Goal: Task Accomplishment & Management: Manage account settings

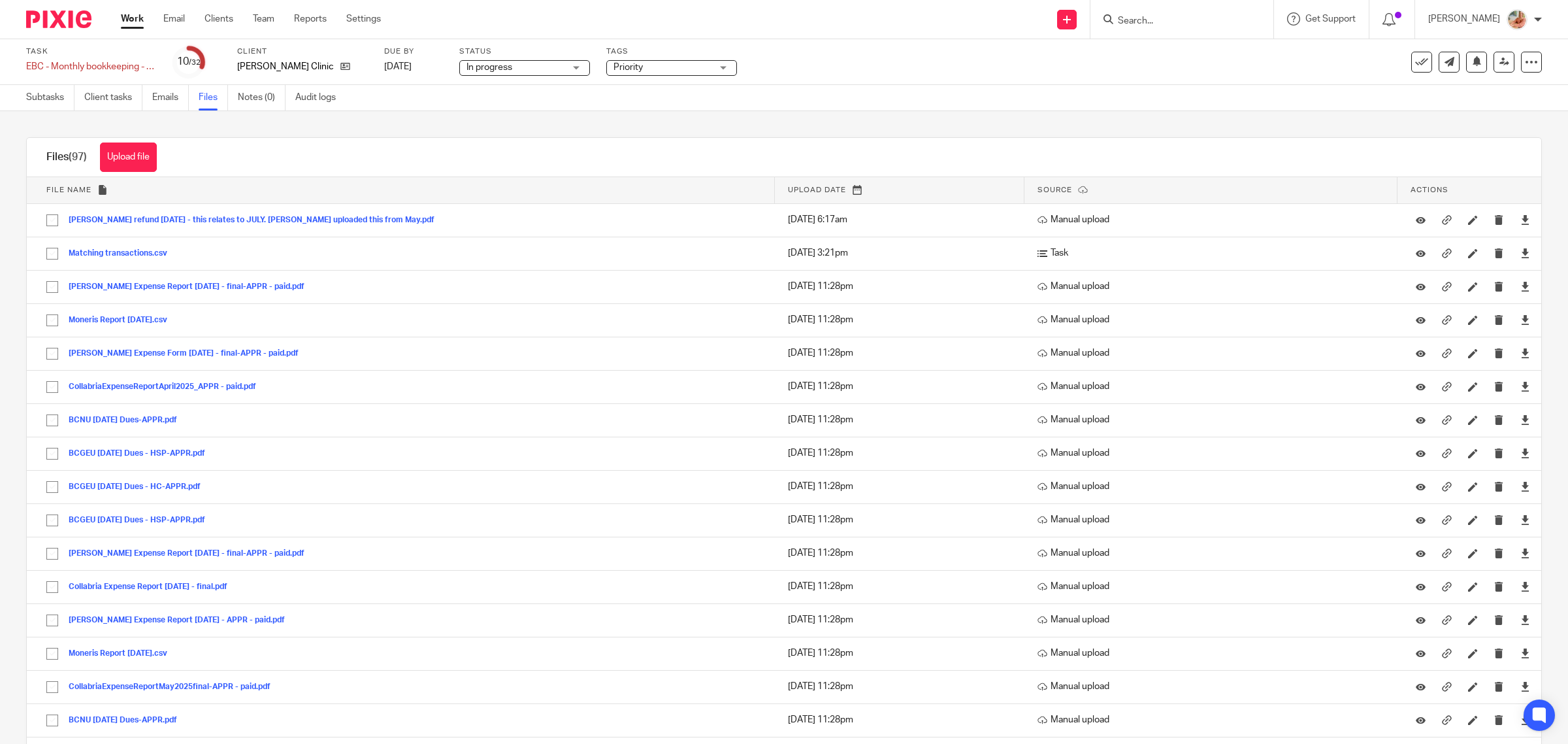
click at [567, 141] on div "Files (97) Upload file Download selected Delete selected" at bounding box center [784, 158] width 1514 height 39
click at [134, 18] on link "Work" at bounding box center [132, 19] width 23 height 13
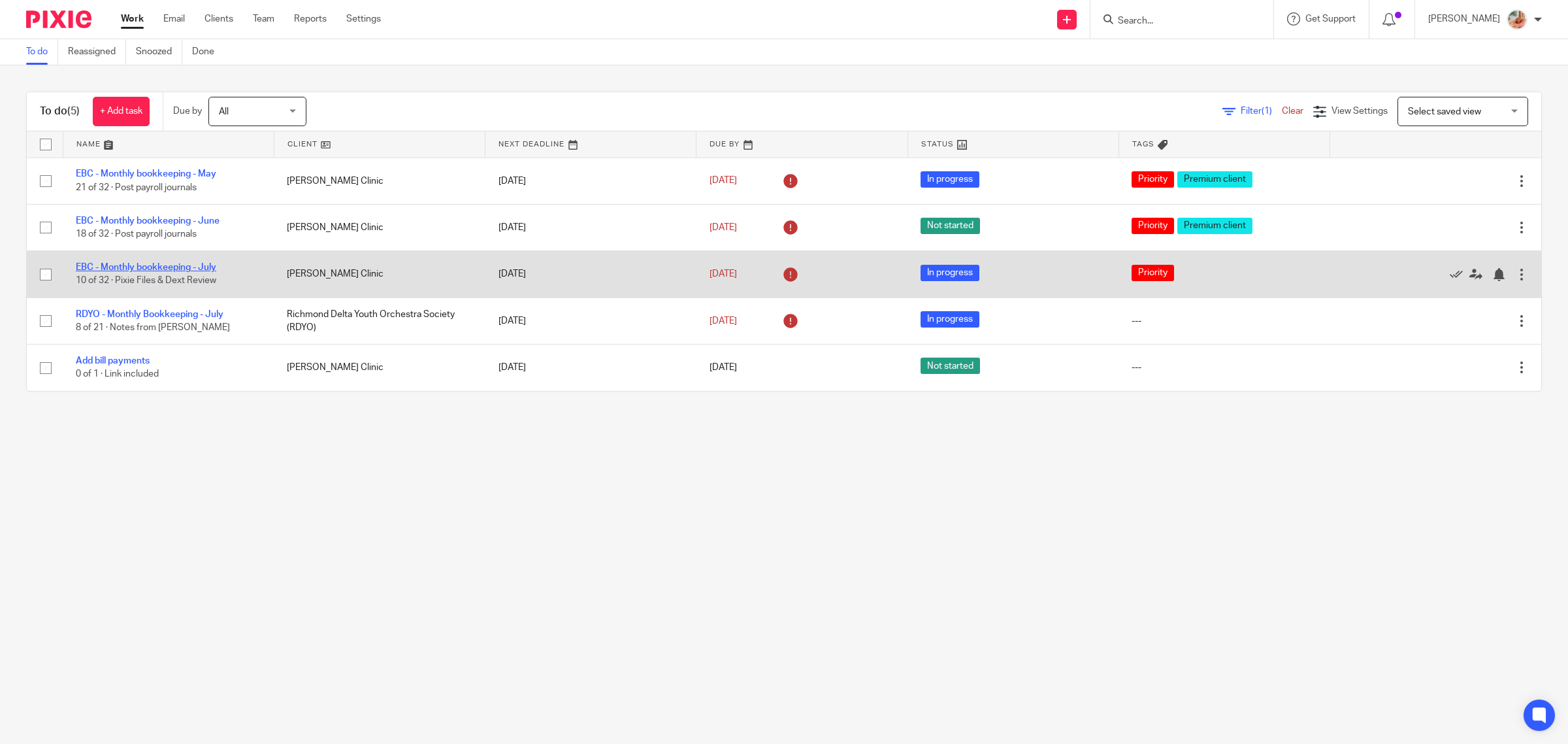
click at [184, 266] on link "EBC - Monthly bookkeeping - July" at bounding box center [146, 267] width 141 height 9
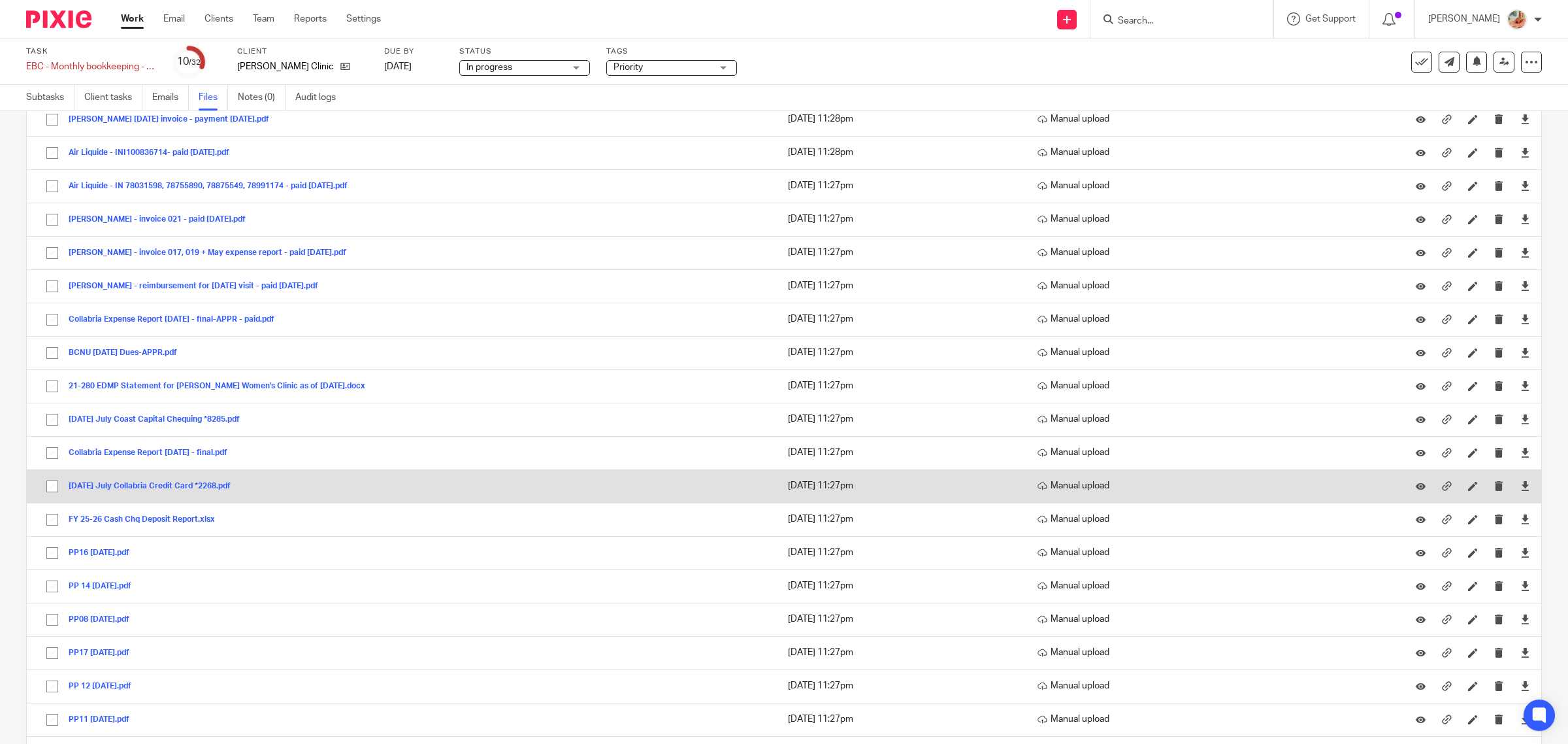
scroll to position [1471, 0]
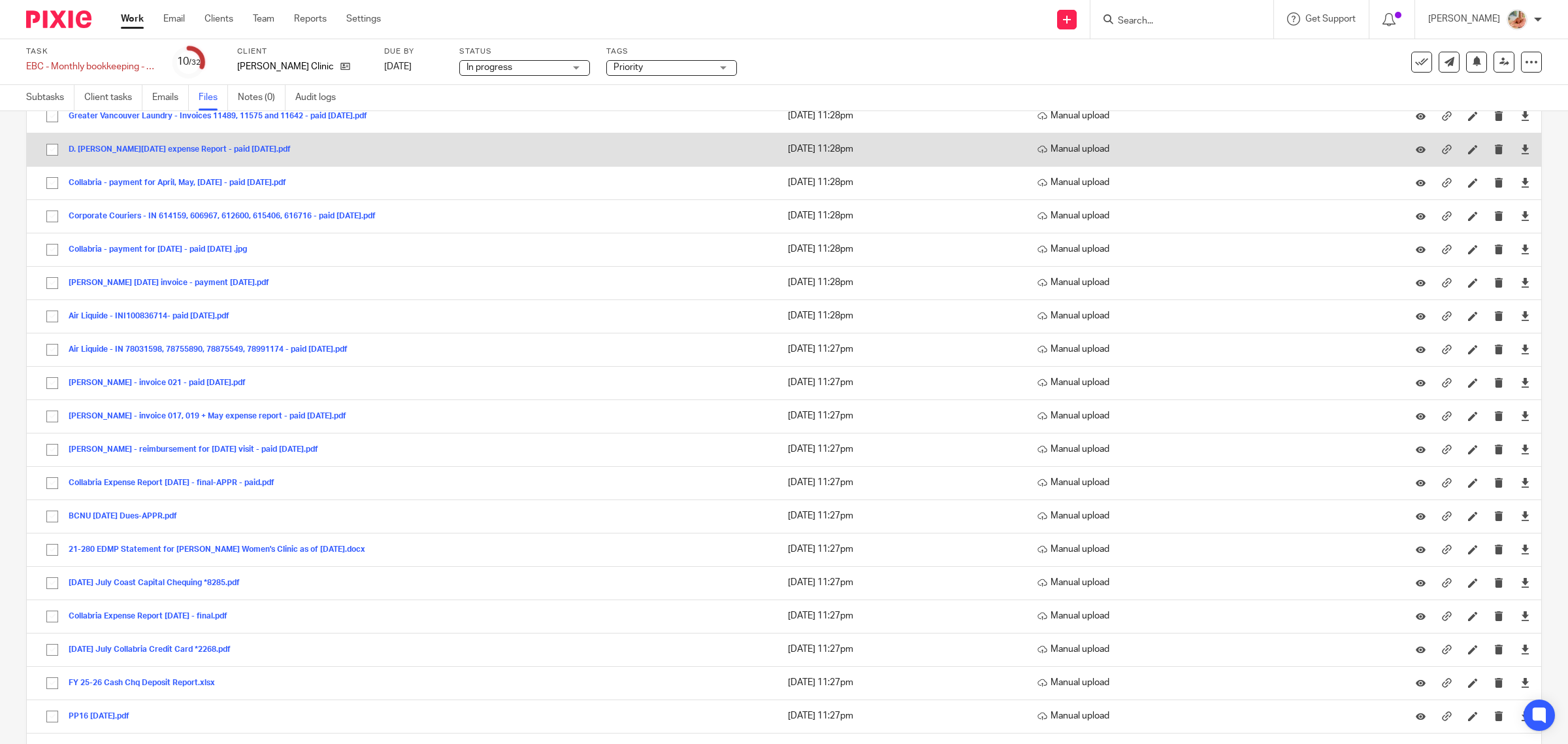
click at [203, 154] on button "D. [PERSON_NAME][DATE] expense Report - paid [DATE].pdf" at bounding box center [185, 150] width 232 height 9
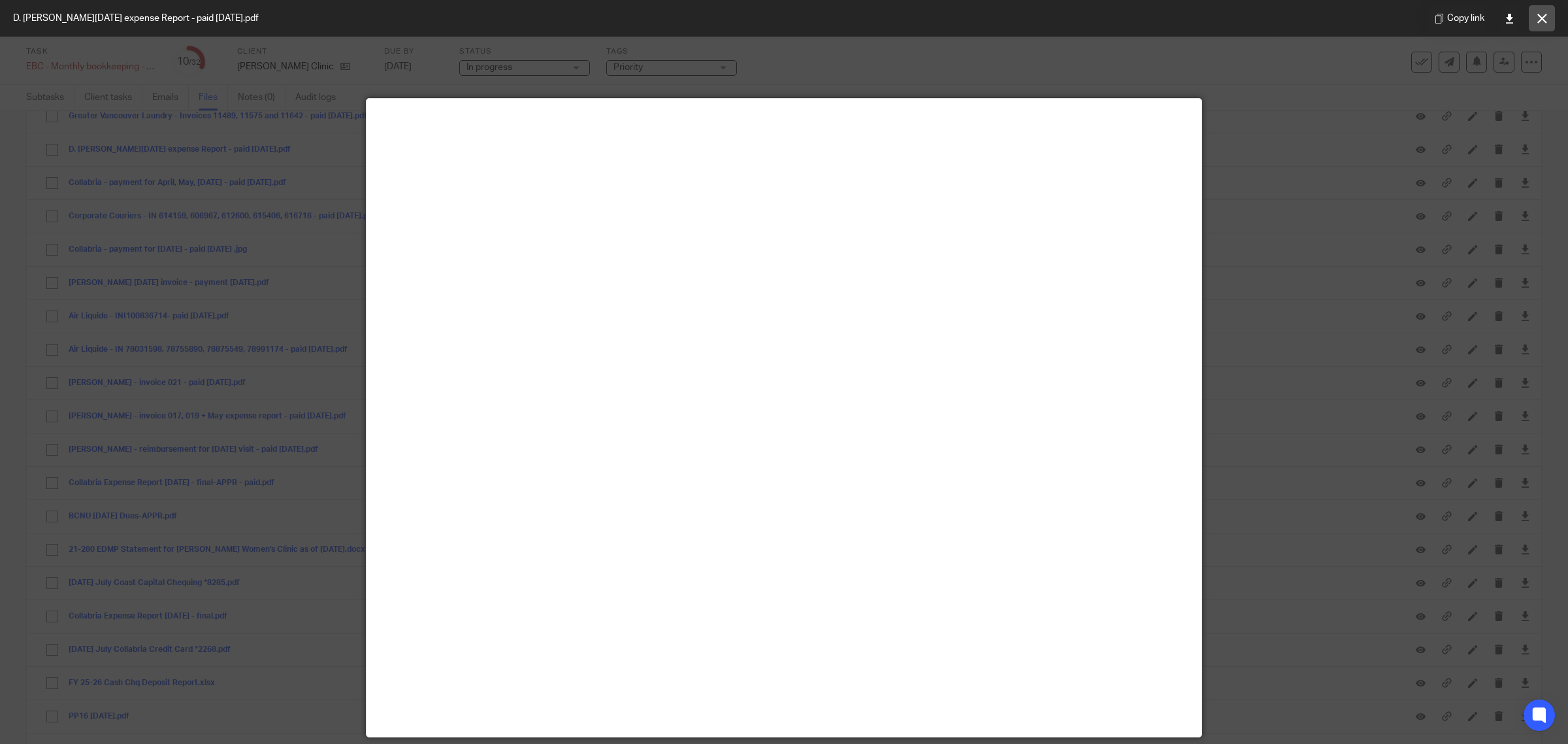
click at [1542, 18] on icon at bounding box center [1542, 18] width 9 height 9
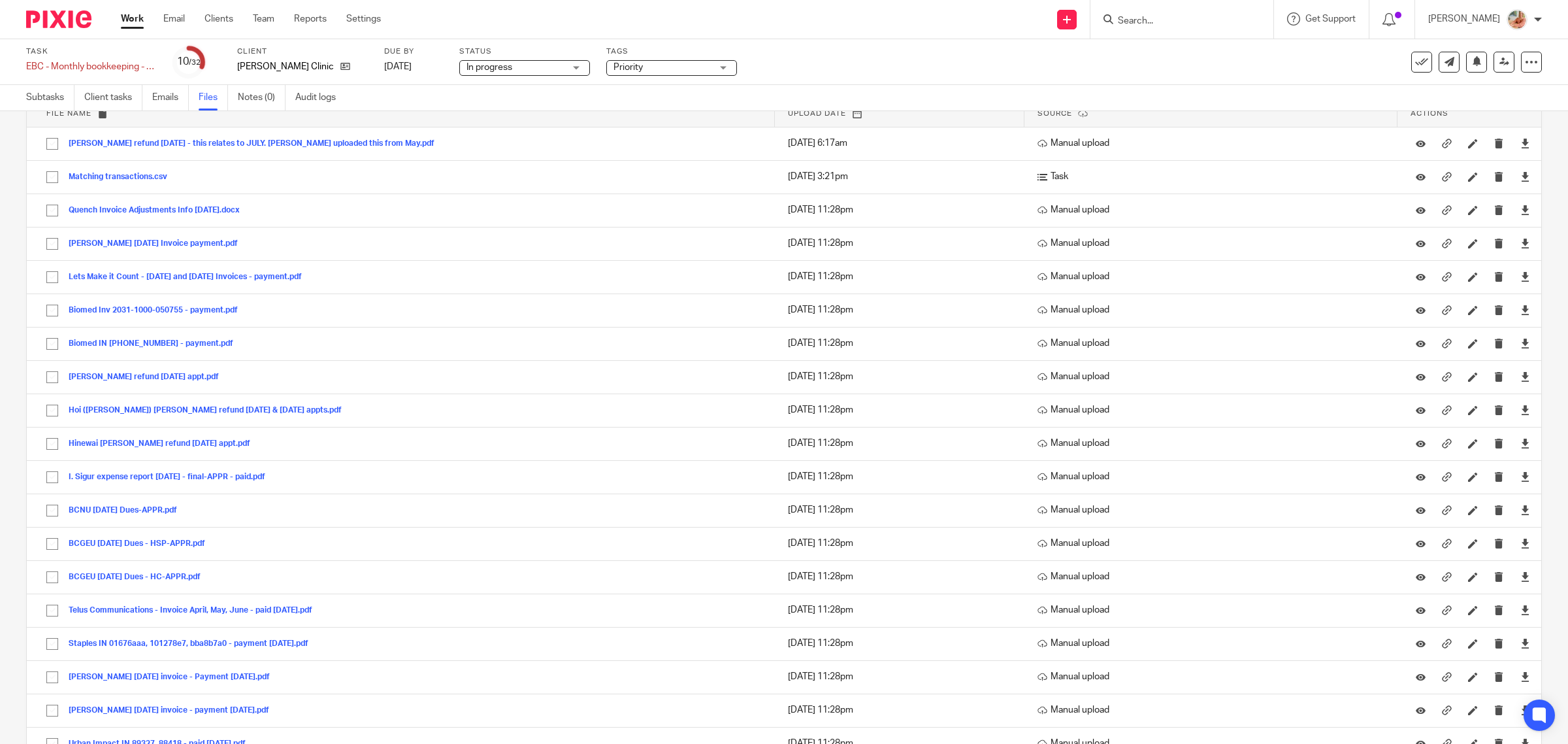
scroll to position [0, 0]
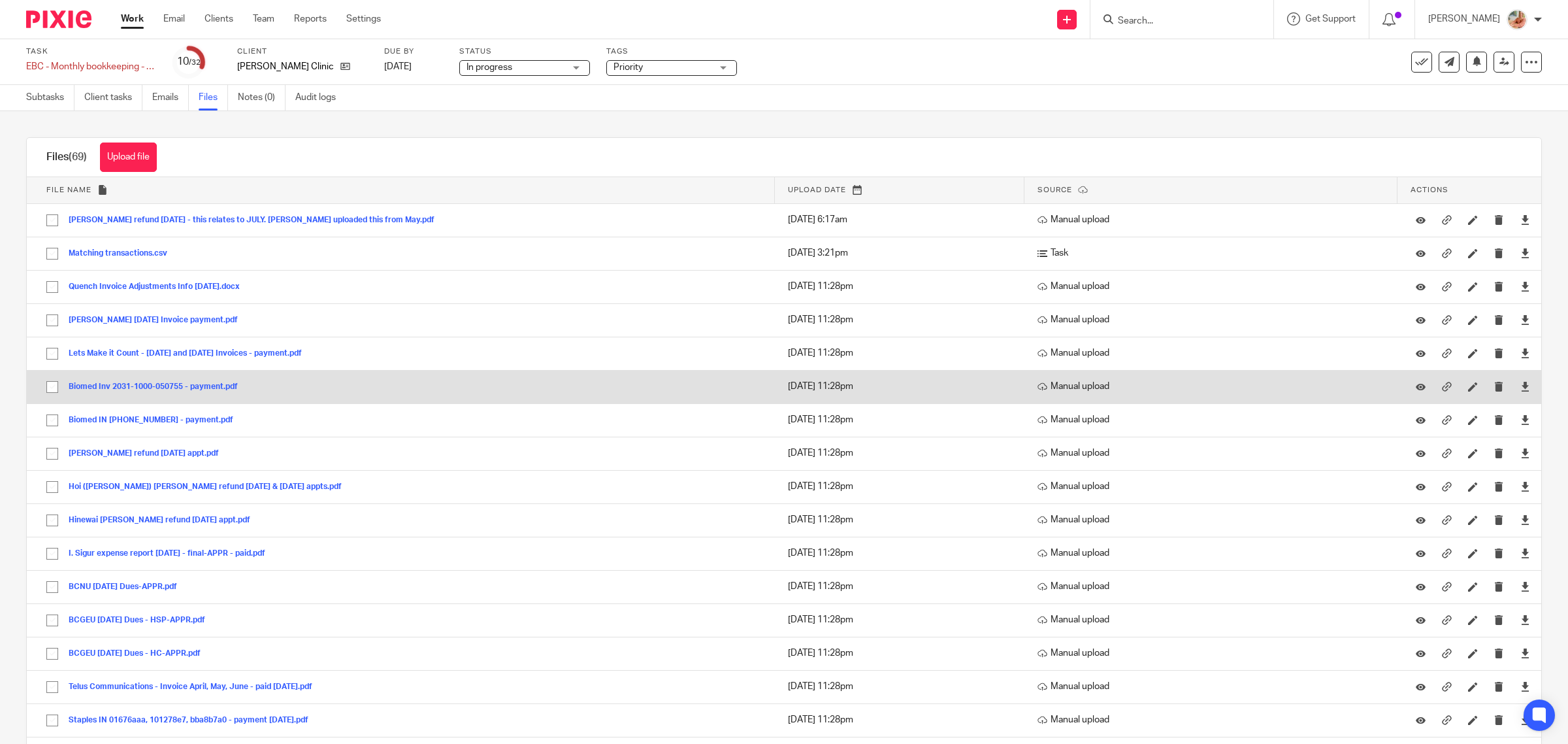
click at [154, 389] on button "Biomed Inv 2031-1000-050755 - payment.pdf" at bounding box center [158, 387] width 179 height 9
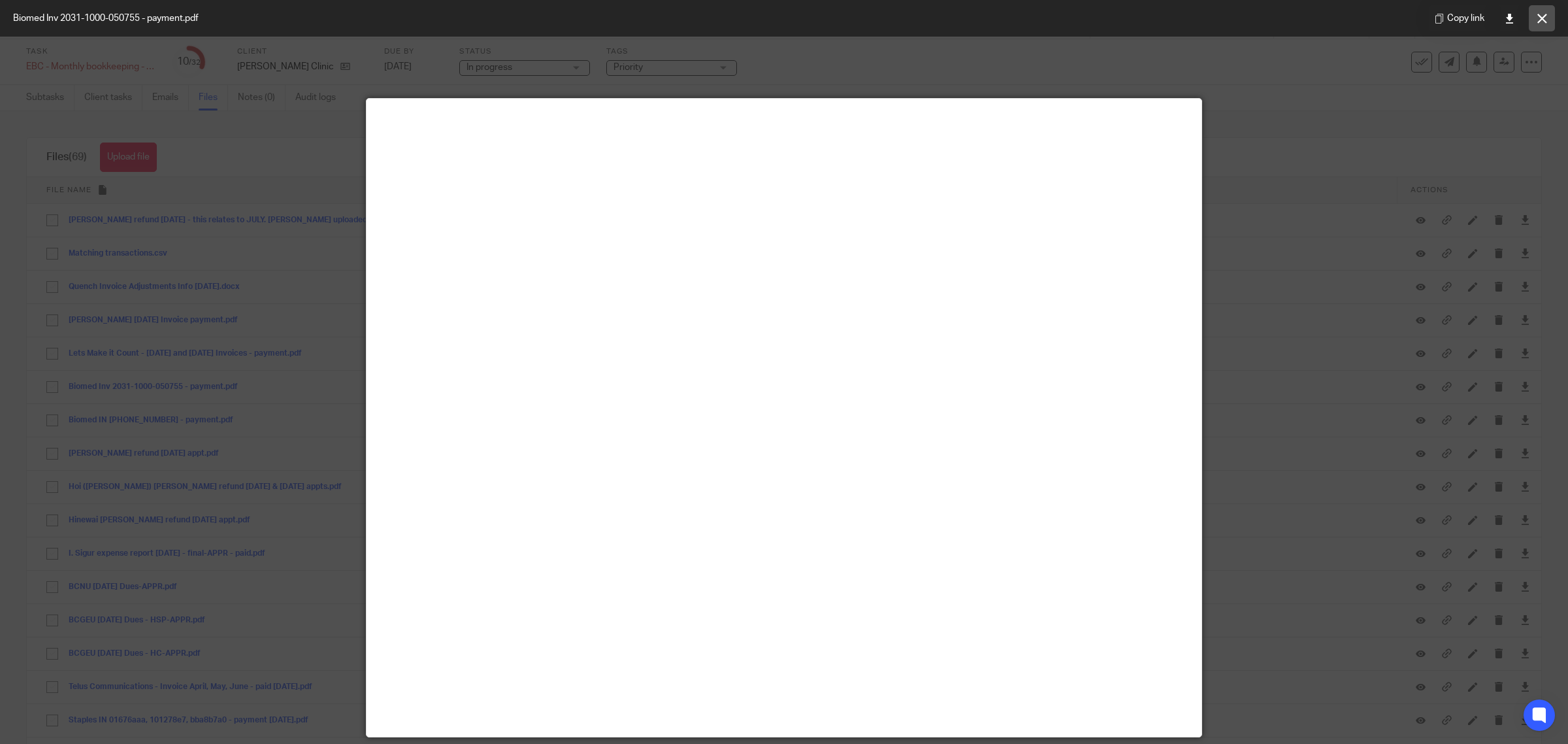
click at [1532, 18] on button at bounding box center [1542, 18] width 26 height 26
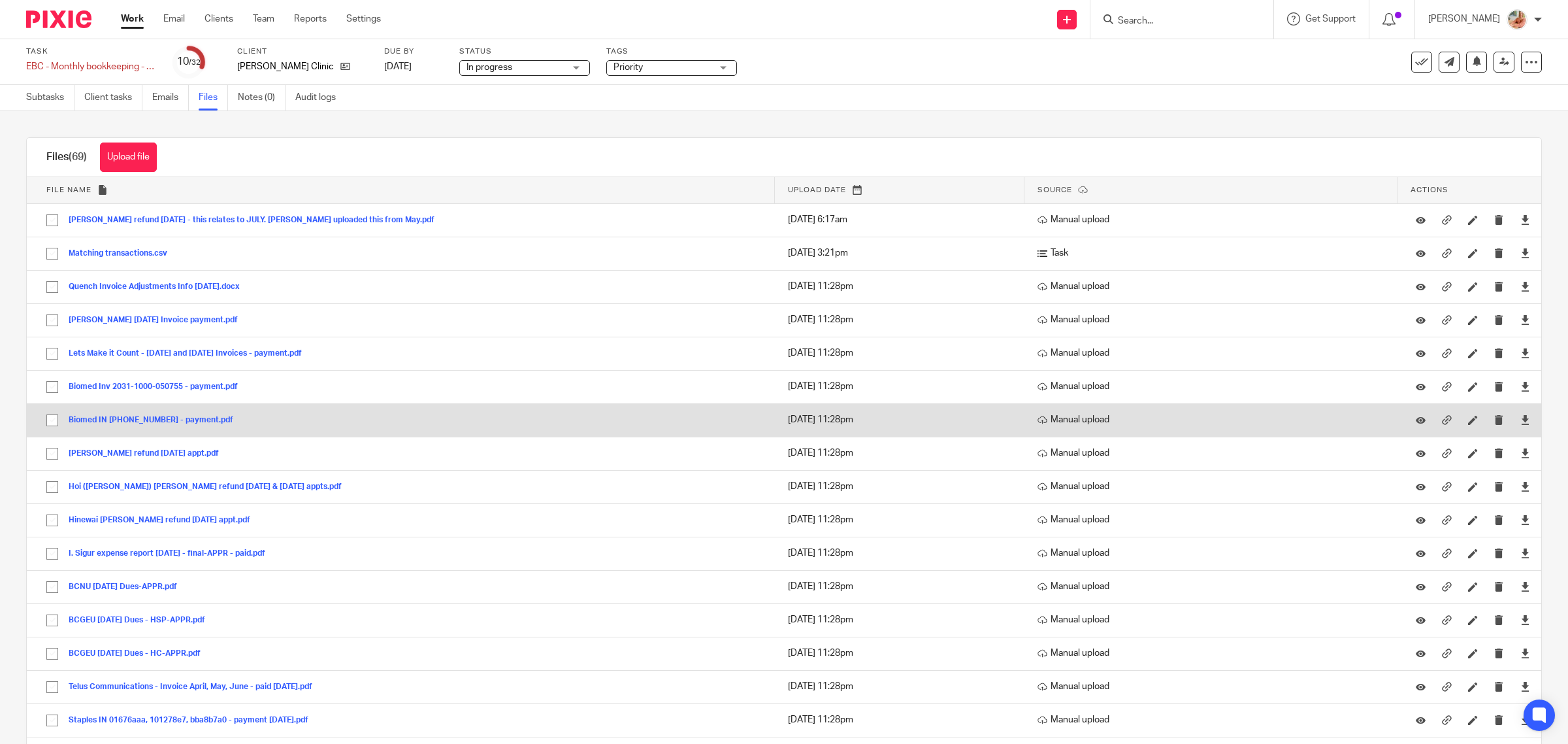
click at [191, 422] on button "Biomed IN 0203-1000-050159 - payment.pdf" at bounding box center [155, 420] width 174 height 9
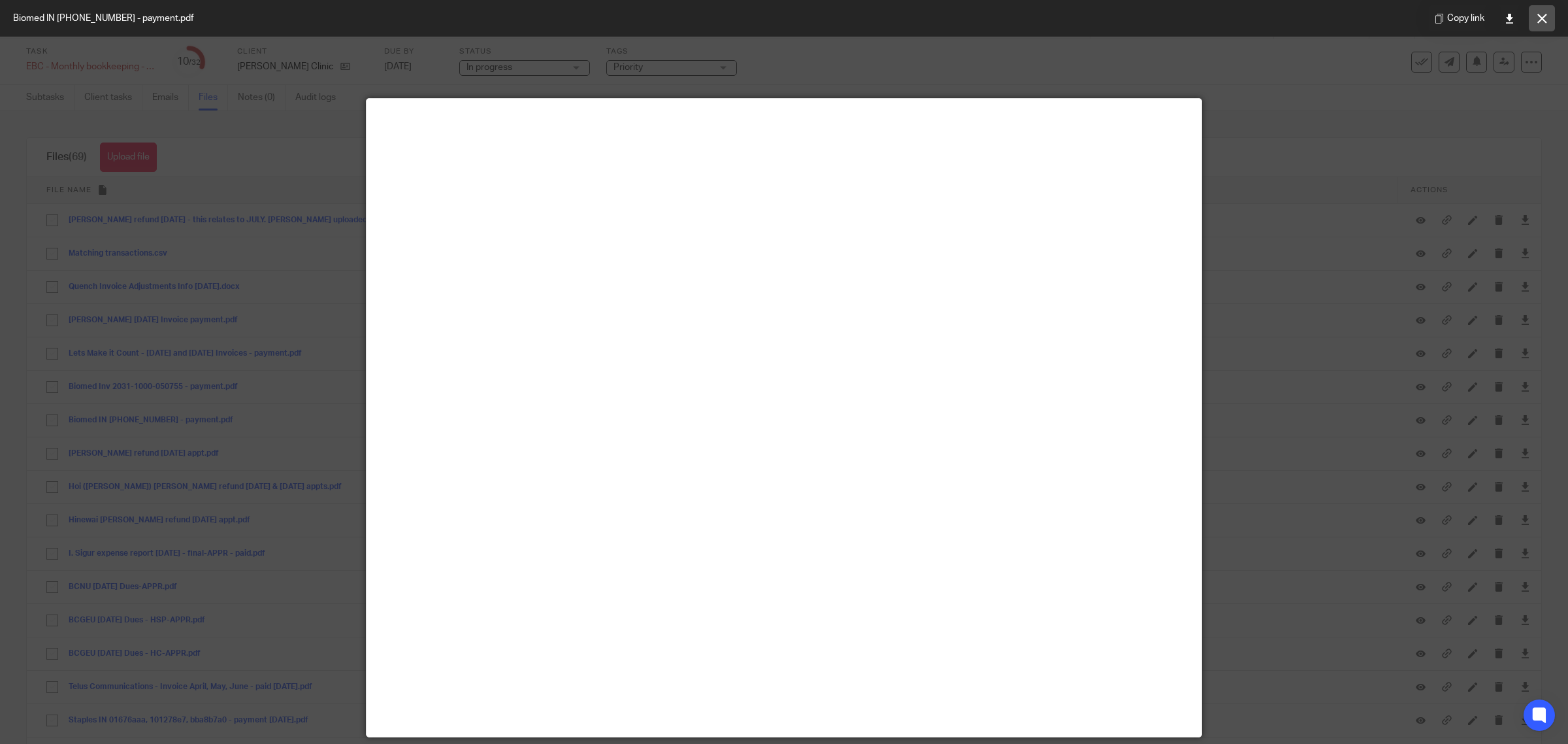
click at [1537, 18] on icon at bounding box center [1542, 18] width 9 height 9
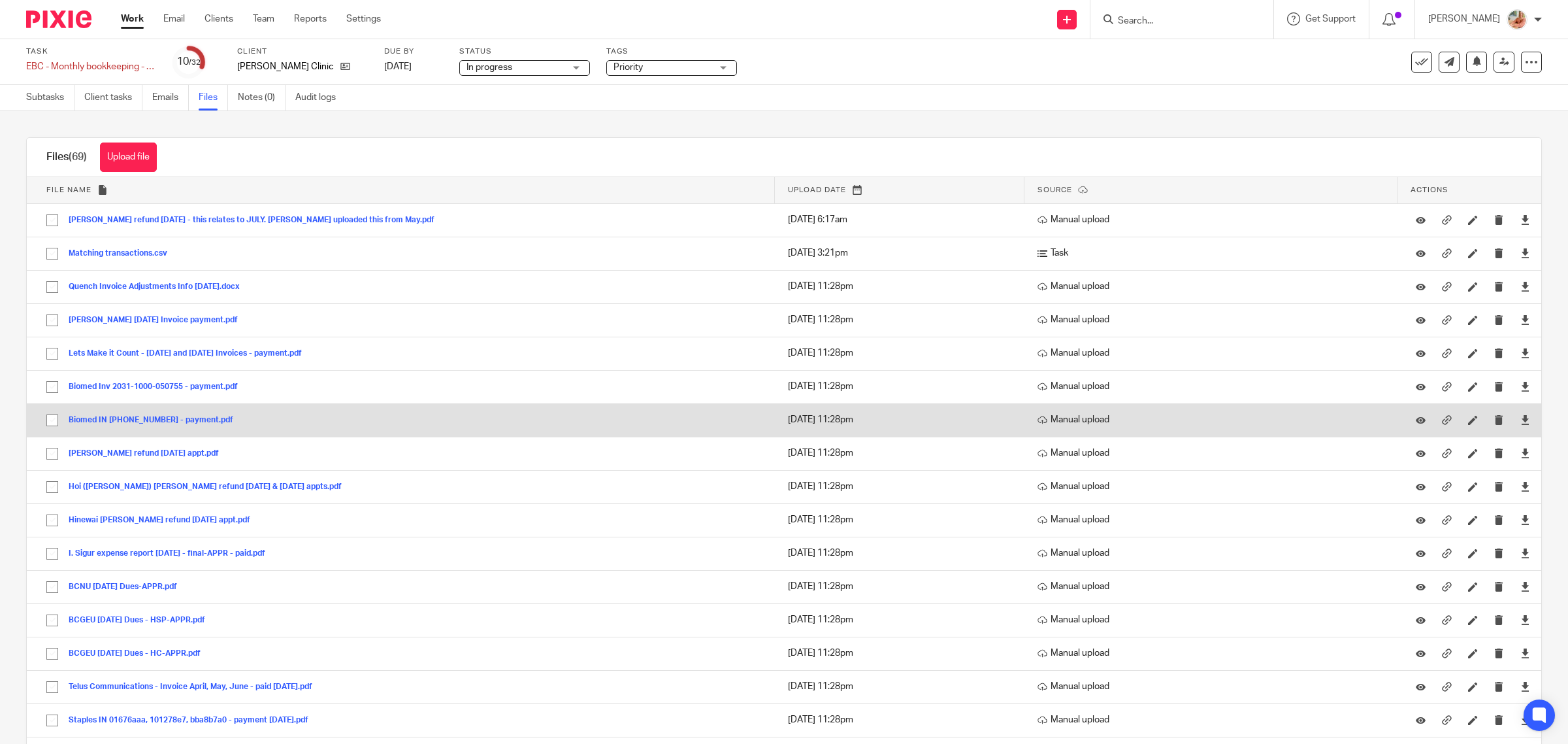
drag, startPoint x: 152, startPoint y: 419, endPoint x: 212, endPoint y: 433, distance: 61.6
click at [152, 418] on button "Biomed IN 0203-1000-050159 - payment.pdf" at bounding box center [155, 420] width 174 height 9
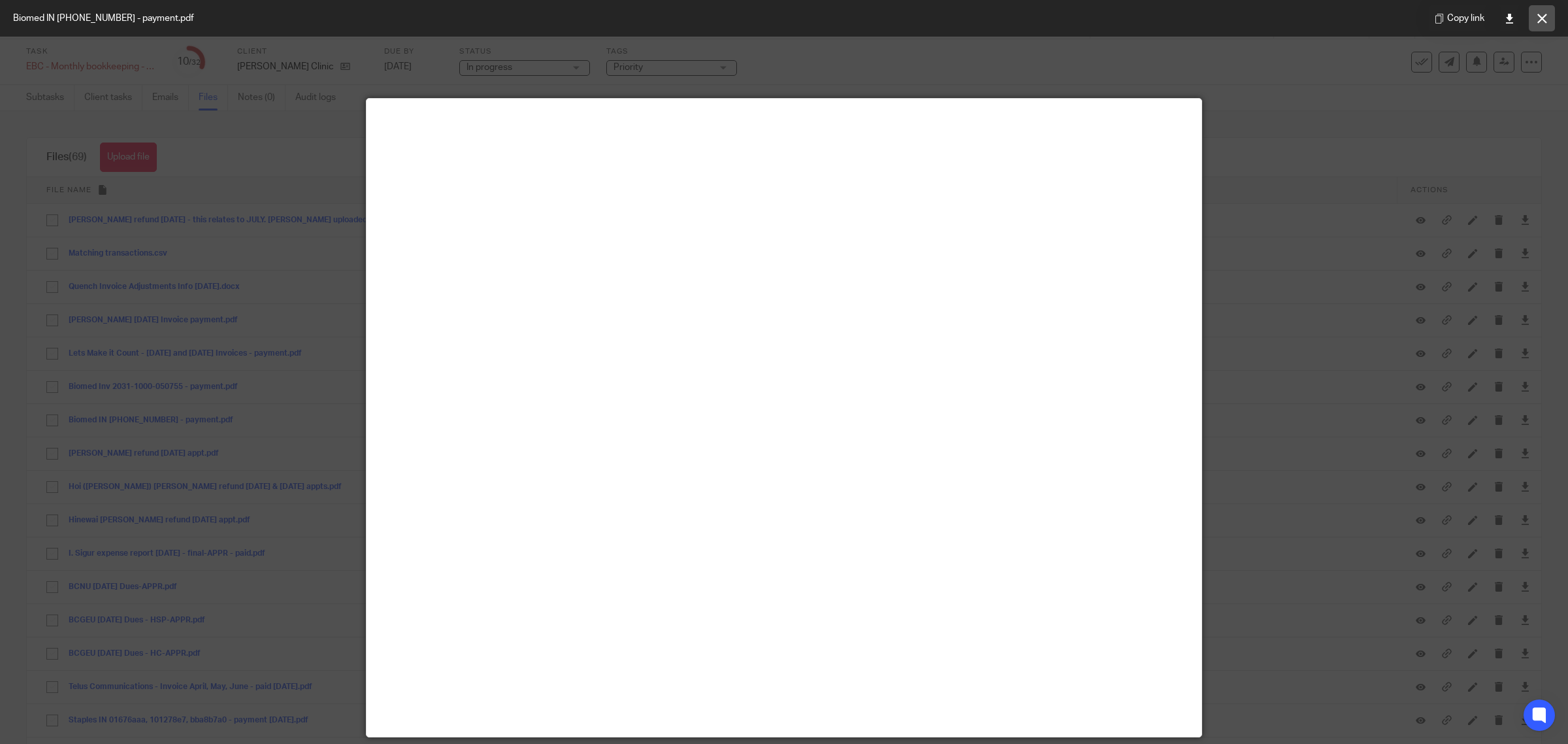
click at [1535, 23] on button at bounding box center [1542, 18] width 26 height 26
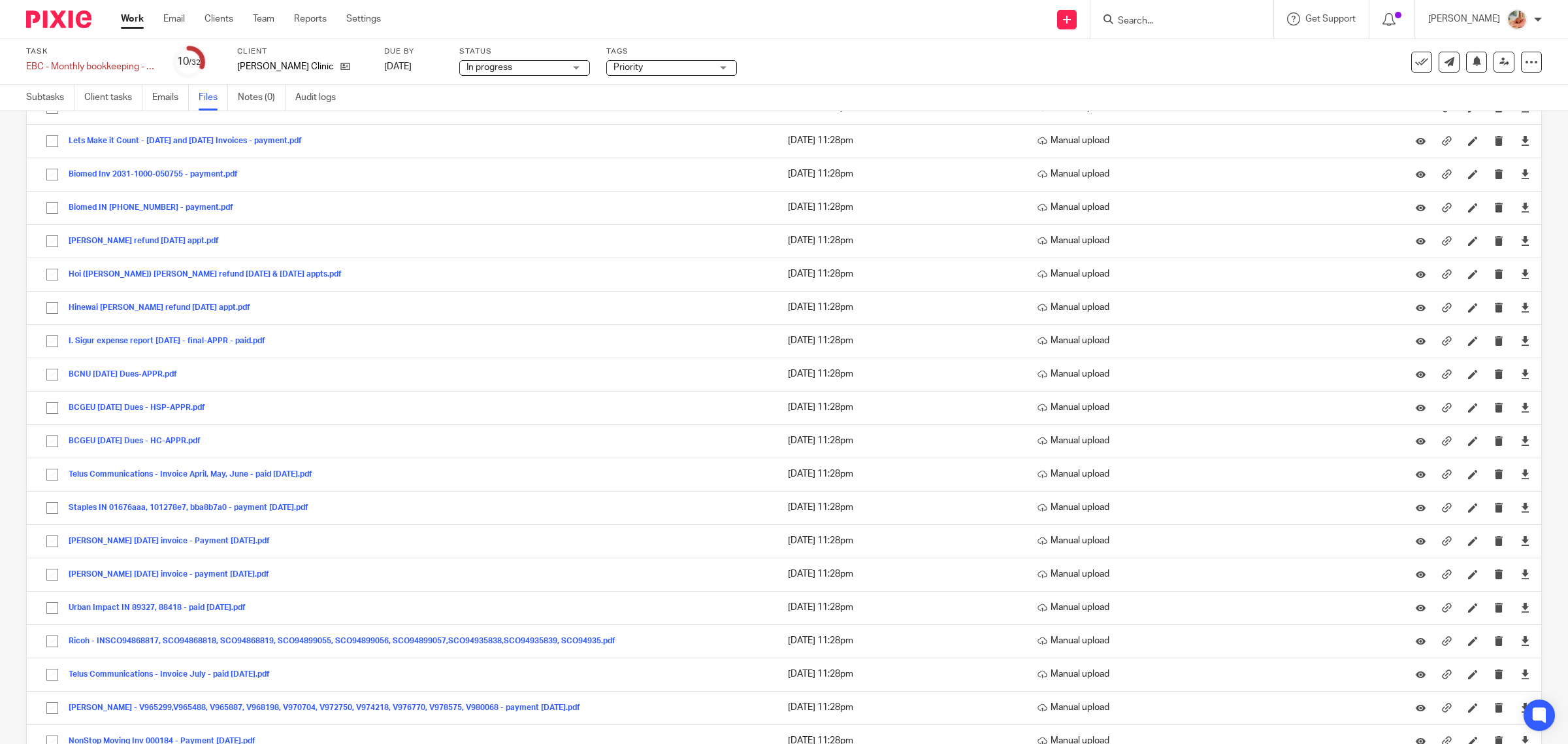
scroll to position [193, 0]
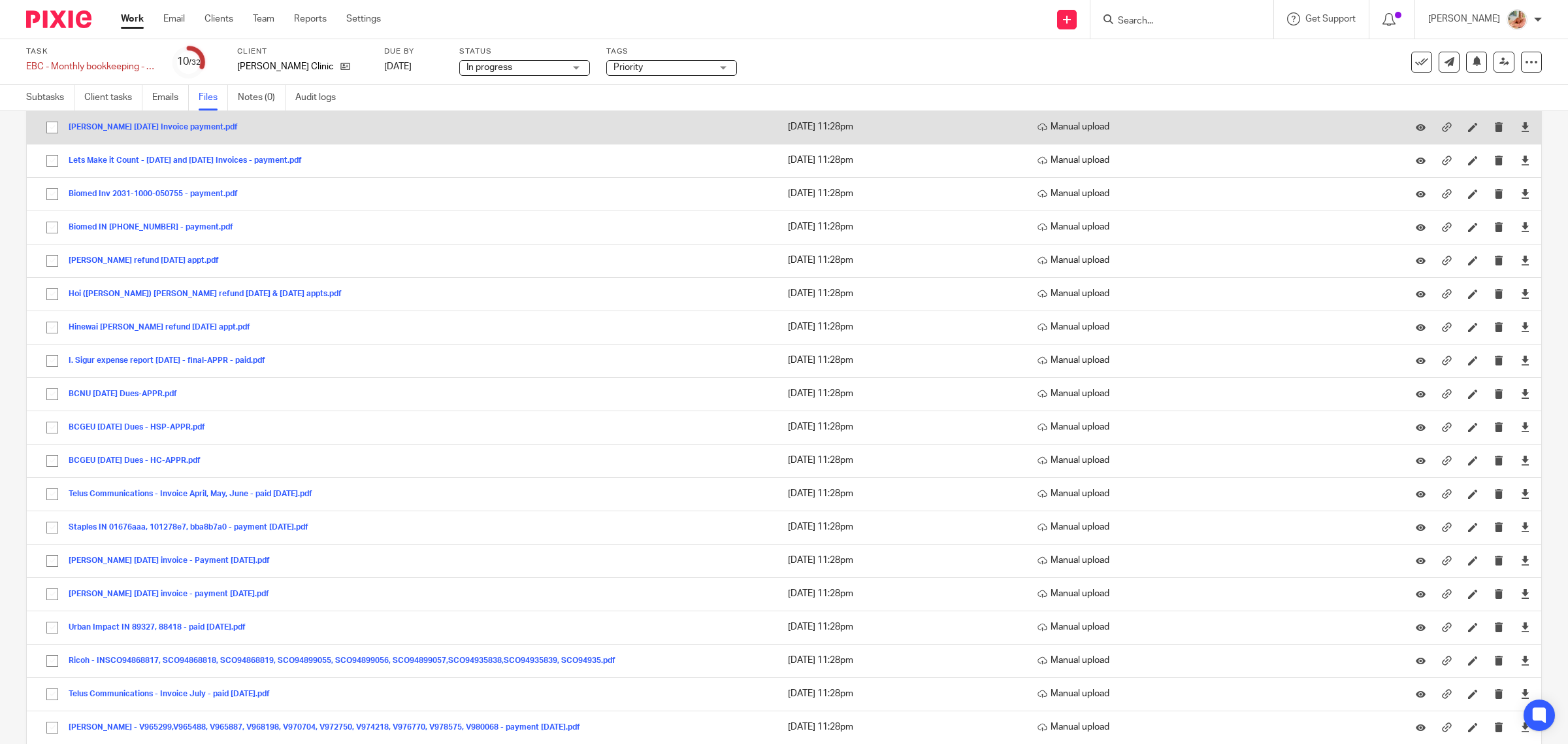
click at [141, 126] on button "[PERSON_NAME] [DATE] Invoice payment.pdf" at bounding box center [158, 127] width 179 height 9
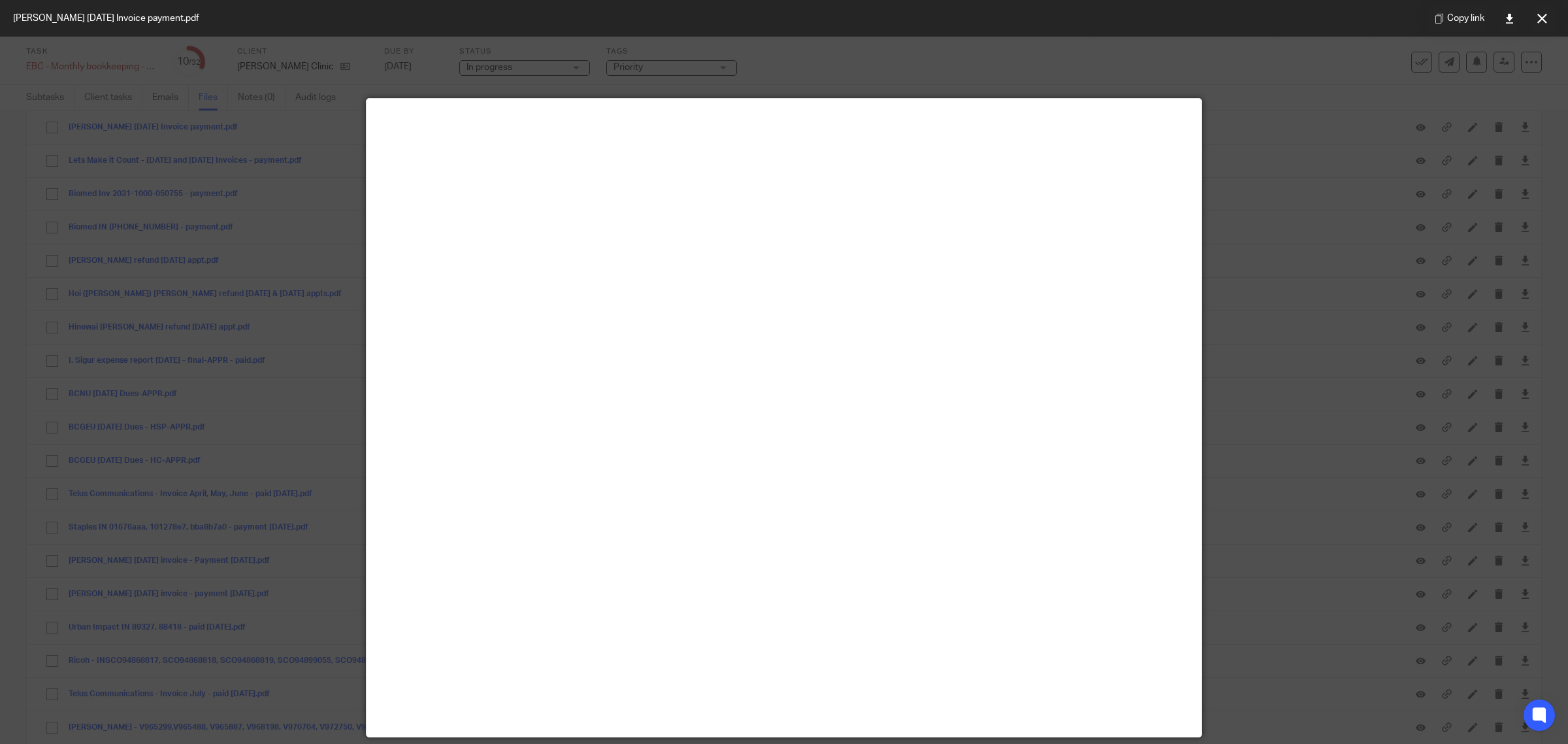
click at [1539, 15] on icon at bounding box center [1542, 18] width 9 height 9
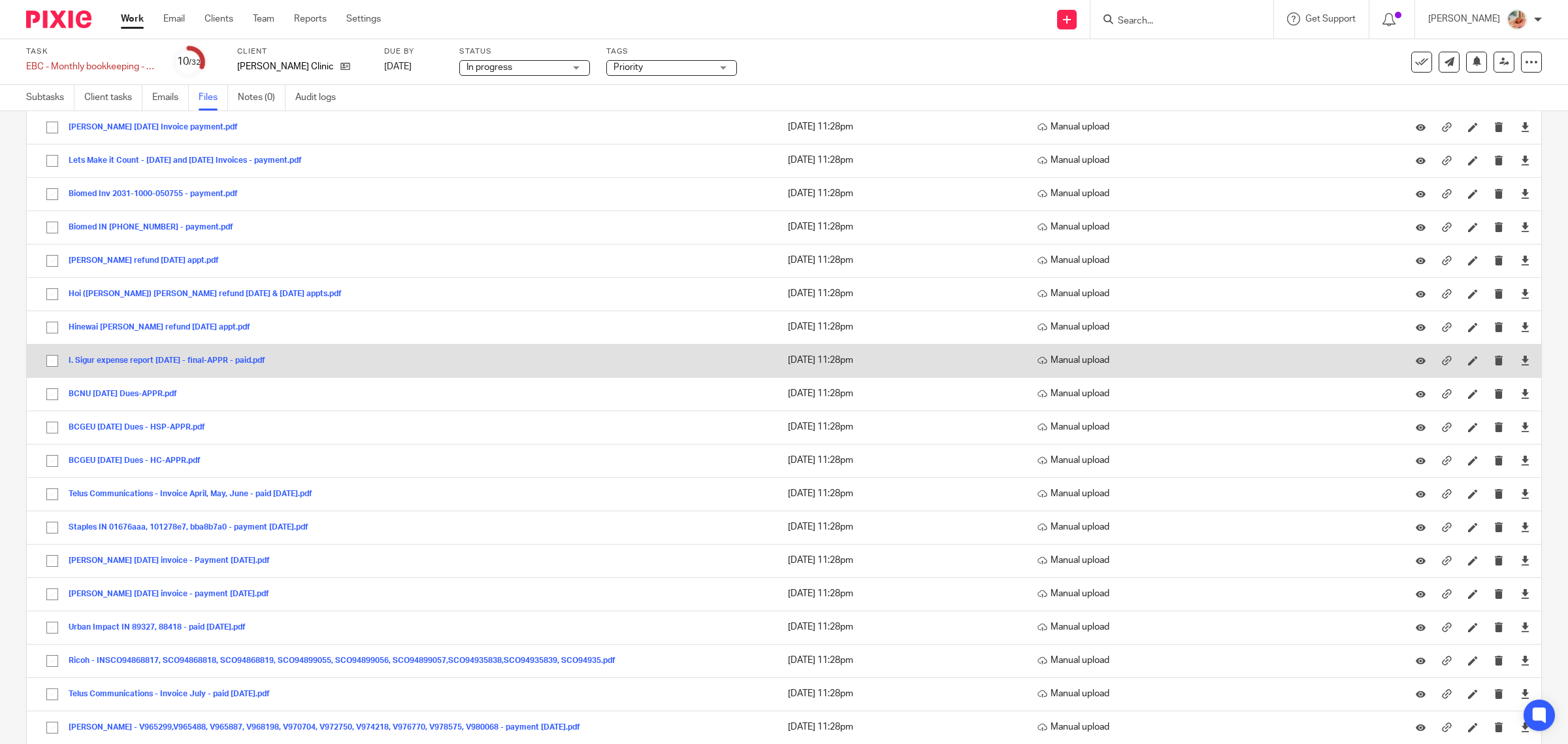
click at [183, 359] on button "I. Sigur expense report [DATE] - final-APPR - paid.pdf" at bounding box center [171, 361] width 206 height 9
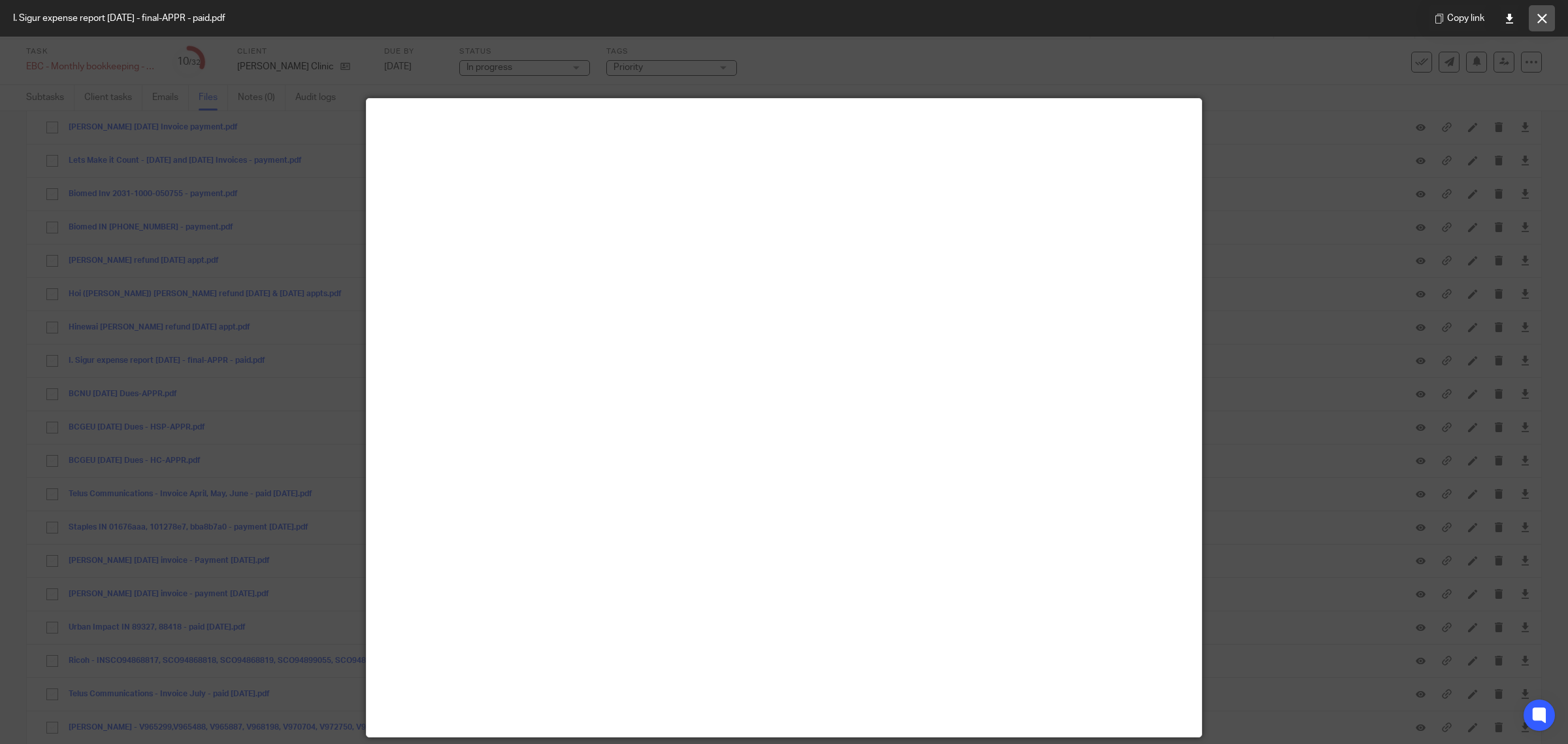
click at [1540, 23] on icon at bounding box center [1542, 18] width 9 height 9
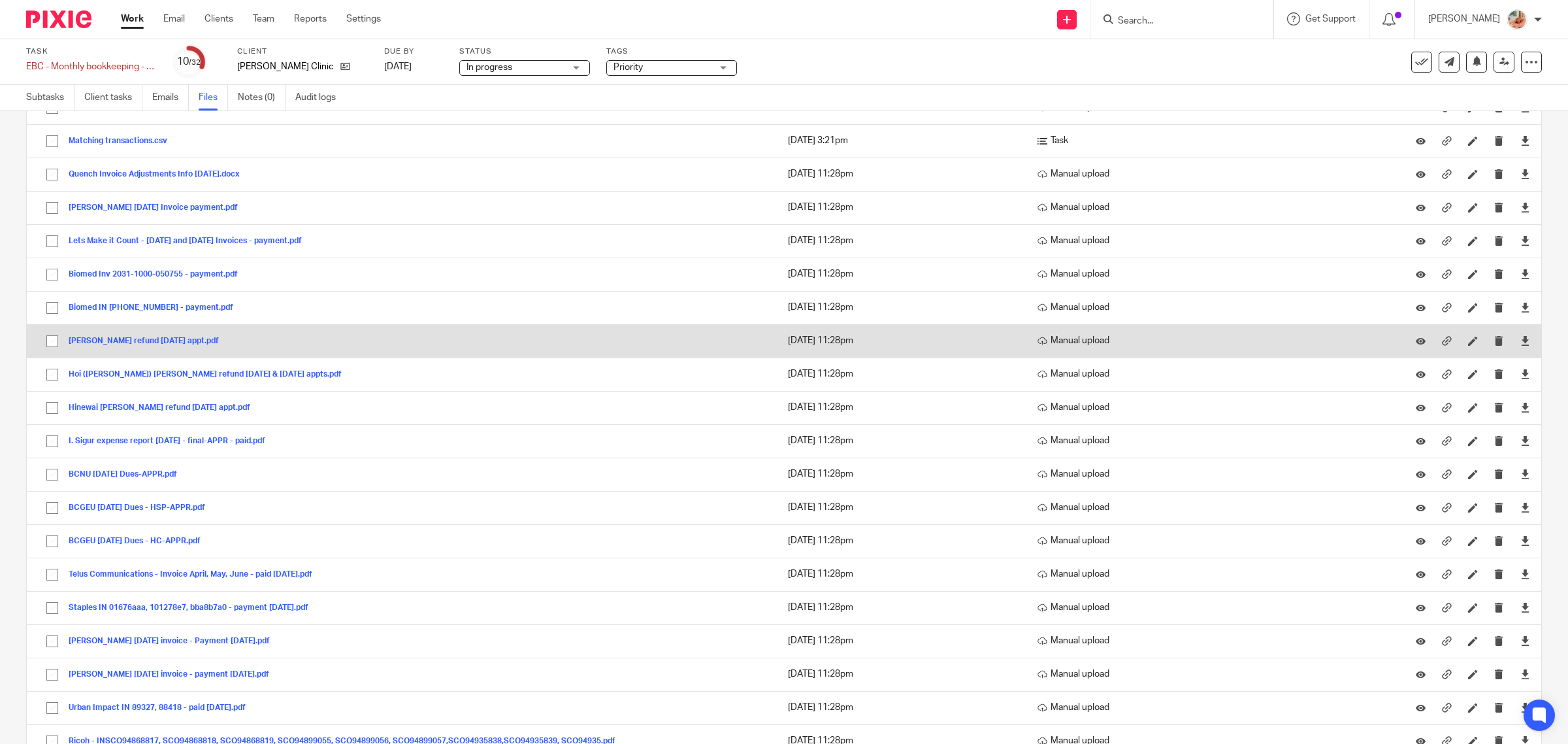
scroll to position [111, 0]
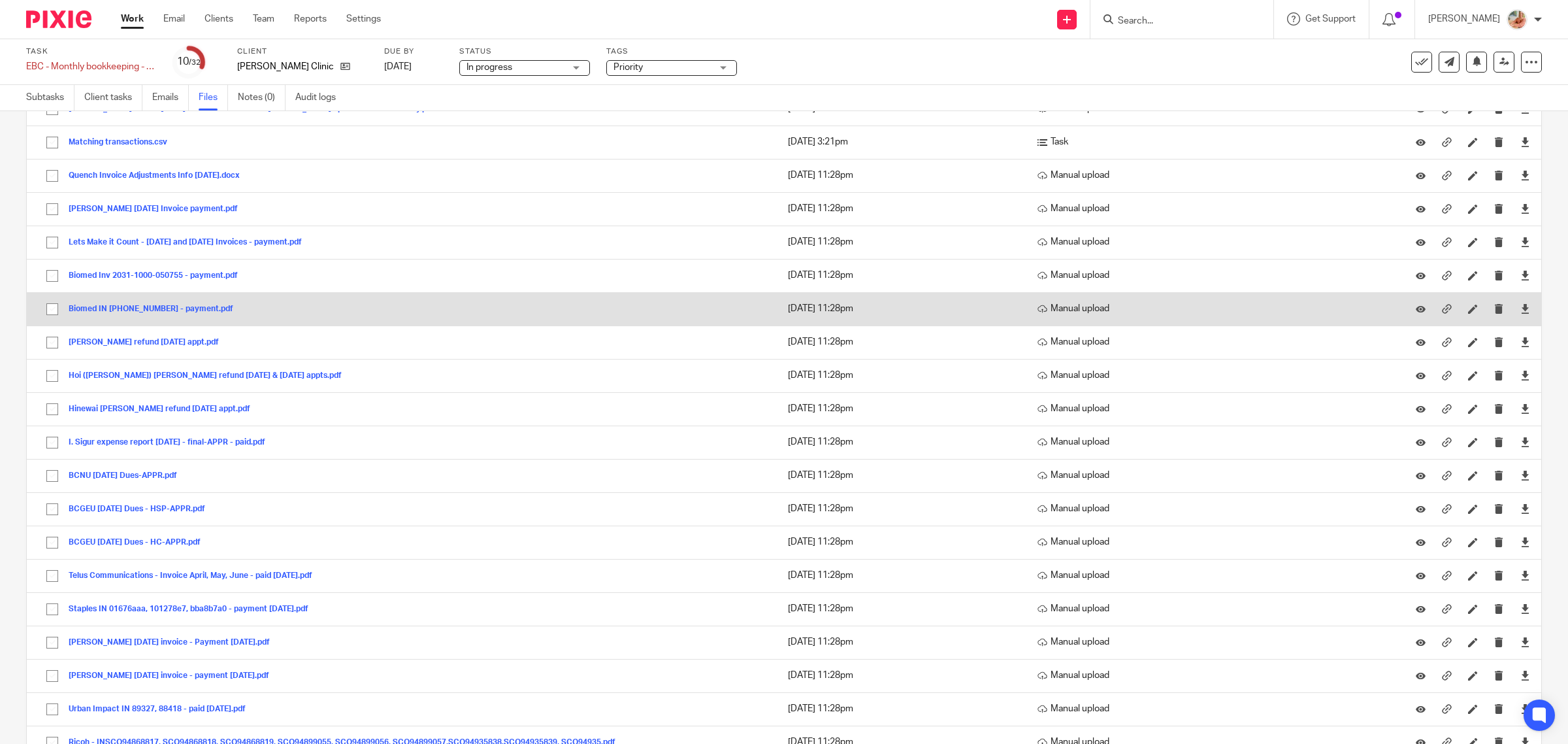
click at [125, 312] on button "Biomed IN [PHONE_NUMBER] - payment.pdf" at bounding box center [155, 309] width 174 height 9
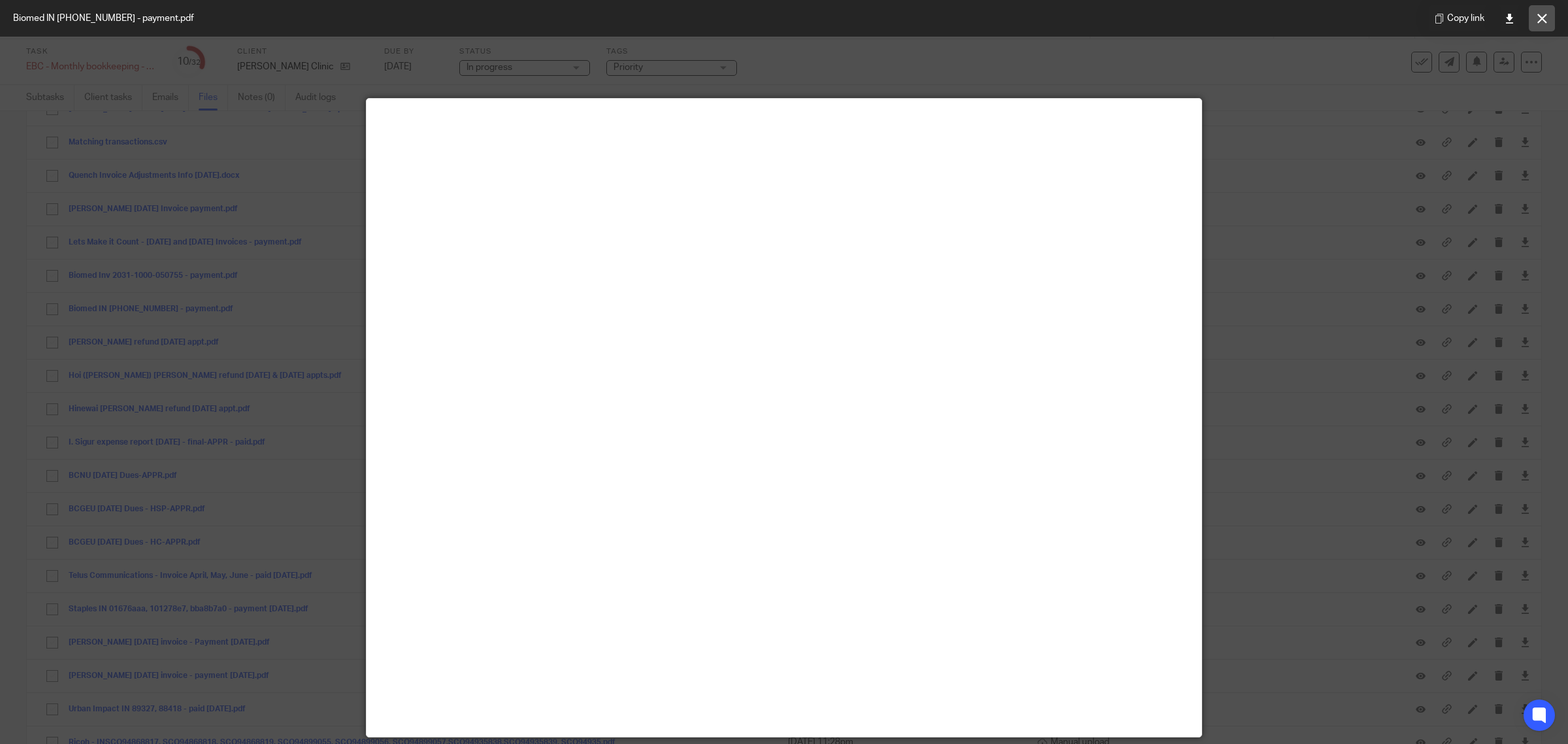
click at [1532, 20] on button at bounding box center [1542, 18] width 26 height 26
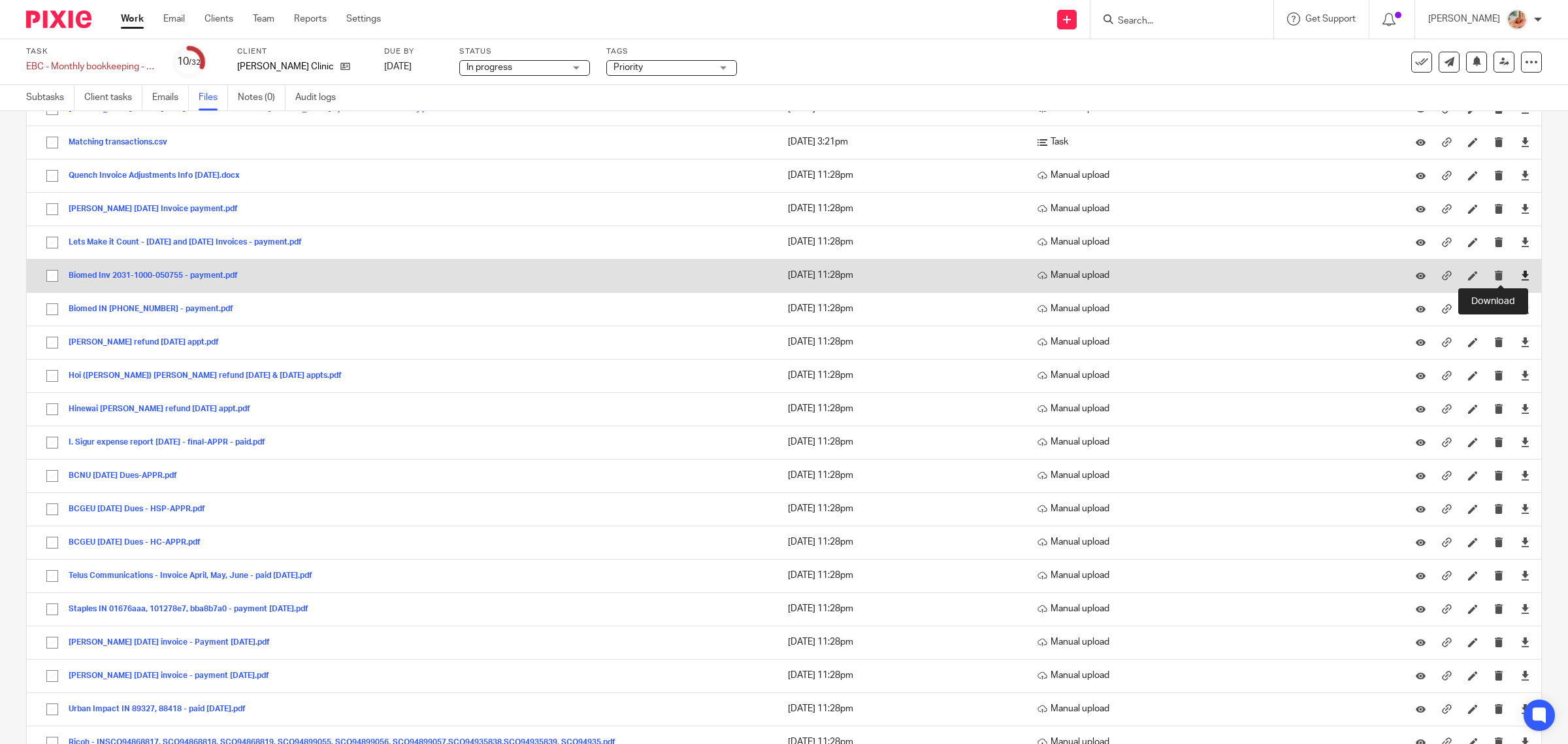
click at [1520, 272] on icon at bounding box center [1524, 275] width 9 height 9
drag, startPoint x: 1504, startPoint y: 246, endPoint x: 1411, endPoint y: 269, distance: 95.8
click at [1520, 246] on icon at bounding box center [1524, 242] width 9 height 9
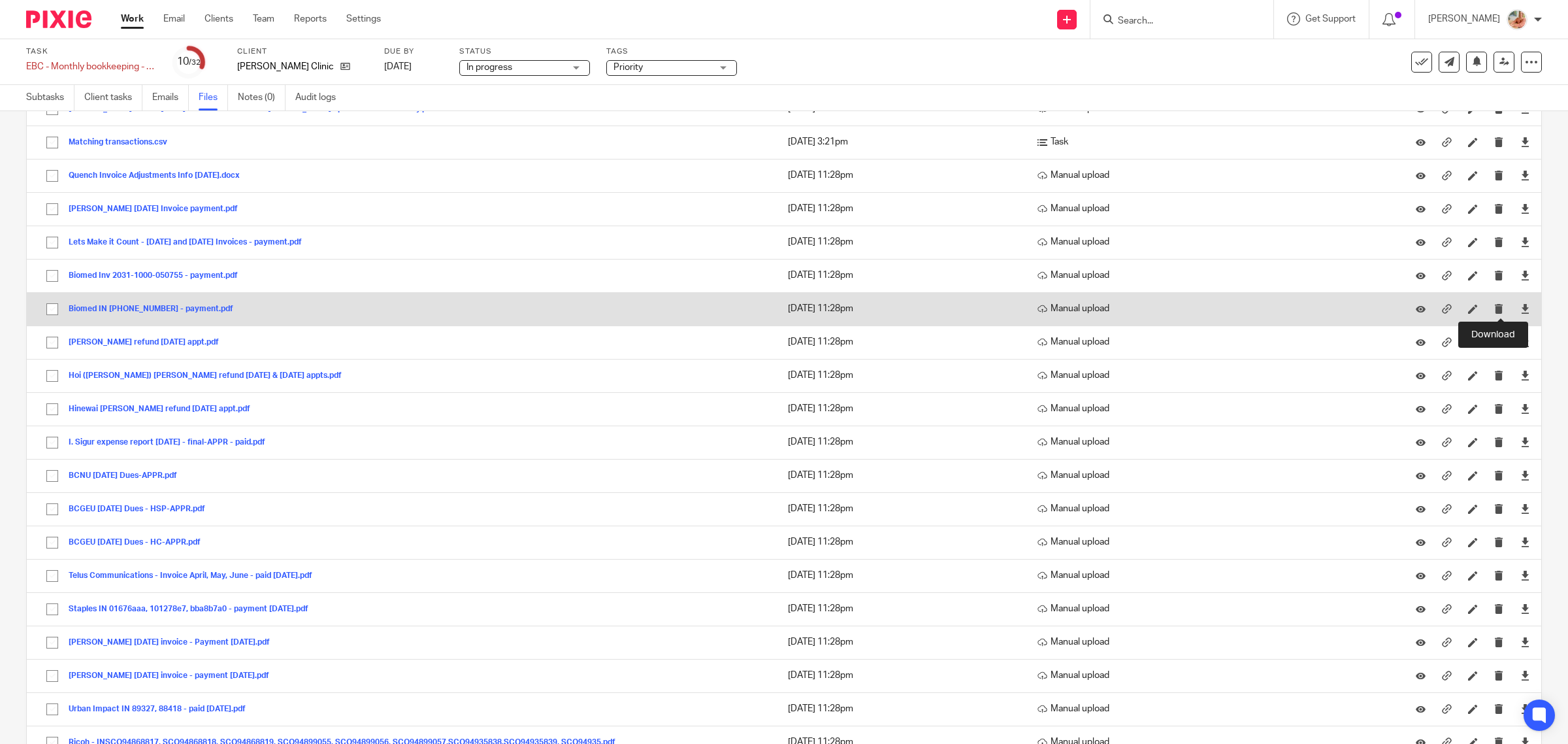
drag, startPoint x: 1501, startPoint y: 310, endPoint x: 1278, endPoint y: 315, distance: 223.1
click at [1520, 310] on icon at bounding box center [1524, 308] width 9 height 9
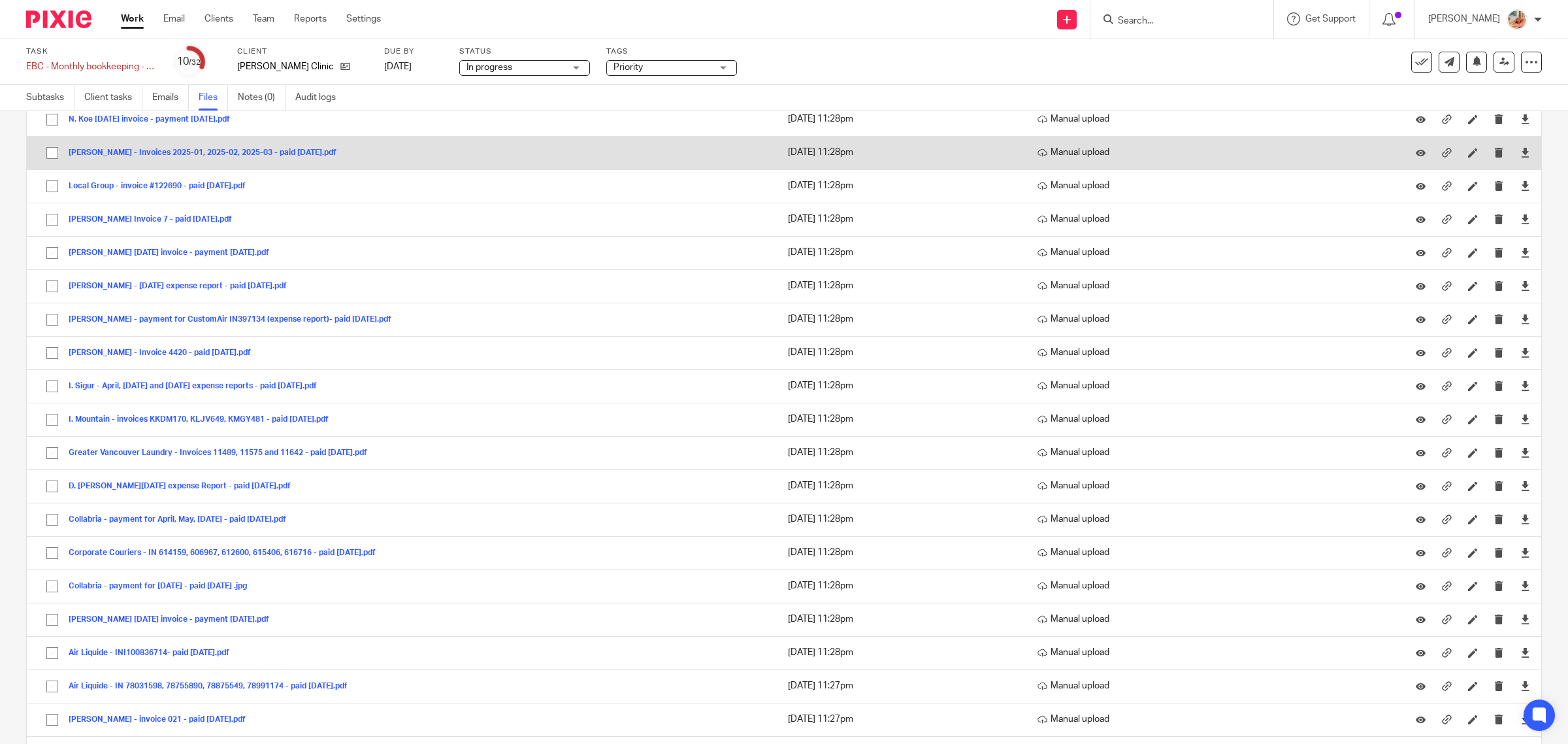
scroll to position [1223, 0]
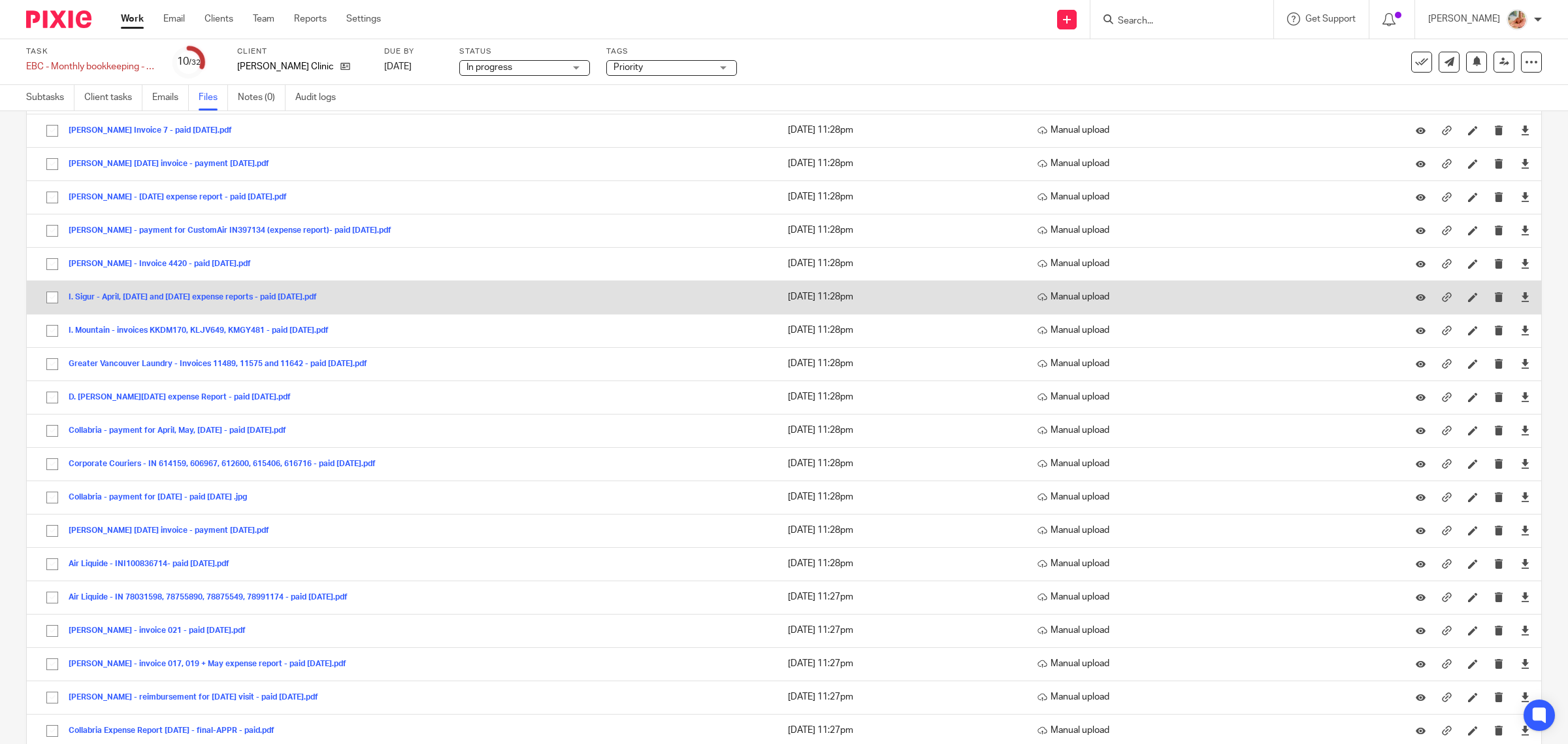
click at [246, 302] on button "I. Sigur - April, May and July 2025 expense reports - paid Aug 19, 2025.pdf" at bounding box center [198, 297] width 258 height 9
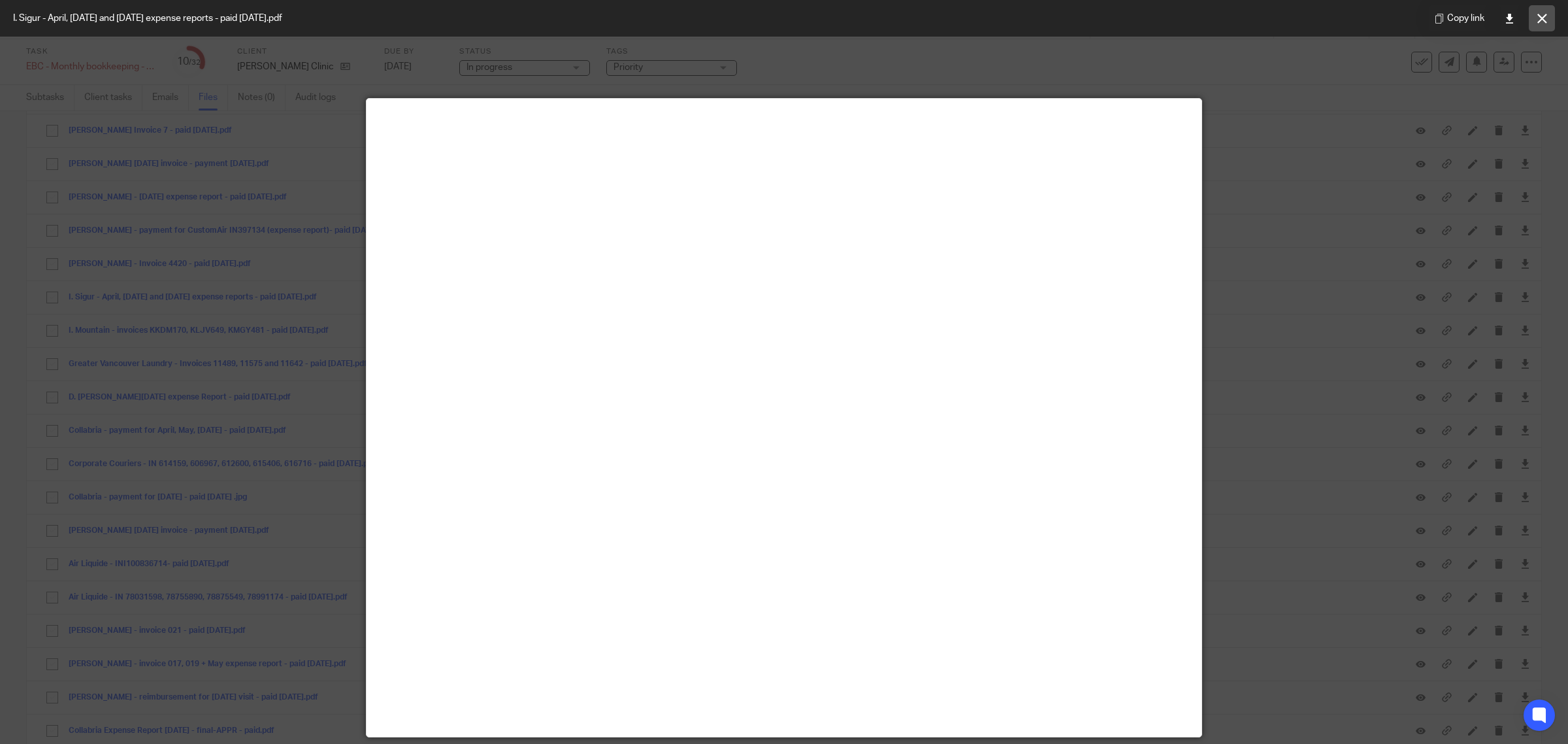
click at [1537, 25] on button at bounding box center [1542, 18] width 26 height 26
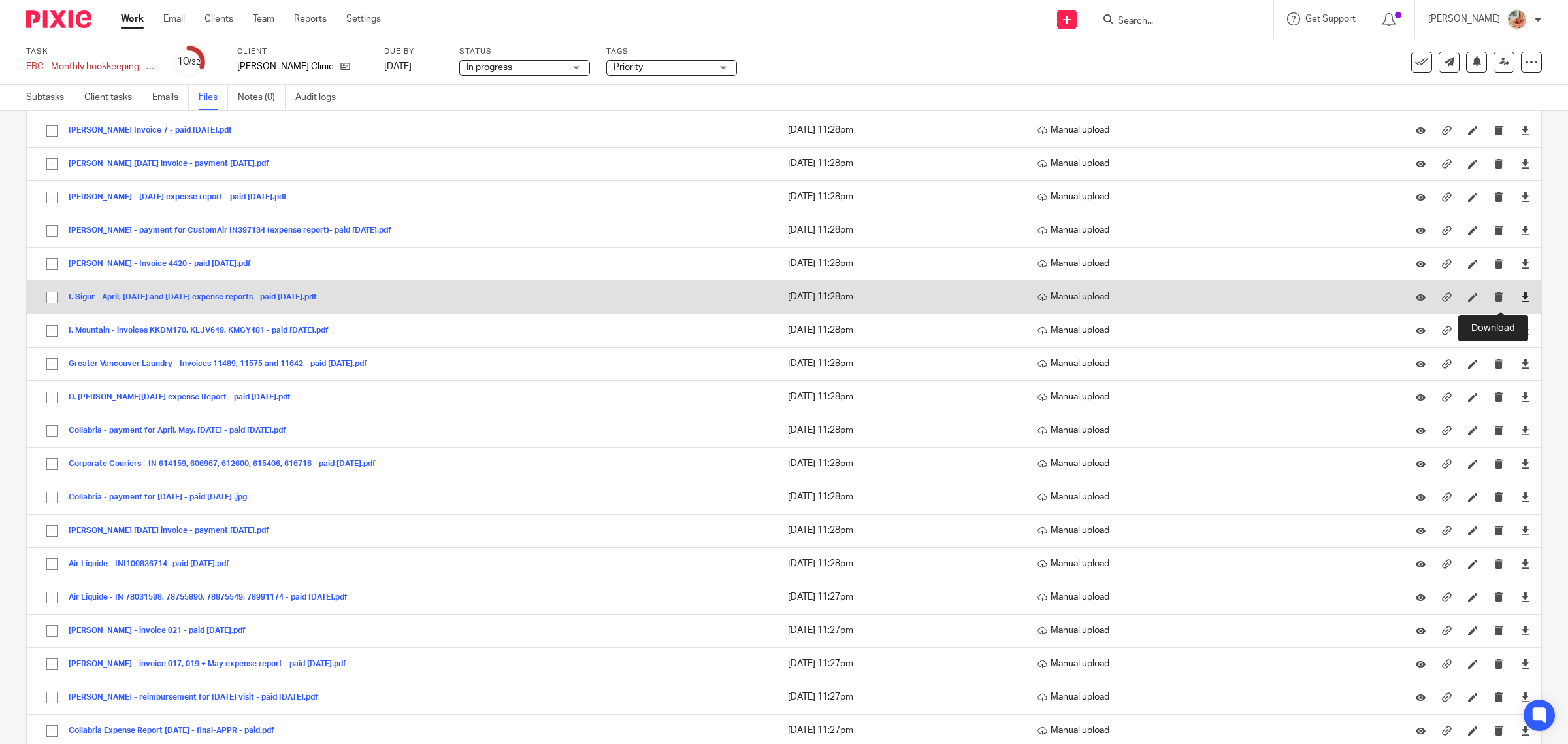
click at [1520, 302] on icon at bounding box center [1524, 296] width 9 height 9
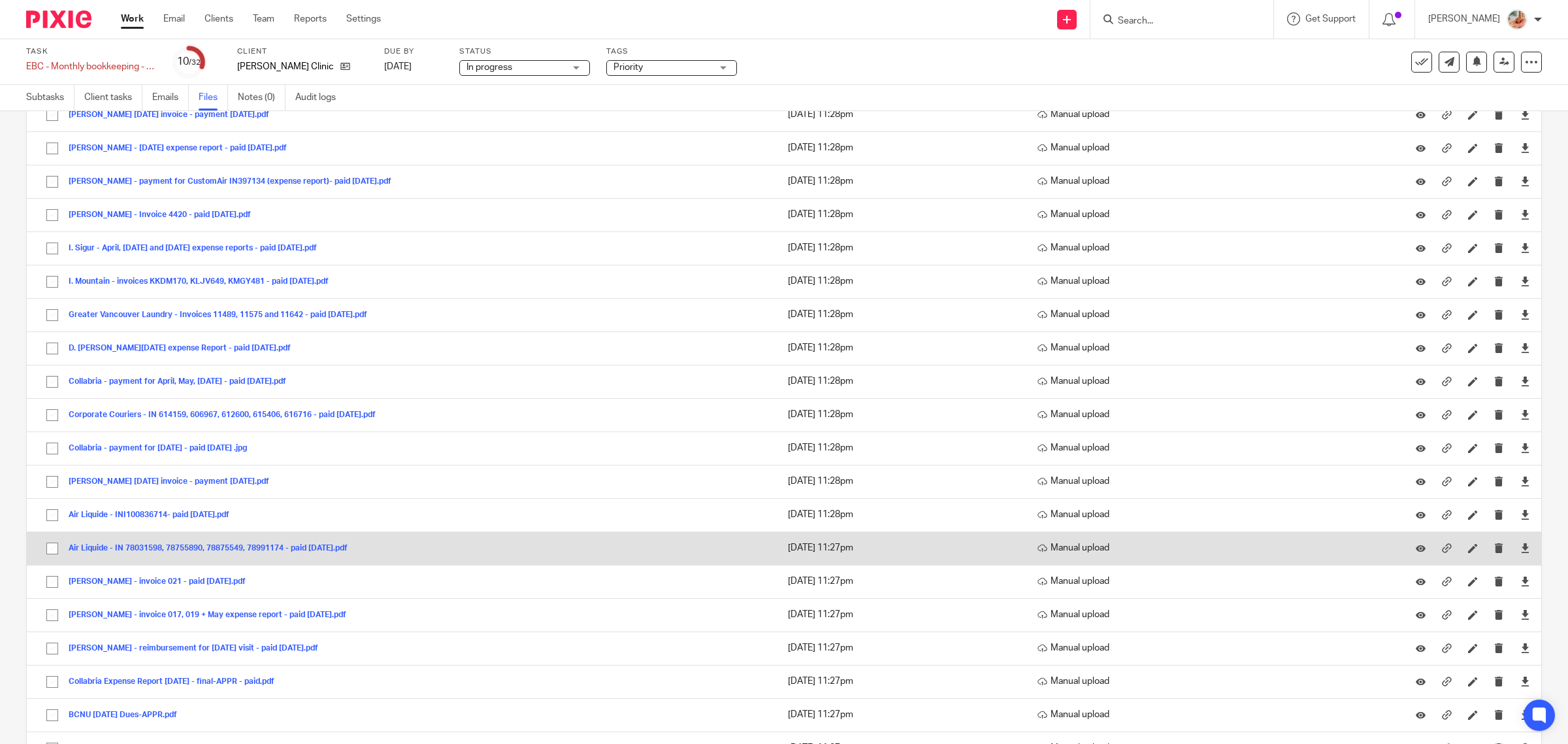
scroll to position [1468, 0]
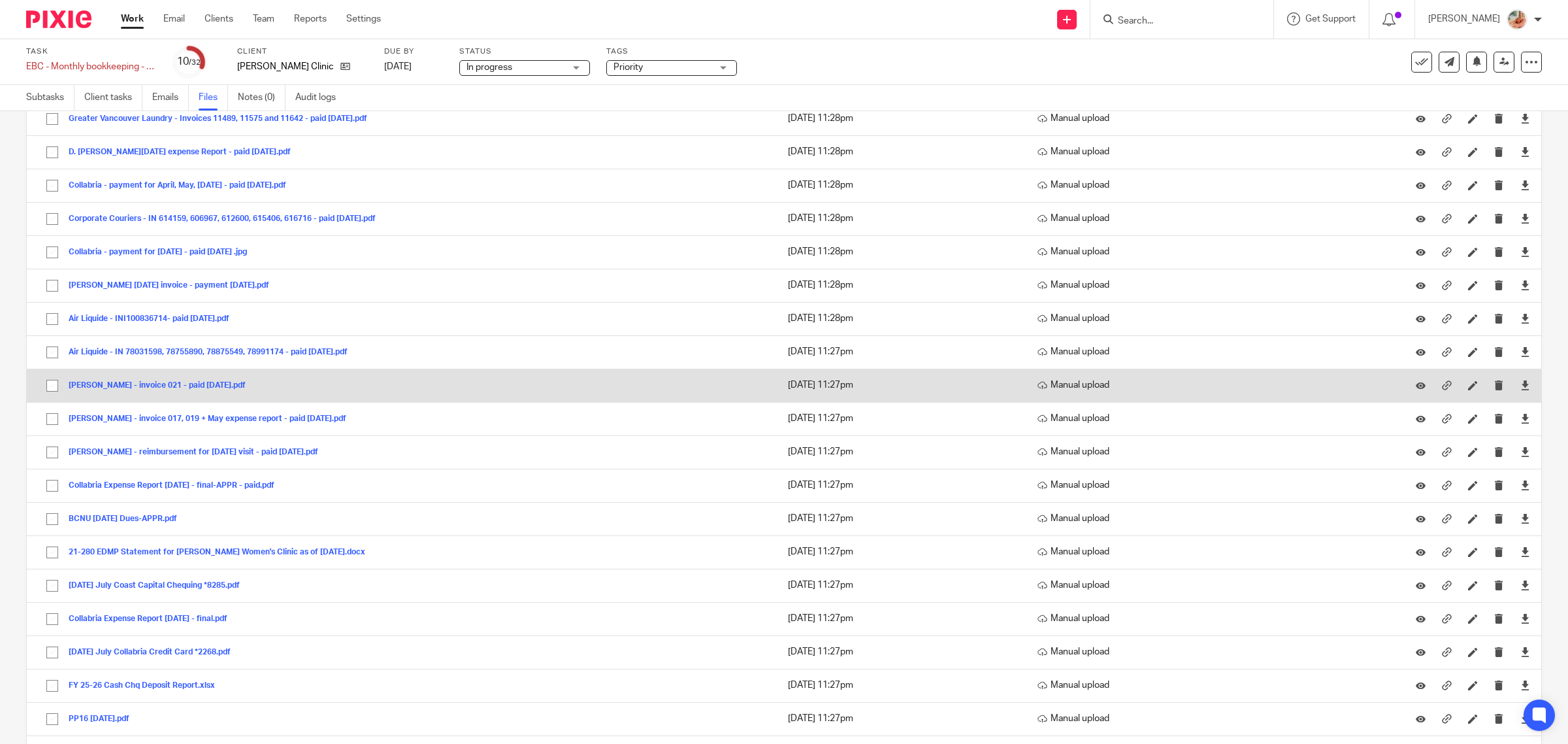
click at [193, 391] on button "A. Johnson - invoice 021 - paid Aug 21, 2025.pdf" at bounding box center [162, 386] width 187 height 9
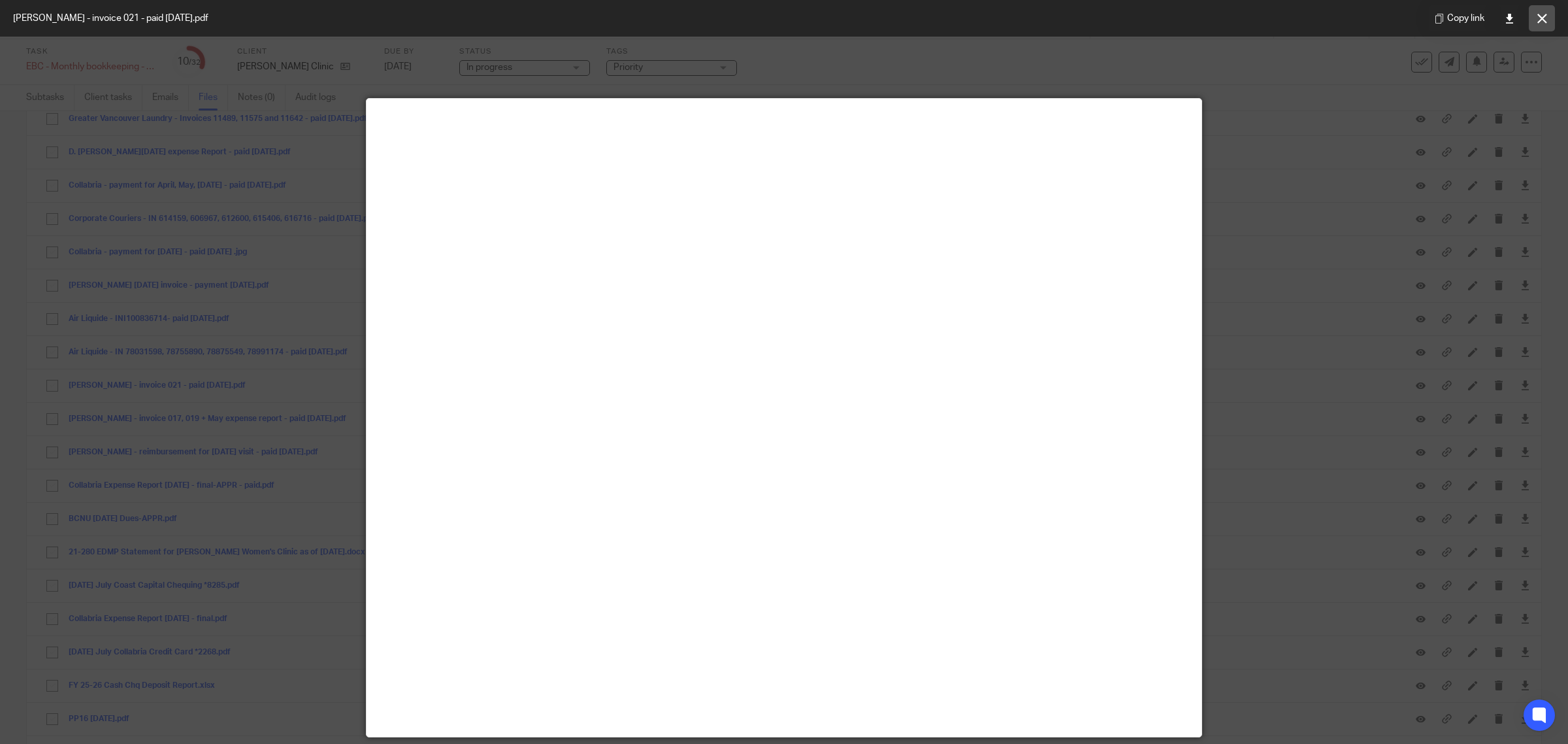
click at [1545, 21] on icon at bounding box center [1542, 18] width 9 height 9
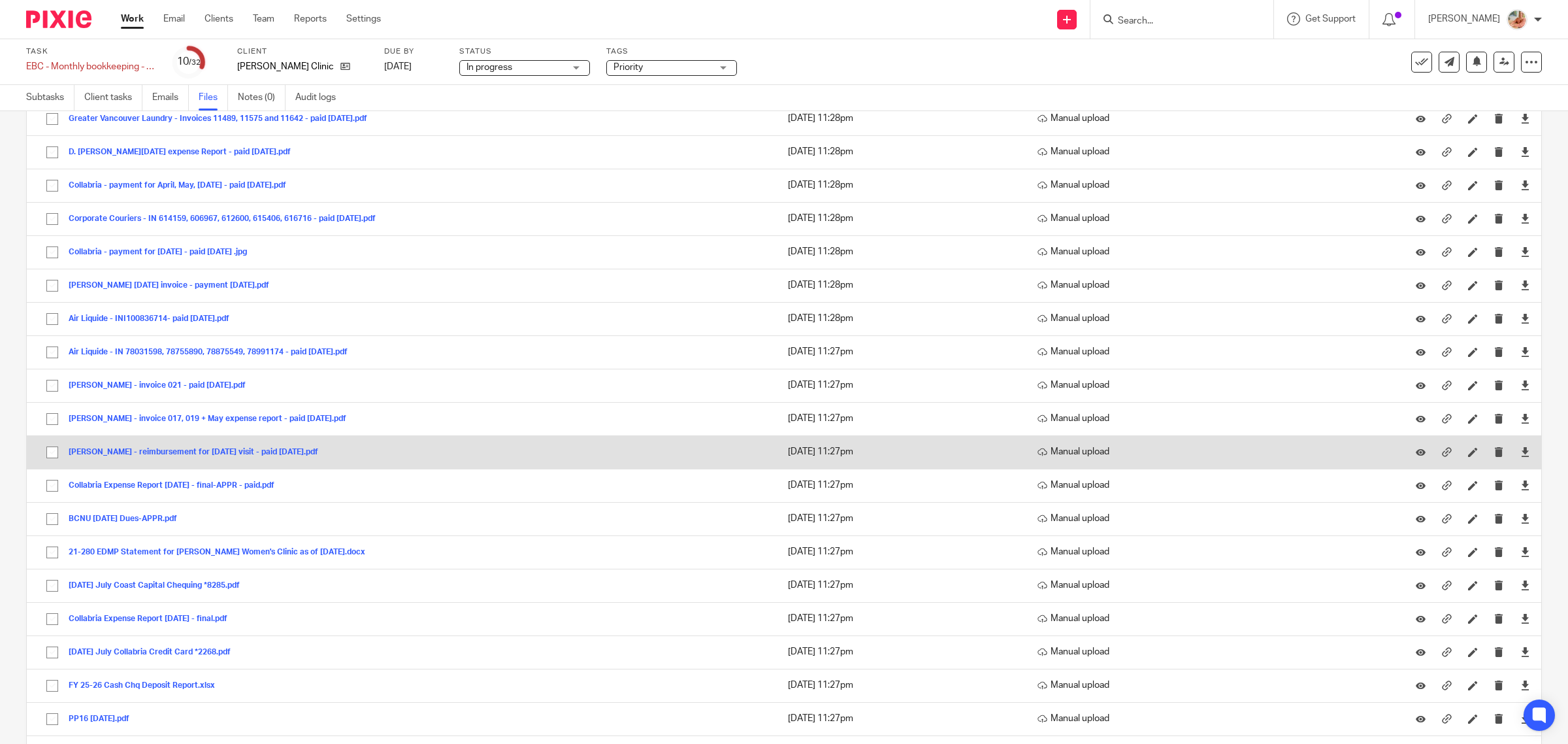
click at [184, 457] on button "K. Katen - reimbursement for June 25 visit - paid Aug 19, 2025.pdf" at bounding box center [198, 452] width 259 height 9
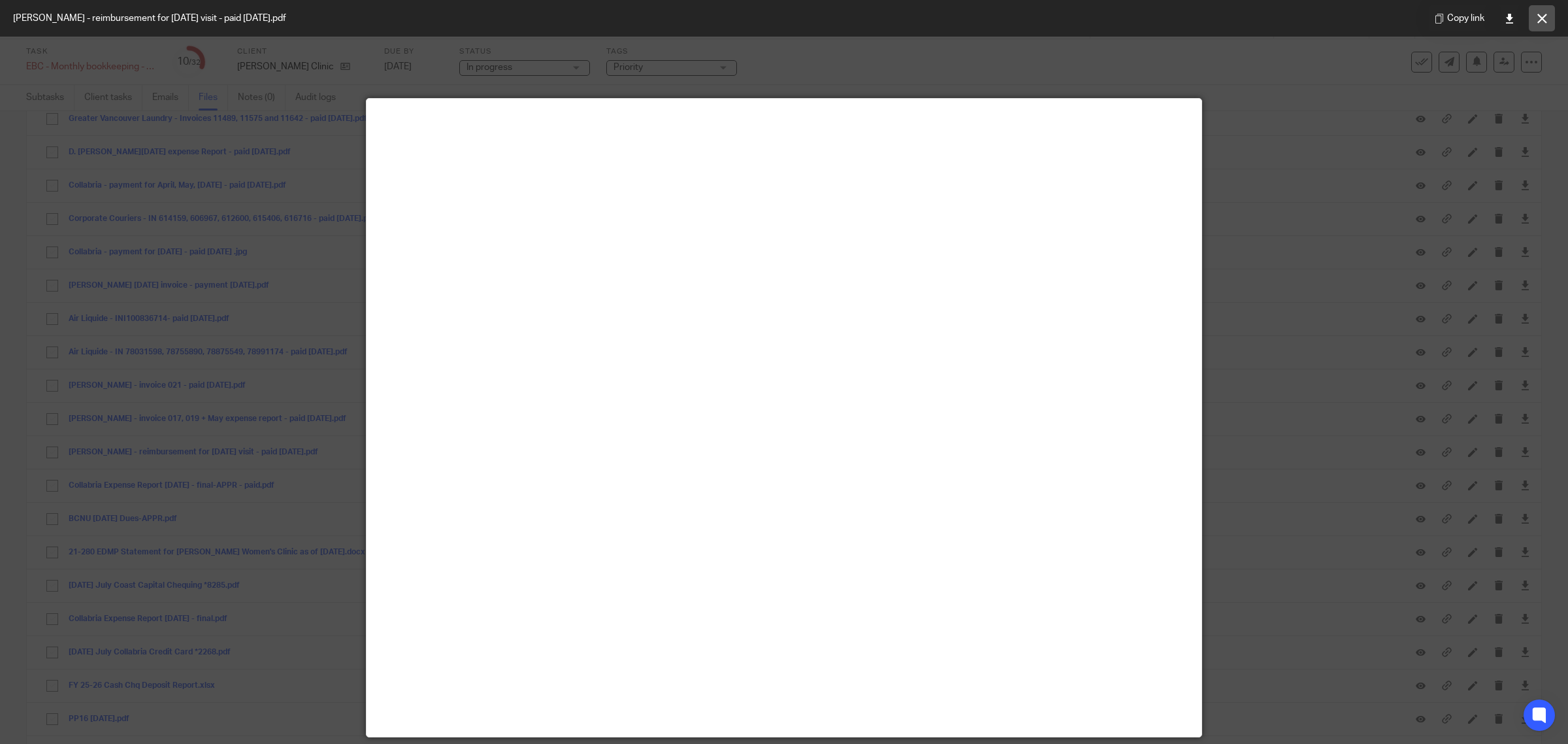
click at [1539, 18] on icon at bounding box center [1542, 18] width 9 height 9
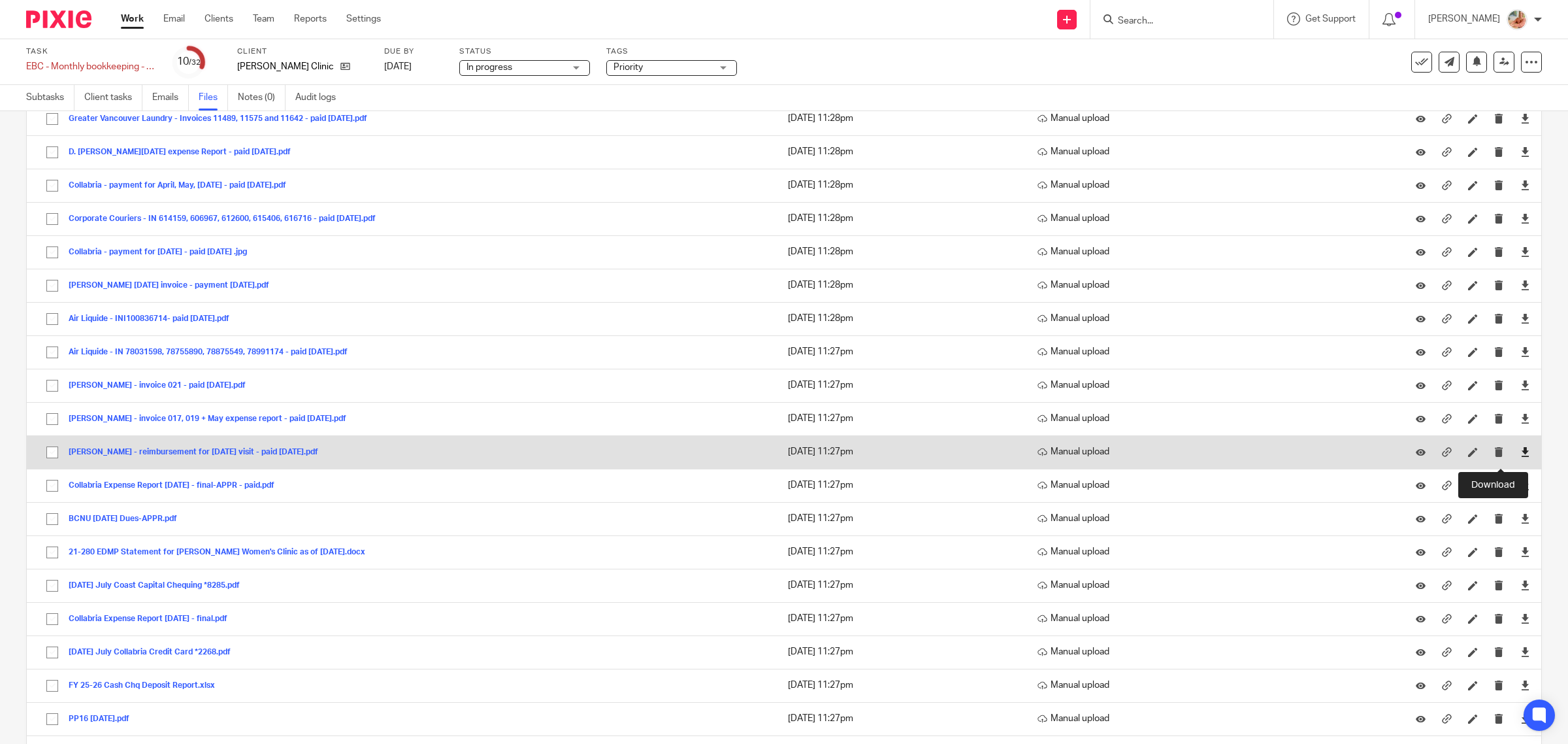
click at [1520, 456] on icon at bounding box center [1524, 451] width 9 height 9
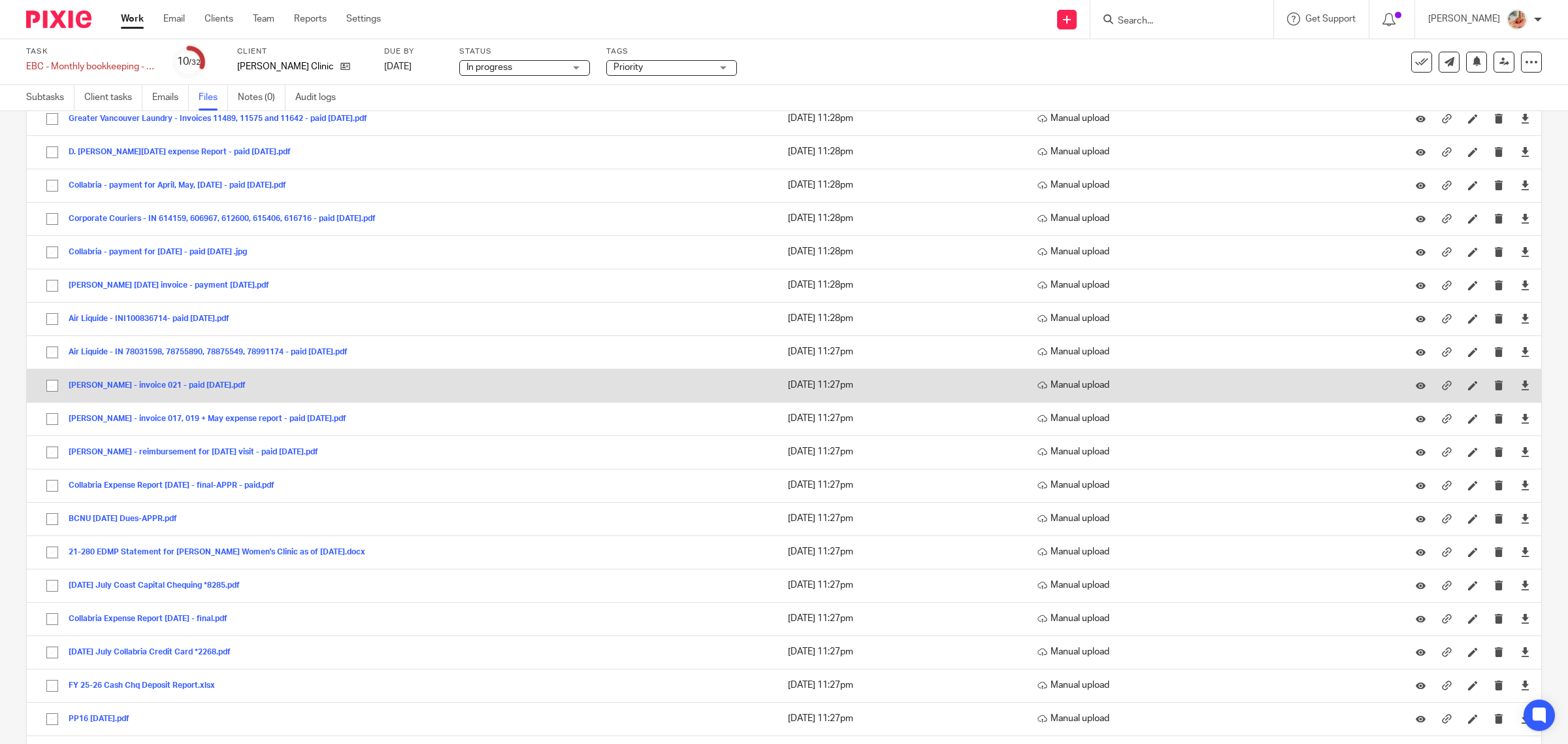
click at [174, 391] on button "A. Johnson - invoice 021 - paid Aug 21, 2025.pdf" at bounding box center [162, 386] width 187 height 9
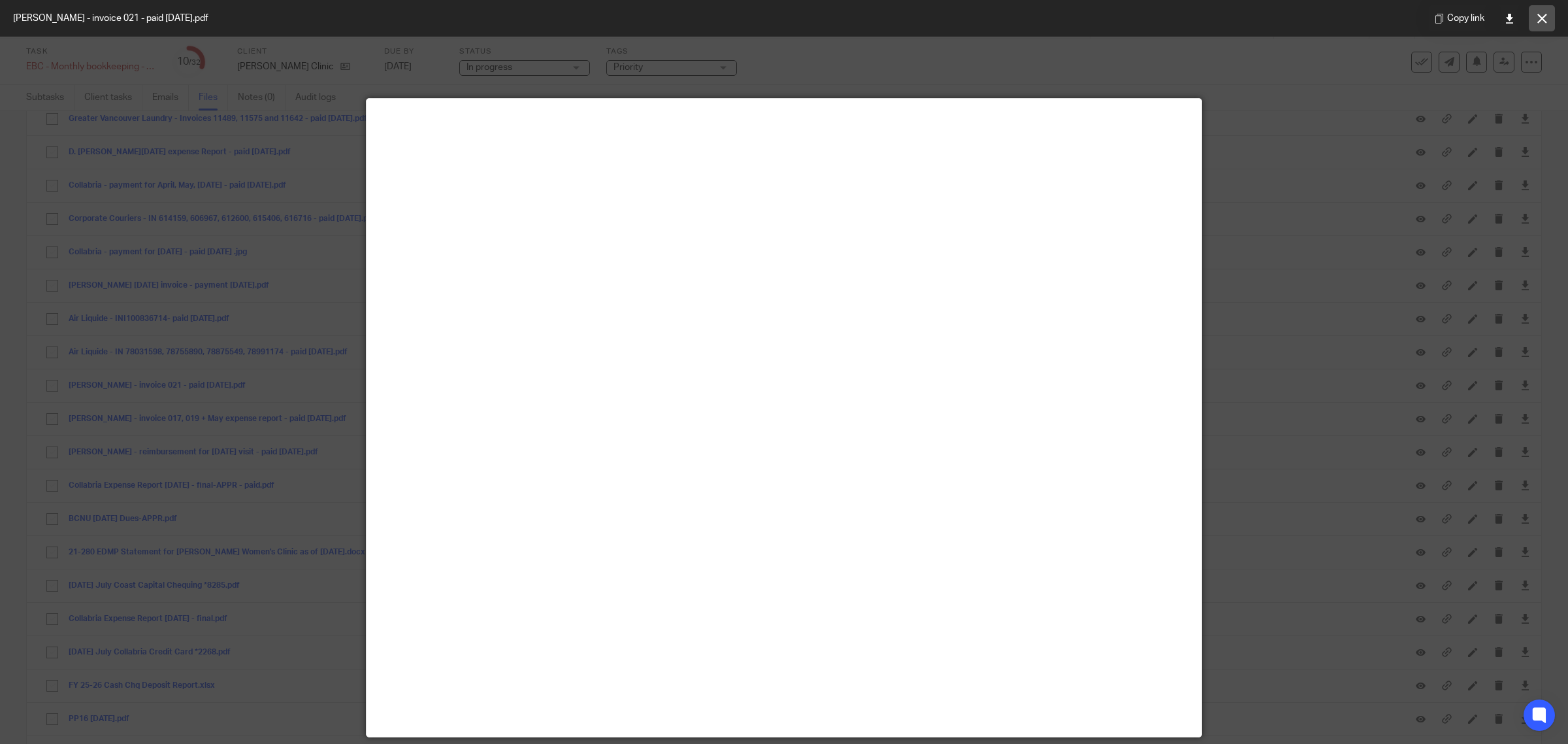
click at [1540, 17] on icon at bounding box center [1542, 18] width 9 height 9
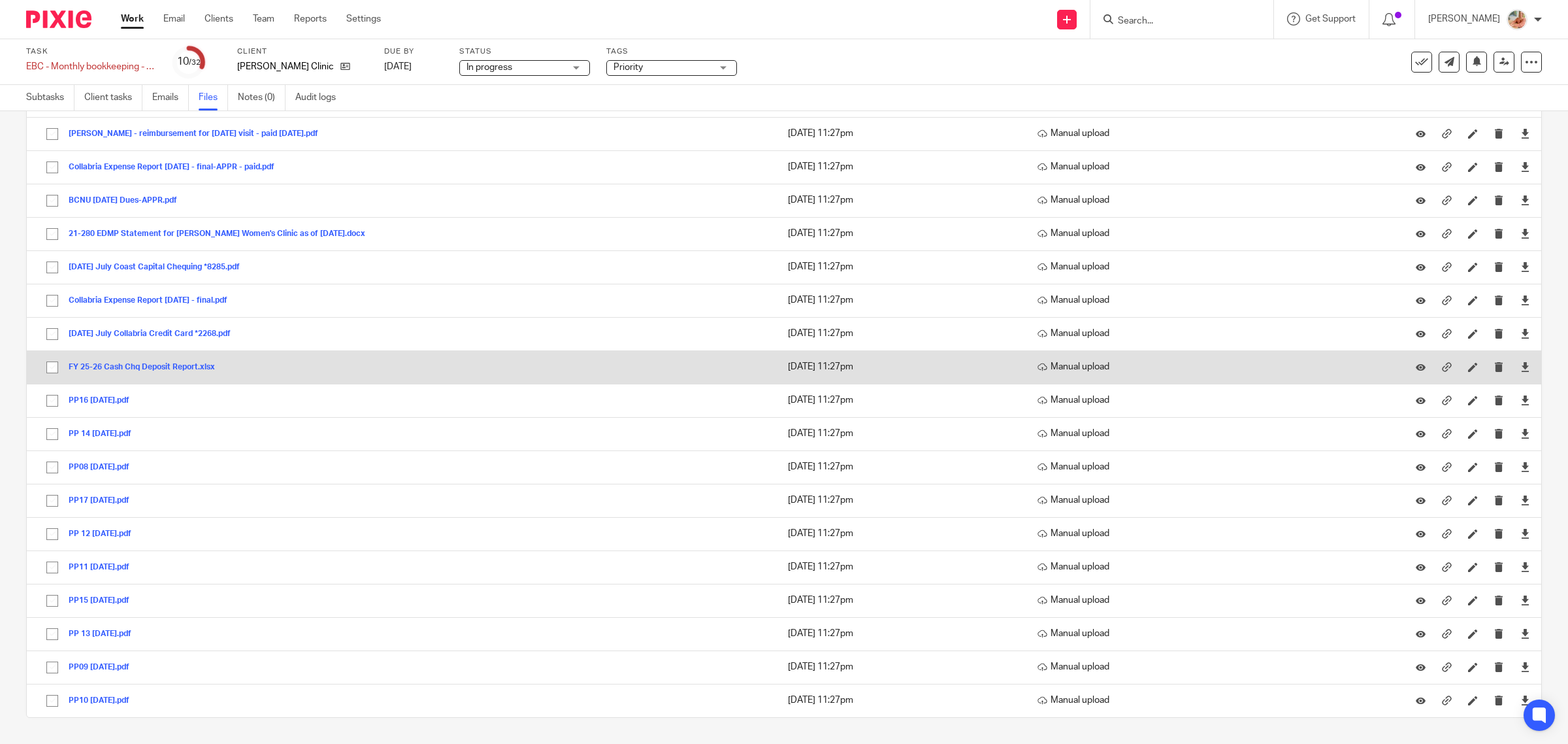
scroll to position [1471, 0]
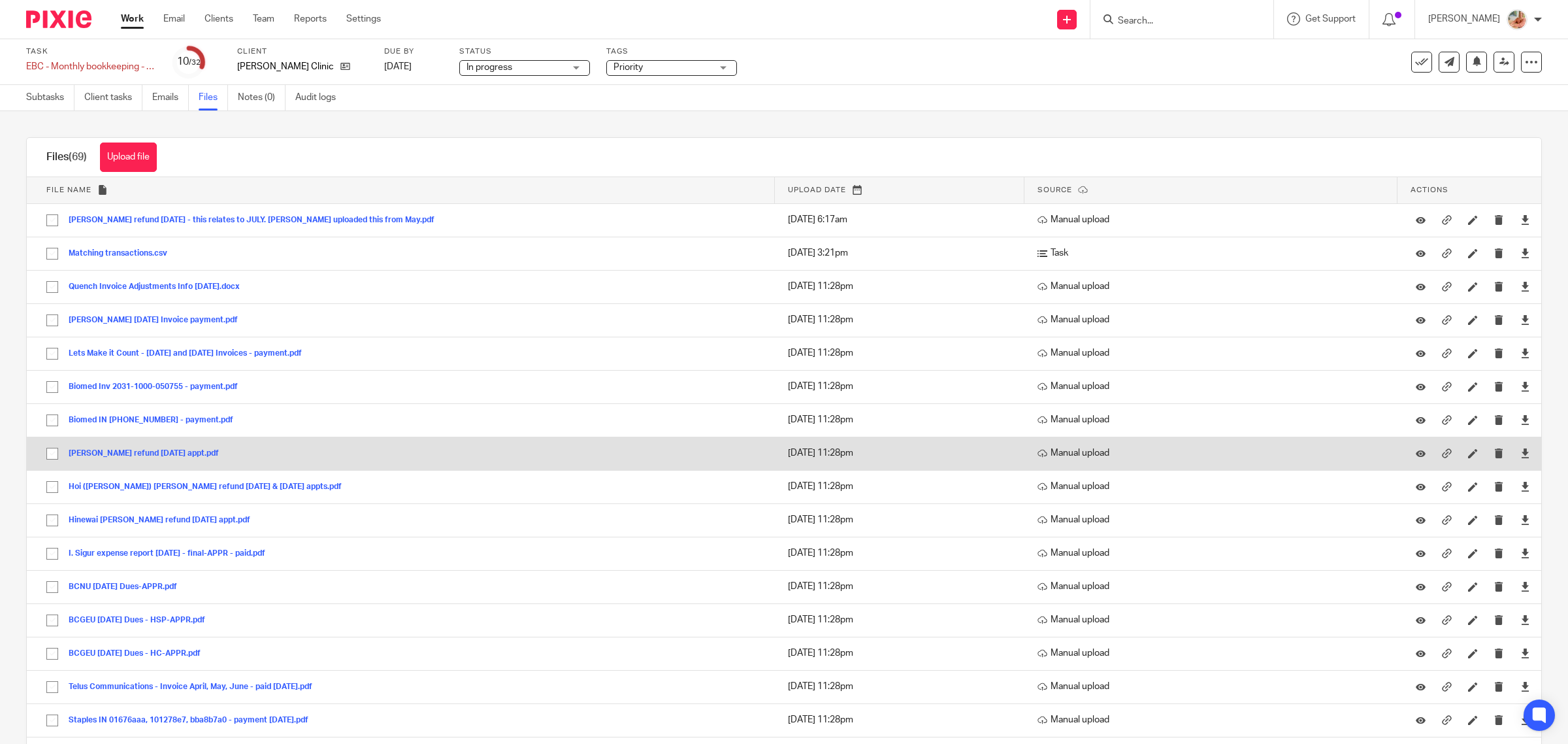
click at [149, 454] on button "[PERSON_NAME] refund [DATE] appt.pdf" at bounding box center [148, 453] width 160 height 9
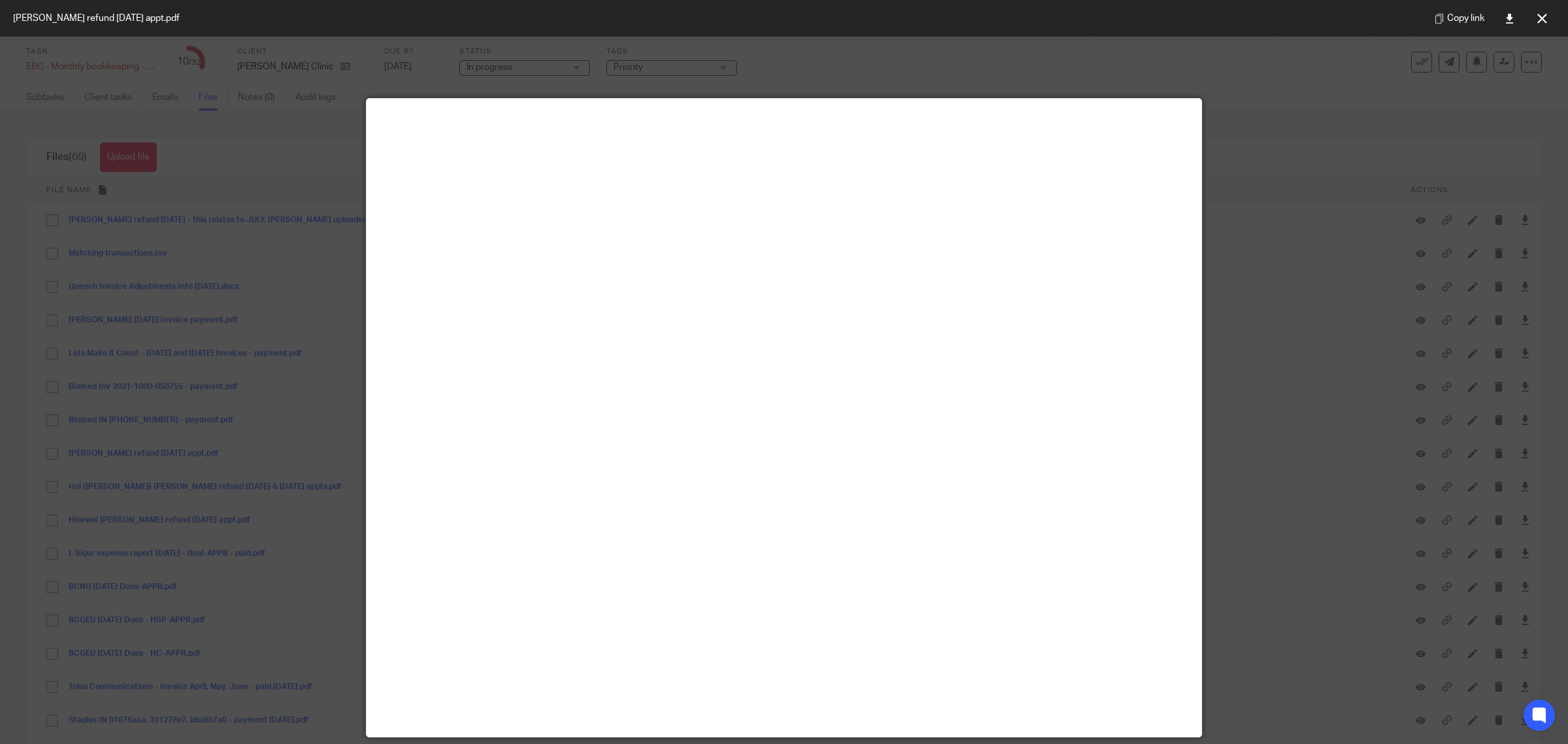
click at [1544, 24] on button at bounding box center [1542, 18] width 26 height 26
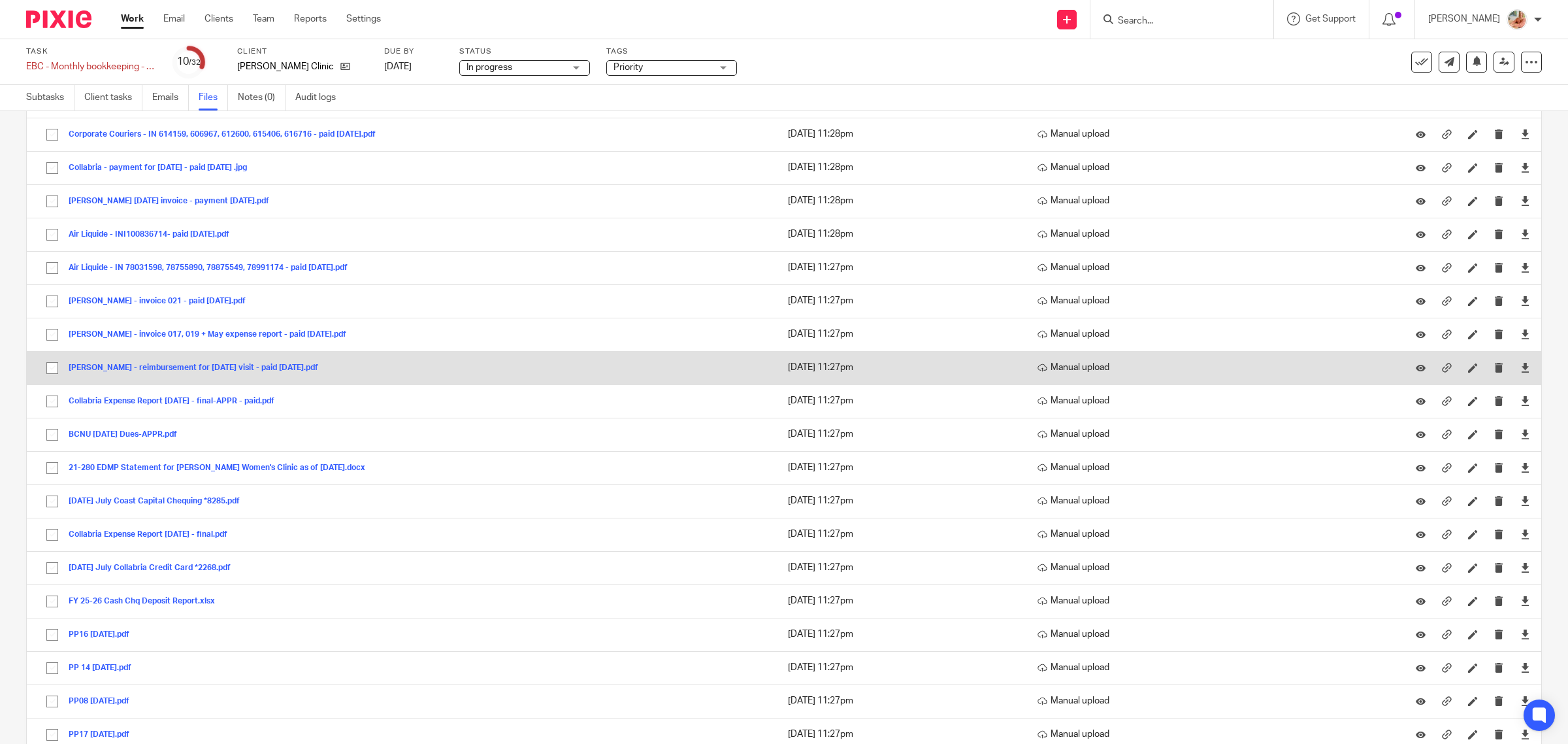
scroll to position [1226, 0]
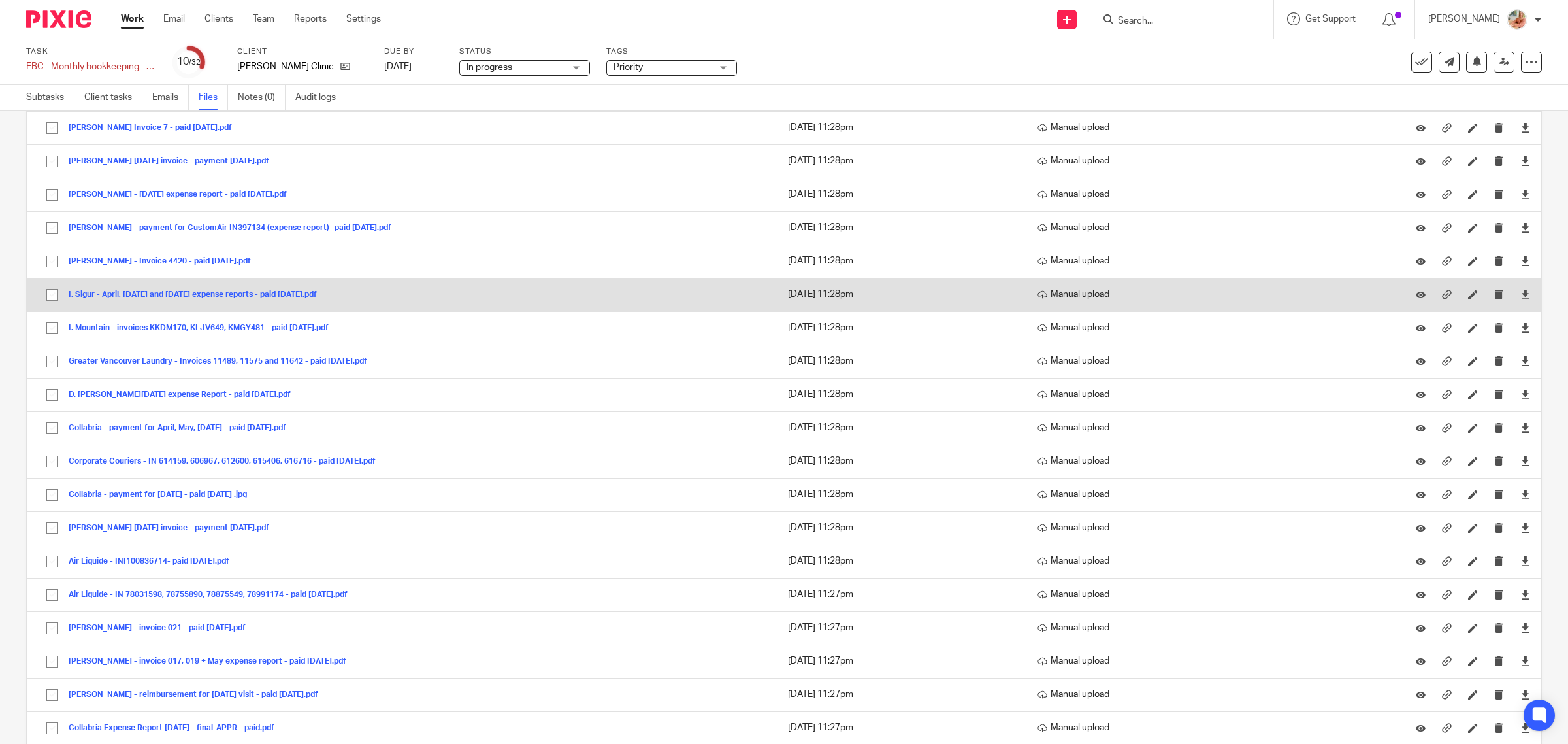
drag, startPoint x: 152, startPoint y: 297, endPoint x: 188, endPoint y: 307, distance: 37.4
click at [152, 296] on button "I. Sigur - April, [DATE] and [DATE] expense reports - paid [DATE].pdf" at bounding box center [198, 295] width 258 height 9
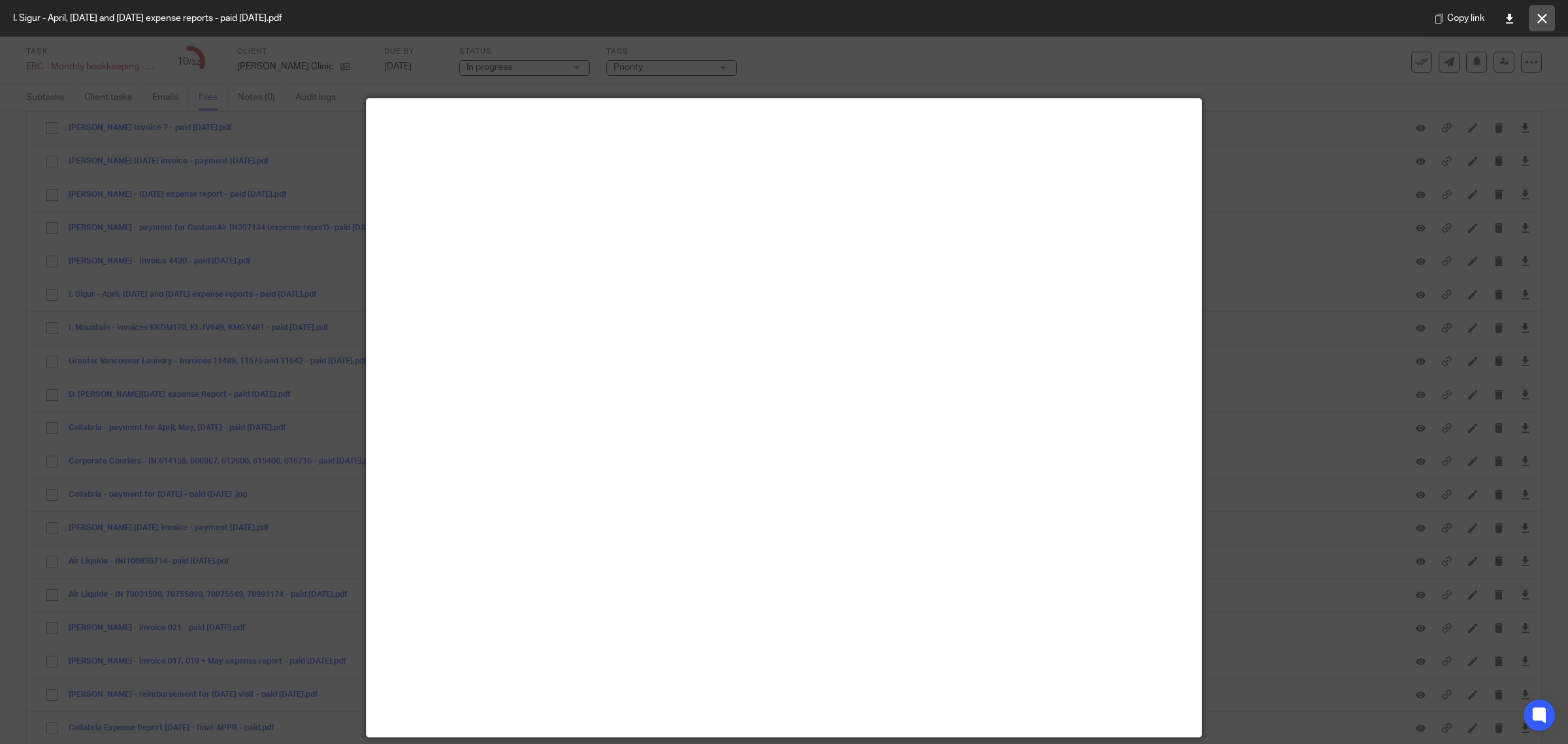
click at [1534, 21] on button at bounding box center [1542, 18] width 26 height 26
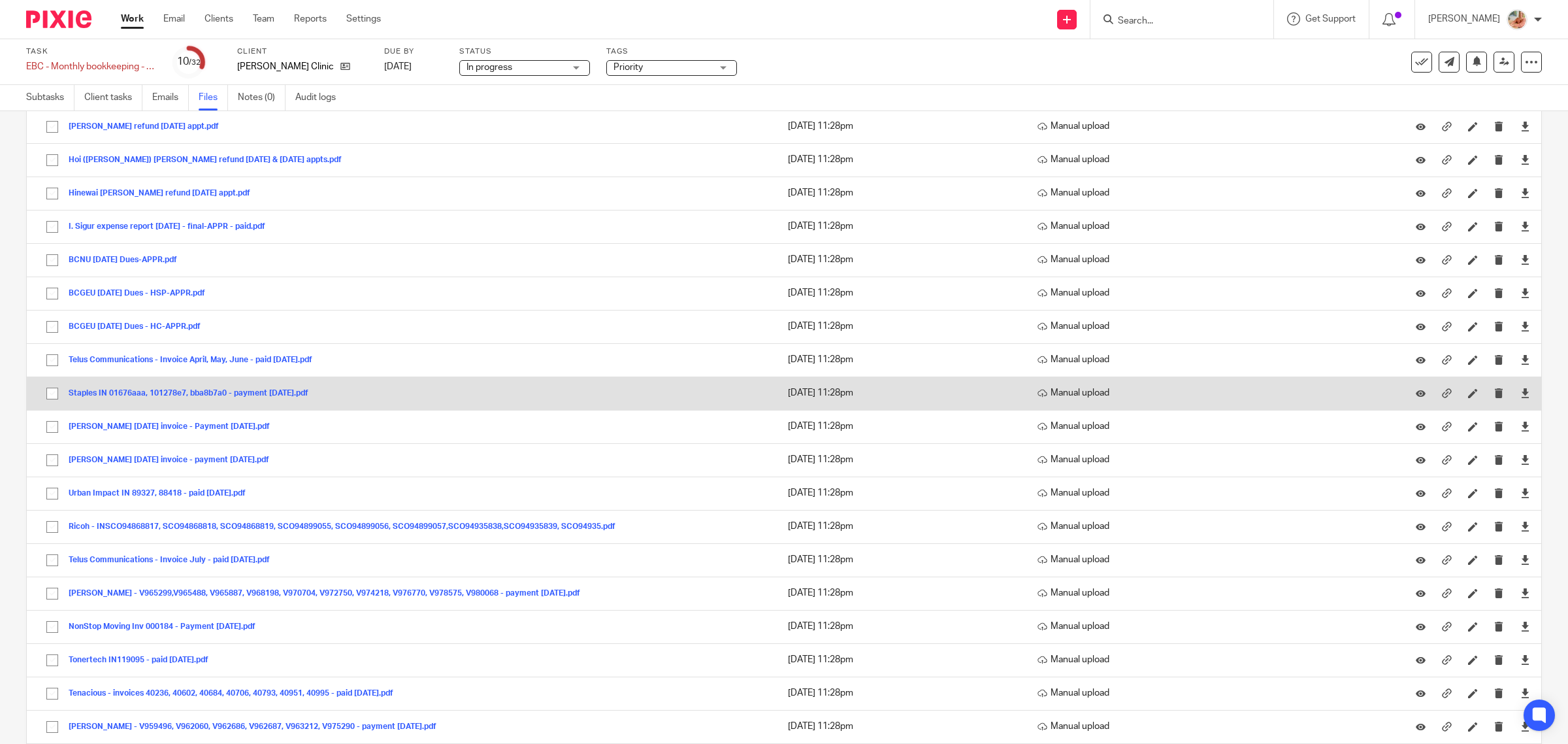
scroll to position [0, 0]
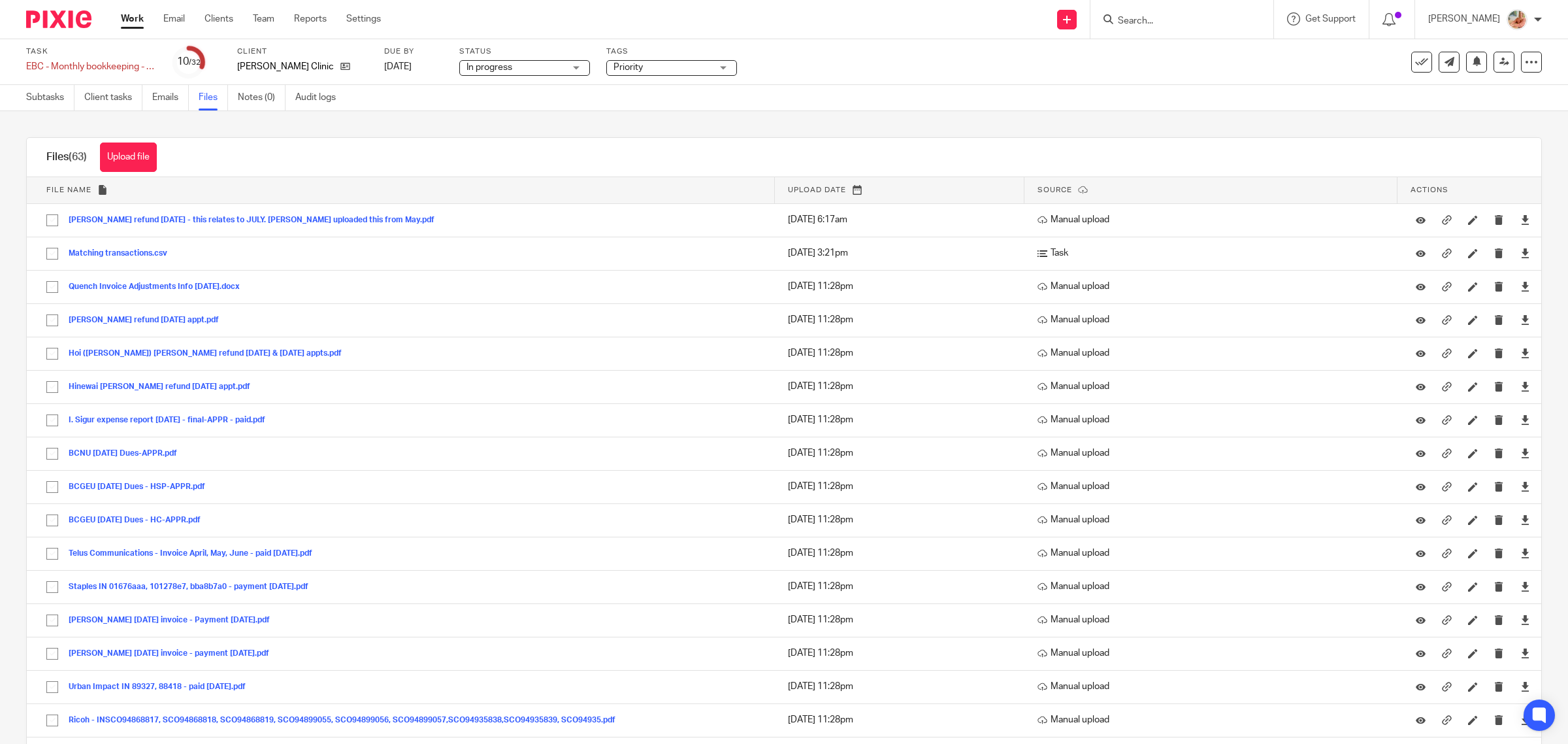
click at [484, 166] on div "Files (63) Upload file Download selected Delete selected" at bounding box center [784, 158] width 1514 height 39
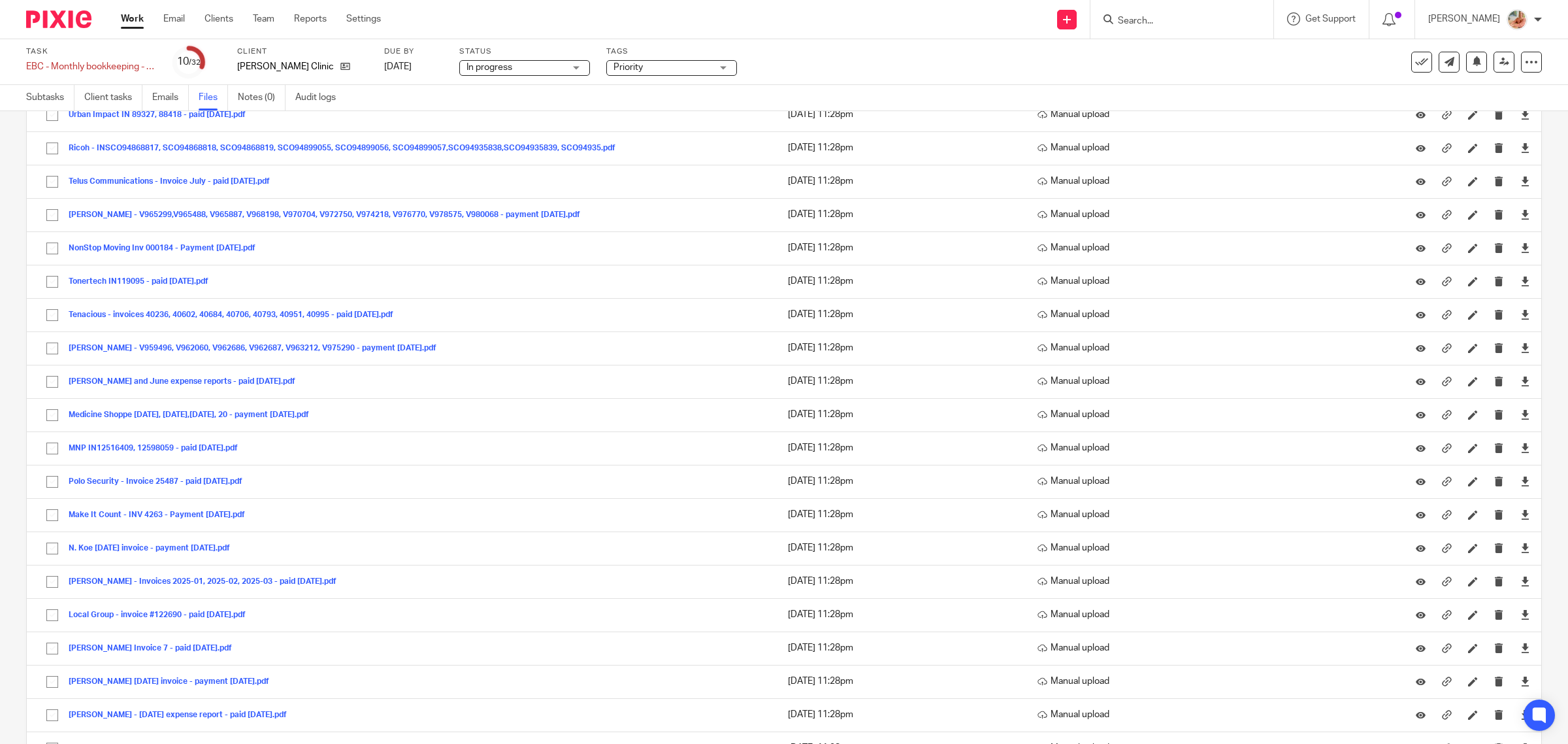
scroll to position [897, 0]
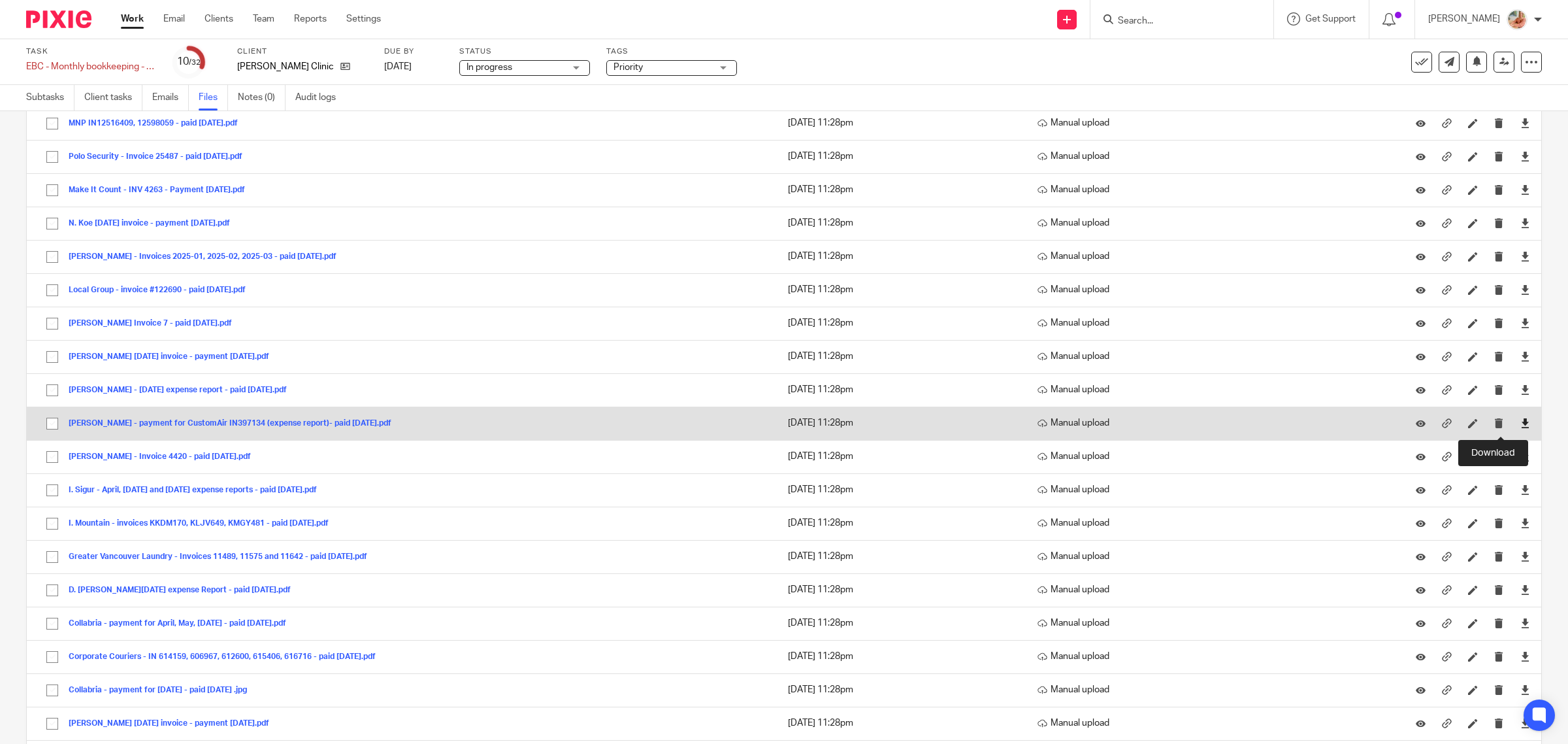
click at [1520, 428] on icon at bounding box center [1524, 423] width 9 height 9
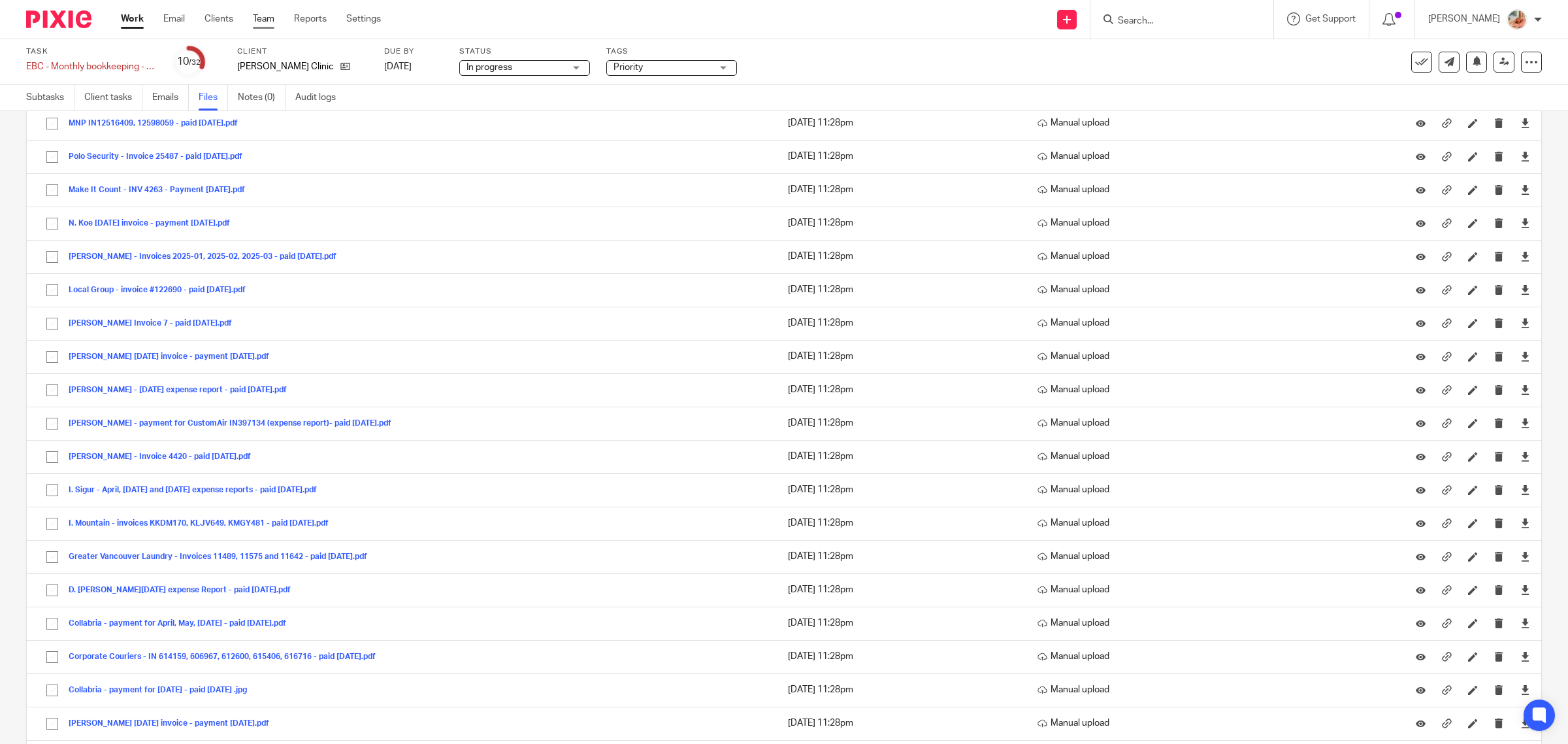
click at [253, 15] on link "Team" at bounding box center [264, 19] width 22 height 13
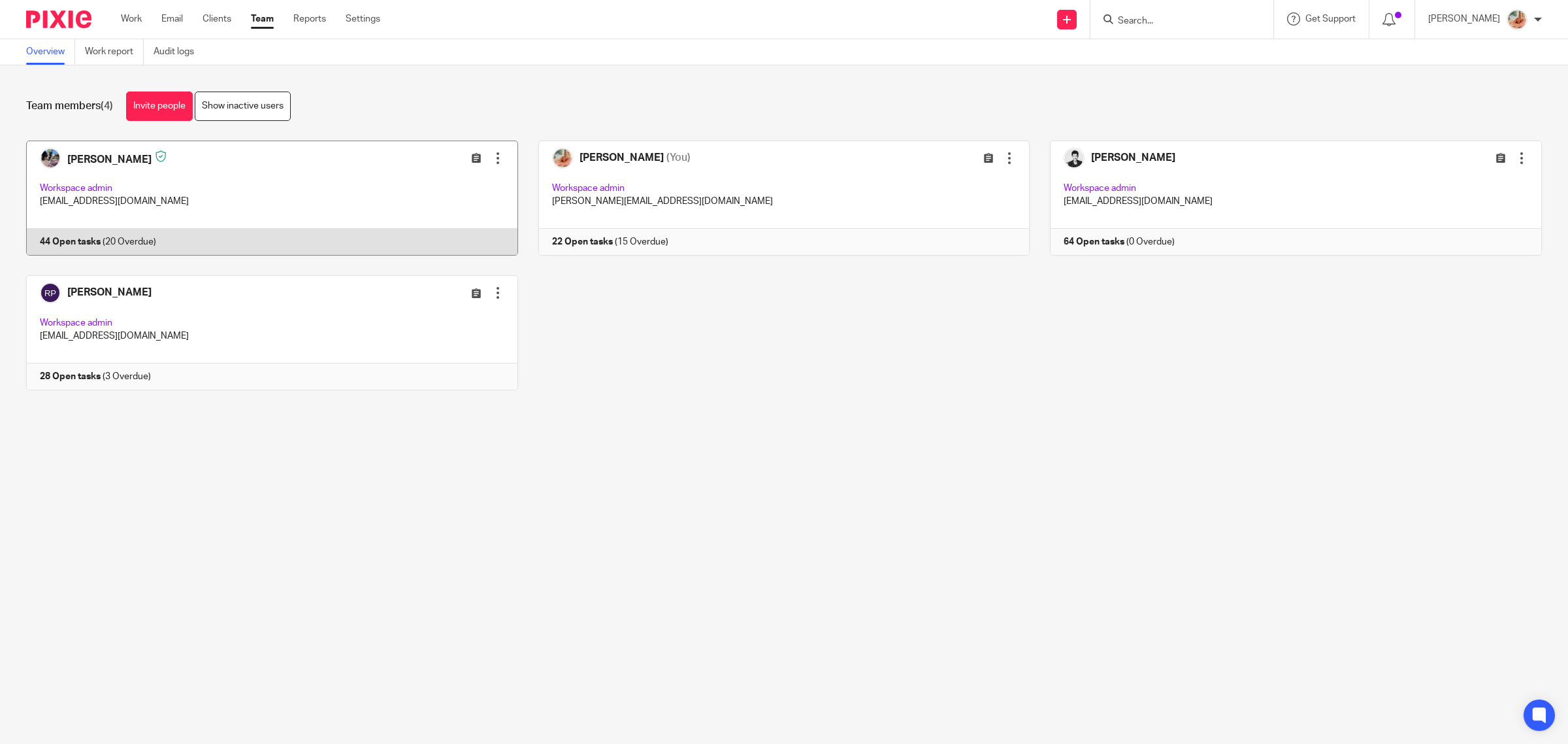
click at [335, 186] on link at bounding box center [262, 199] width 512 height 115
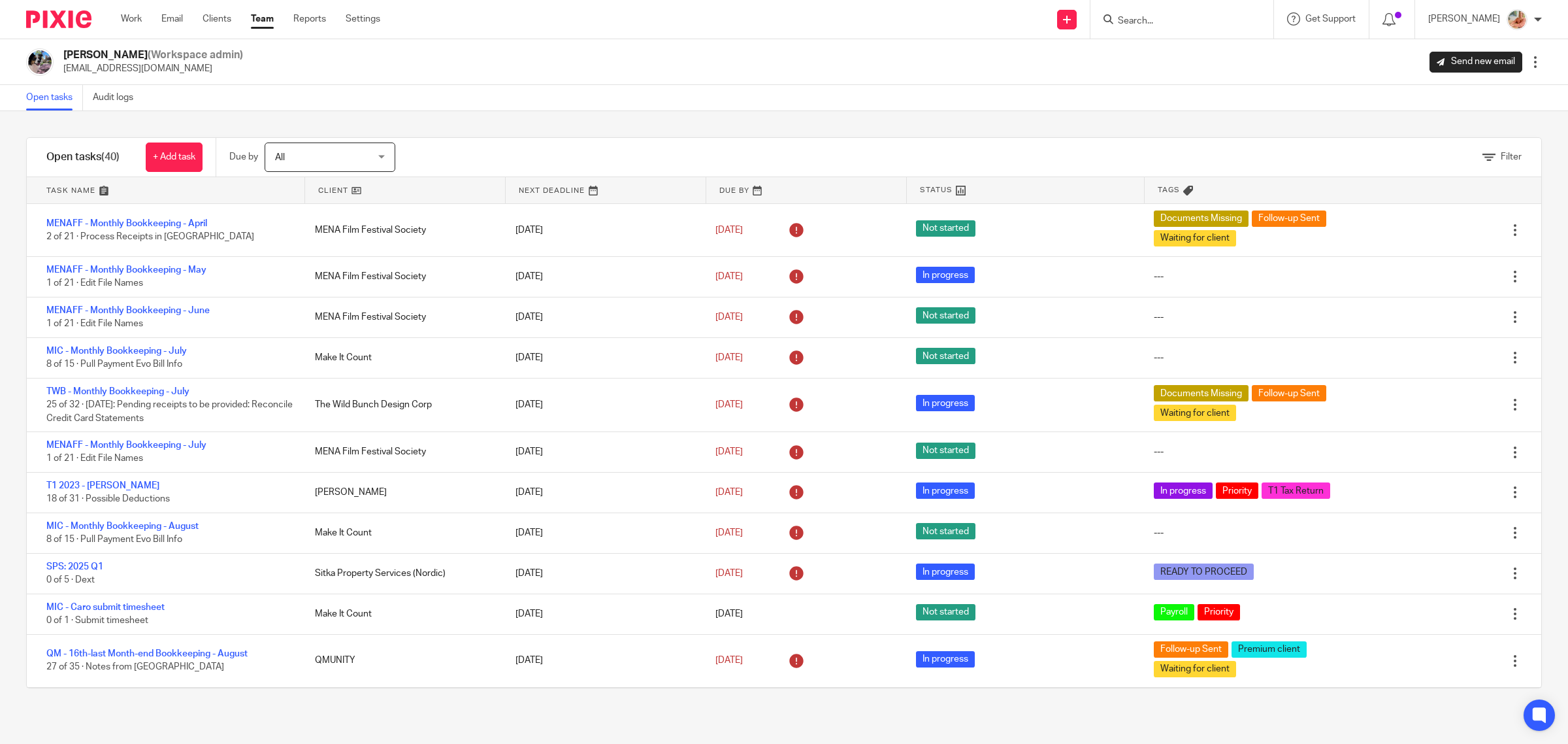
click at [544, 96] on div "Open tasks Audit logs" at bounding box center [784, 98] width 1568 height 26
click at [132, 23] on link "Work" at bounding box center [131, 19] width 21 height 13
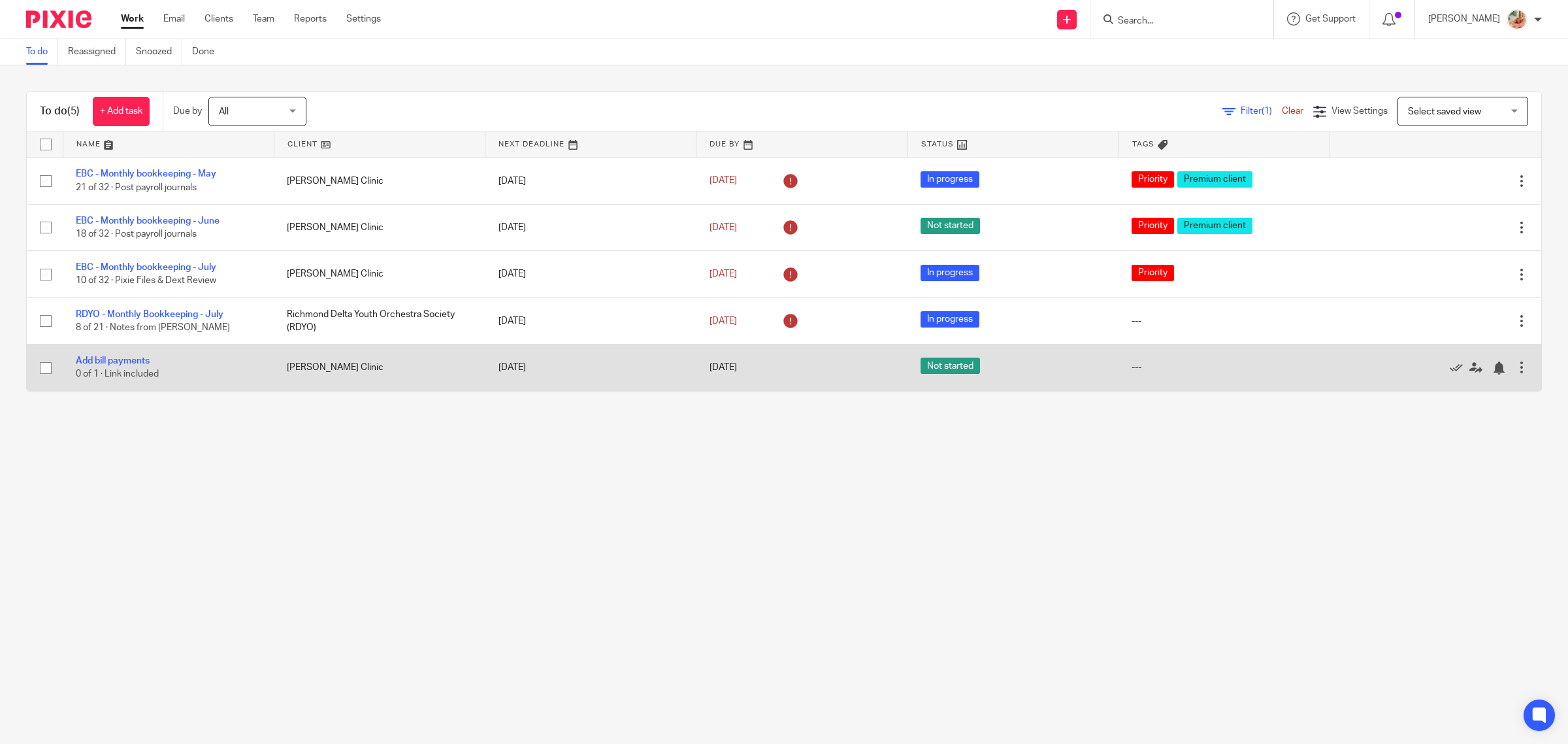
click at [131, 355] on td "Add bill payments 0 of 1 · Link included" at bounding box center [168, 368] width 211 height 47
click at [131, 361] on link "Add bill payments" at bounding box center [112, 361] width 74 height 9
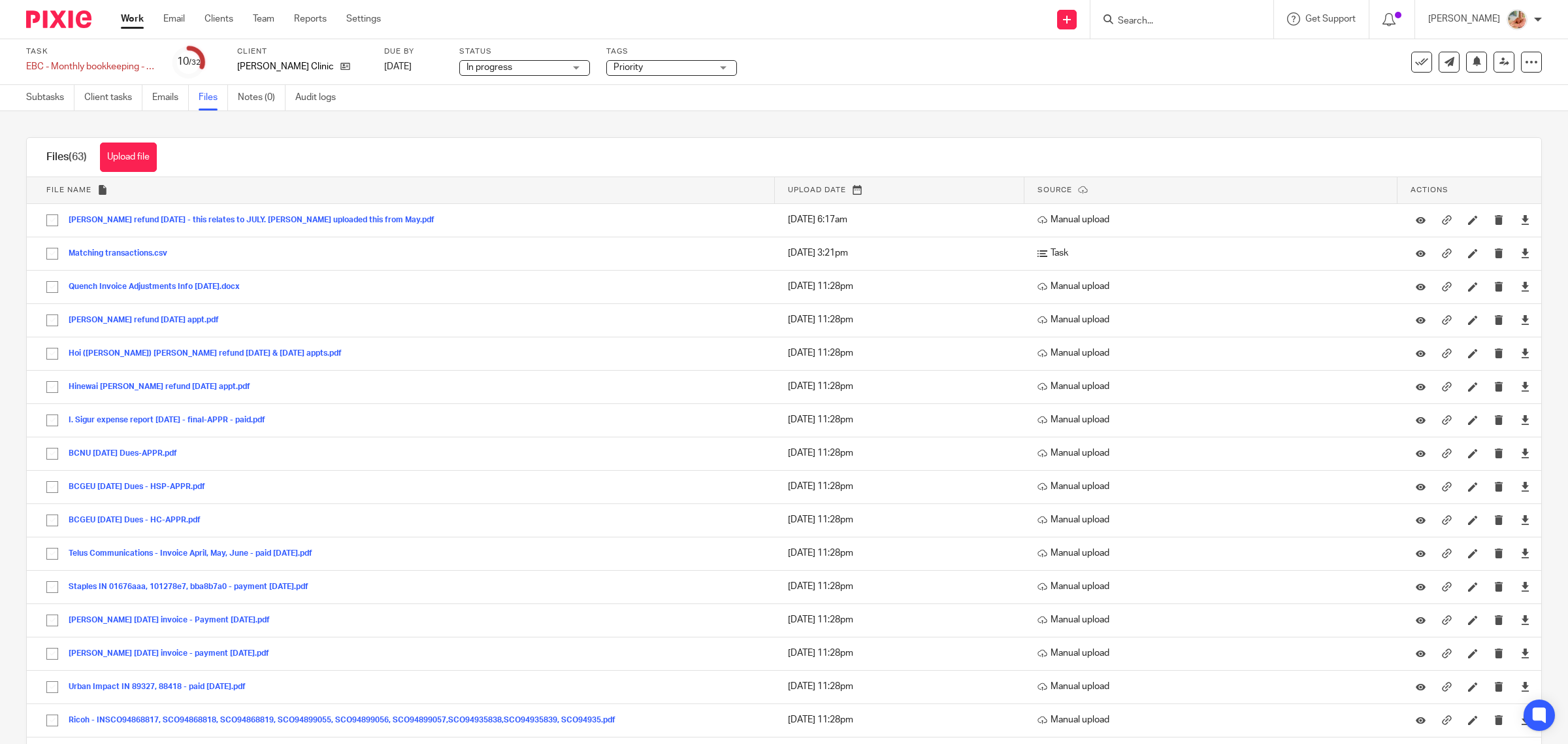
click at [128, 18] on link "Work" at bounding box center [132, 19] width 23 height 13
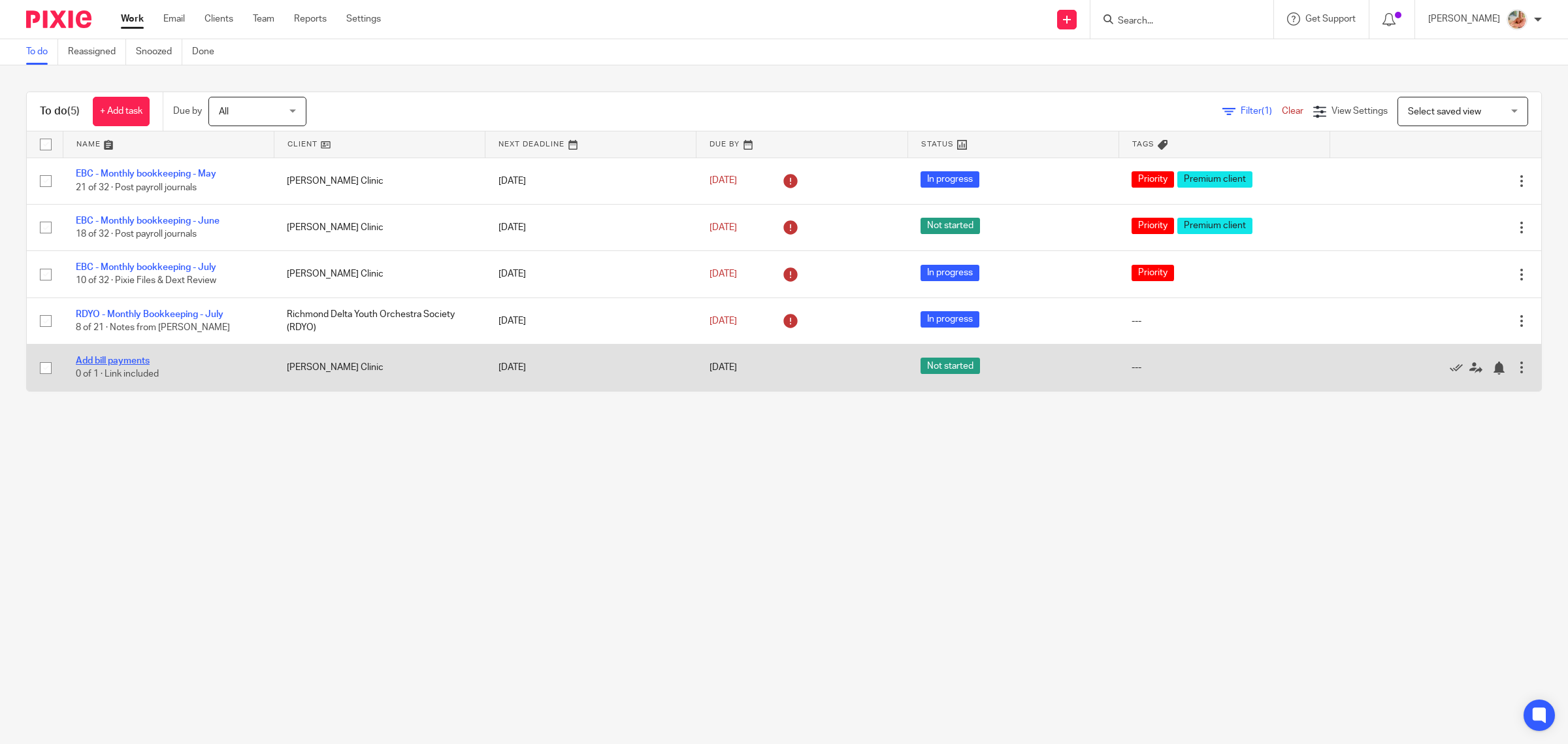
click at [128, 360] on link "Add bill payments" at bounding box center [112, 361] width 74 height 9
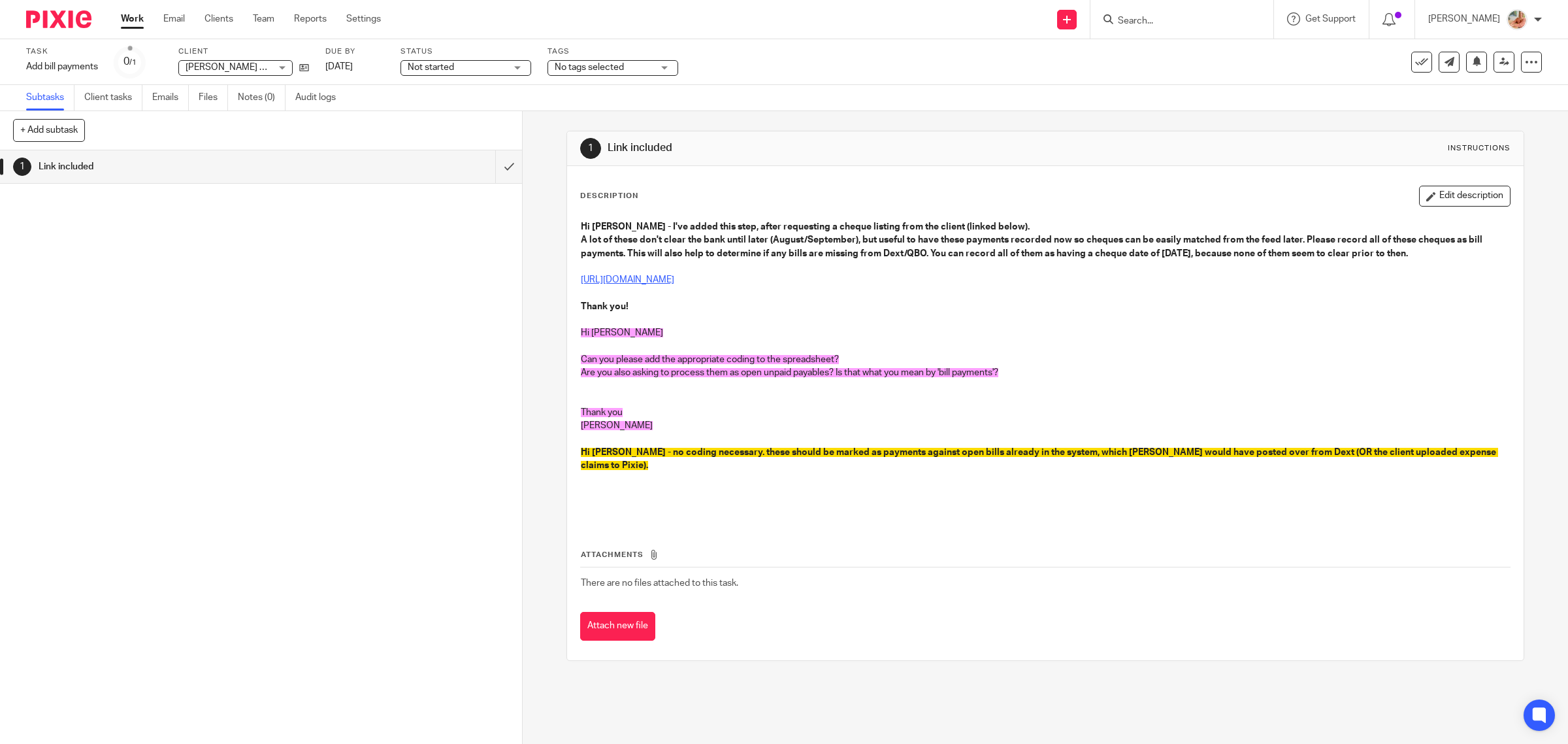
click at [674, 279] on link "https://docs.google.com/spreadsheets/d/1LhJ0ezugZemSqu2QeF1qm0AOfgAPKcBDJ_ZaDR-…" at bounding box center [627, 280] width 93 height 9
click at [1461, 203] on button "Edit description" at bounding box center [1464, 196] width 91 height 21
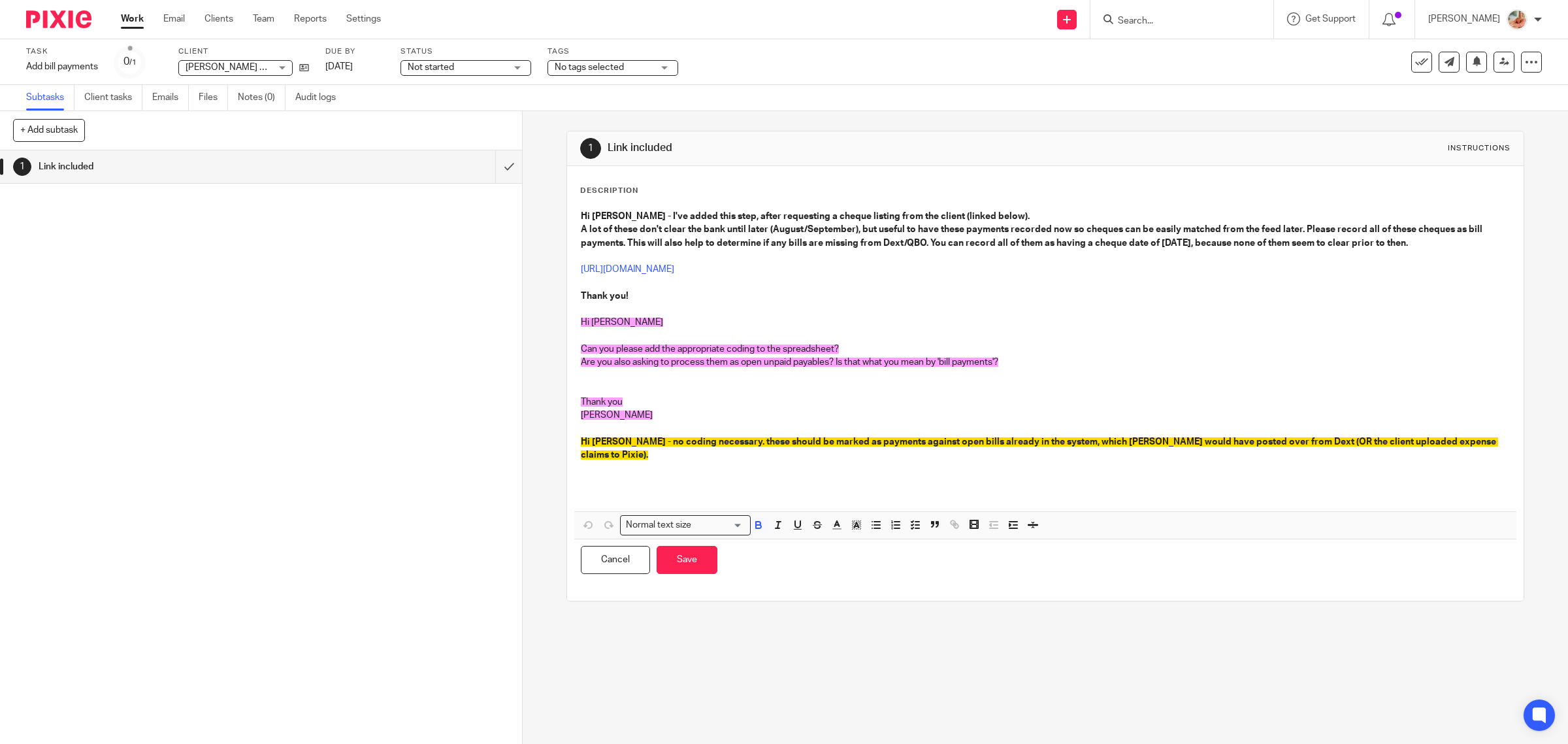
click at [598, 478] on p at bounding box center [1046, 488] width 930 height 27
click at [599, 475] on p at bounding box center [1046, 488] width 930 height 27
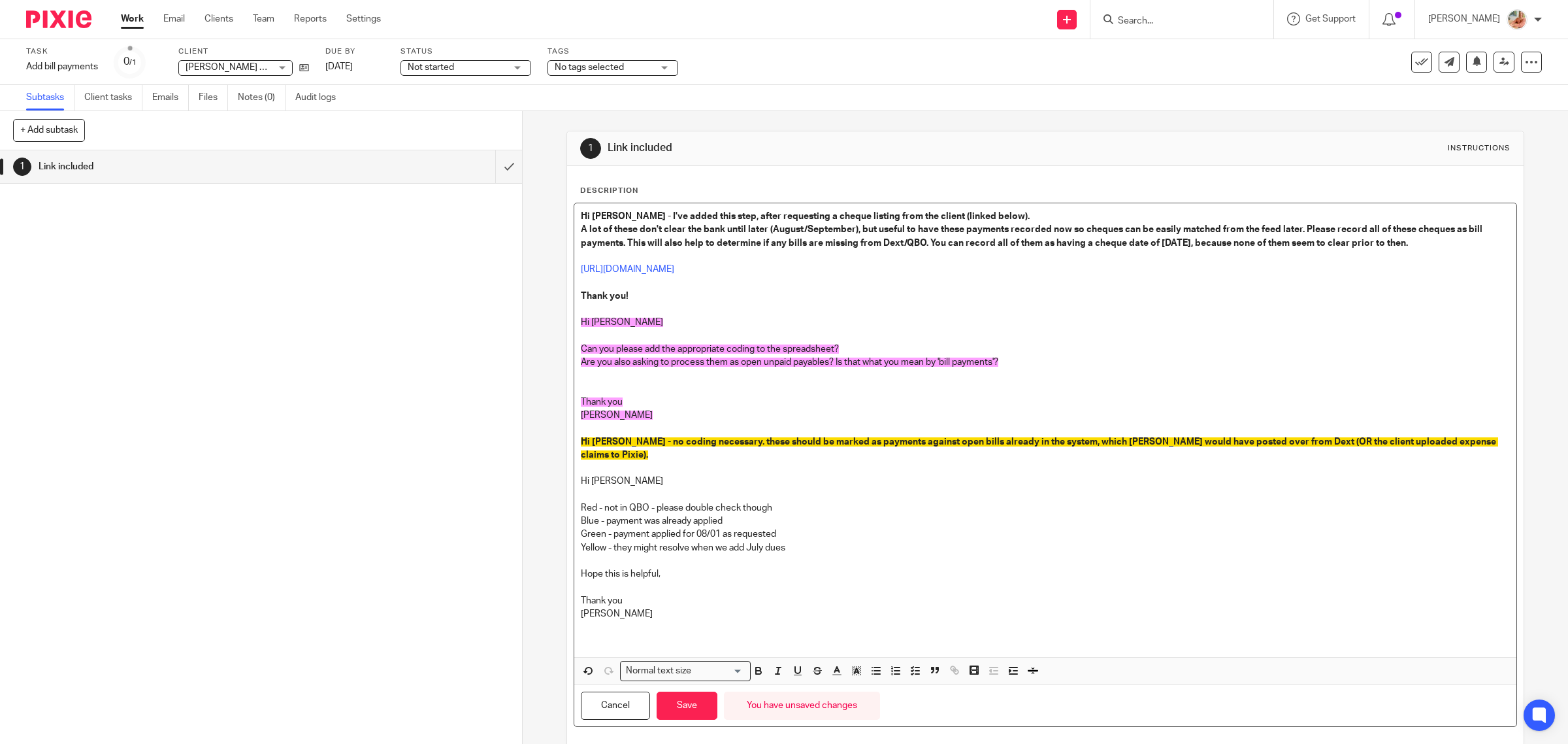
scroll to position [11, 0]
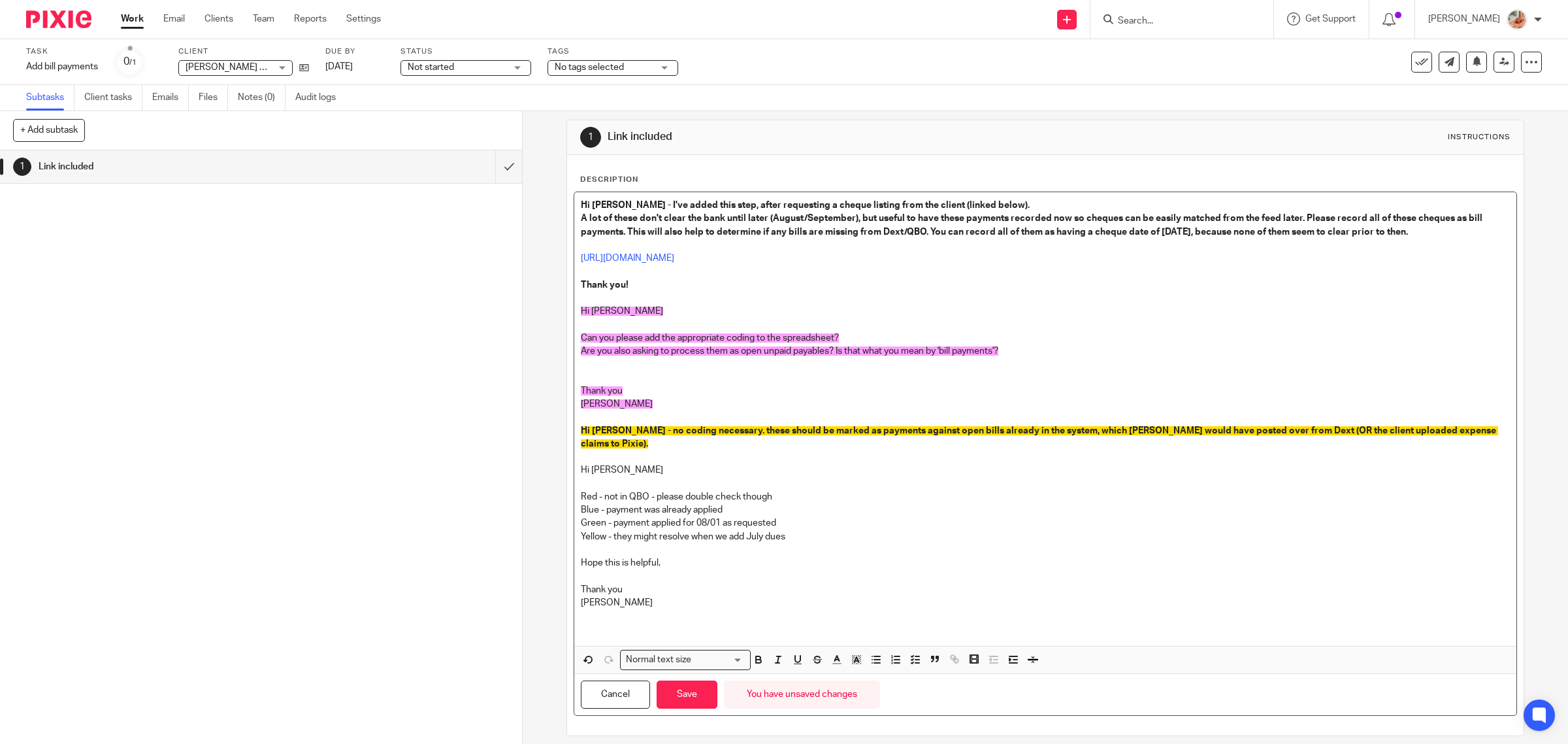
click at [638, 543] on p at bounding box center [1046, 550] width 930 height 13
drag, startPoint x: 573, startPoint y: 540, endPoint x: 550, endPoint y: 540, distance: 23.0
click at [550, 540] on div "1 Link included Instructions Description Hi Ciara - I've added this step, after…" at bounding box center [1045, 427] width 1046 height 633
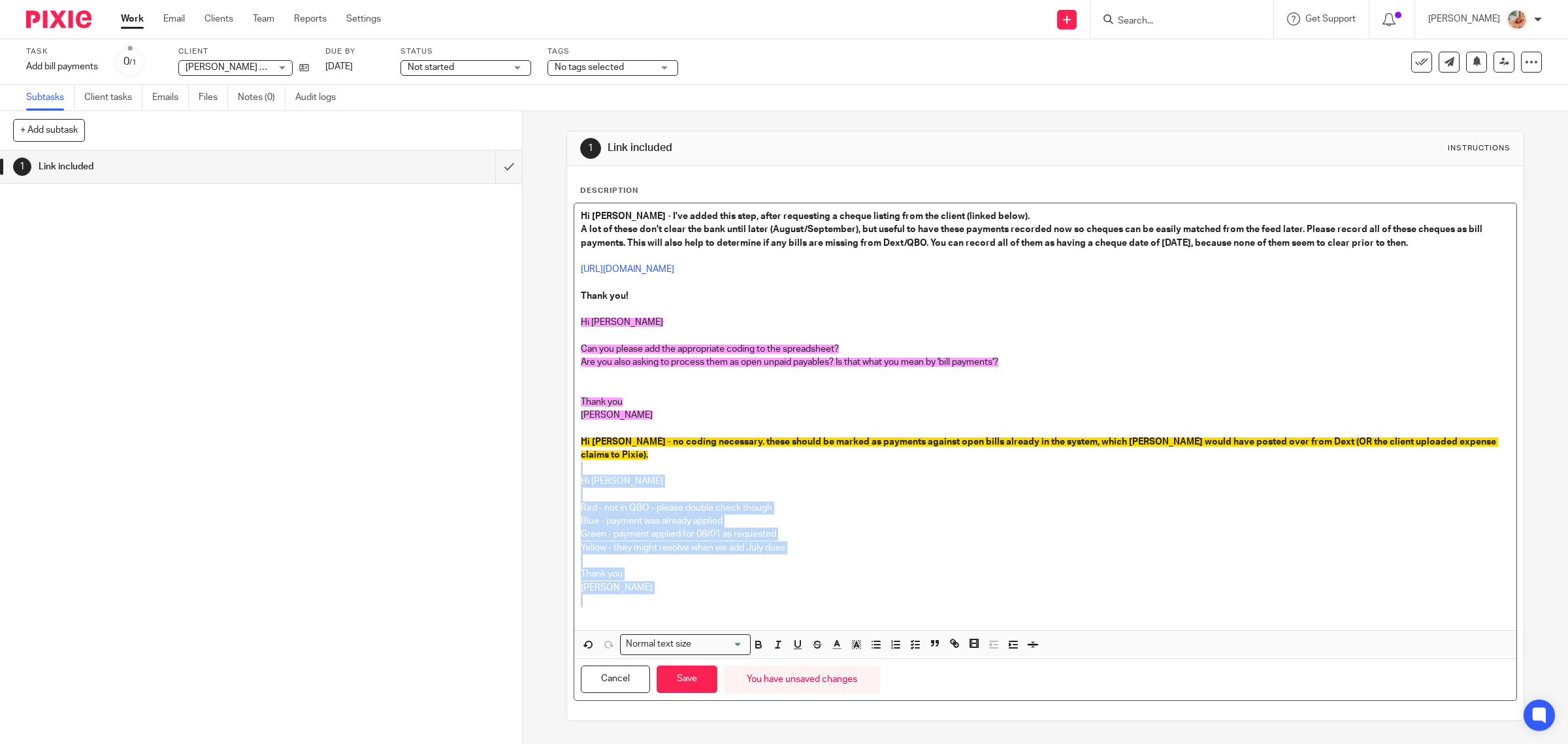
drag, startPoint x: 595, startPoint y: 577, endPoint x: 564, endPoint y: 459, distance: 122.0
click at [567, 459] on div "Description Hi Ciara - I've added this step, after requesting a cheque listing …" at bounding box center [1046, 442] width 957 height 554
click at [728, 594] on p at bounding box center [1046, 607] width 930 height 27
drag, startPoint x: 546, startPoint y: 579, endPoint x: 537, endPoint y: 467, distance: 112.4
click at [537, 467] on div "1 Link included Instructions Description Hi Ciara - I've added this step, after…" at bounding box center [1045, 427] width 1046 height 633
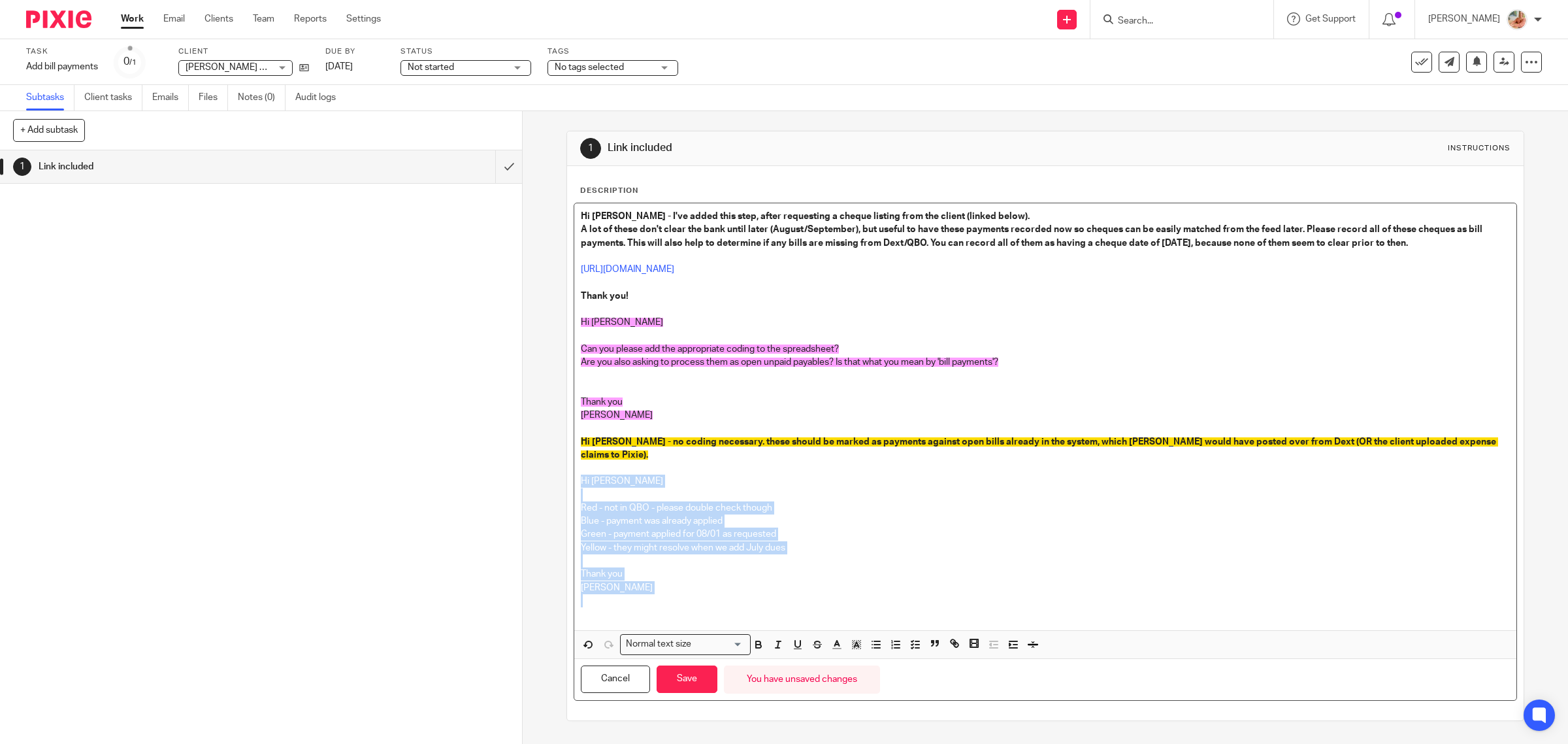
click at [802, 603] on p at bounding box center [1046, 607] width 930 height 27
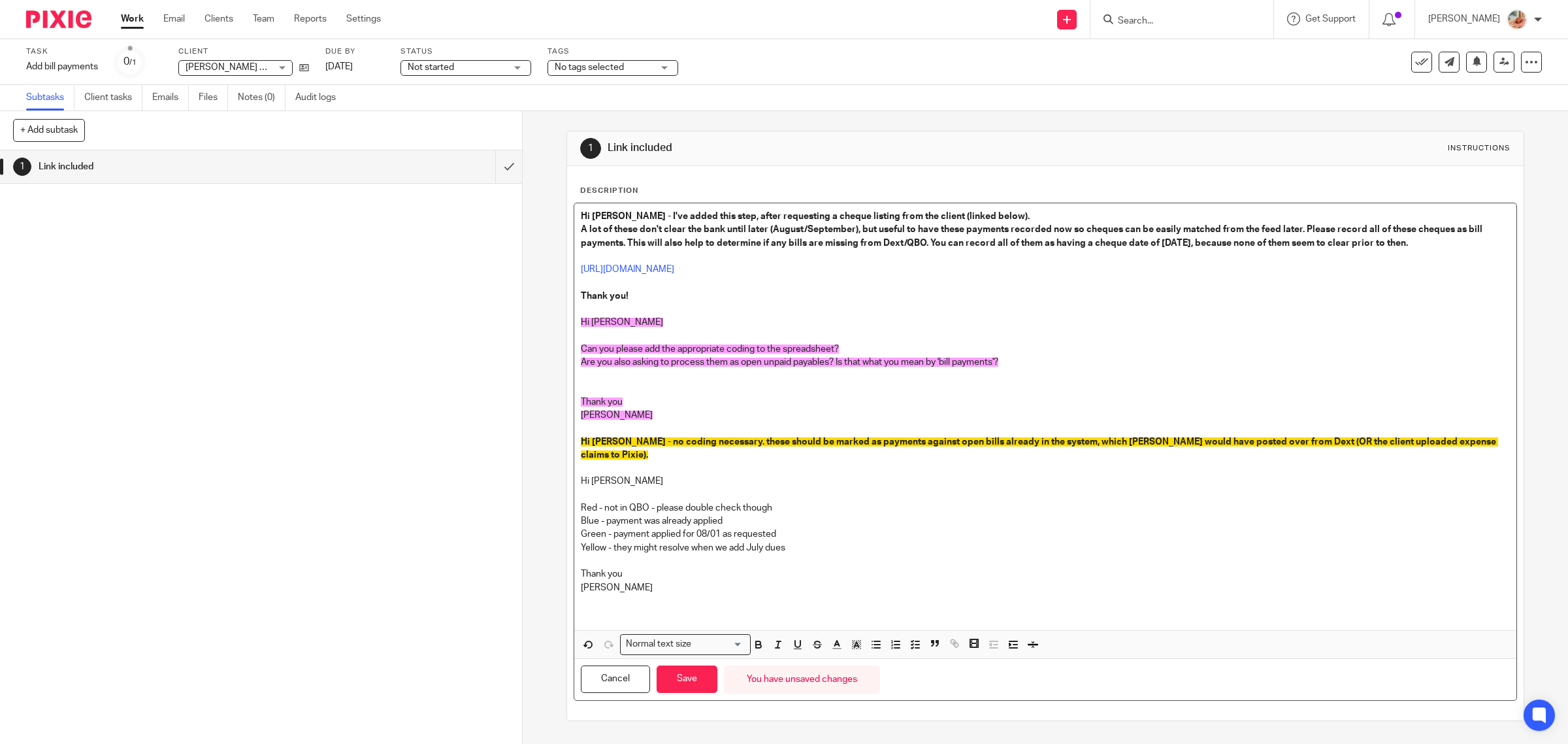
click at [637, 488] on p at bounding box center [1046, 495] width 930 height 13
click at [622, 488] on p at bounding box center [1046, 495] width 930 height 13
click at [626, 488] on p at bounding box center [1046, 495] width 930 height 13
click at [838, 541] on p "Yellow - they might resolve when we add July dues" at bounding box center [1046, 548] width 930 height 13
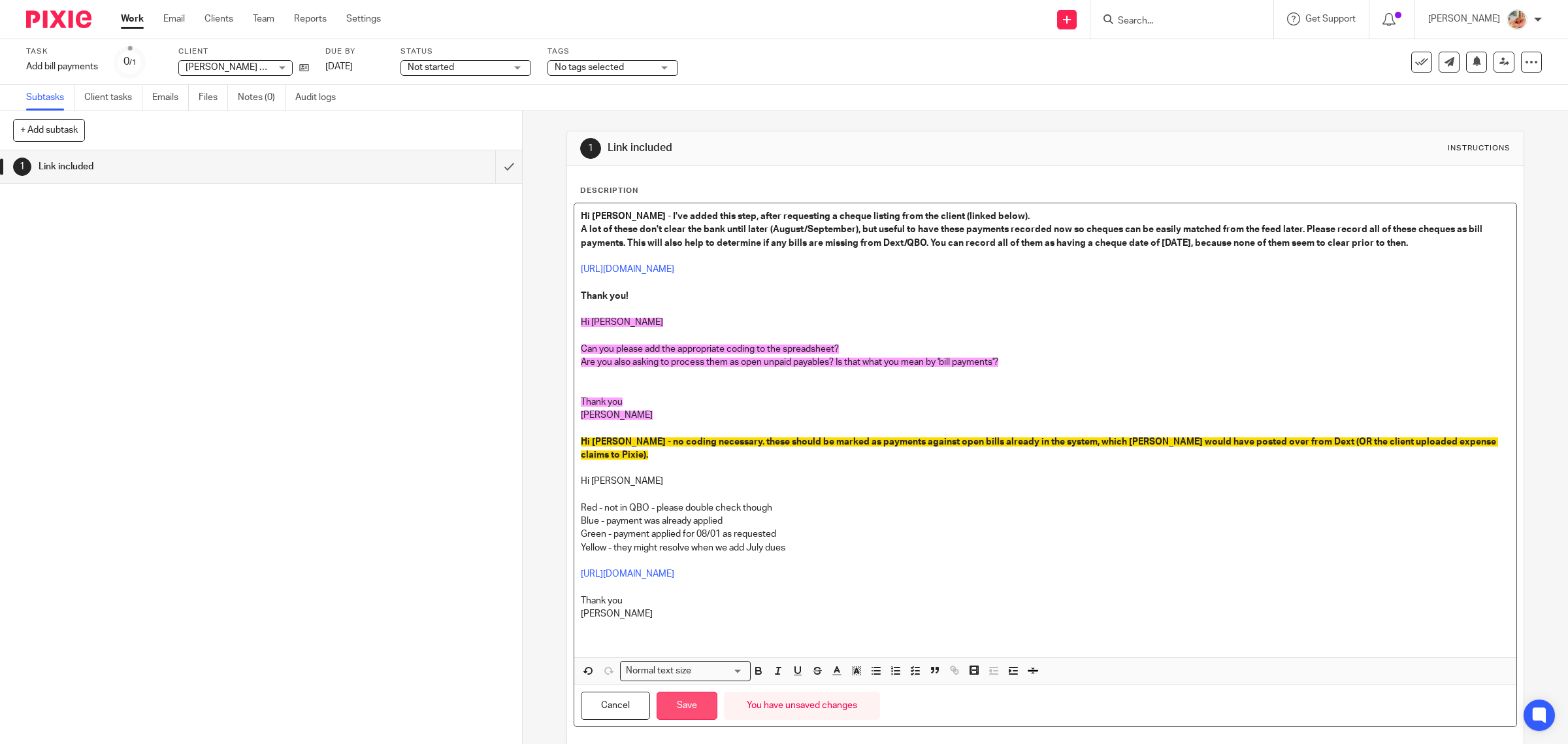
click at [693, 691] on button "Save" at bounding box center [687, 705] width 61 height 28
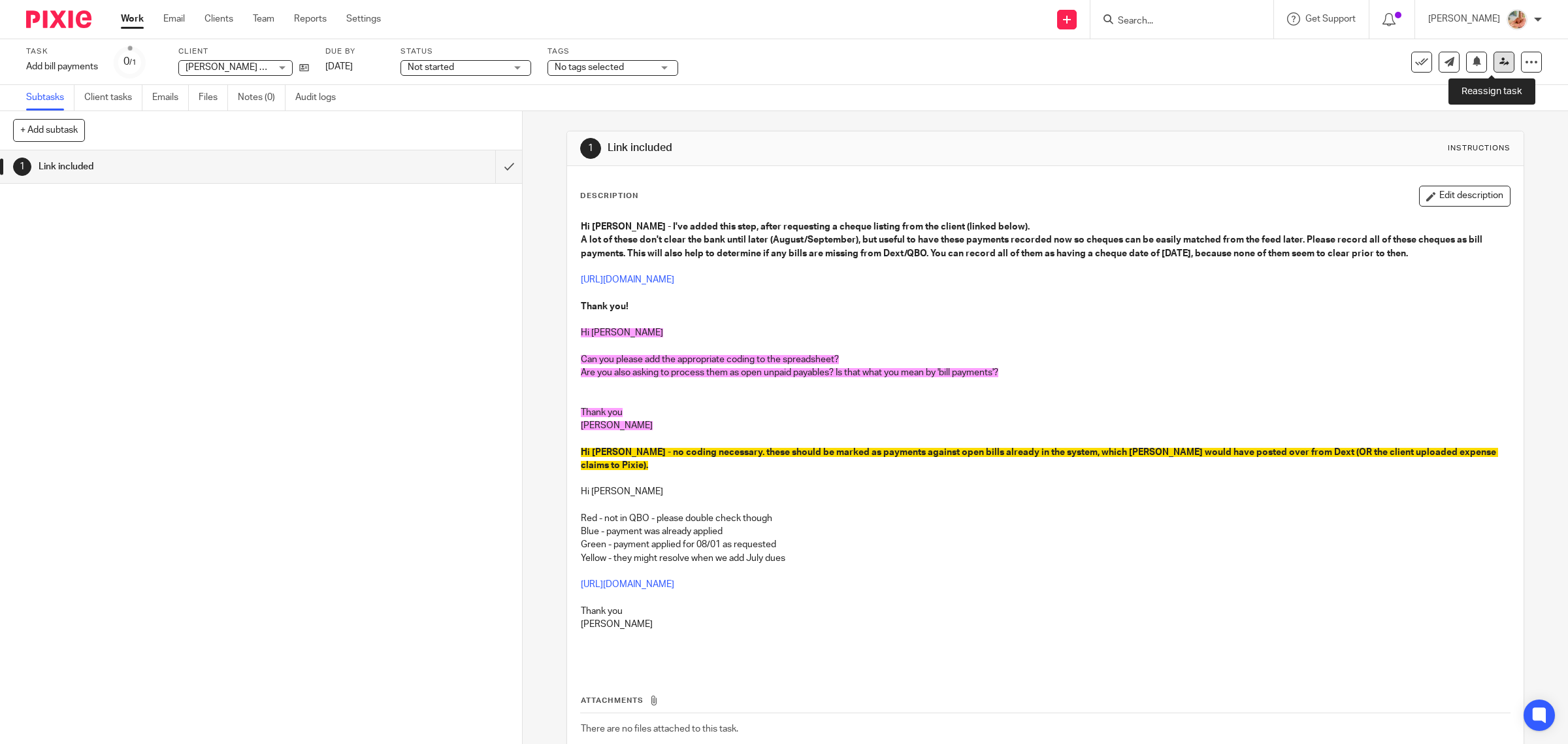
click at [1494, 67] on link at bounding box center [1504, 62] width 21 height 21
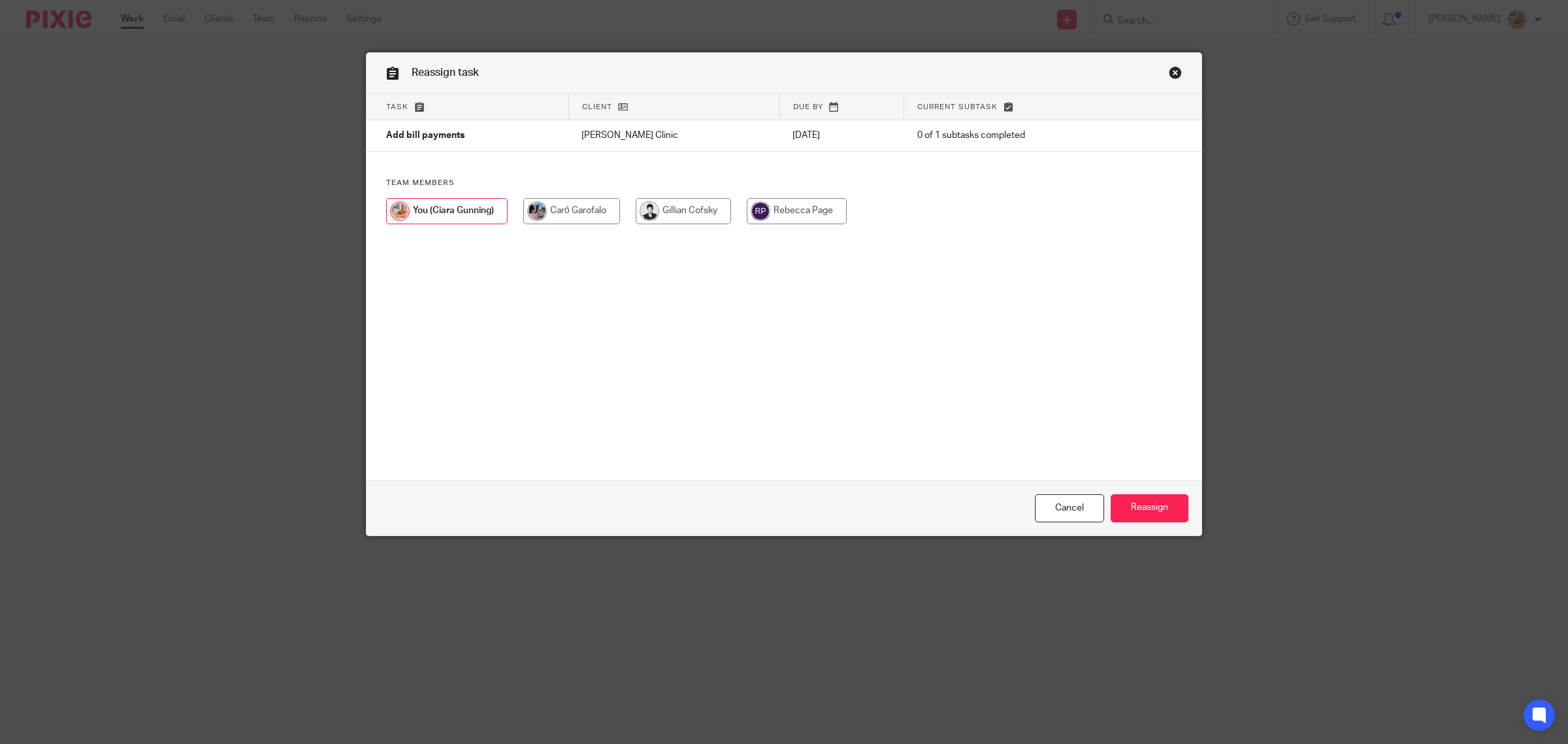
click at [673, 213] on input "radio" at bounding box center [683, 211] width 96 height 26
radio input "true"
click at [1161, 502] on input "Reassign" at bounding box center [1149, 508] width 78 height 28
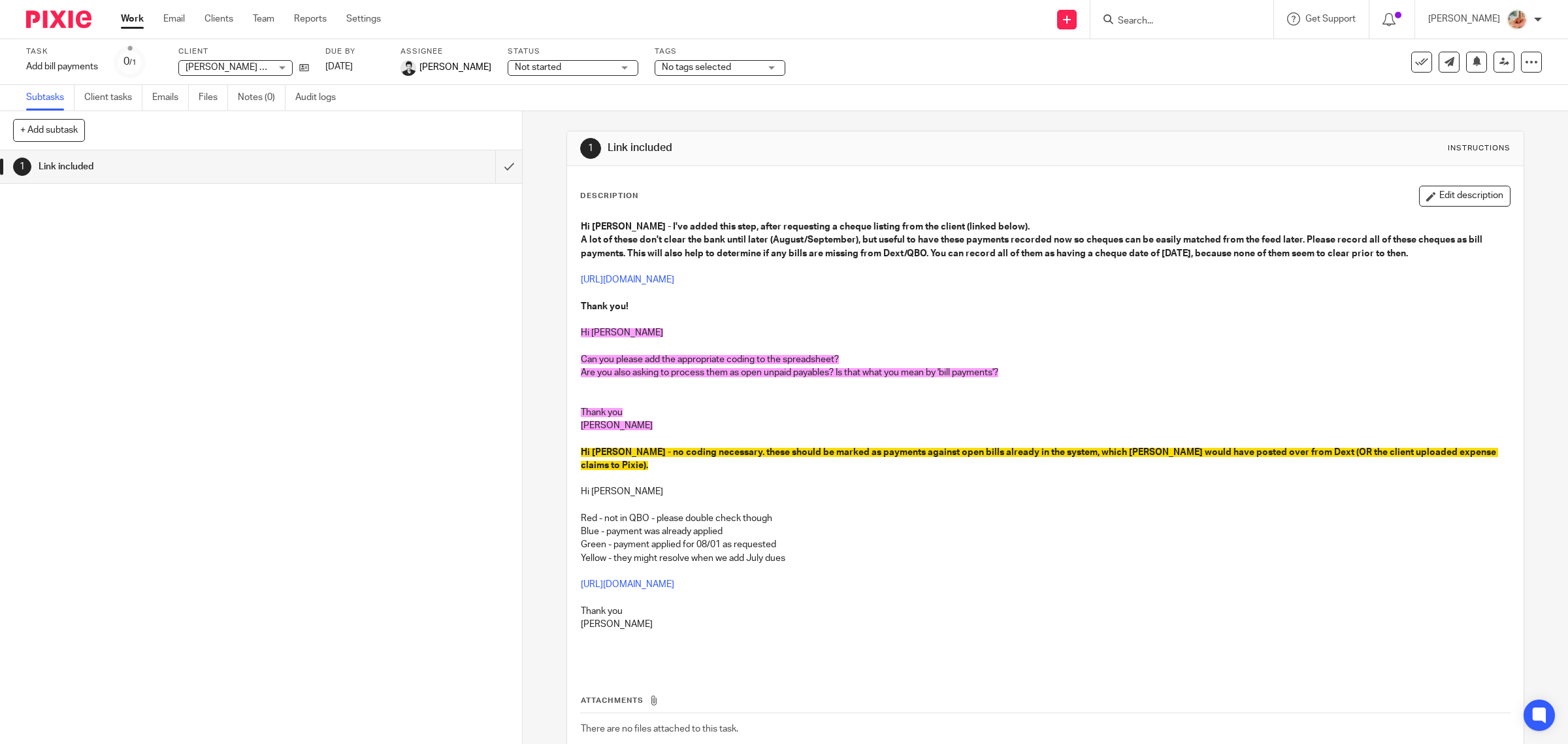
click at [134, 15] on link "Work" at bounding box center [132, 19] width 23 height 13
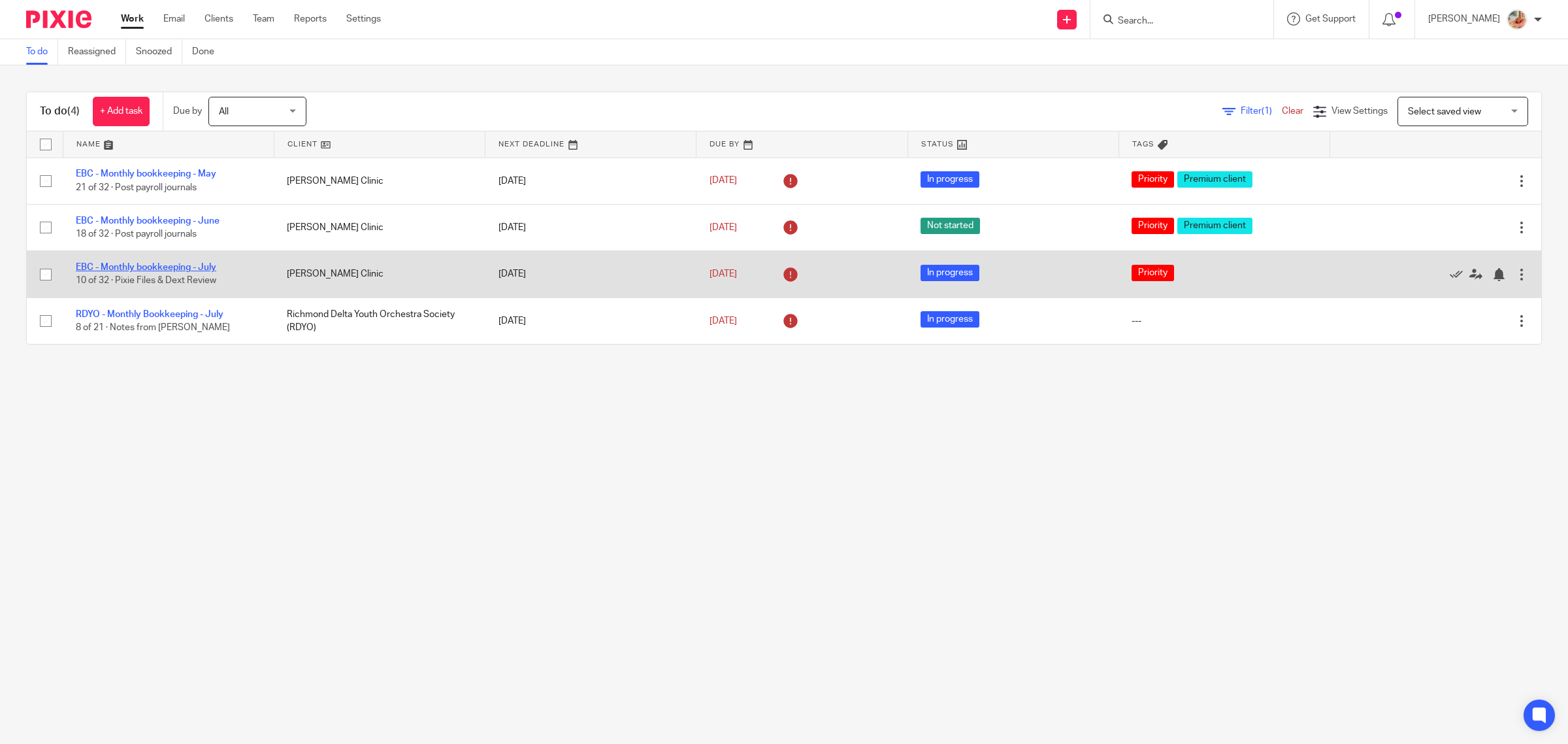
click at [190, 264] on link "EBC - Monthly bookkeeping - July" at bounding box center [146, 267] width 141 height 9
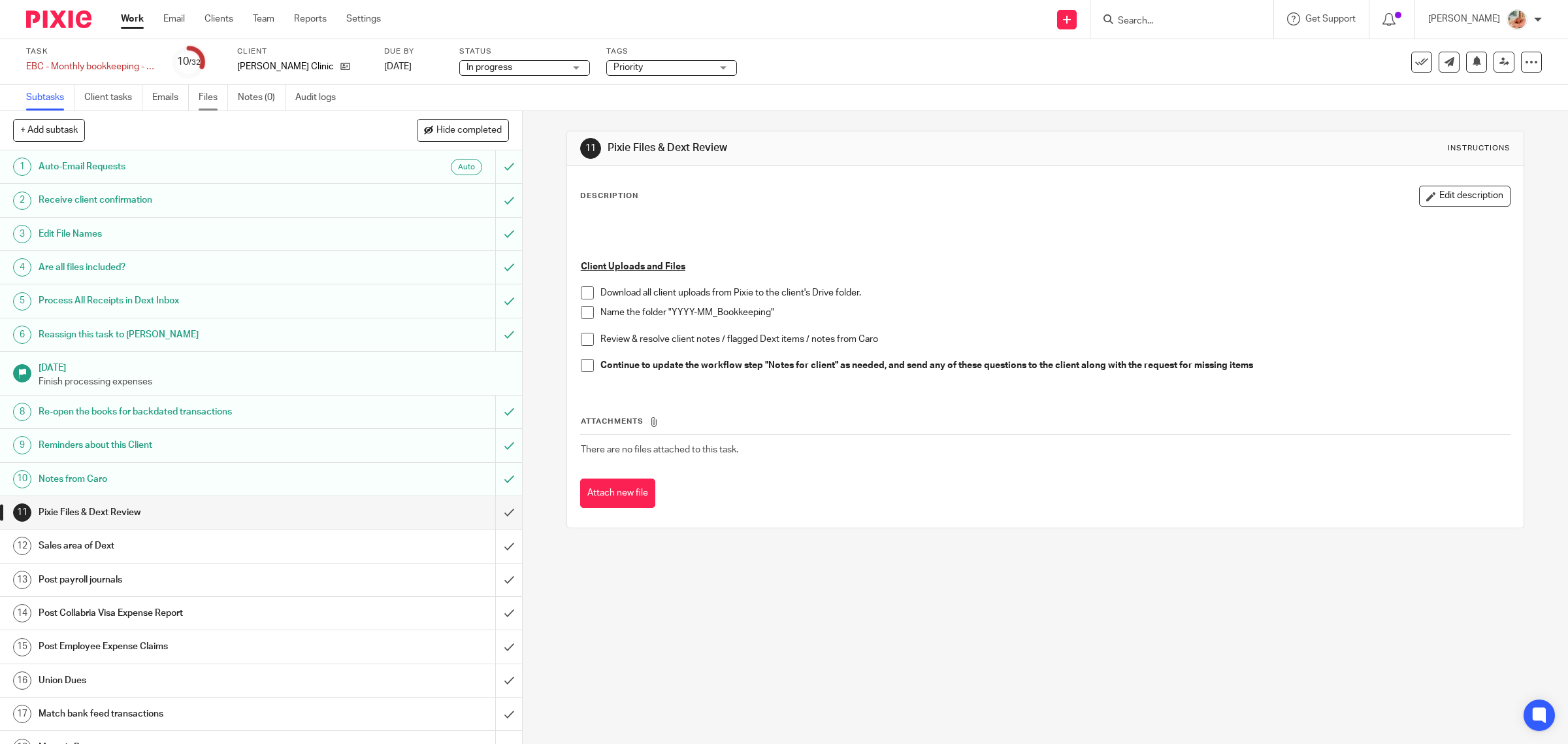
click at [219, 98] on link "Files" at bounding box center [213, 97] width 29 height 26
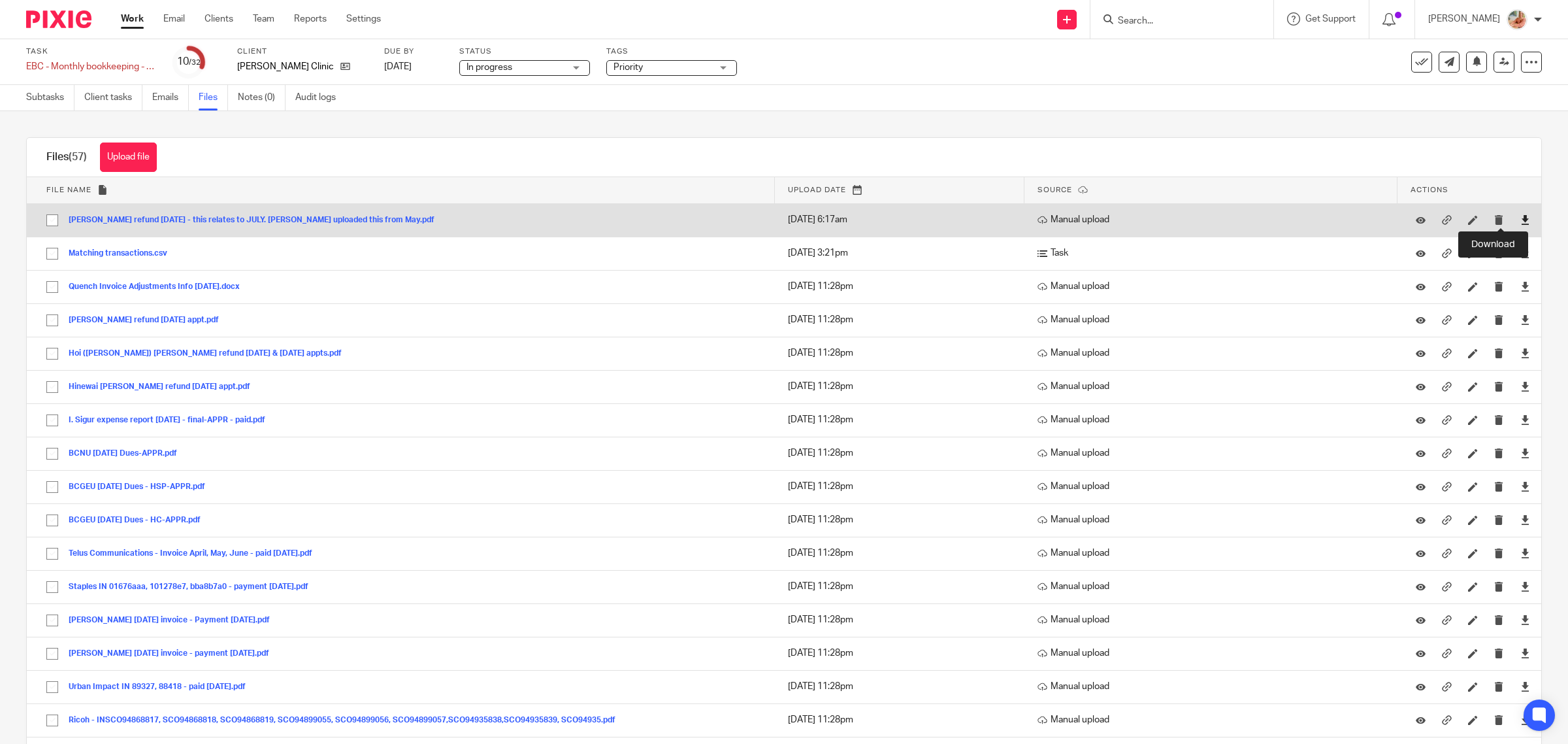
click at [1520, 220] on icon at bounding box center [1524, 220] width 9 height 9
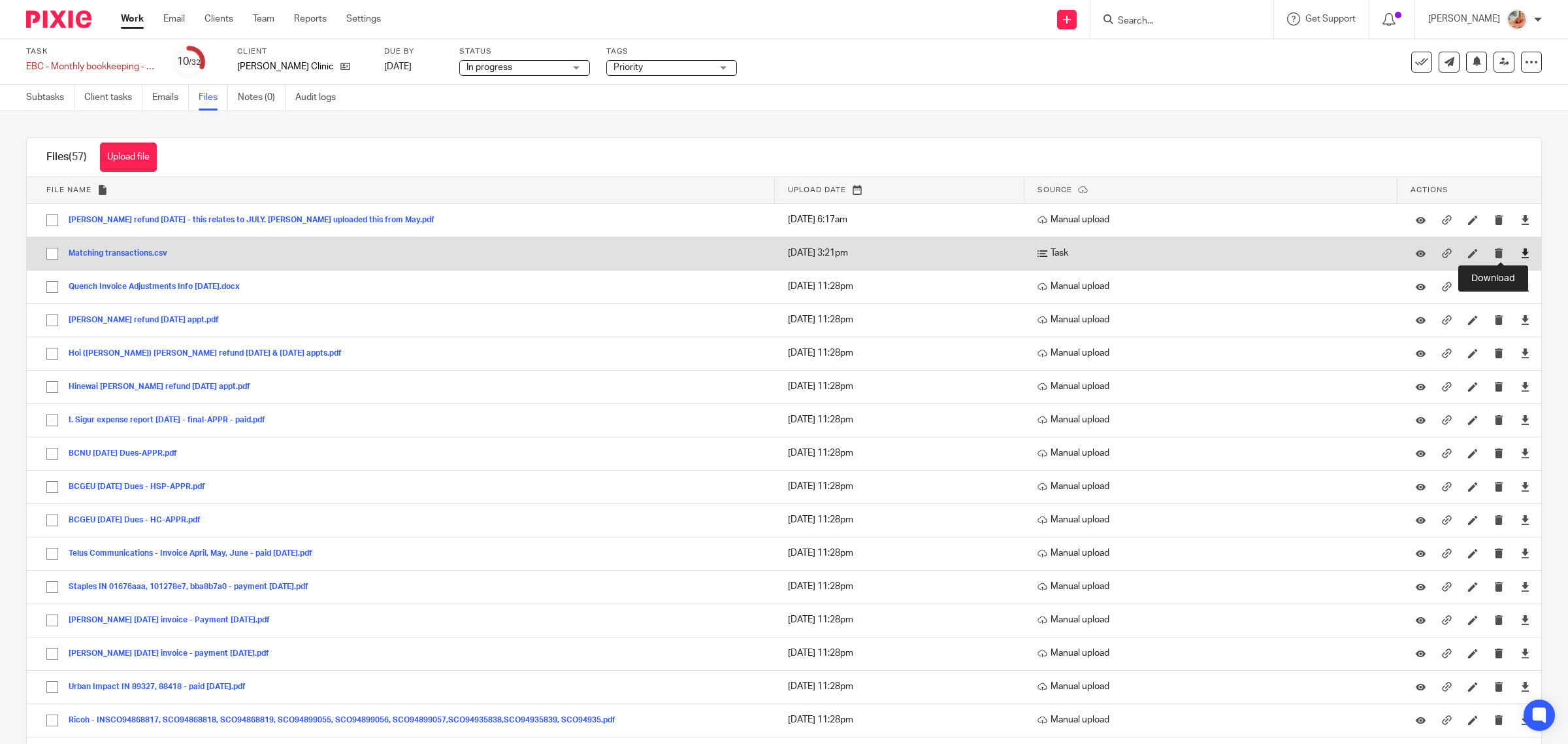
click at [1520, 256] on icon at bounding box center [1524, 253] width 9 height 9
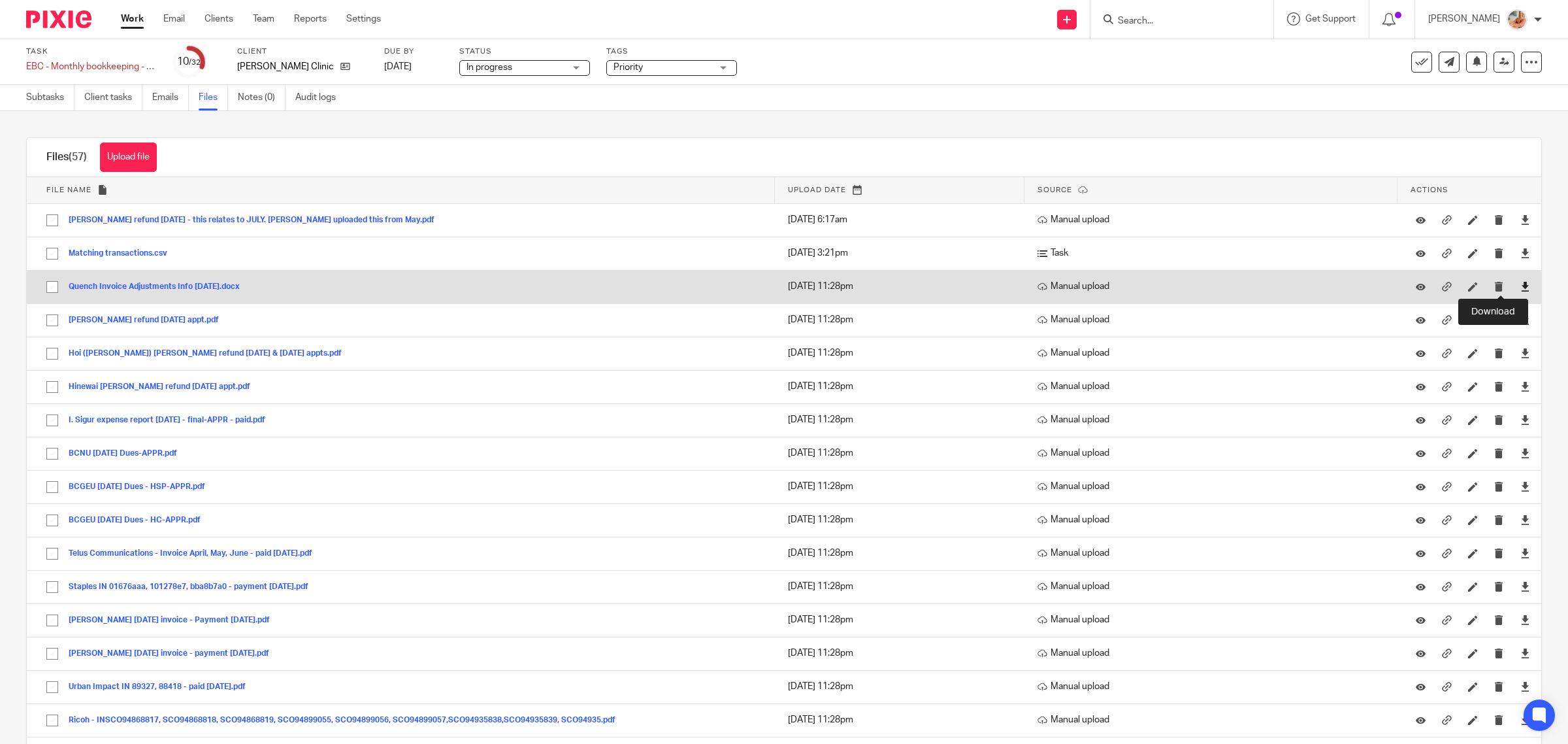
click at [1520, 288] on icon at bounding box center [1524, 286] width 9 height 9
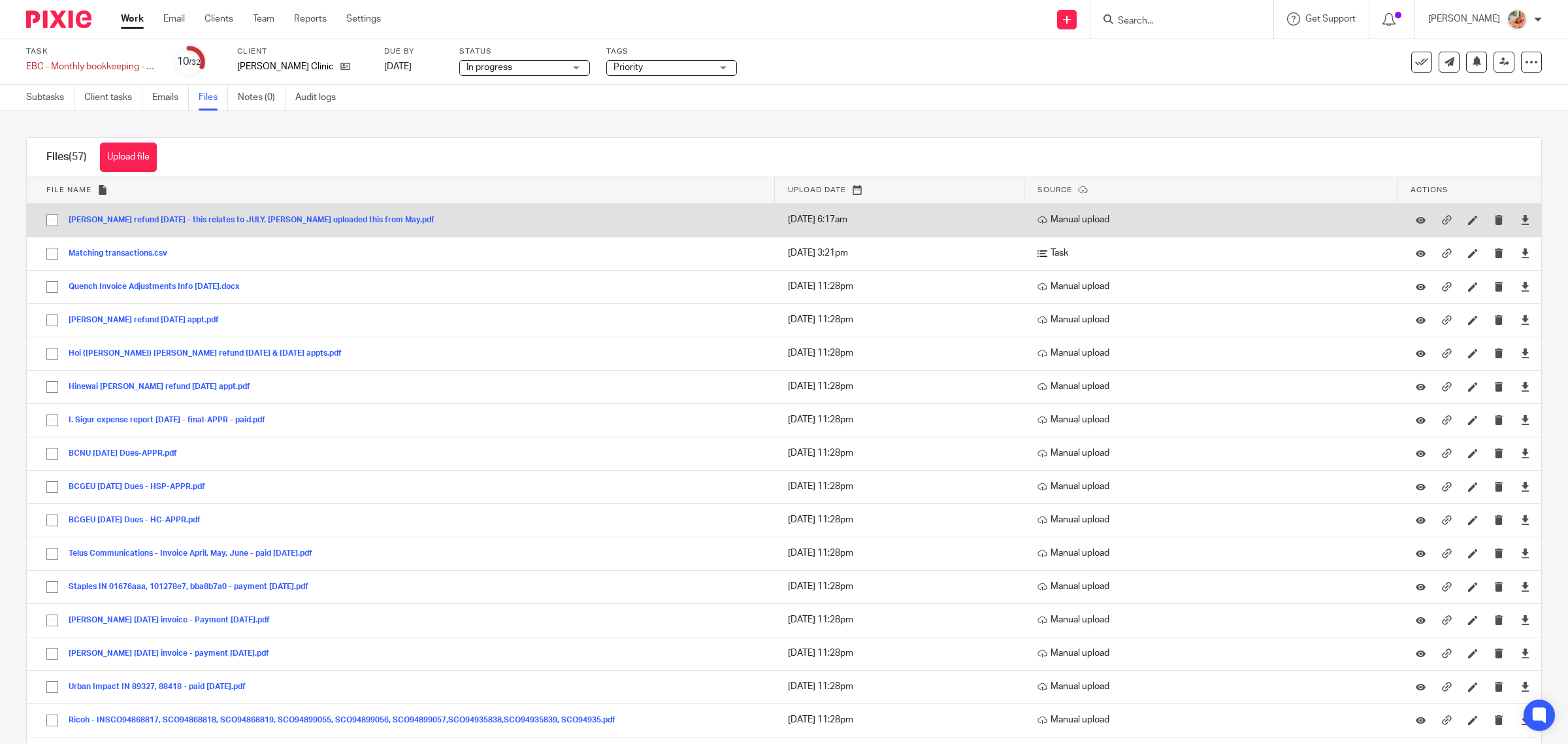
drag, startPoint x: 53, startPoint y: 217, endPoint x: 53, endPoint y: 236, distance: 19.0
click at [53, 217] on input "checkbox" at bounding box center [53, 220] width 25 height 25
checkbox input "true"
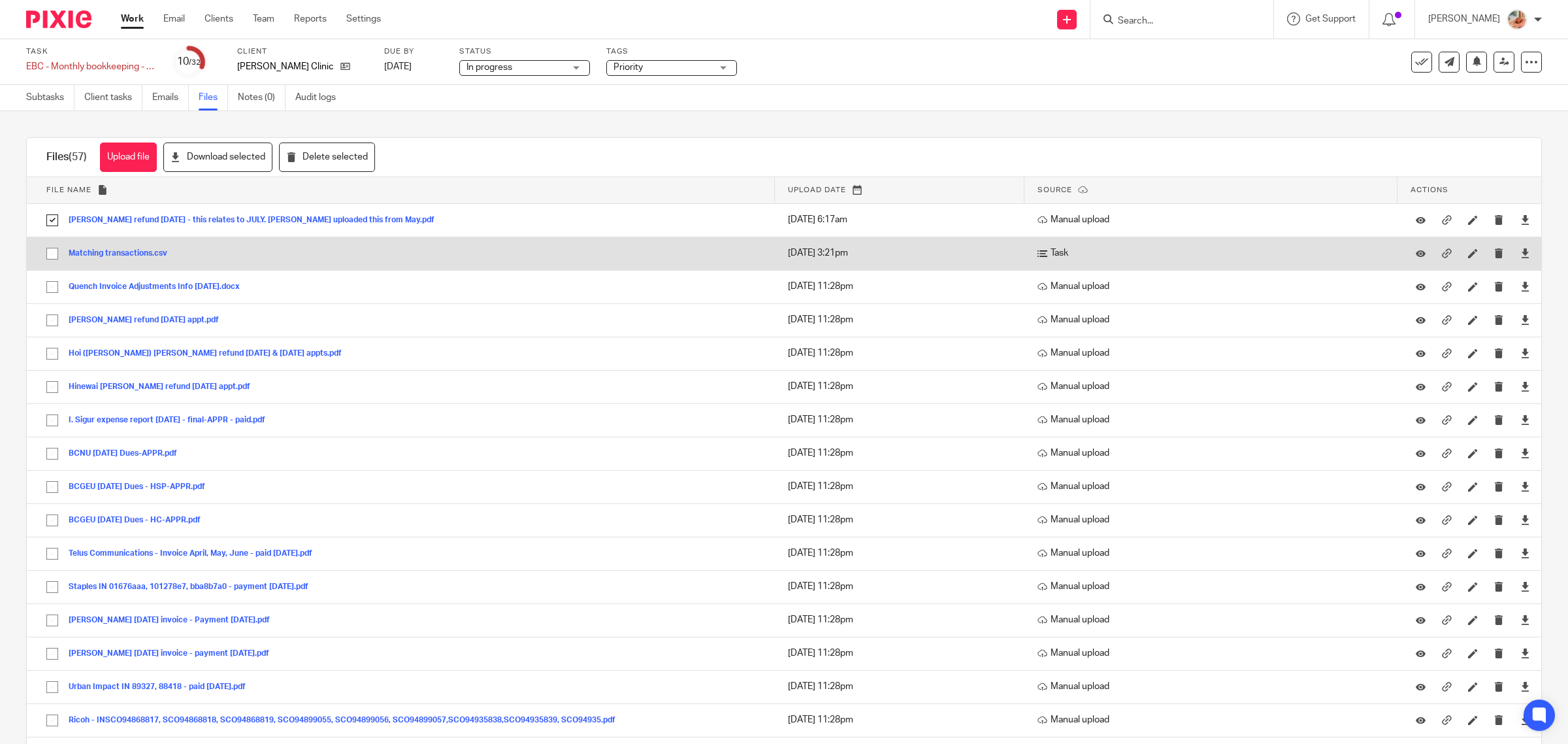
click at [53, 255] on input "checkbox" at bounding box center [53, 253] width 25 height 25
checkbox input "true"
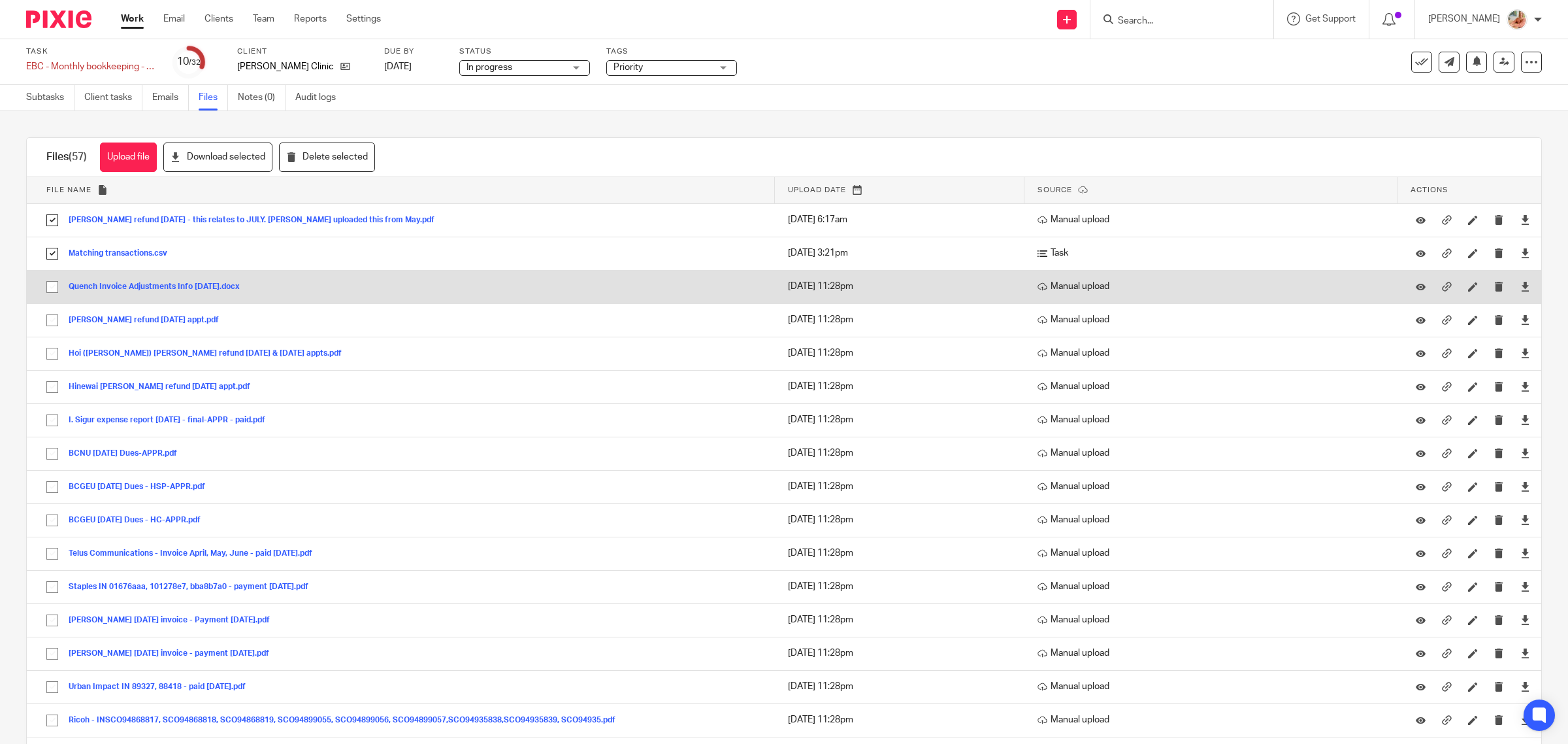
click at [51, 286] on input "checkbox" at bounding box center [53, 287] width 25 height 25
checkbox input "true"
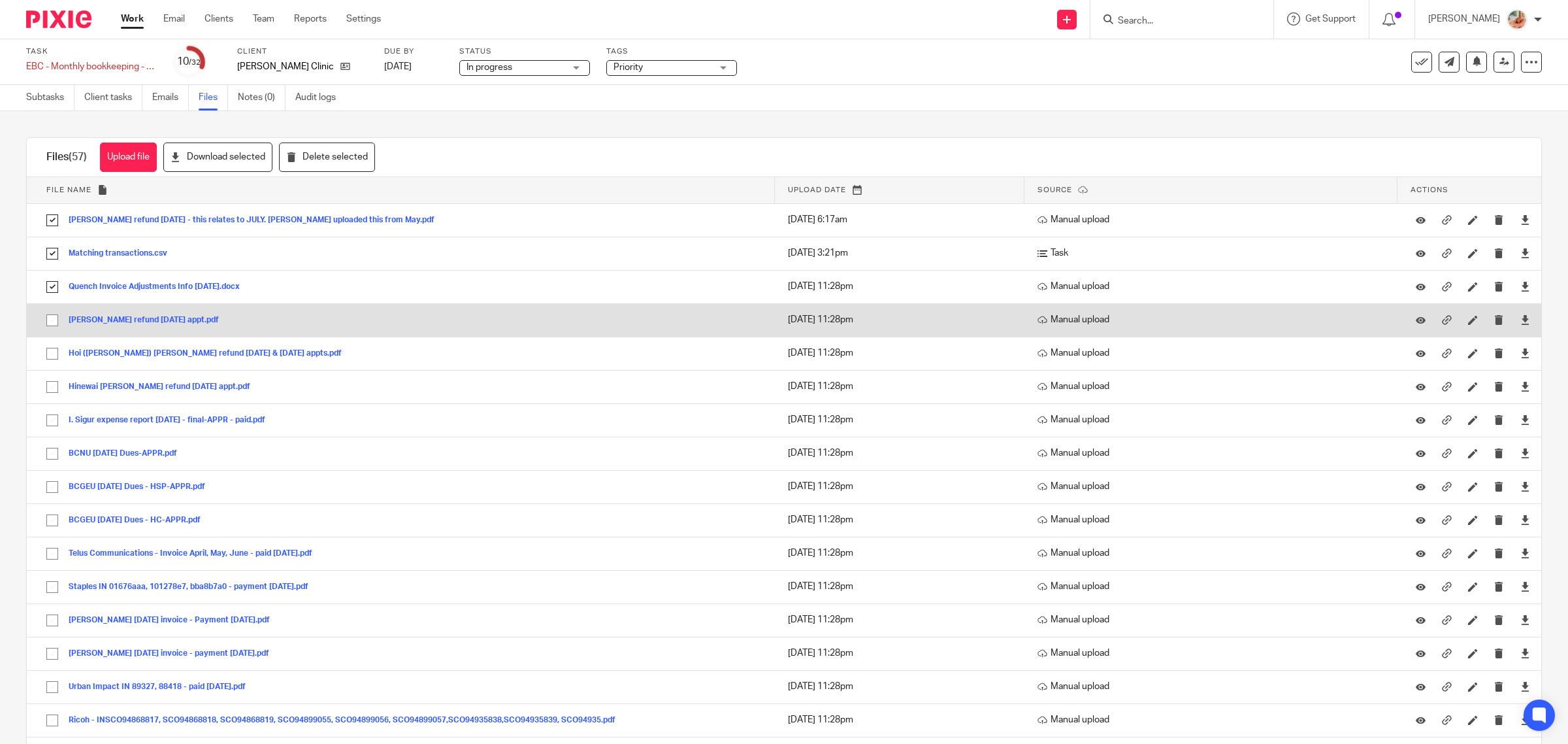
click at [50, 319] on input "checkbox" at bounding box center [53, 321] width 25 height 25
checkbox input "true"
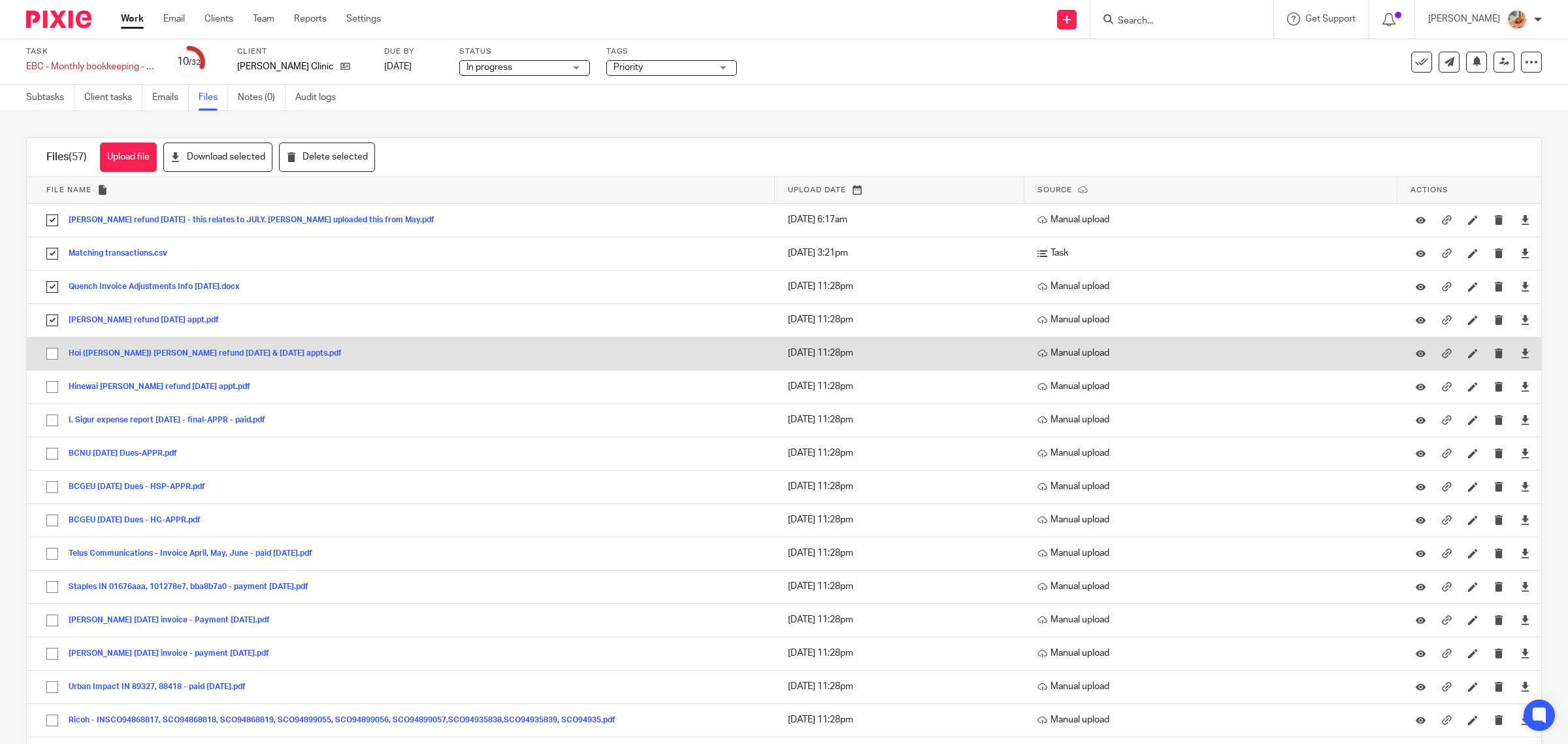
click at [53, 356] on input "checkbox" at bounding box center [53, 353] width 25 height 25
checkbox input "true"
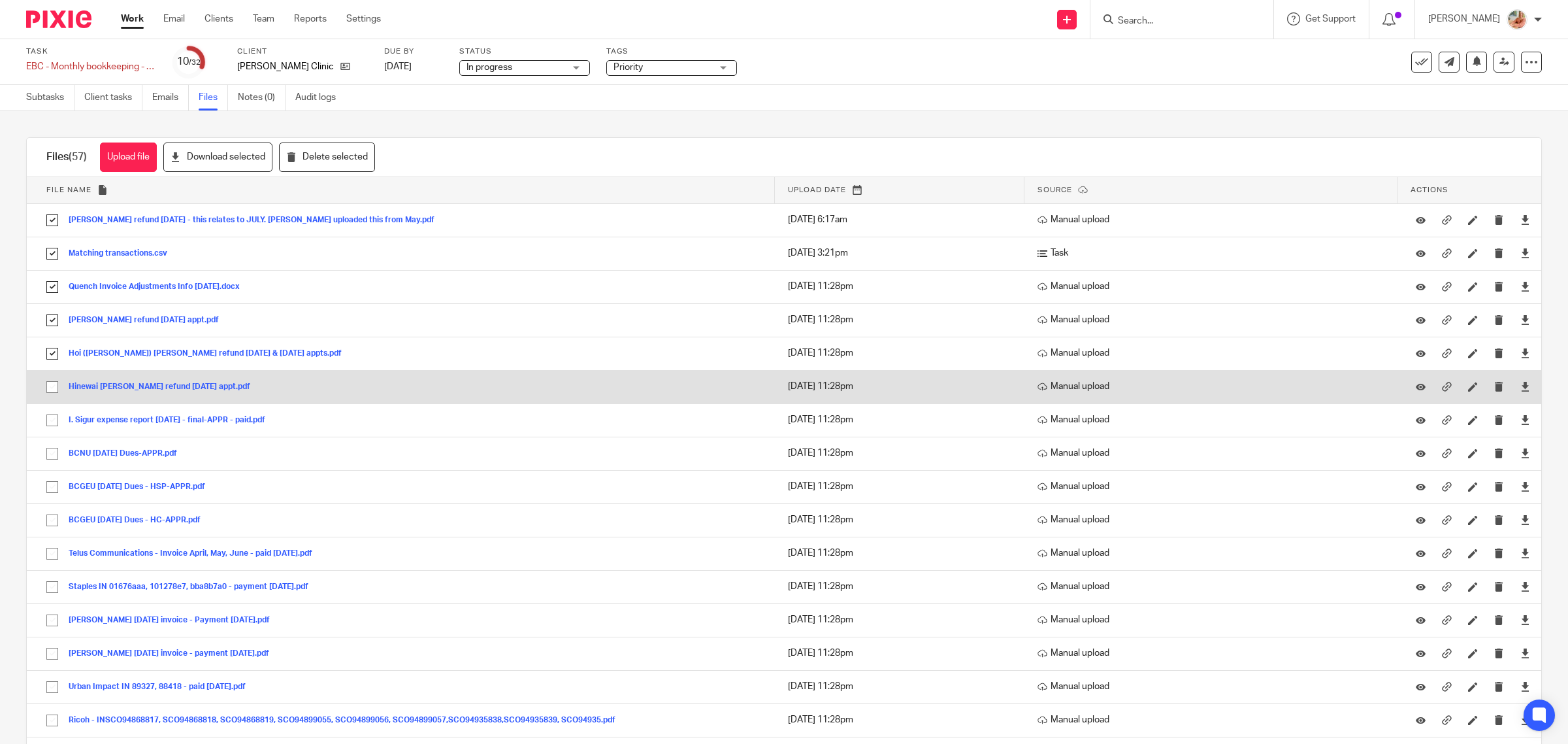
click at [53, 386] on input "checkbox" at bounding box center [53, 387] width 25 height 25
checkbox input "true"
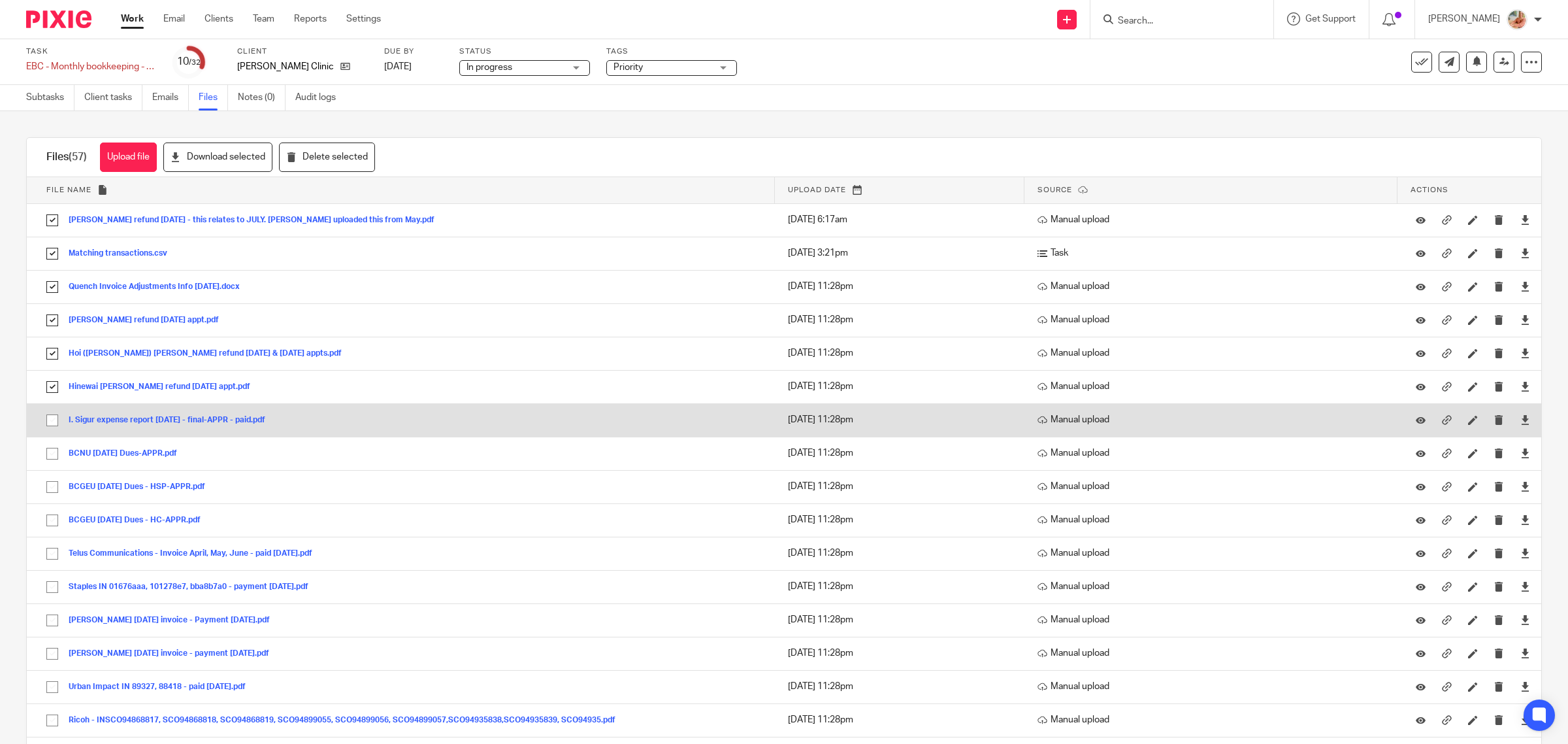
click at [55, 419] on input "checkbox" at bounding box center [53, 421] width 25 height 25
checkbox input "true"
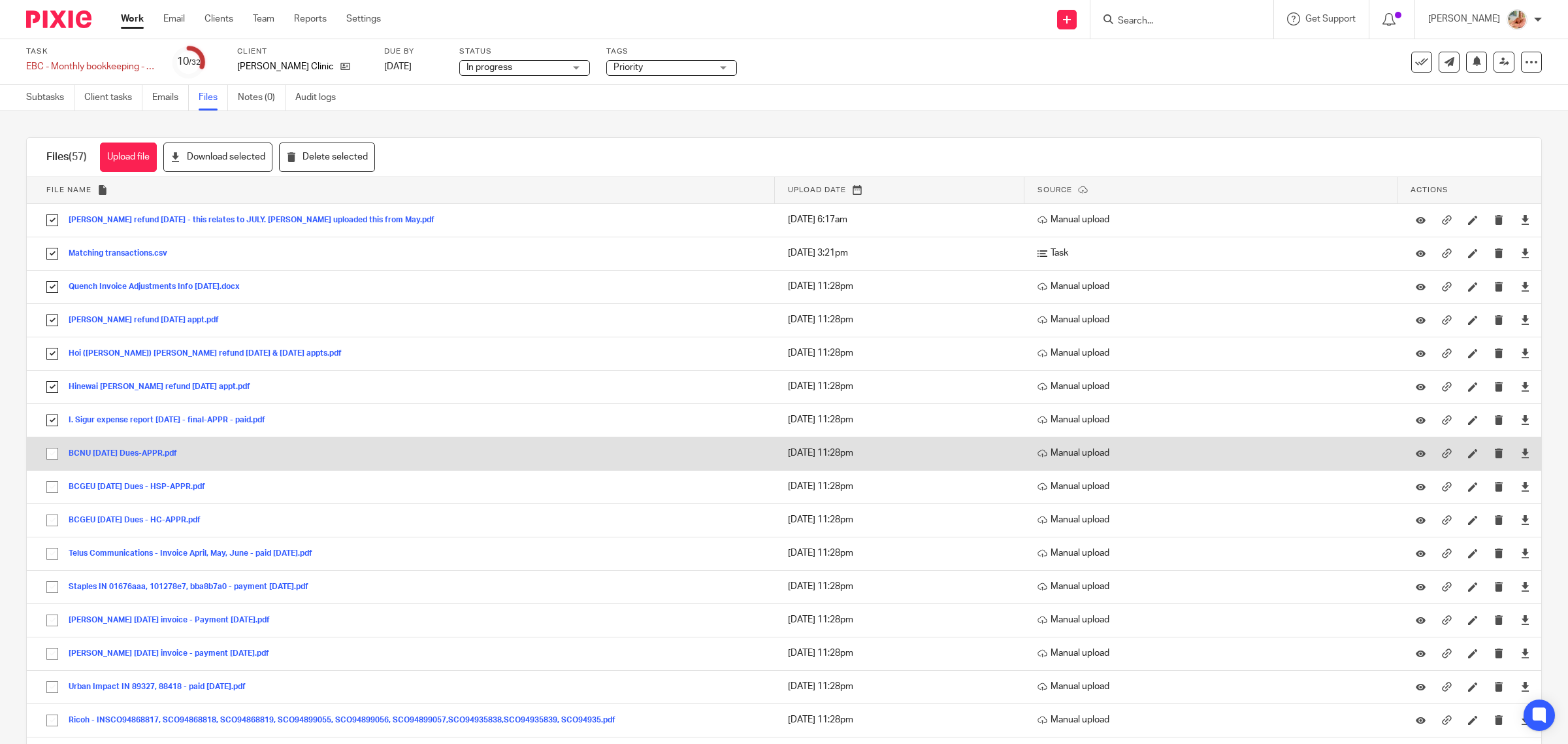
click at [53, 453] on input "checkbox" at bounding box center [53, 453] width 25 height 25
checkbox input "true"
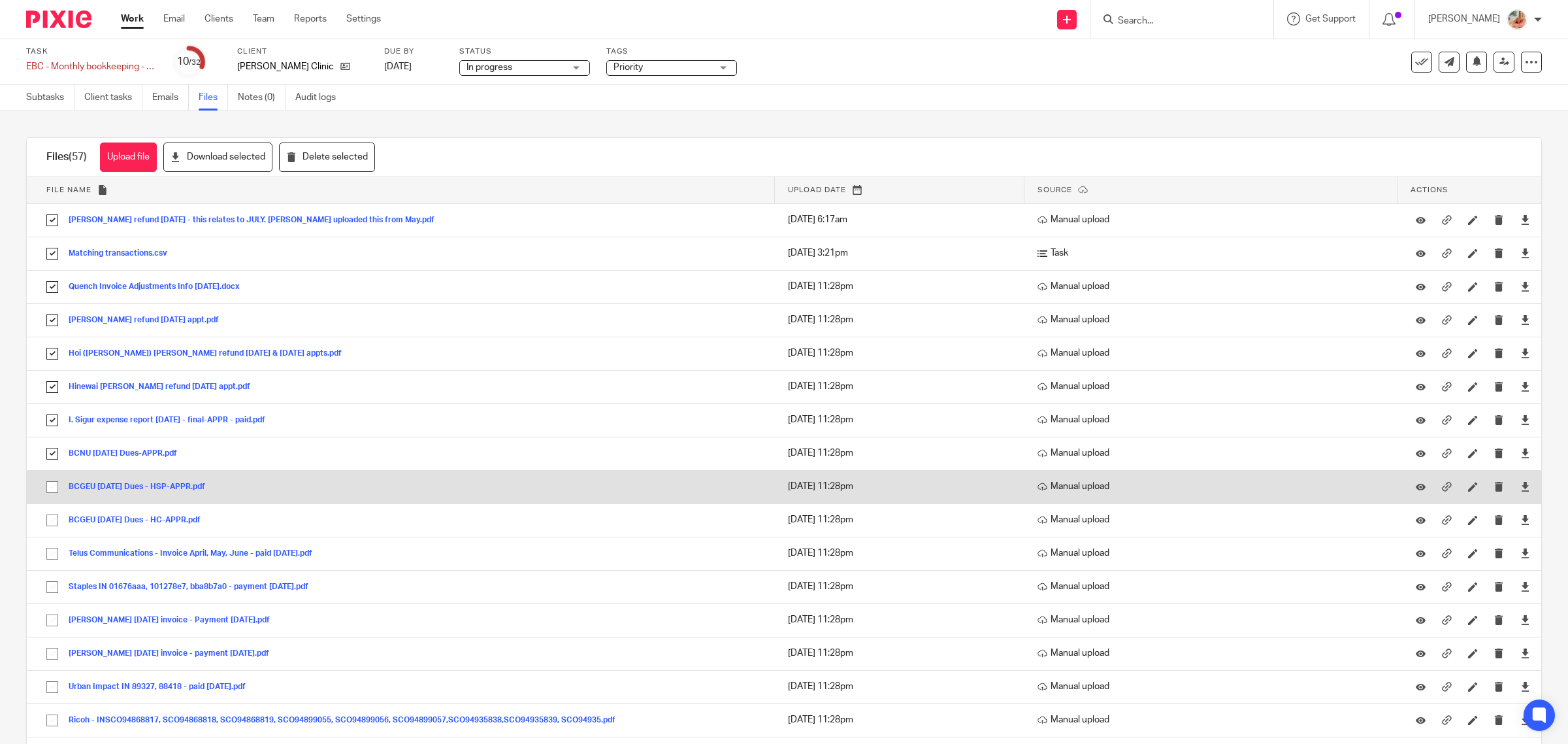
click at [53, 487] on input "checkbox" at bounding box center [53, 487] width 25 height 25
checkbox input "true"
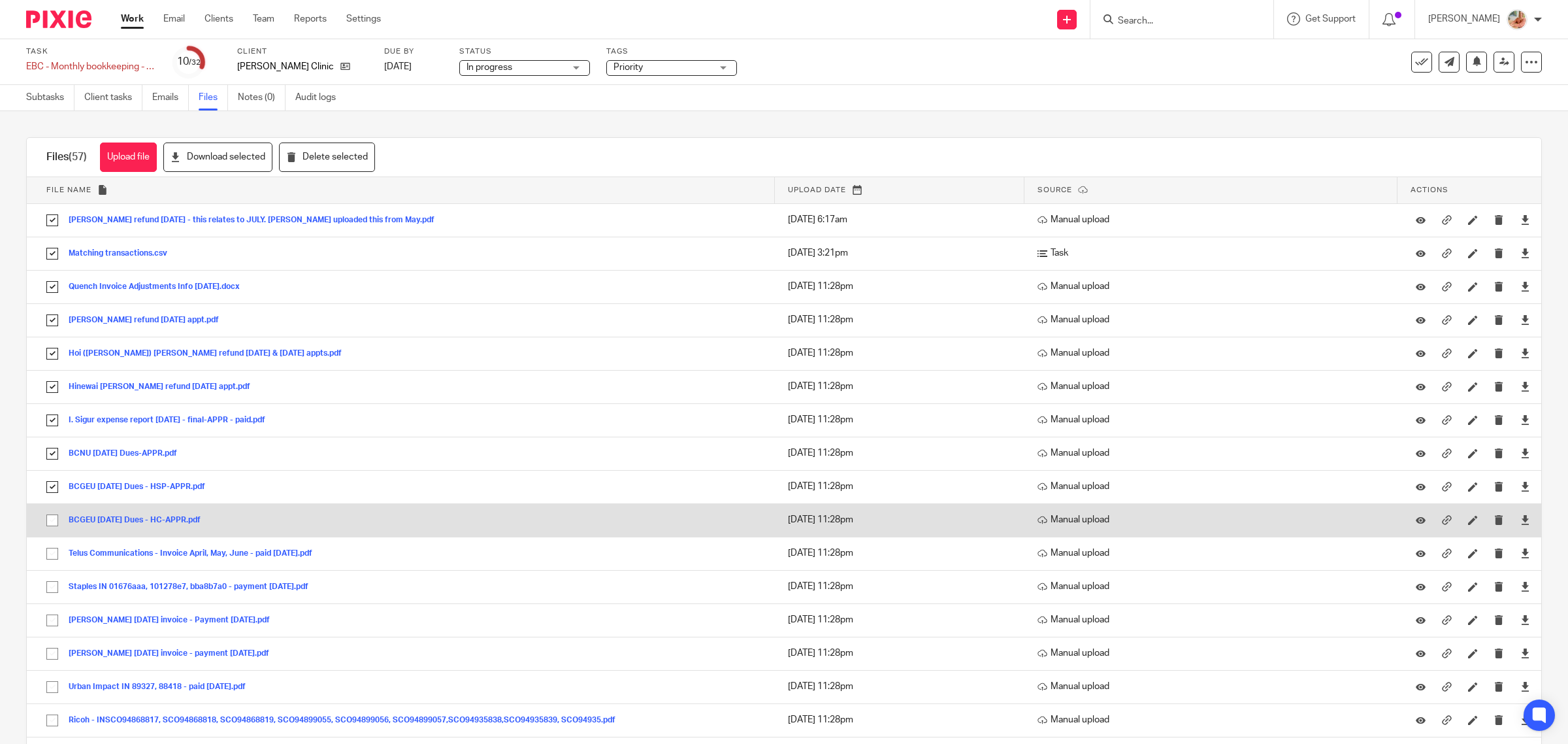
click at [53, 521] on input "checkbox" at bounding box center [53, 521] width 25 height 25
checkbox input "true"
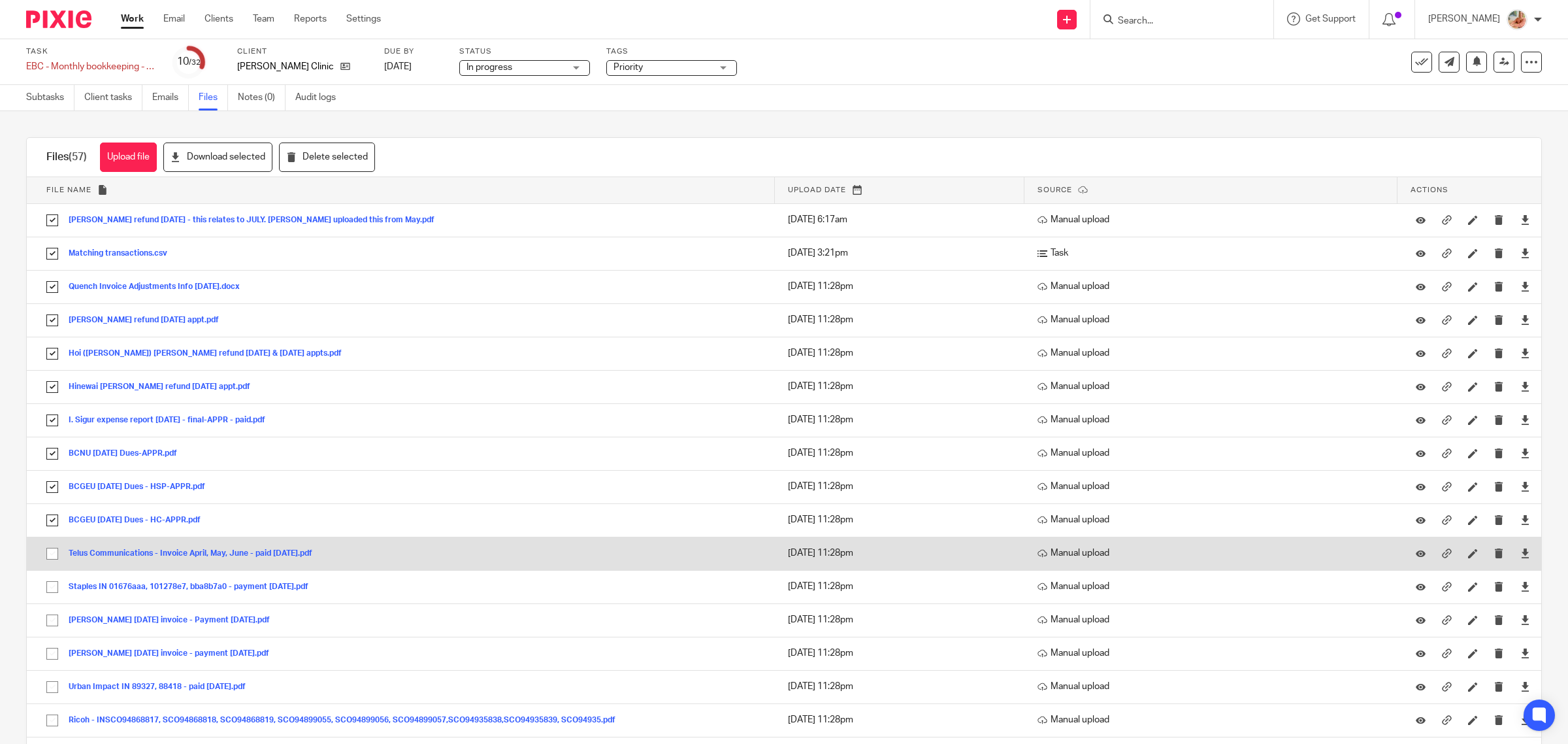
click at [53, 556] on input "checkbox" at bounding box center [53, 553] width 25 height 25
checkbox input "true"
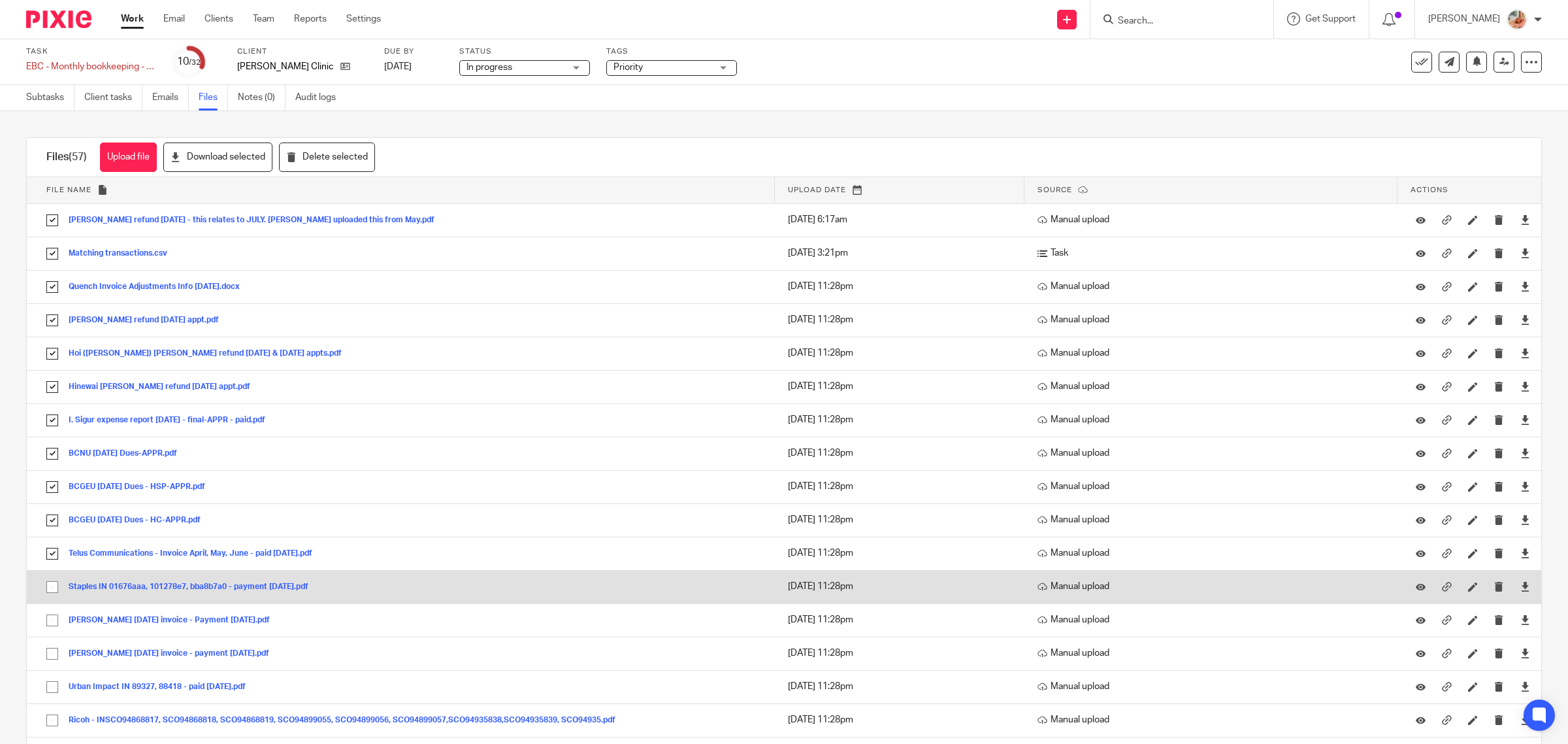
click at [54, 588] on input "checkbox" at bounding box center [53, 587] width 25 height 25
checkbox input "true"
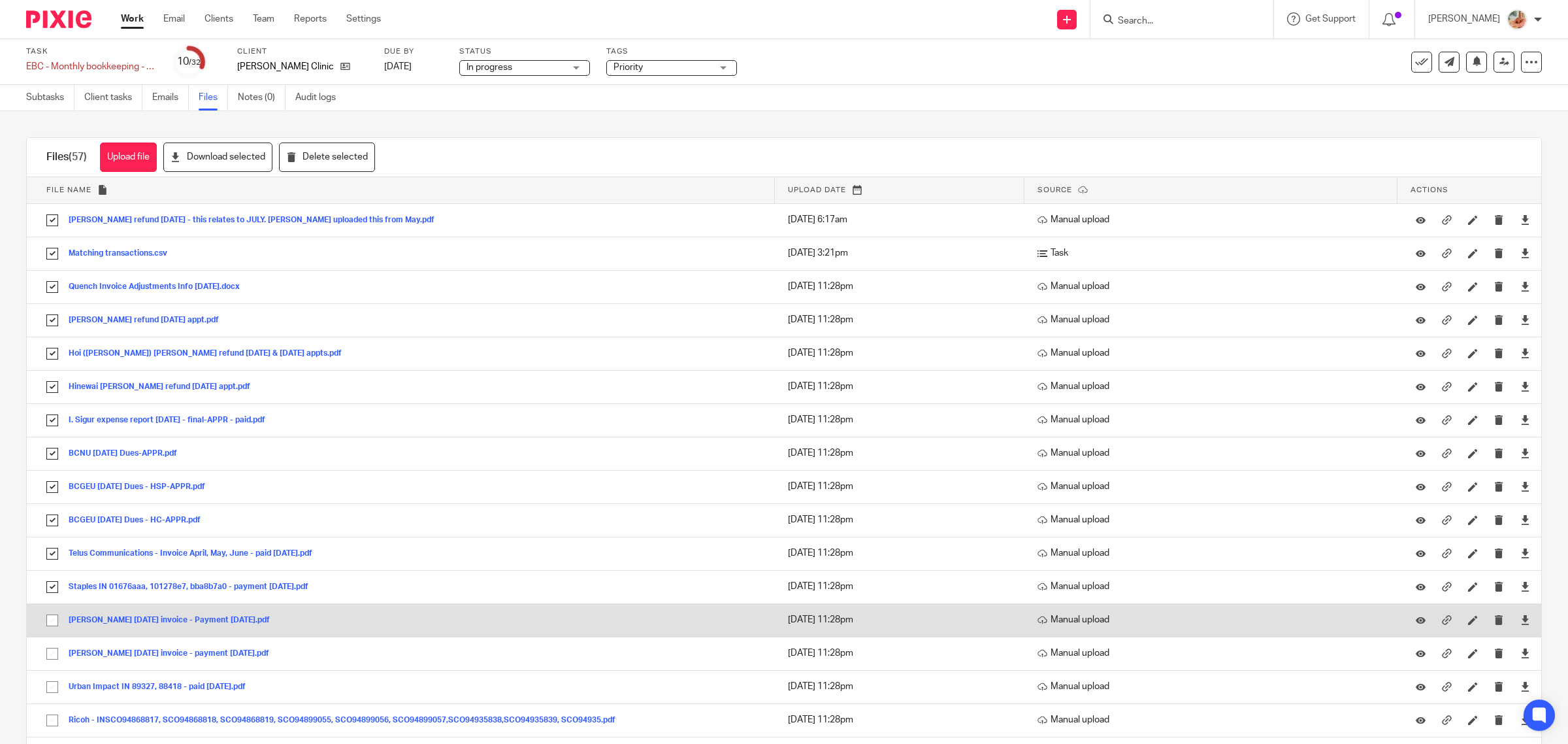
click at [50, 622] on input "checkbox" at bounding box center [53, 621] width 25 height 25
checkbox input "true"
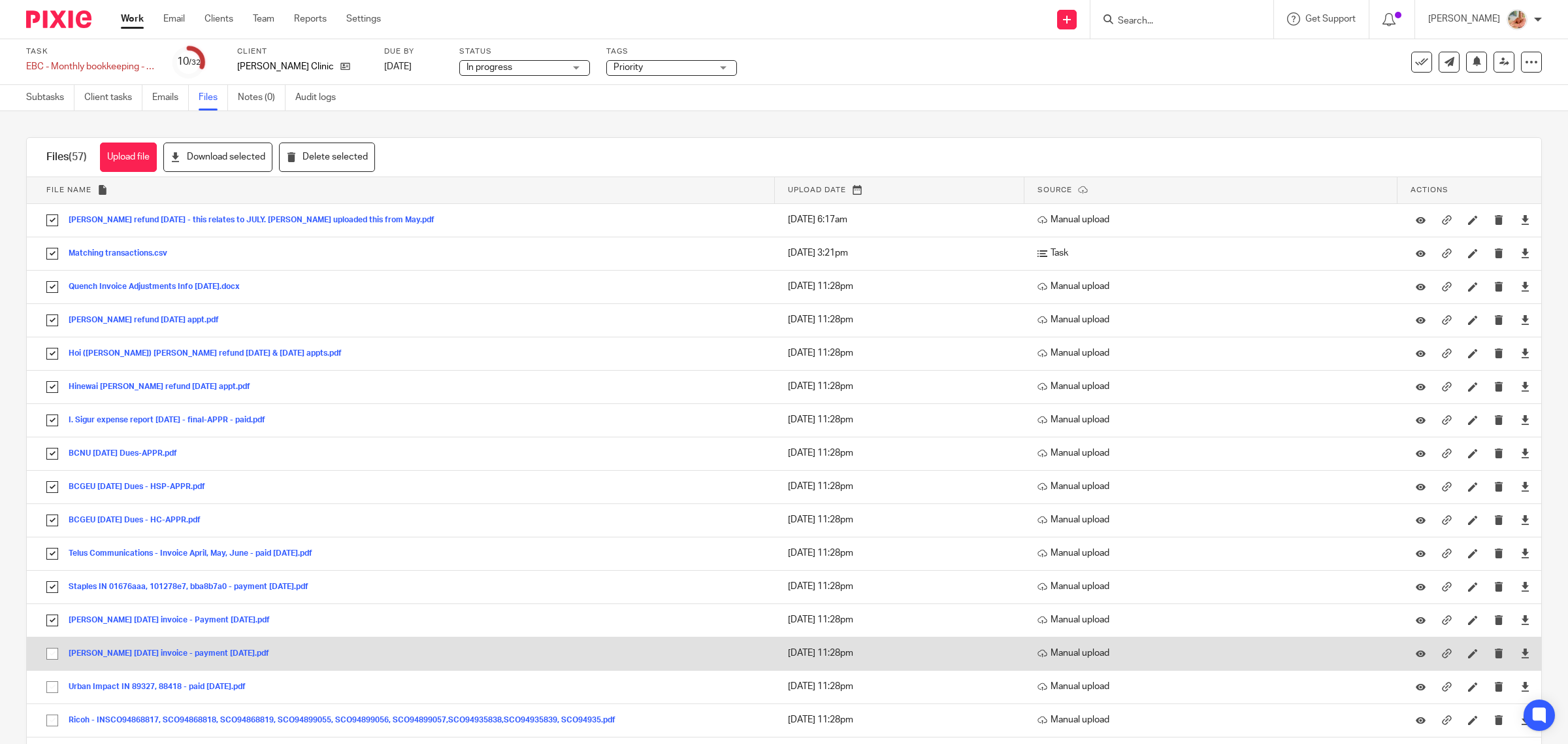
click at [51, 655] on input "checkbox" at bounding box center [53, 653] width 25 height 25
checkbox input "true"
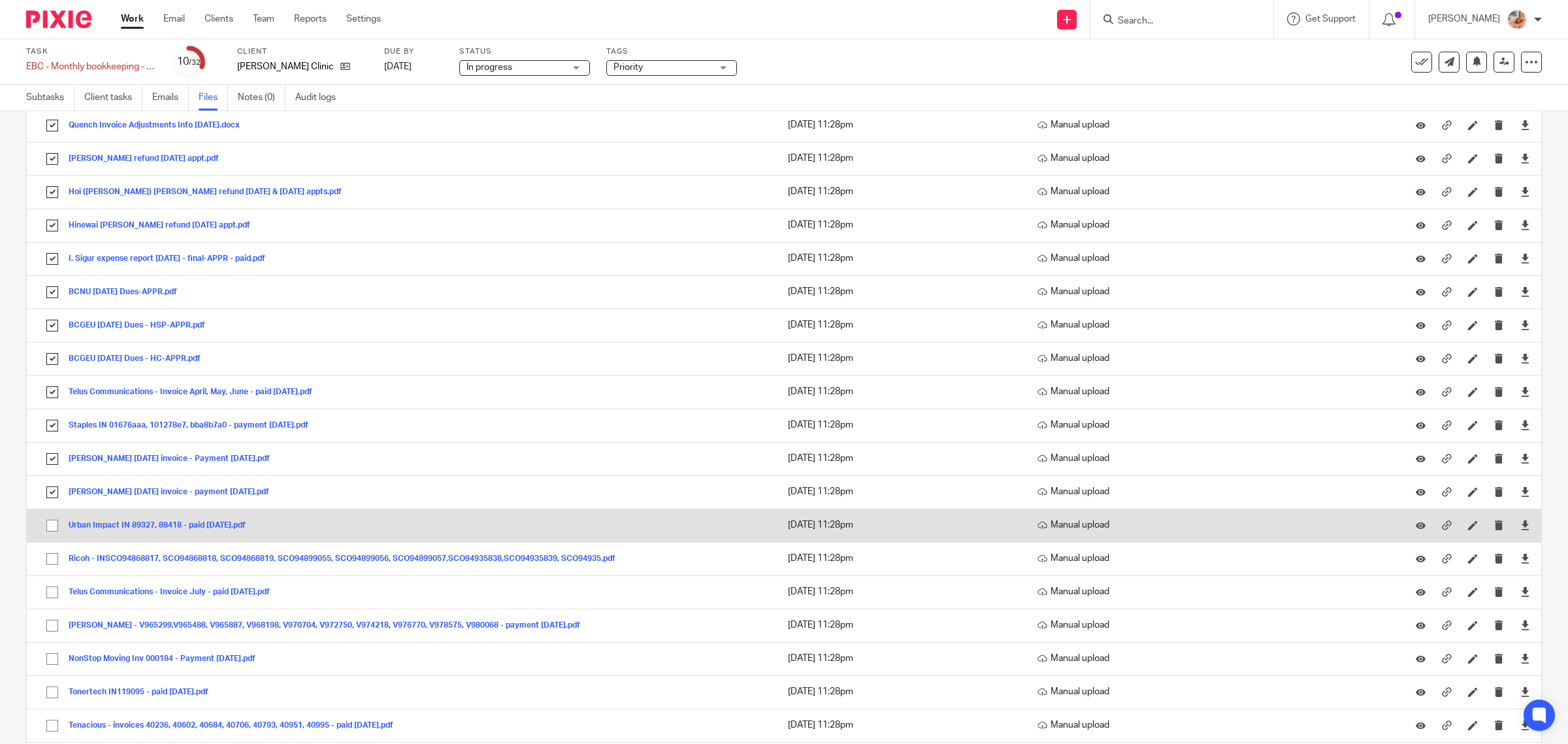
scroll to position [164, 0]
click at [50, 521] on input "checkbox" at bounding box center [53, 524] width 25 height 25
checkbox input "true"
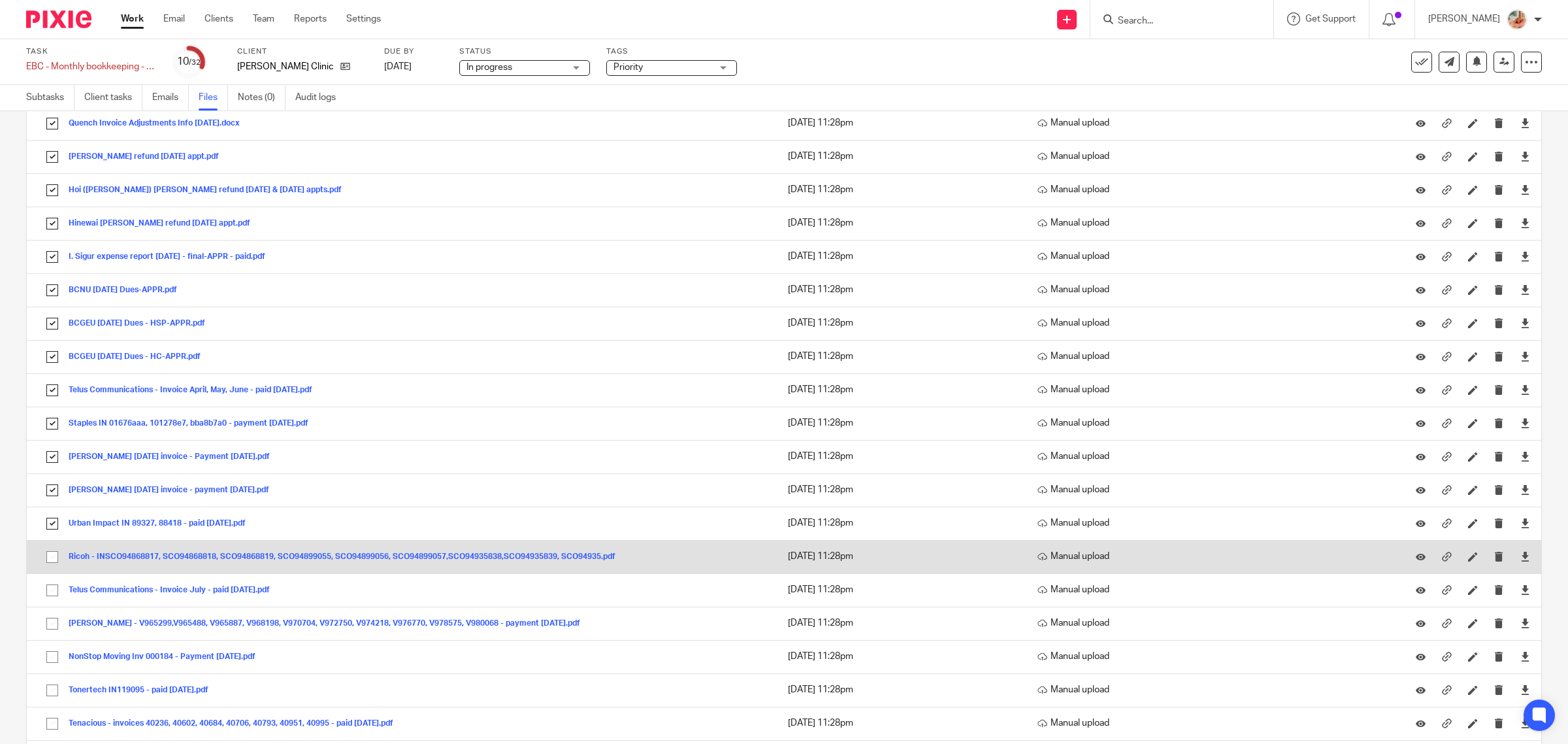
click at [53, 560] on input "checkbox" at bounding box center [53, 557] width 25 height 25
checkbox input "true"
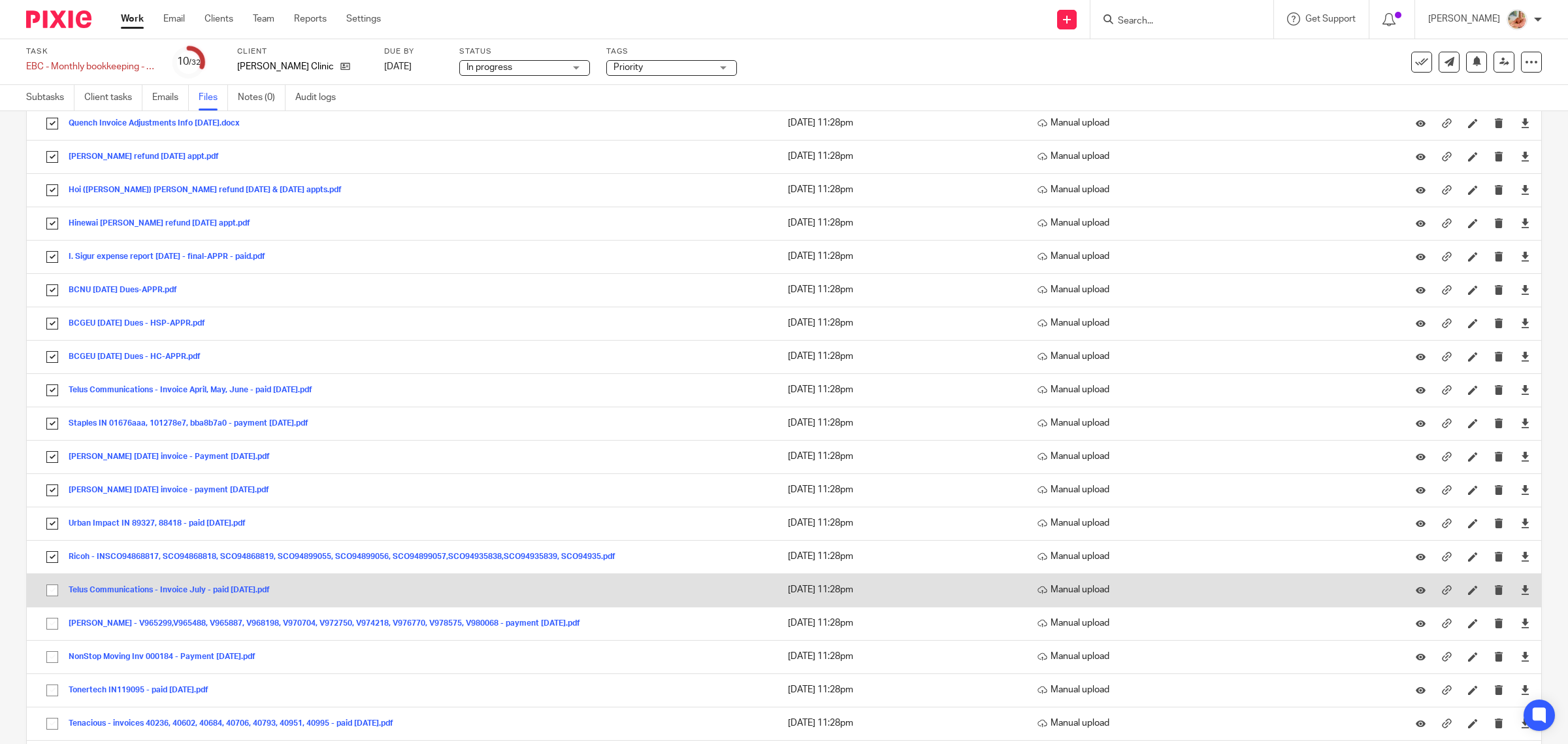
click at [53, 587] on input "checkbox" at bounding box center [53, 590] width 25 height 25
checkbox input "true"
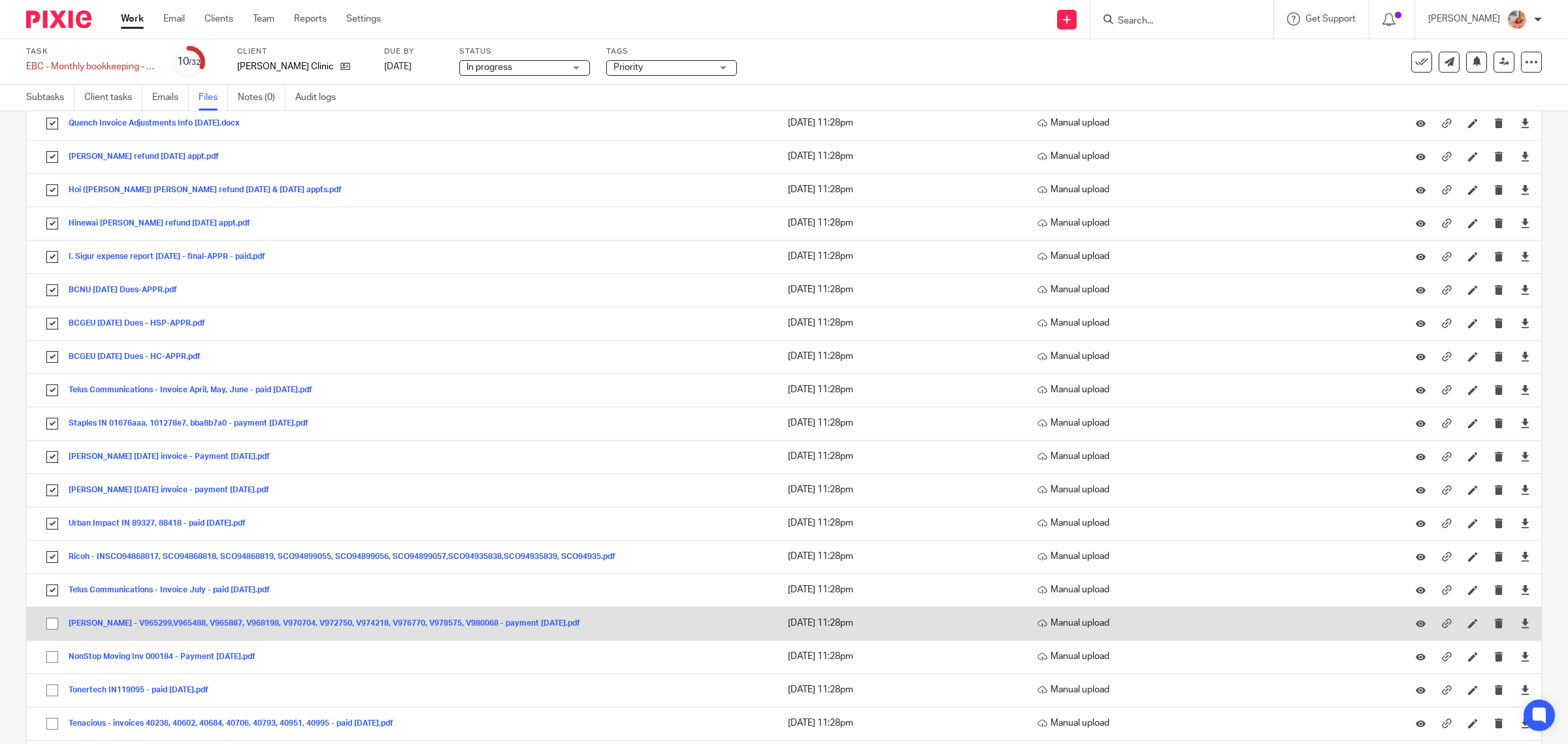
click at [53, 624] on input "checkbox" at bounding box center [53, 624] width 25 height 25
checkbox input "true"
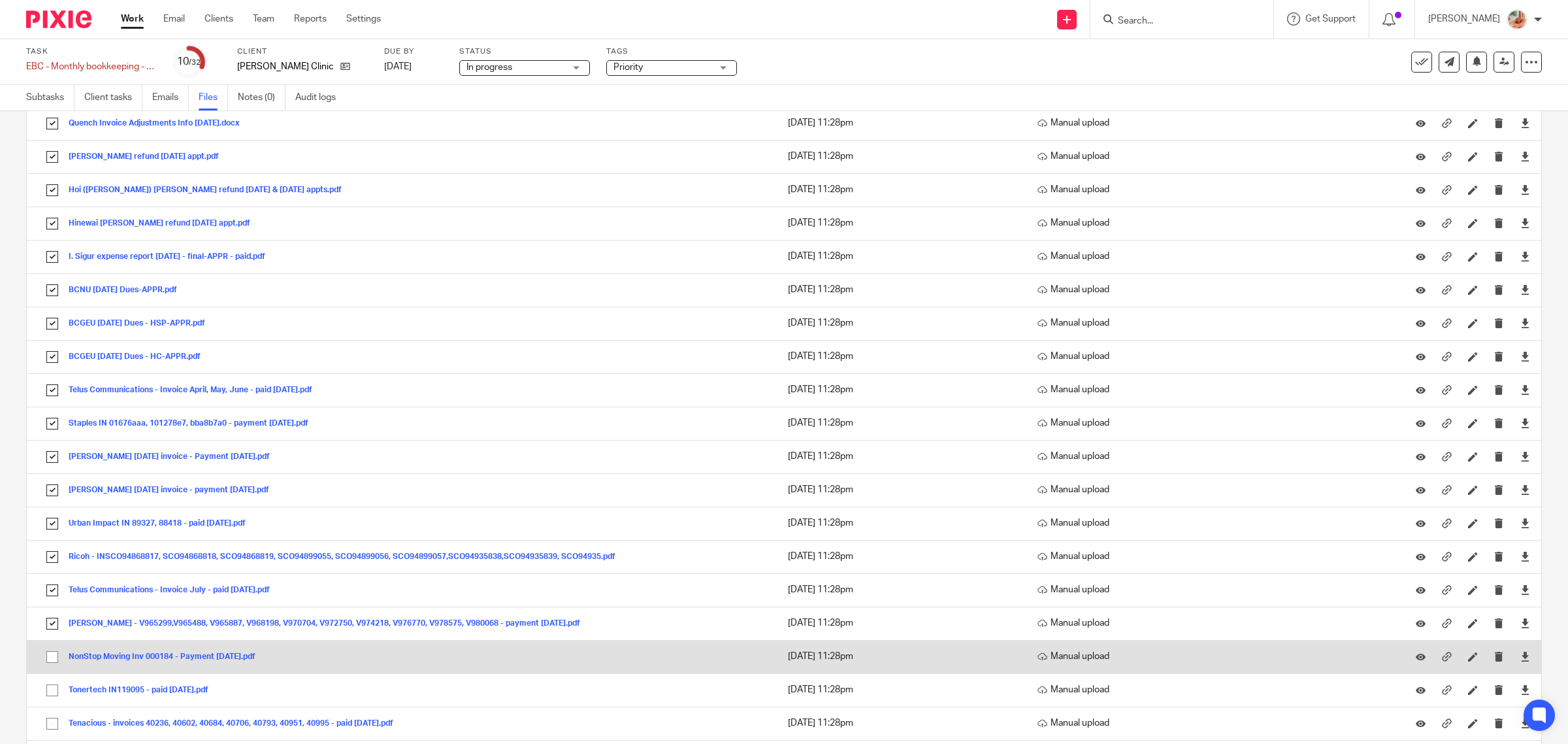
click at [51, 665] on input "checkbox" at bounding box center [53, 657] width 25 height 25
checkbox input "true"
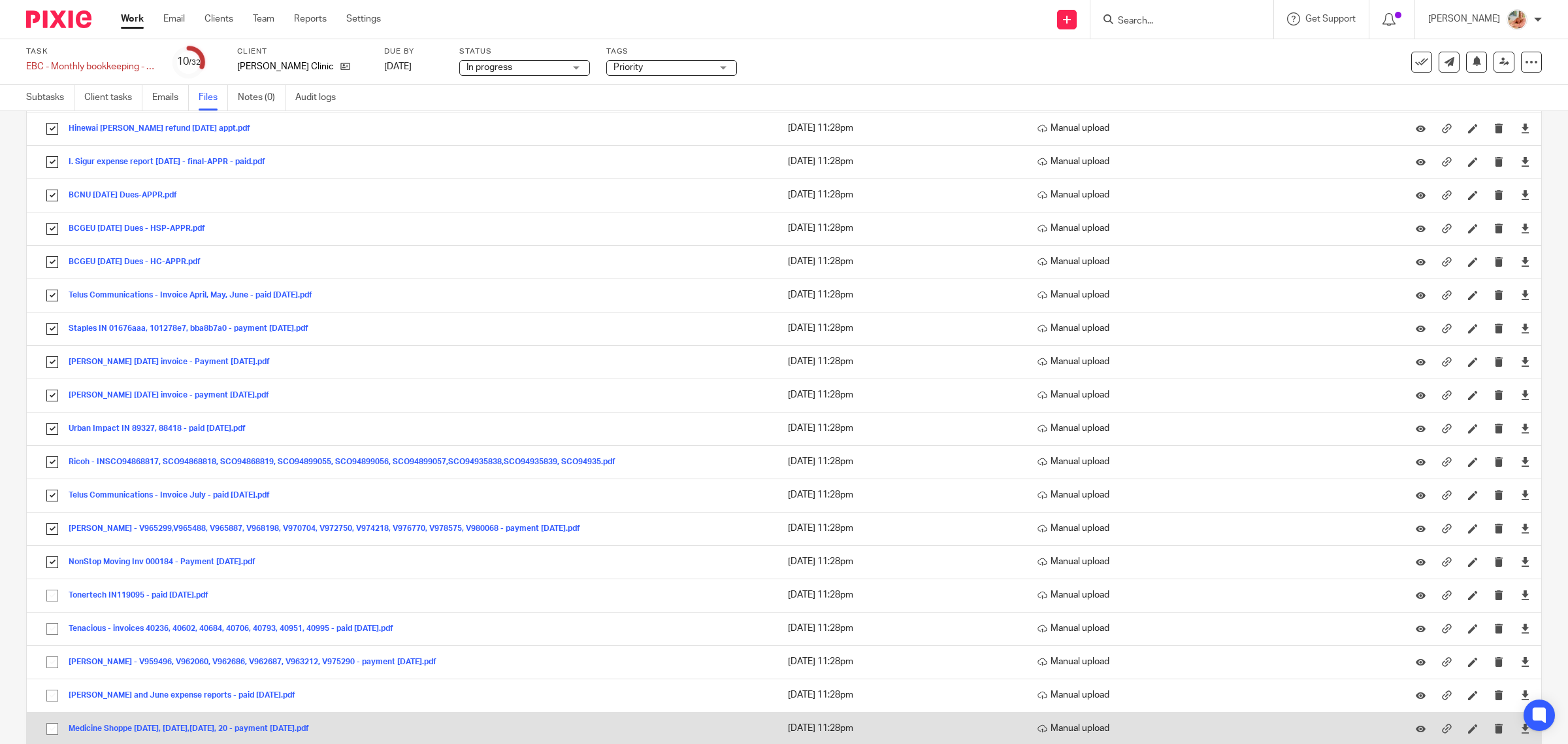
scroll to position [409, 0]
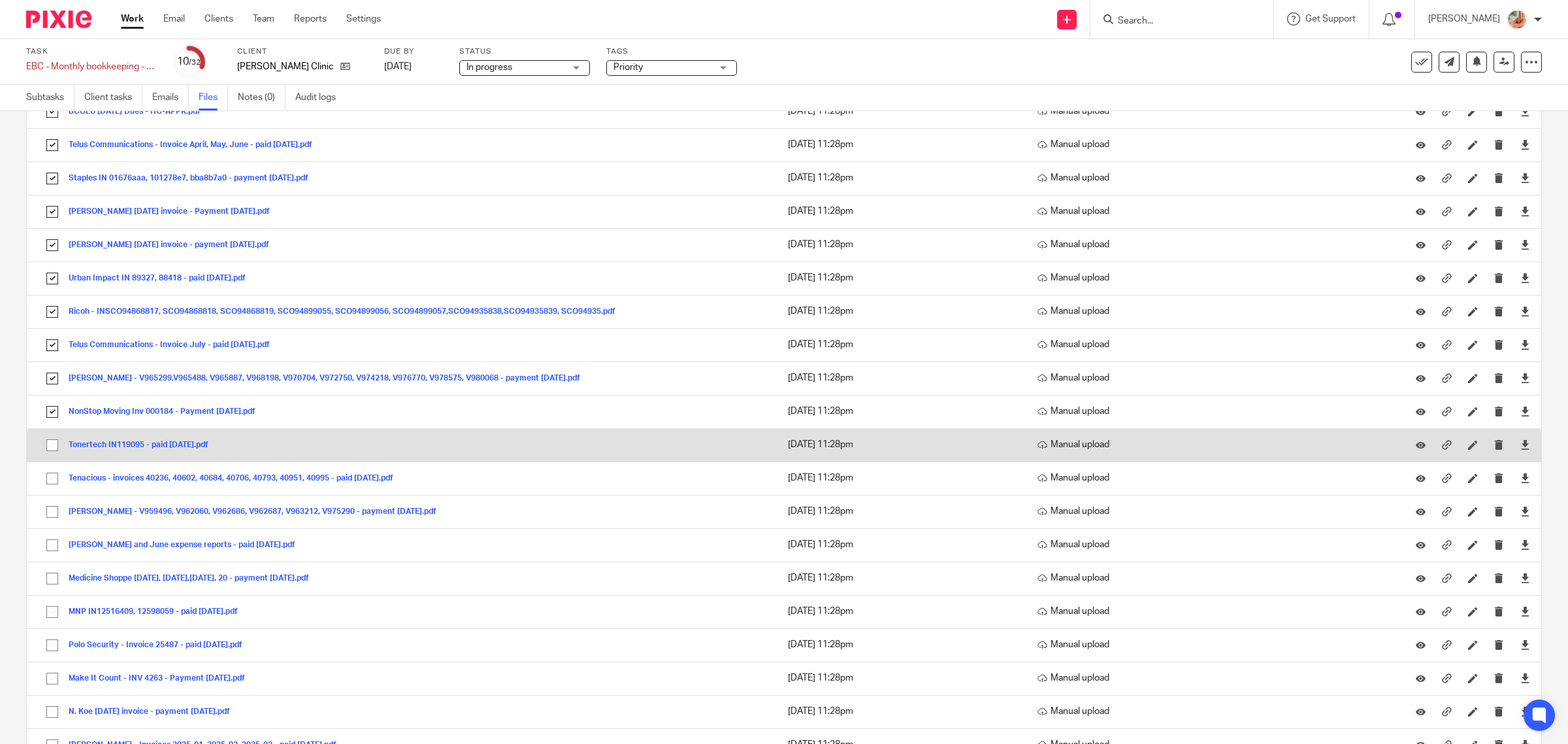
click at [50, 449] on input "checkbox" at bounding box center [53, 445] width 25 height 25
checkbox input "true"
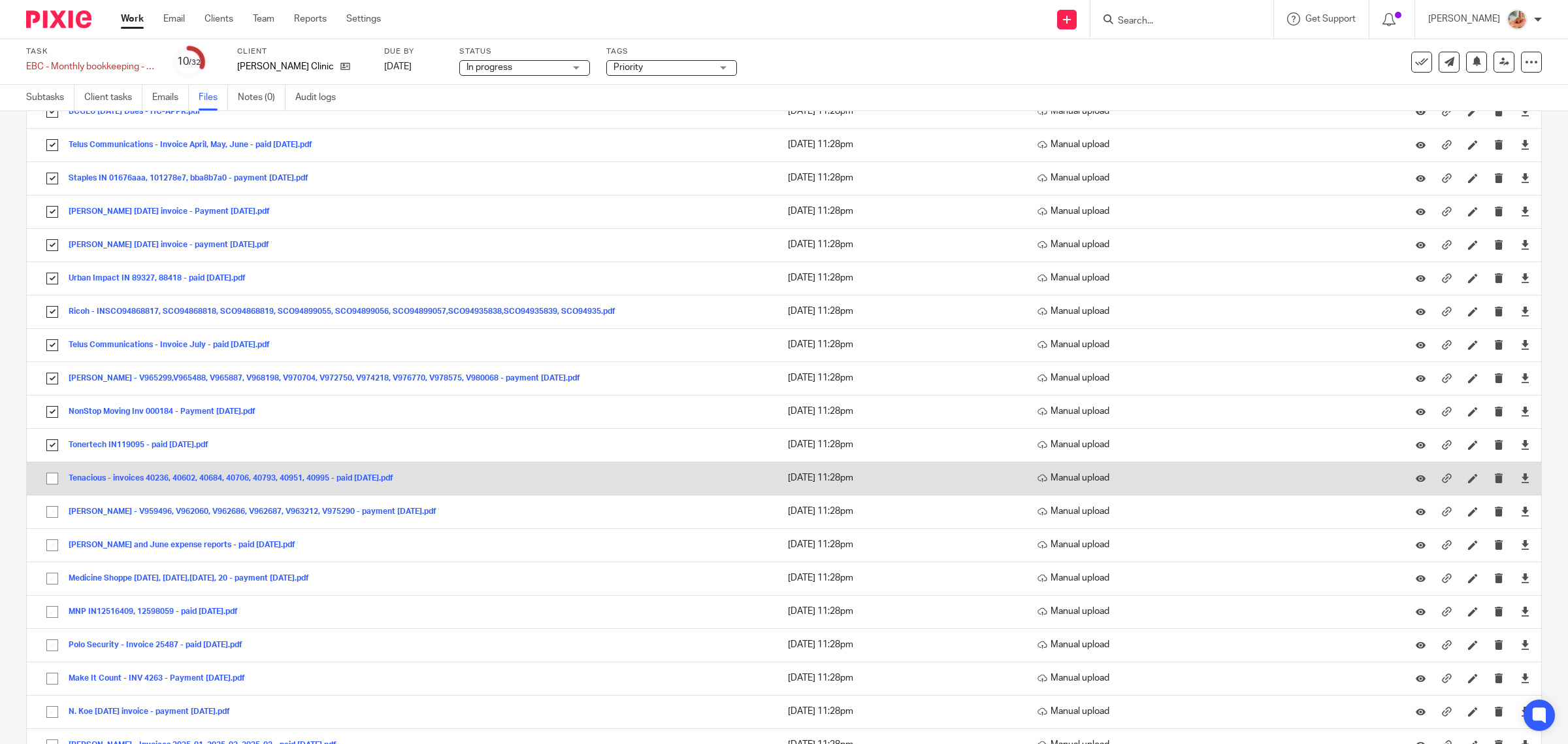
click at [49, 484] on input "checkbox" at bounding box center [53, 478] width 25 height 25
checkbox input "true"
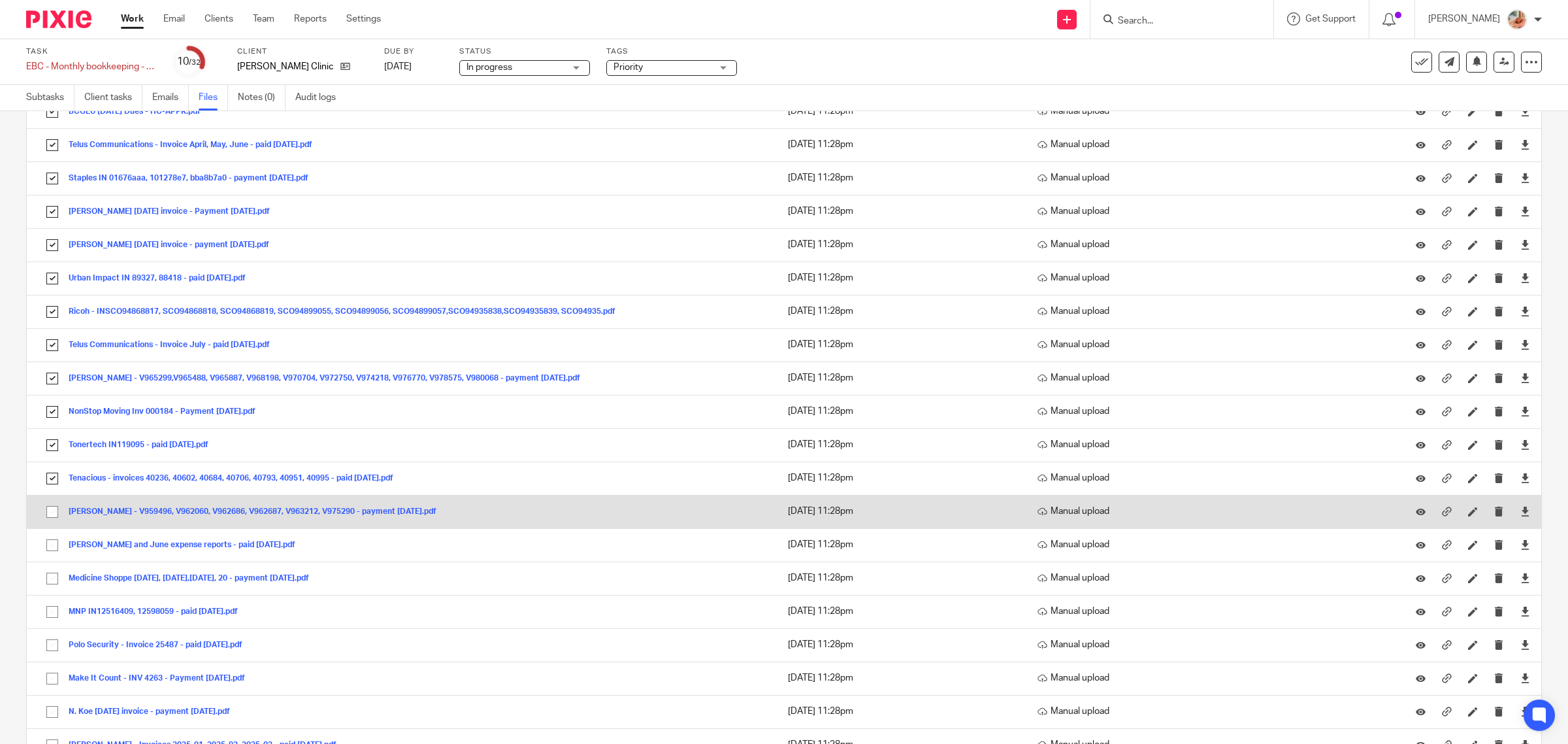
click at [50, 518] on input "checkbox" at bounding box center [53, 512] width 25 height 25
checkbox input "true"
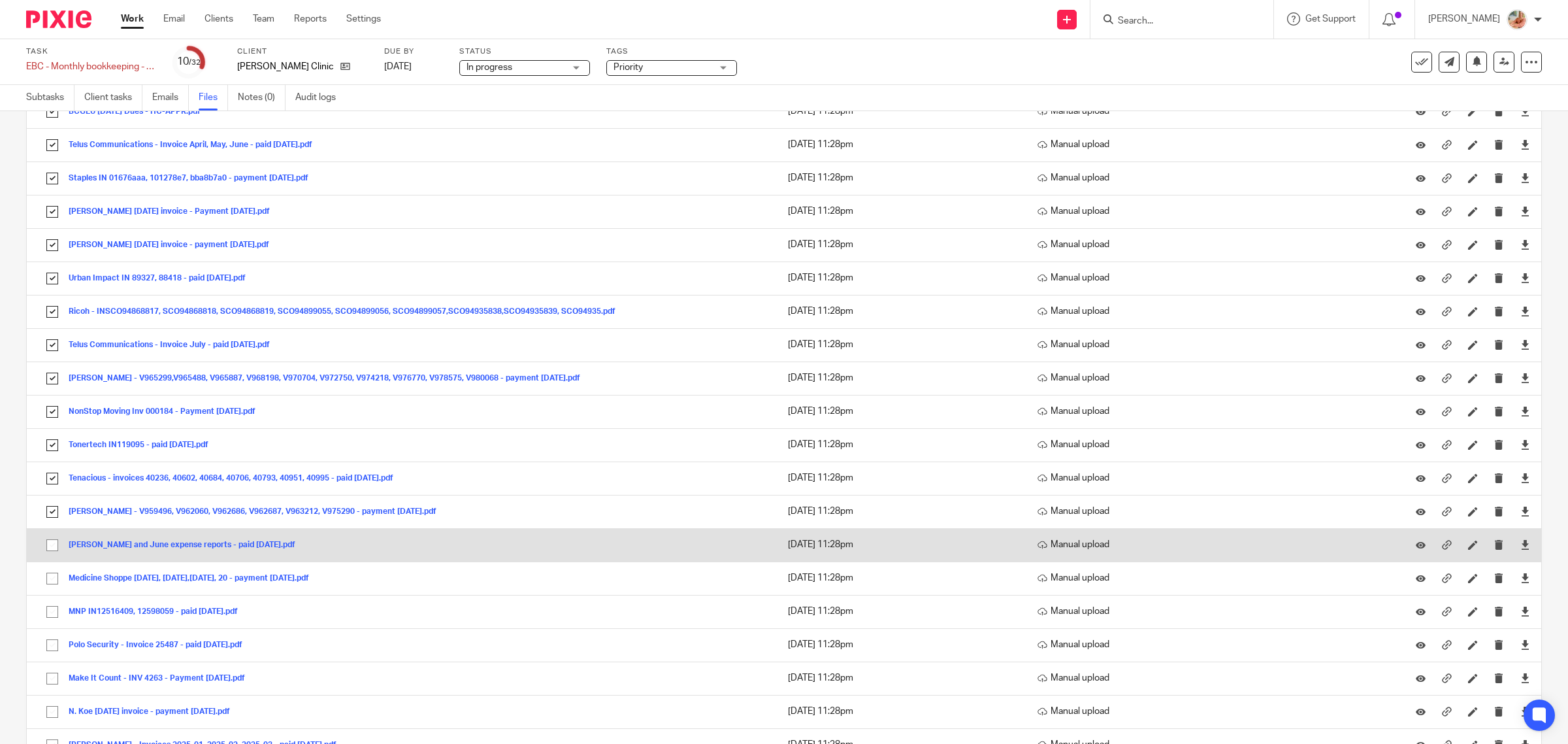
click at [50, 556] on input "checkbox" at bounding box center [53, 545] width 25 height 25
checkbox input "true"
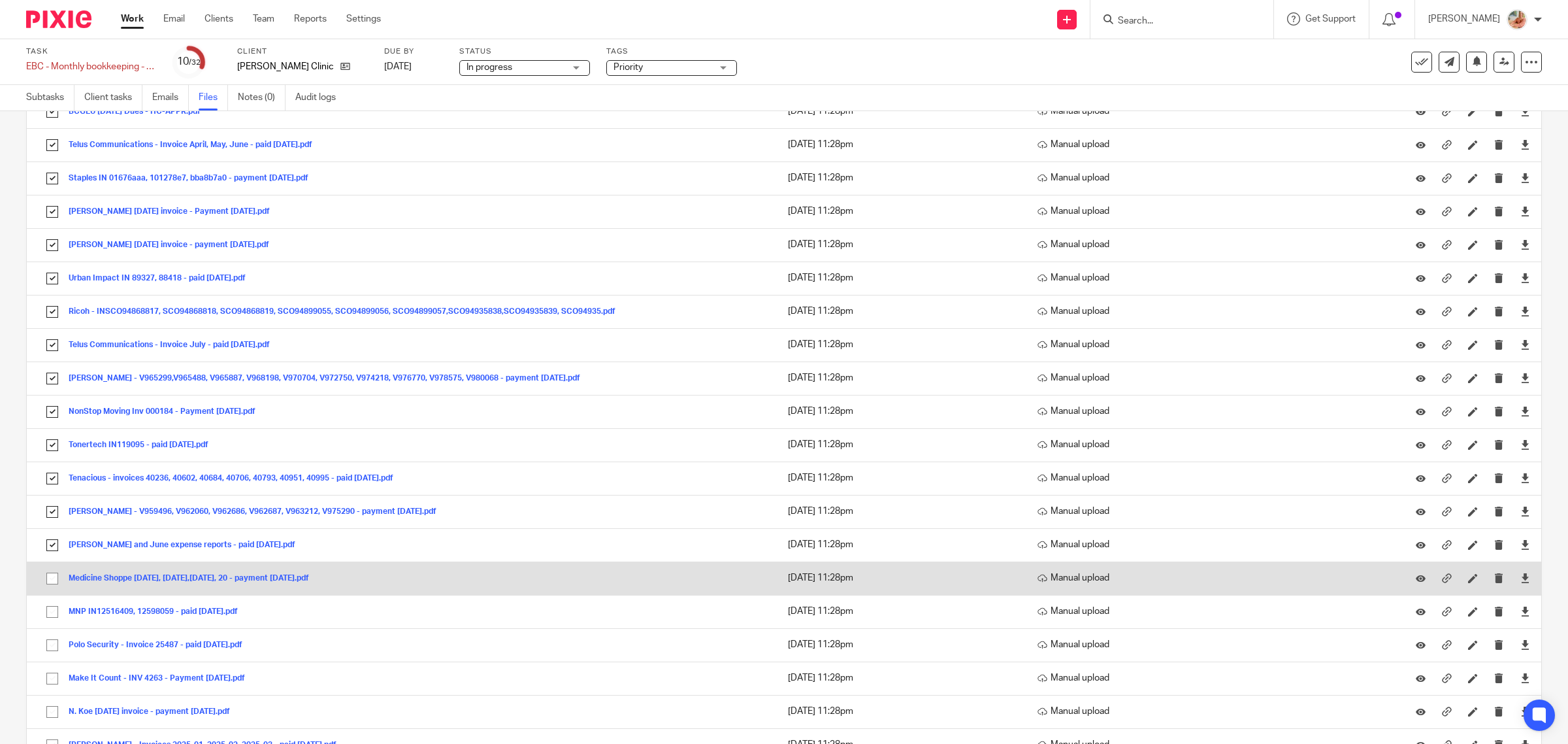
click at [55, 587] on input "checkbox" at bounding box center [53, 578] width 25 height 25
checkbox input "true"
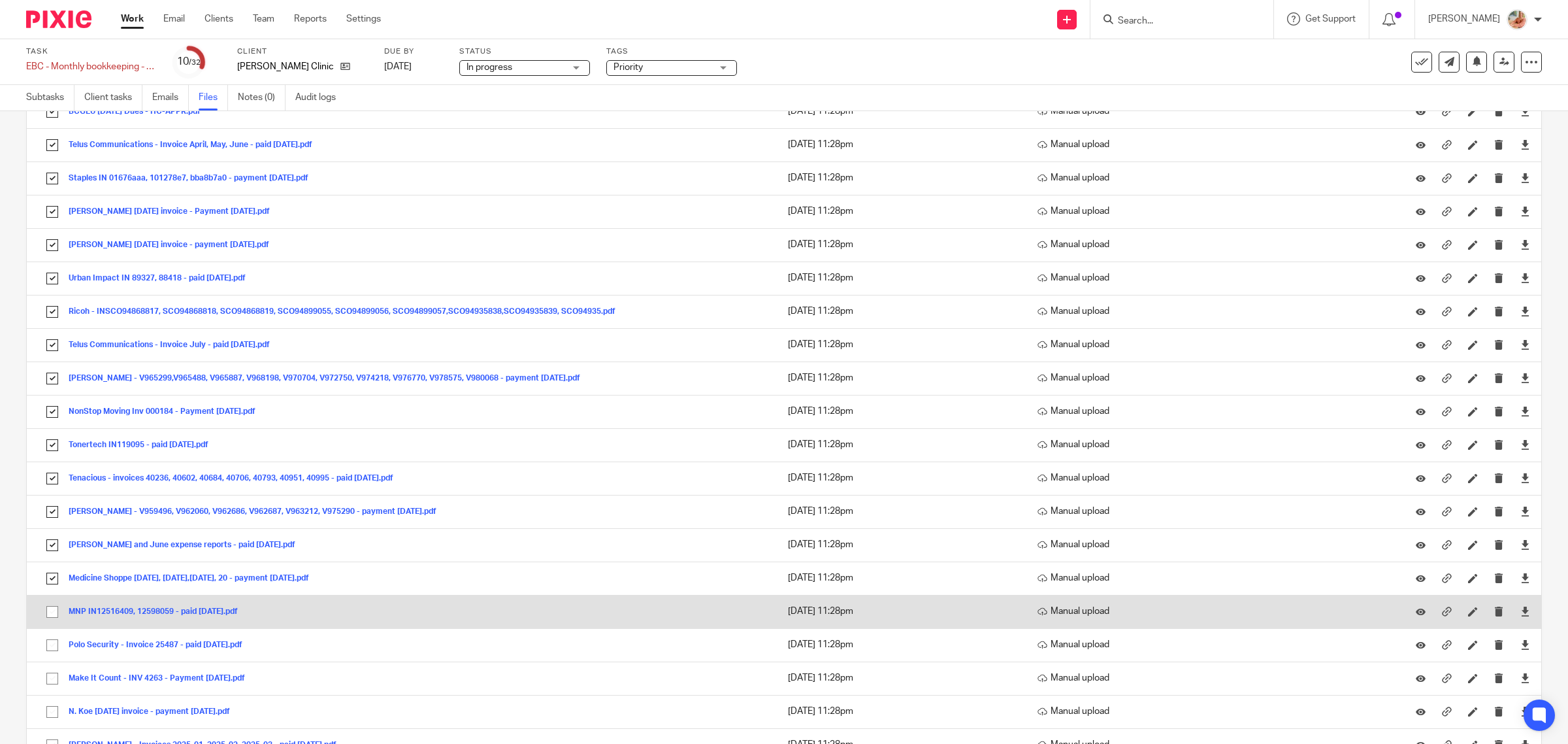
click at [54, 616] on input "checkbox" at bounding box center [53, 612] width 25 height 25
checkbox input "true"
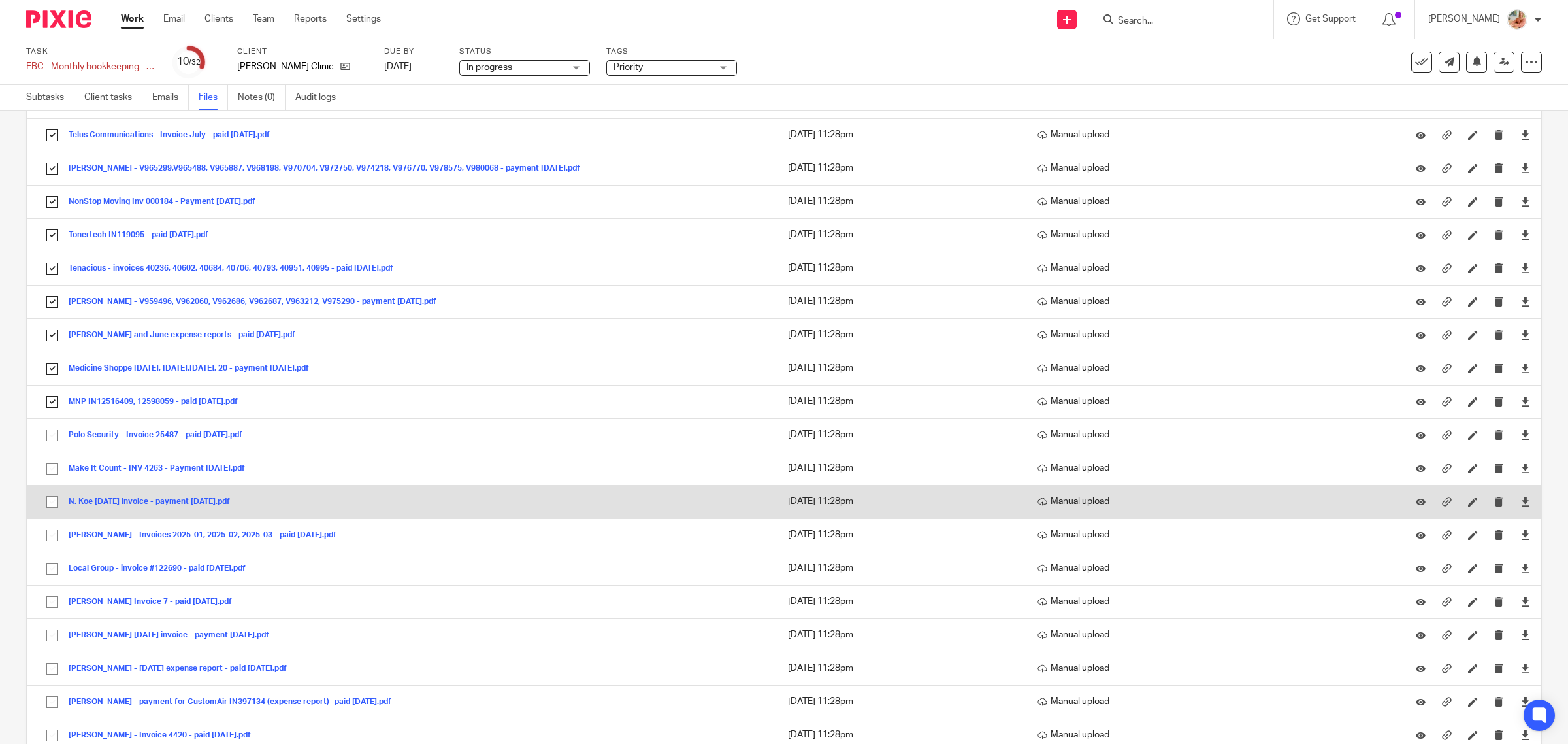
scroll to position [653, 0]
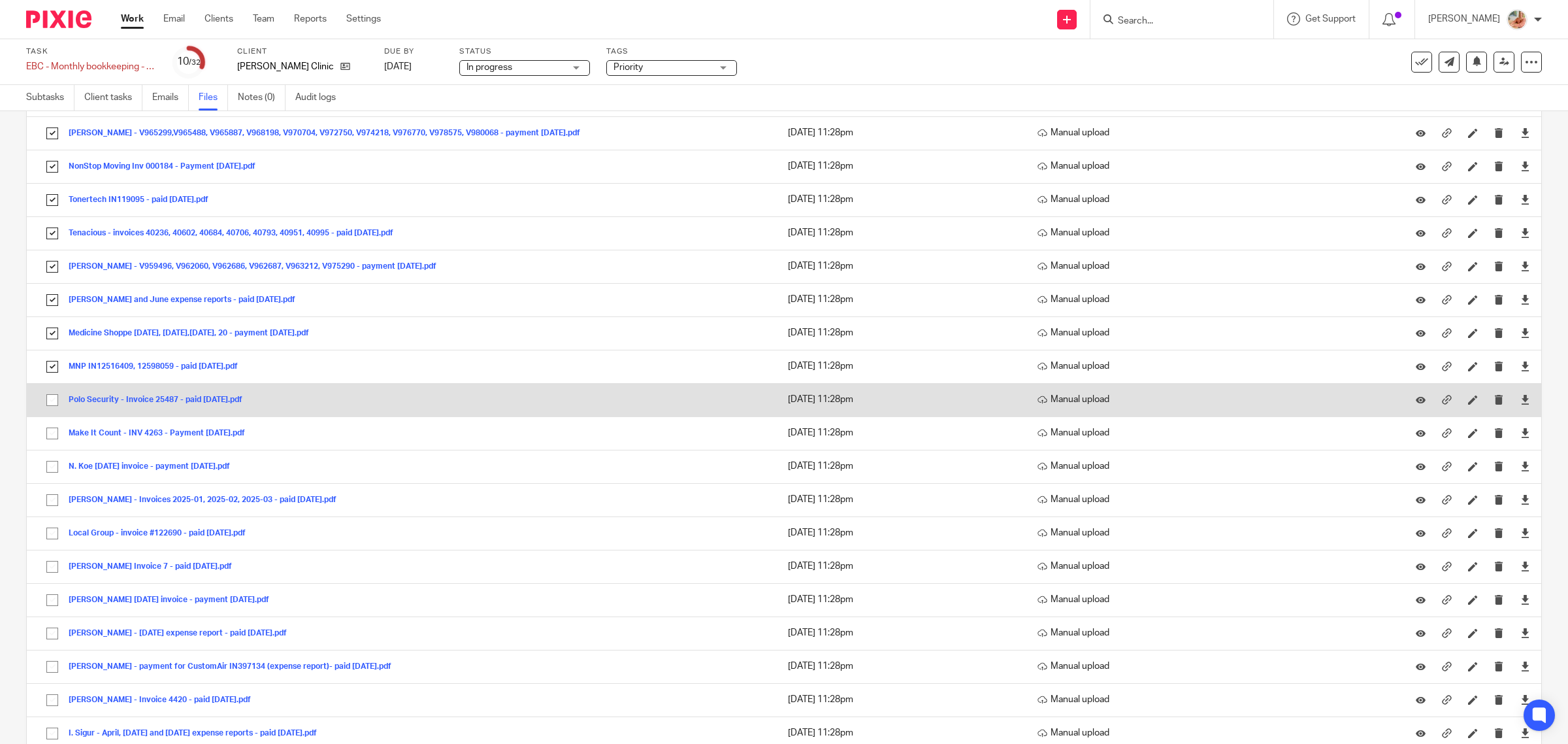
click at [50, 396] on input "checkbox" at bounding box center [53, 400] width 25 height 25
checkbox input "true"
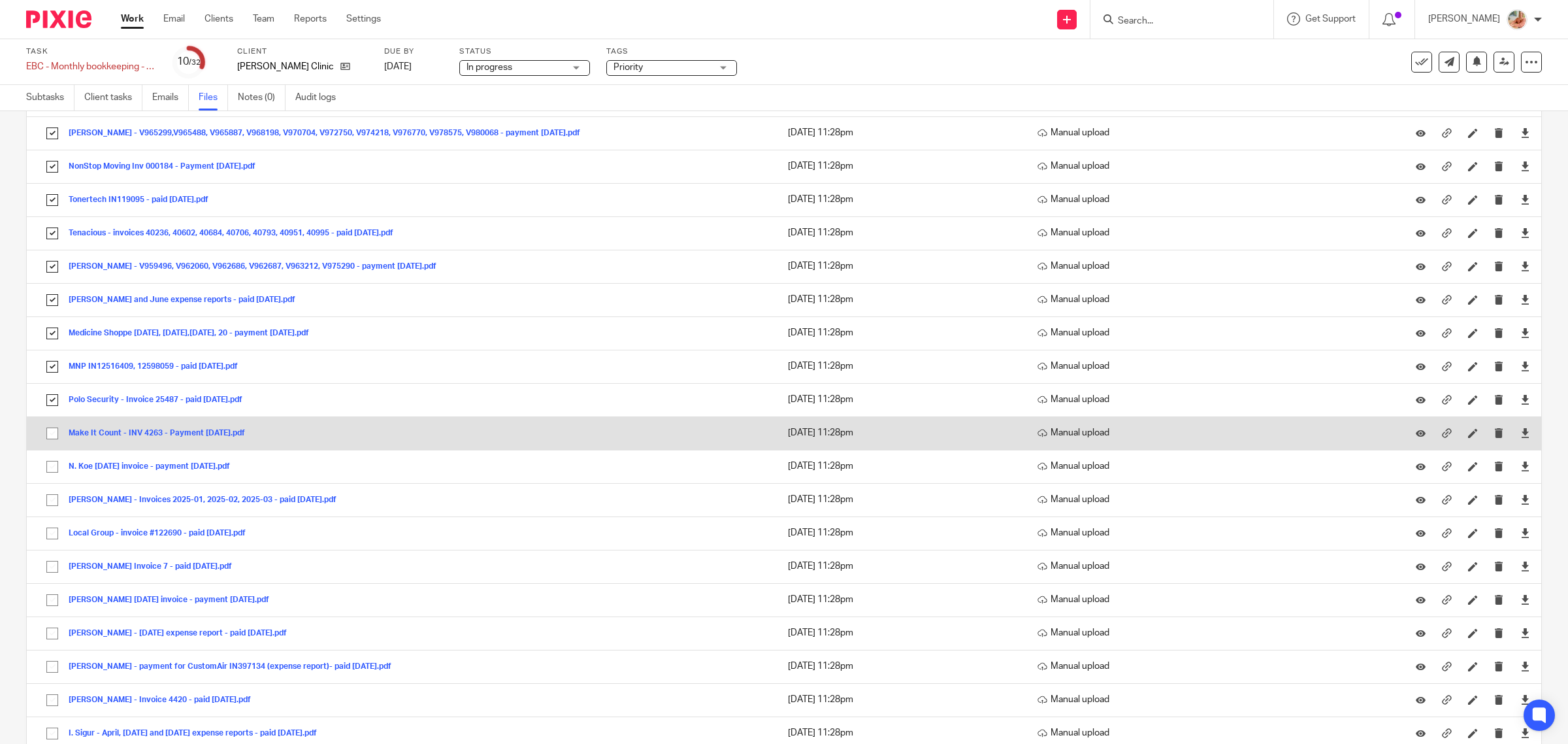
click at [50, 440] on input "checkbox" at bounding box center [53, 434] width 25 height 25
checkbox input "true"
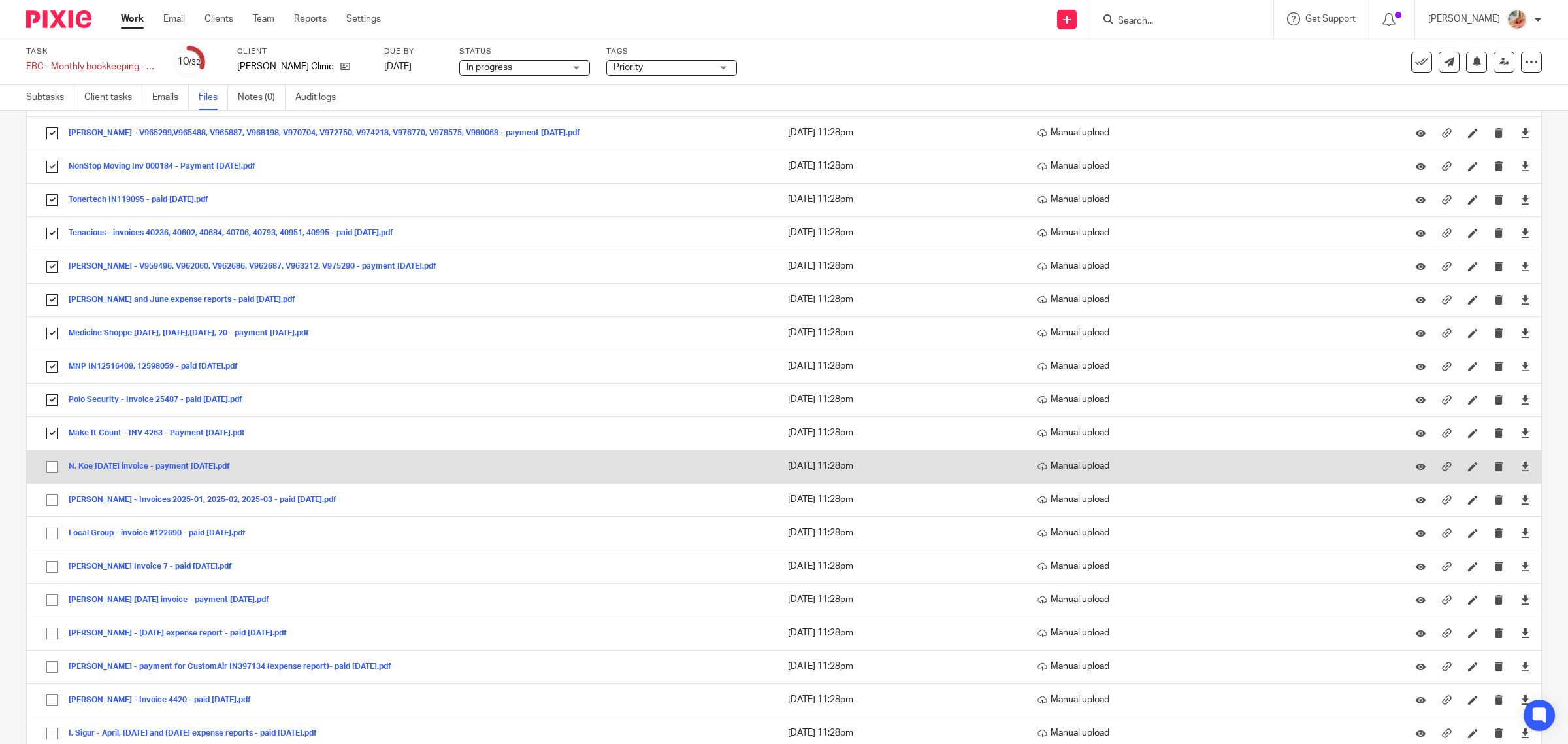
click at [54, 476] on input "checkbox" at bounding box center [53, 467] width 25 height 25
checkbox input "true"
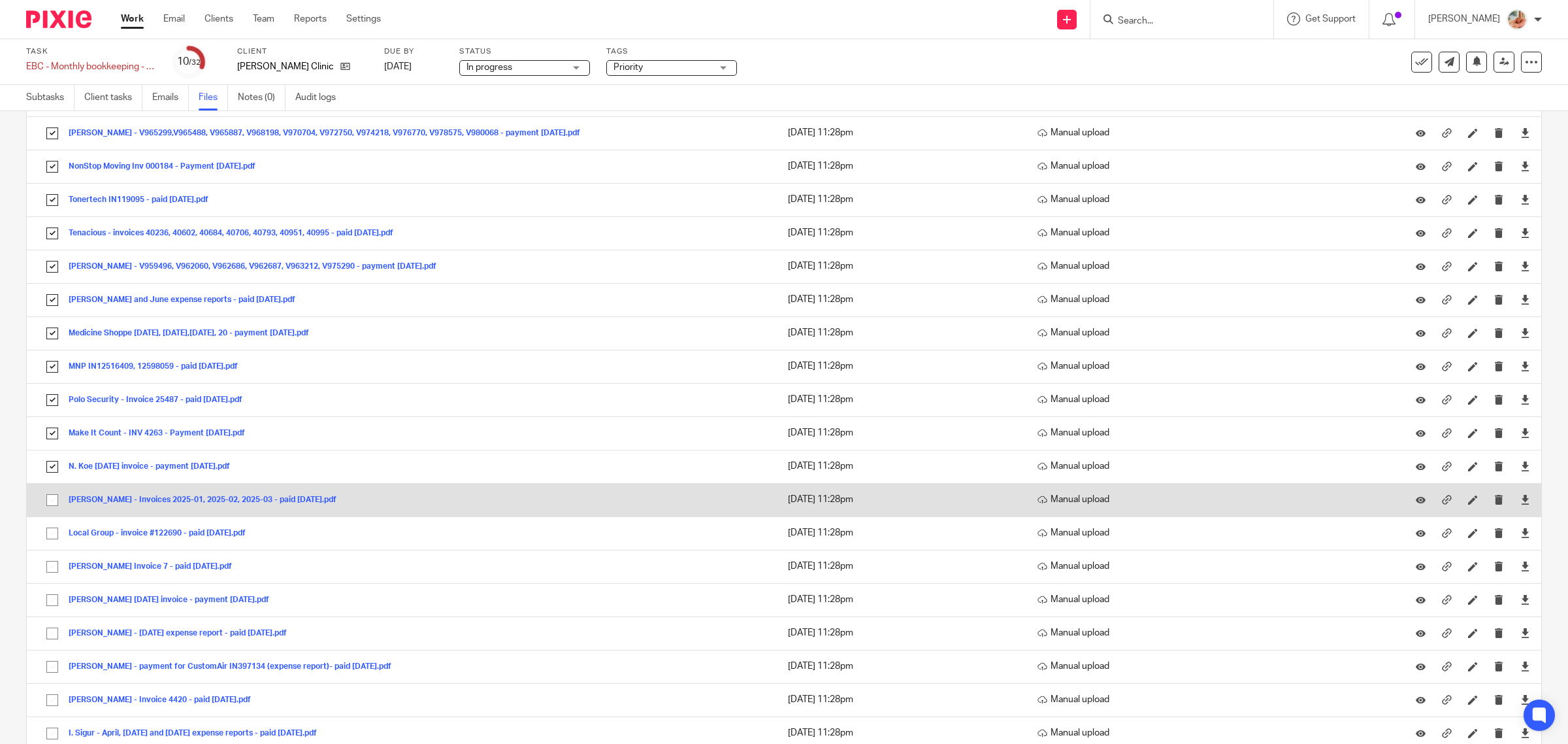
click at [54, 513] on input "checkbox" at bounding box center [53, 500] width 25 height 25
checkbox input "true"
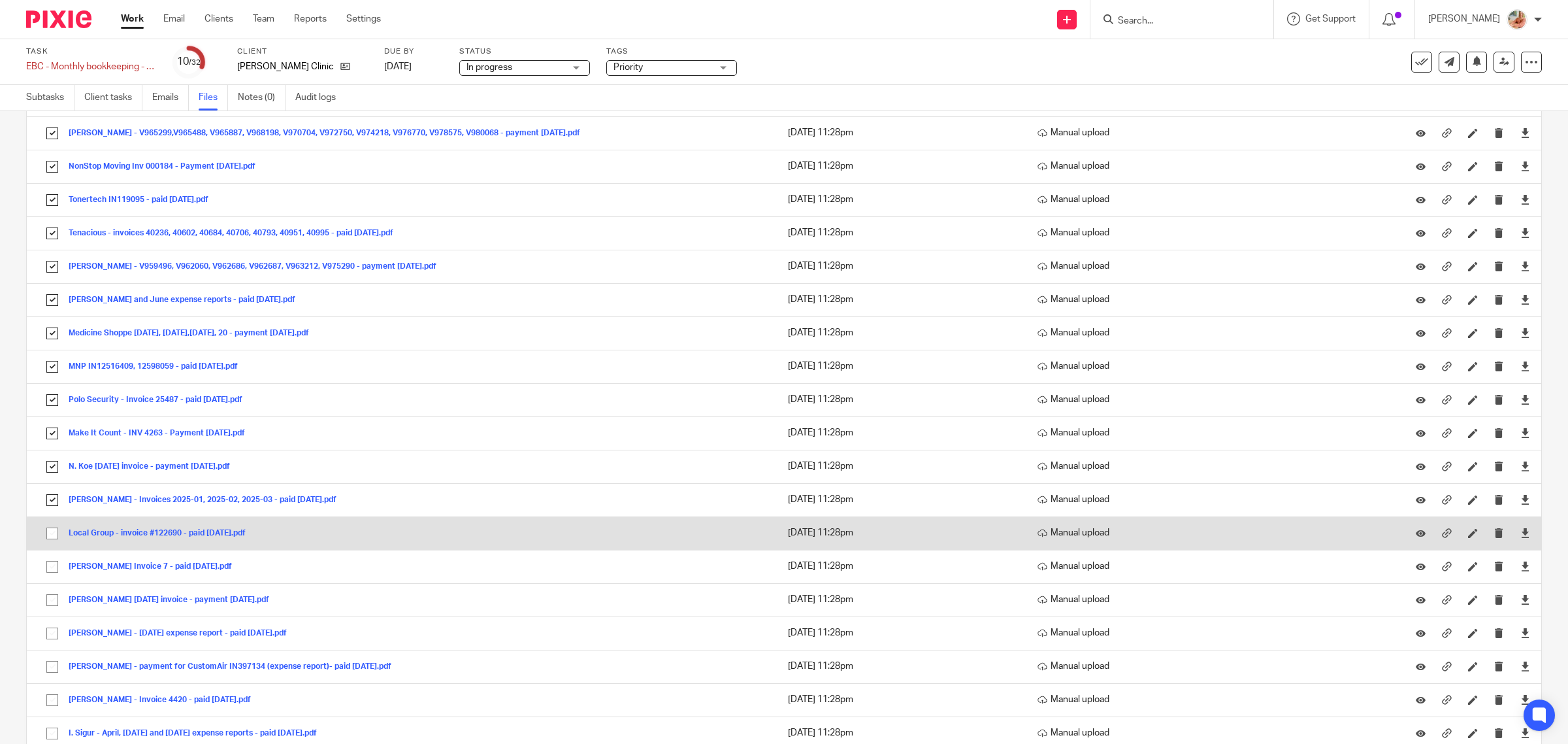
click at [54, 537] on input "checkbox" at bounding box center [53, 534] width 25 height 25
checkbox input "true"
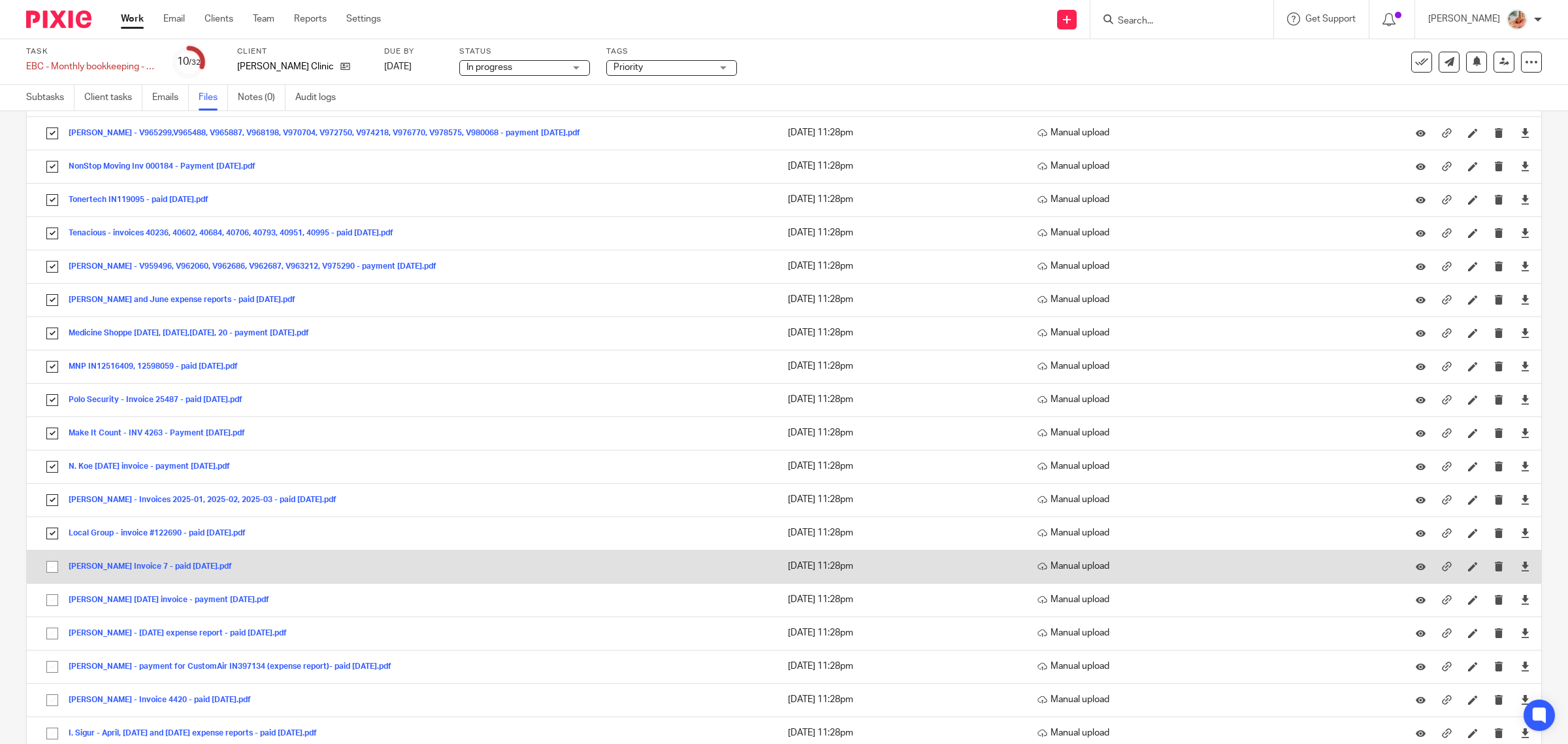
click at [53, 567] on input "checkbox" at bounding box center [53, 567] width 25 height 25
checkbox input "true"
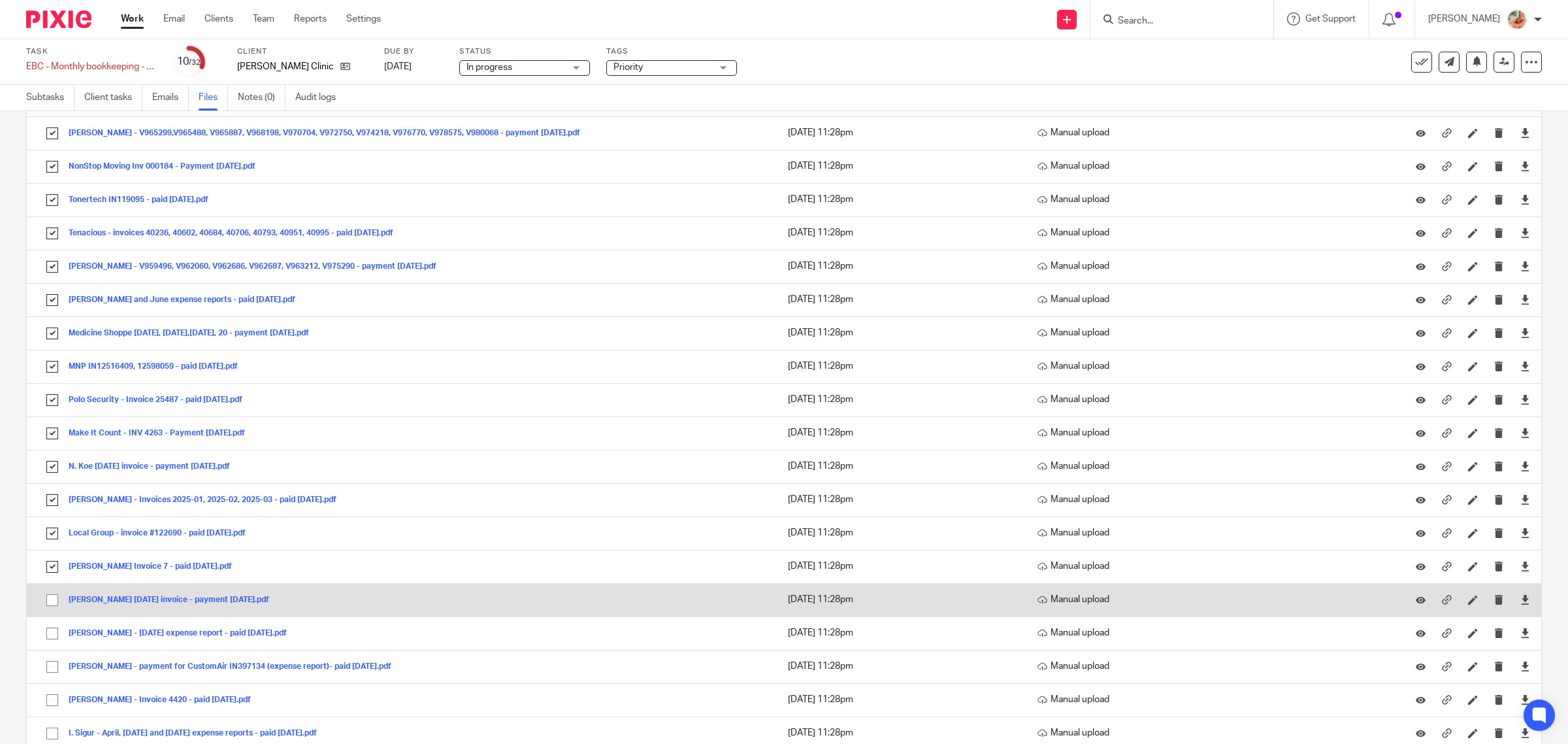
click at [47, 603] on input "checkbox" at bounding box center [53, 600] width 25 height 25
checkbox input "true"
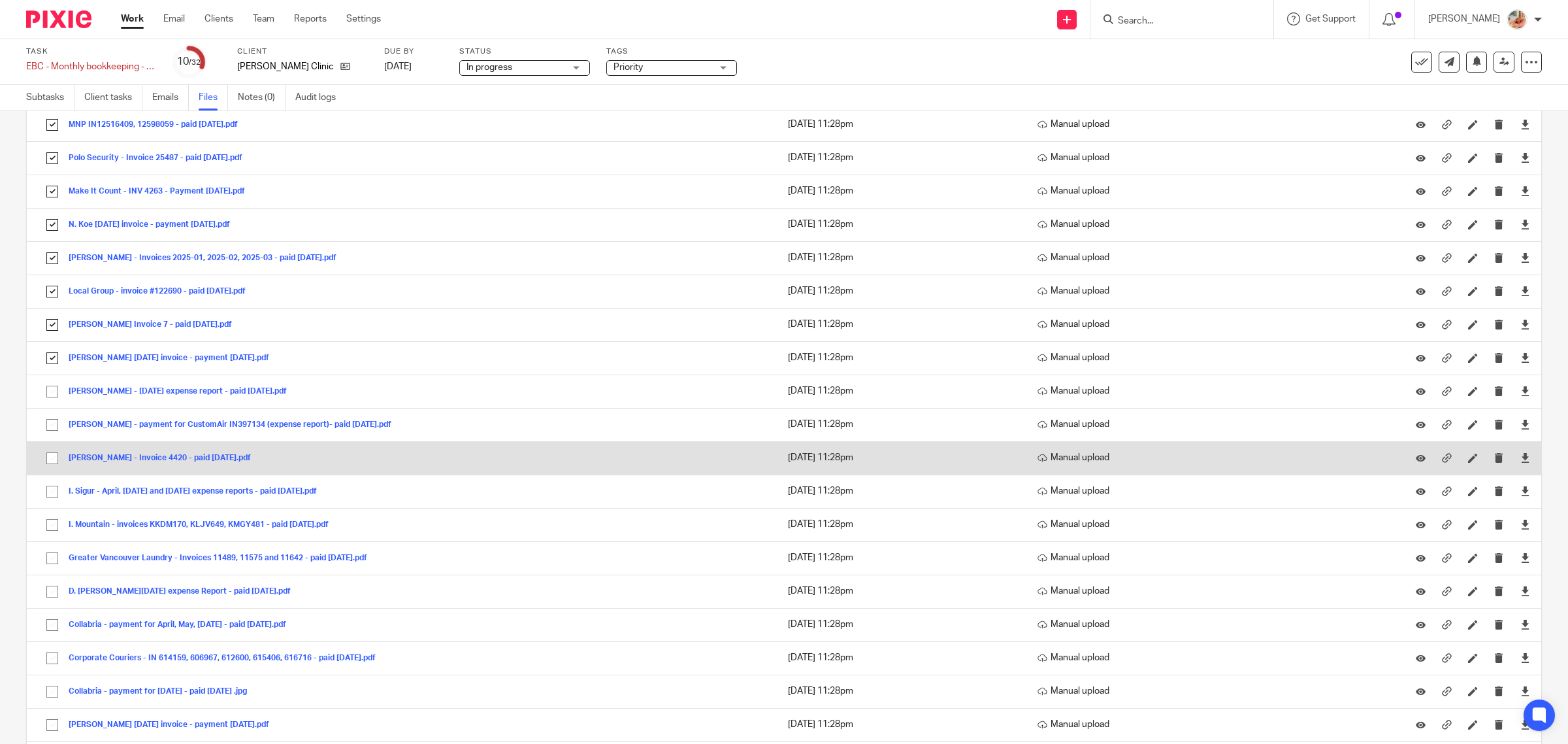
scroll to position [899, 0]
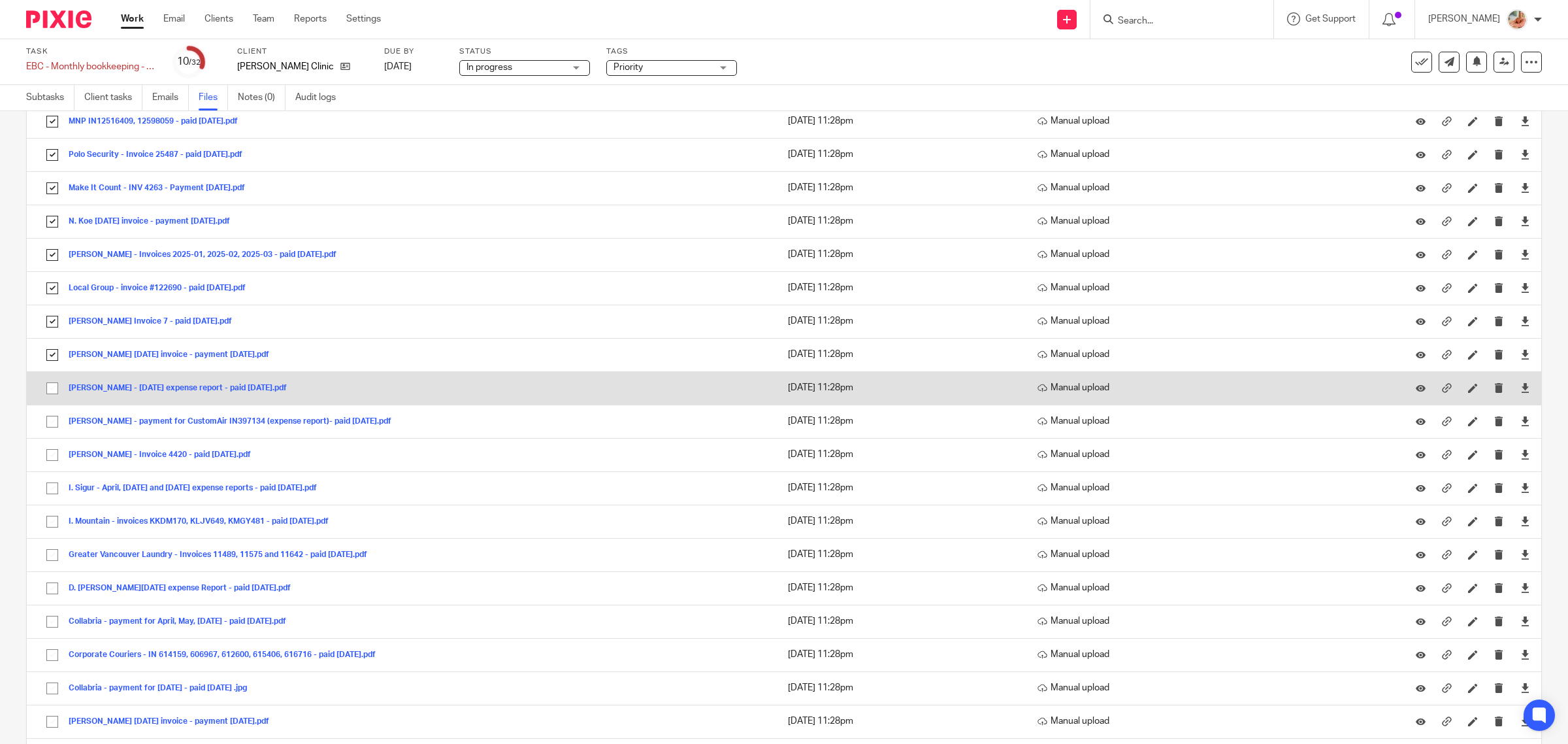
click at [46, 392] on input "checkbox" at bounding box center [53, 388] width 25 height 25
checkbox input "true"
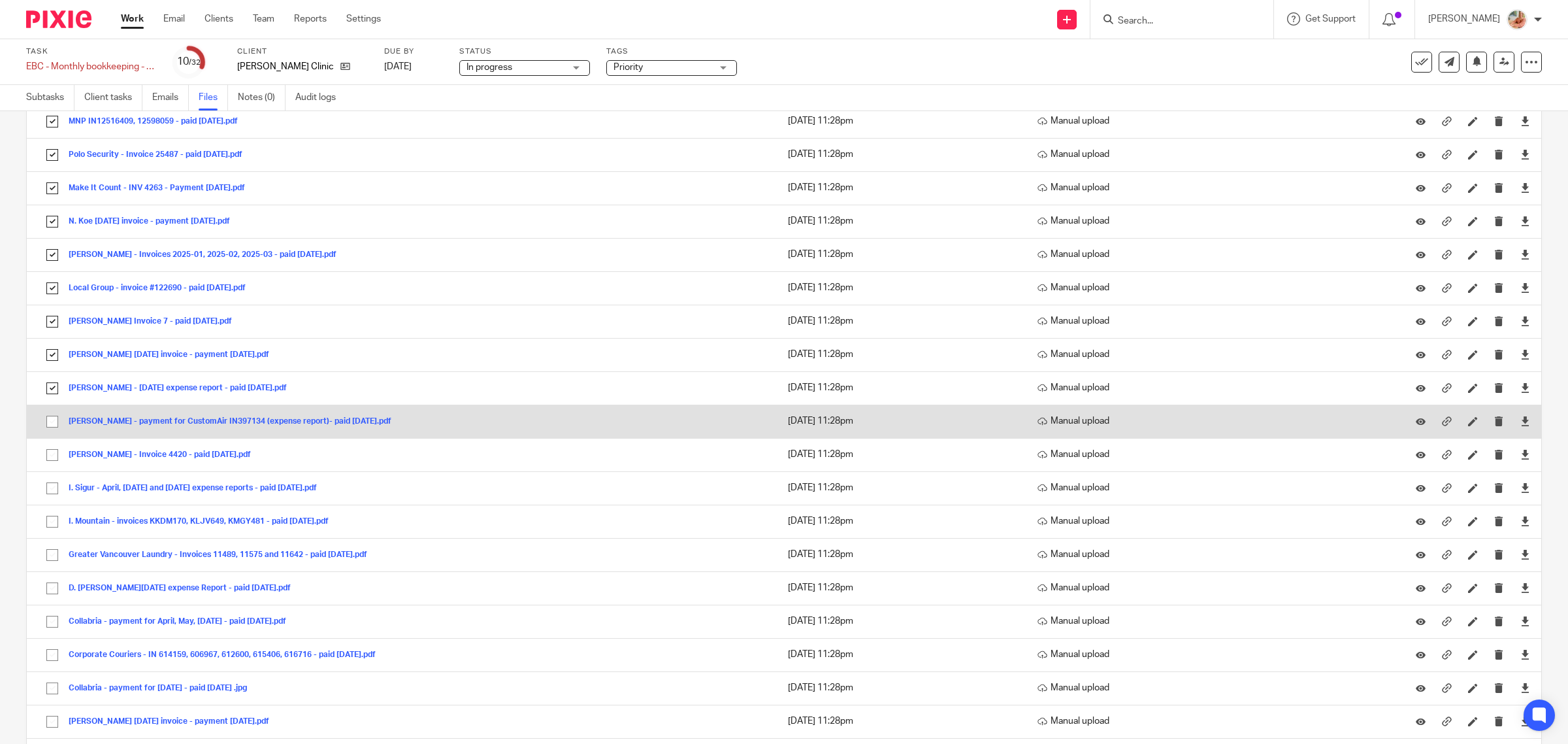
click at [45, 432] on input "checkbox" at bounding box center [53, 421] width 25 height 25
checkbox input "true"
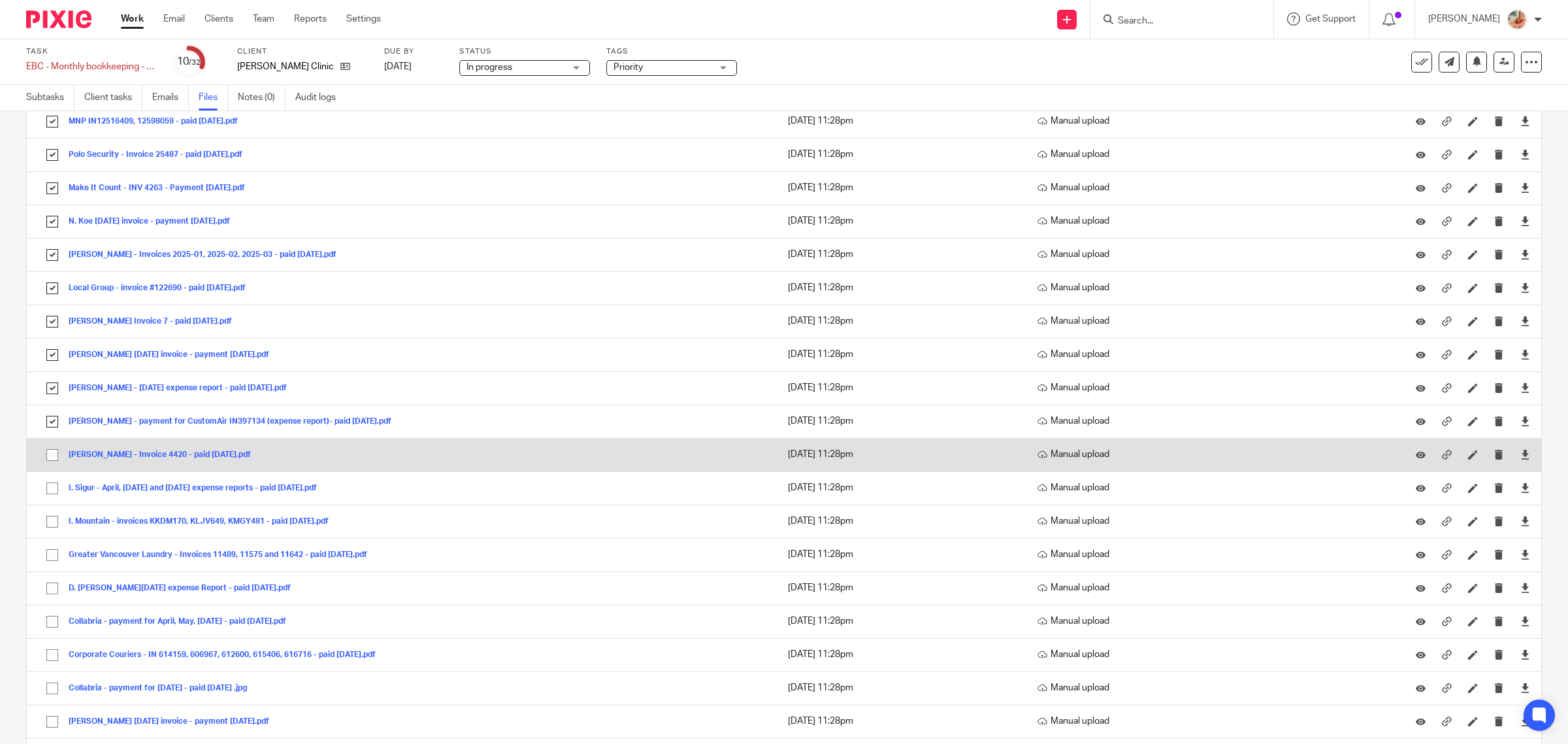
click at [55, 465] on input "checkbox" at bounding box center [53, 455] width 25 height 25
checkbox input "true"
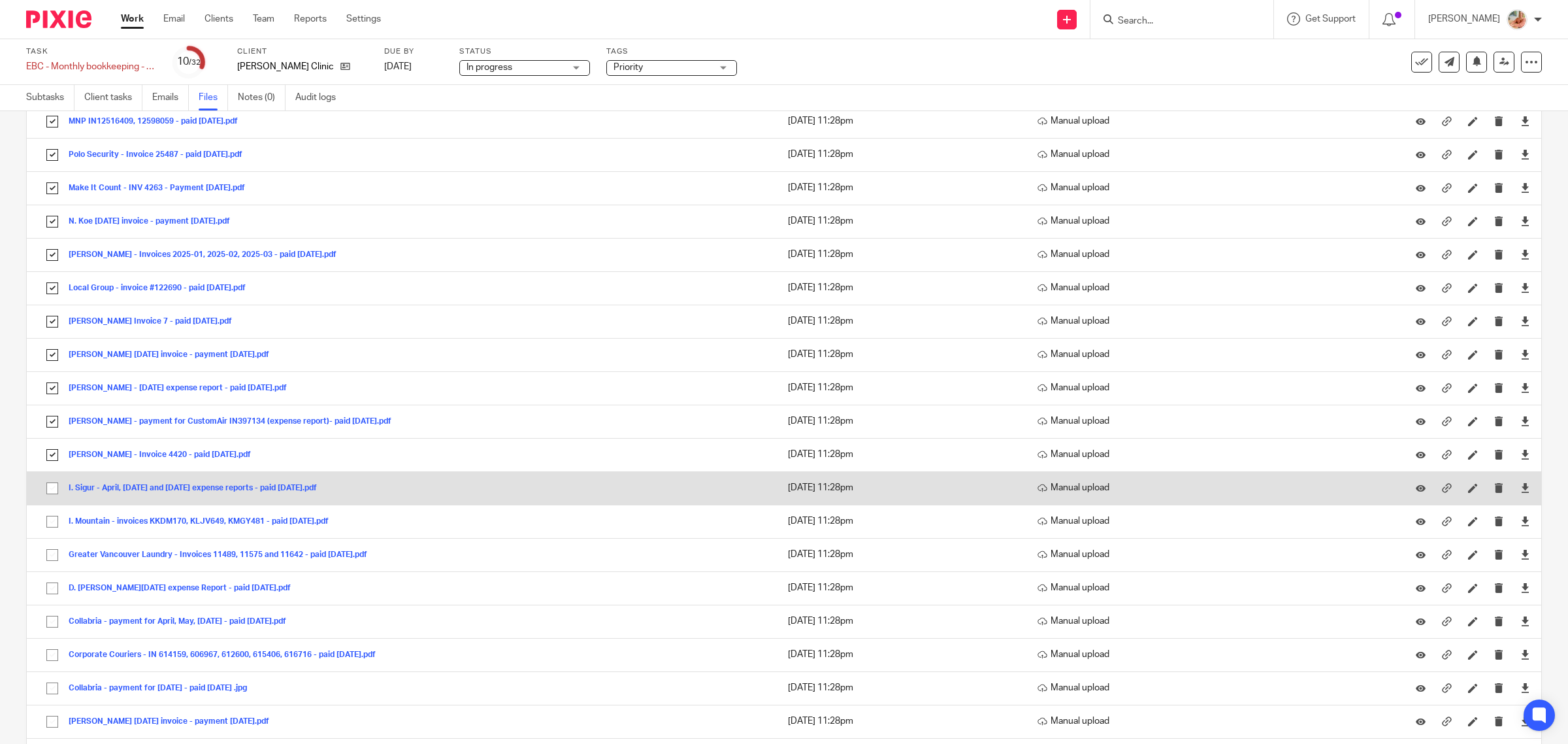
click at [55, 496] on input "checkbox" at bounding box center [53, 488] width 25 height 25
checkbox input "true"
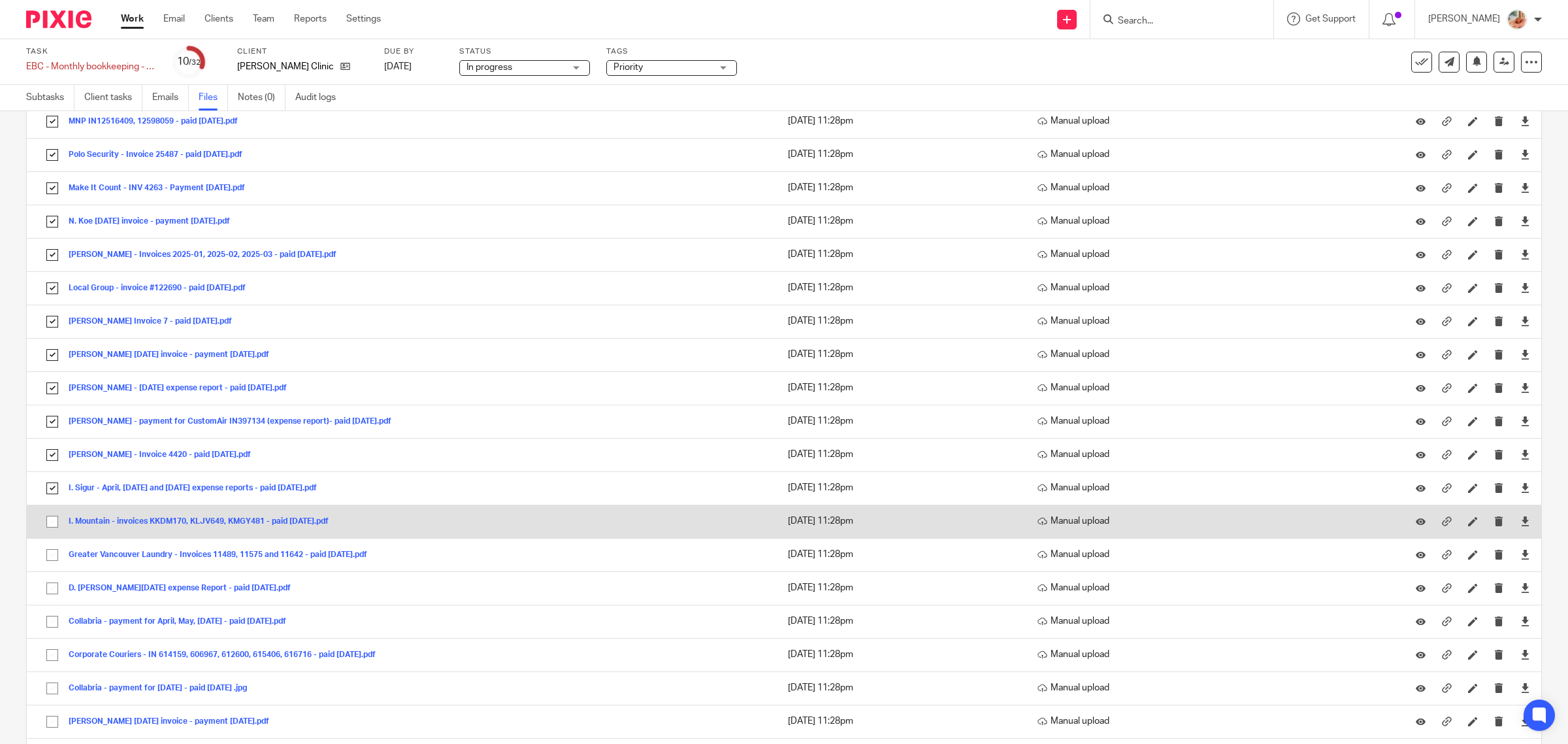
click at [56, 530] on input "checkbox" at bounding box center [53, 521] width 25 height 25
checkbox input "true"
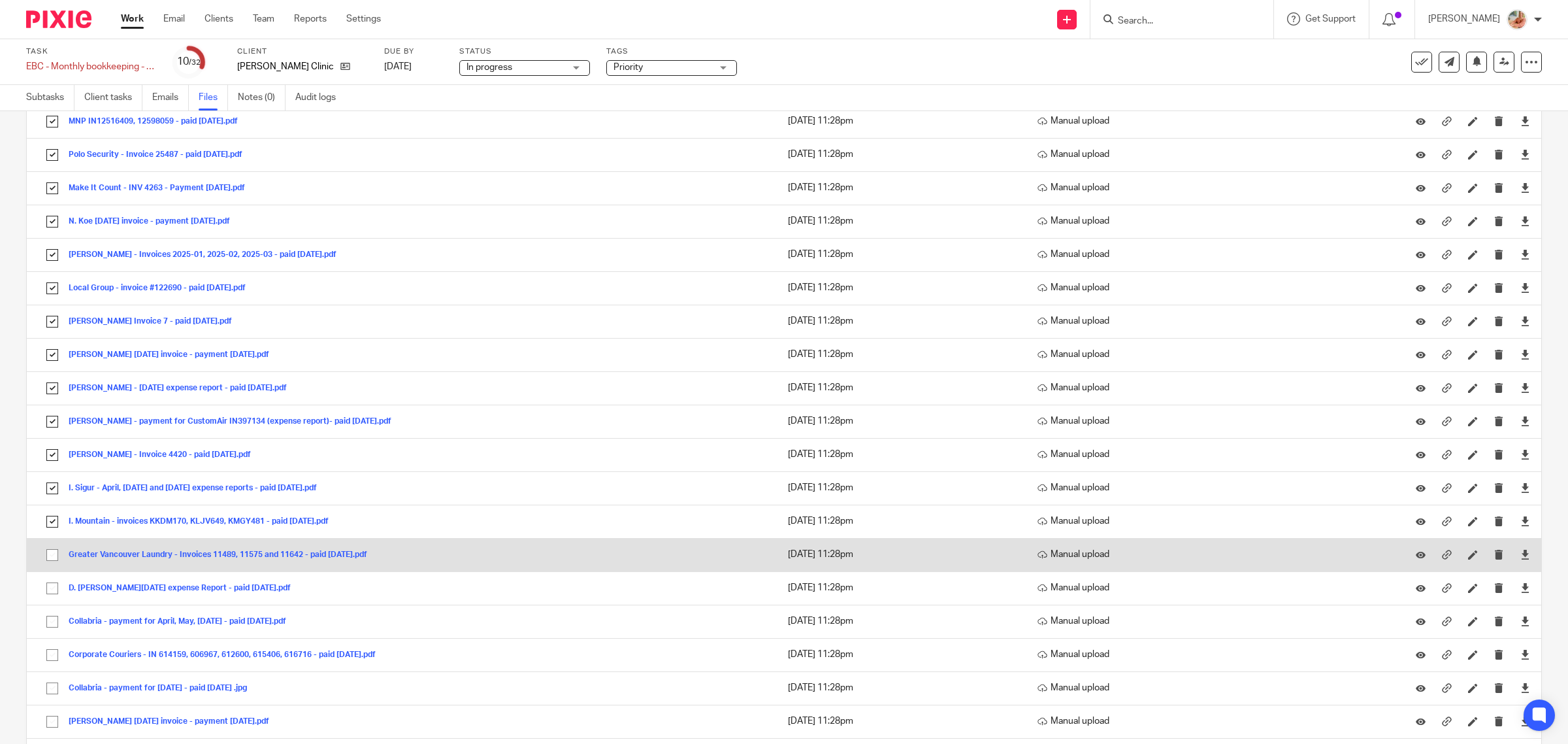
click at [47, 567] on input "checkbox" at bounding box center [53, 555] width 25 height 25
checkbox input "true"
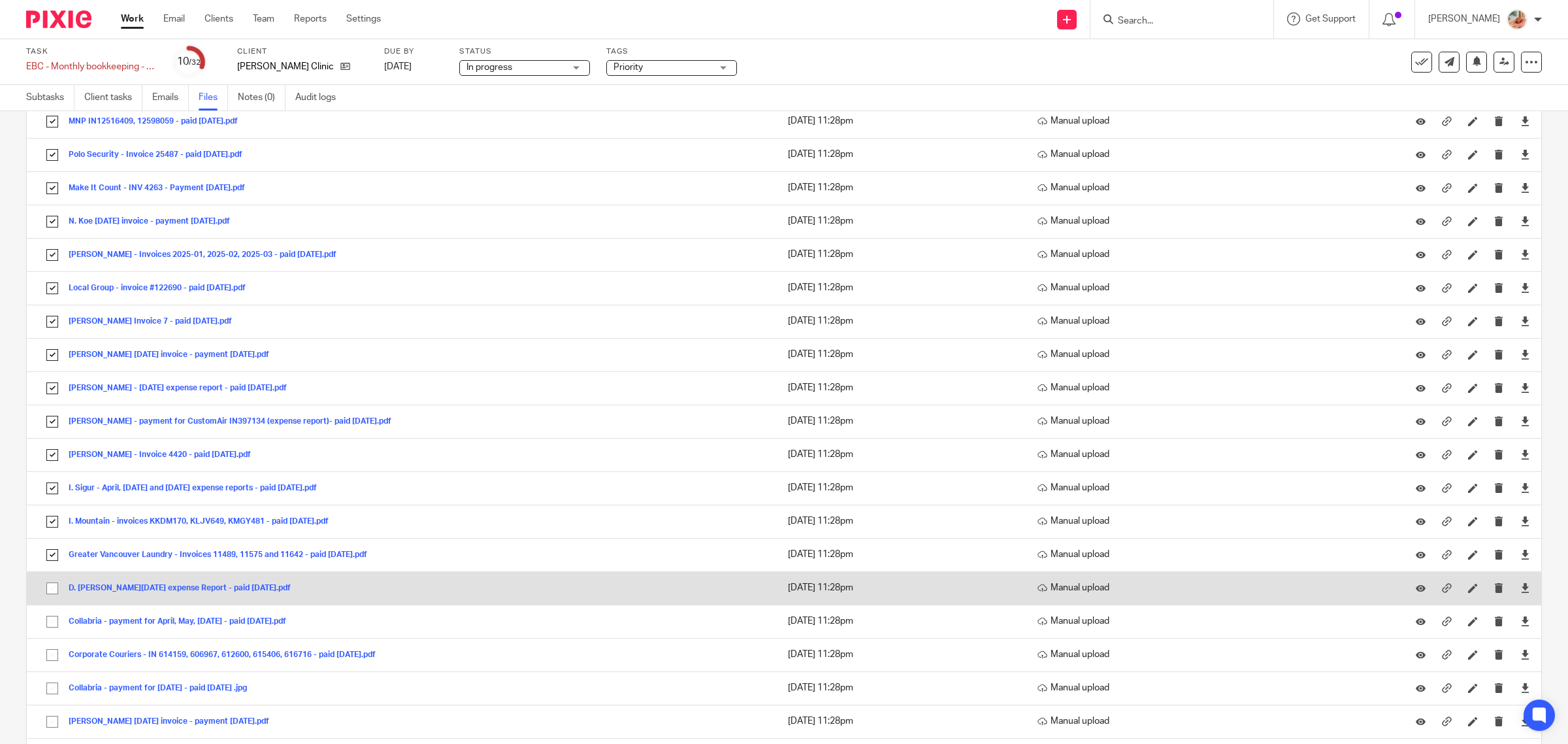
click at [50, 595] on input "checkbox" at bounding box center [53, 588] width 25 height 25
checkbox input "true"
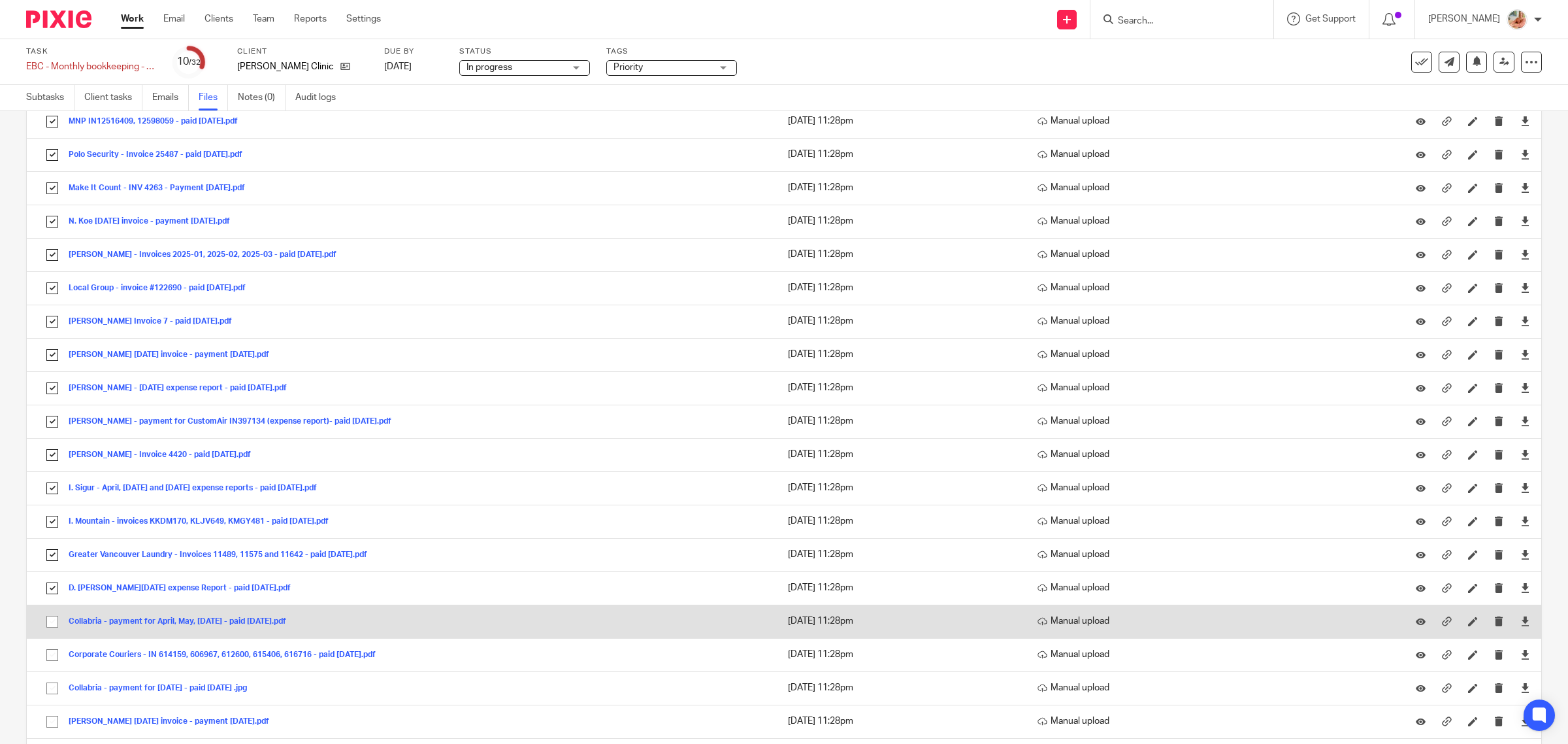
click at [49, 629] on input "checkbox" at bounding box center [53, 621] width 25 height 25
checkbox input "true"
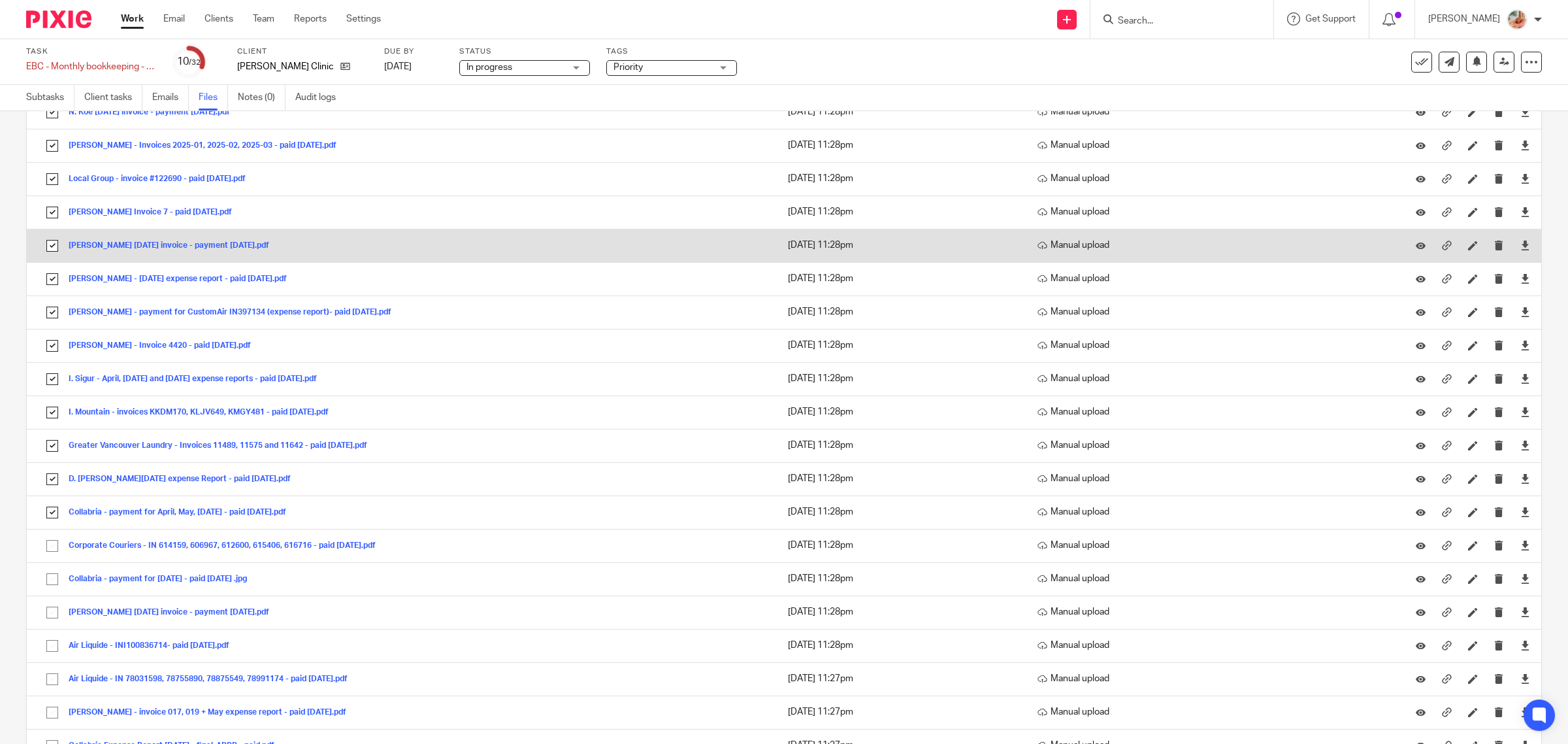
scroll to position [1226, 0]
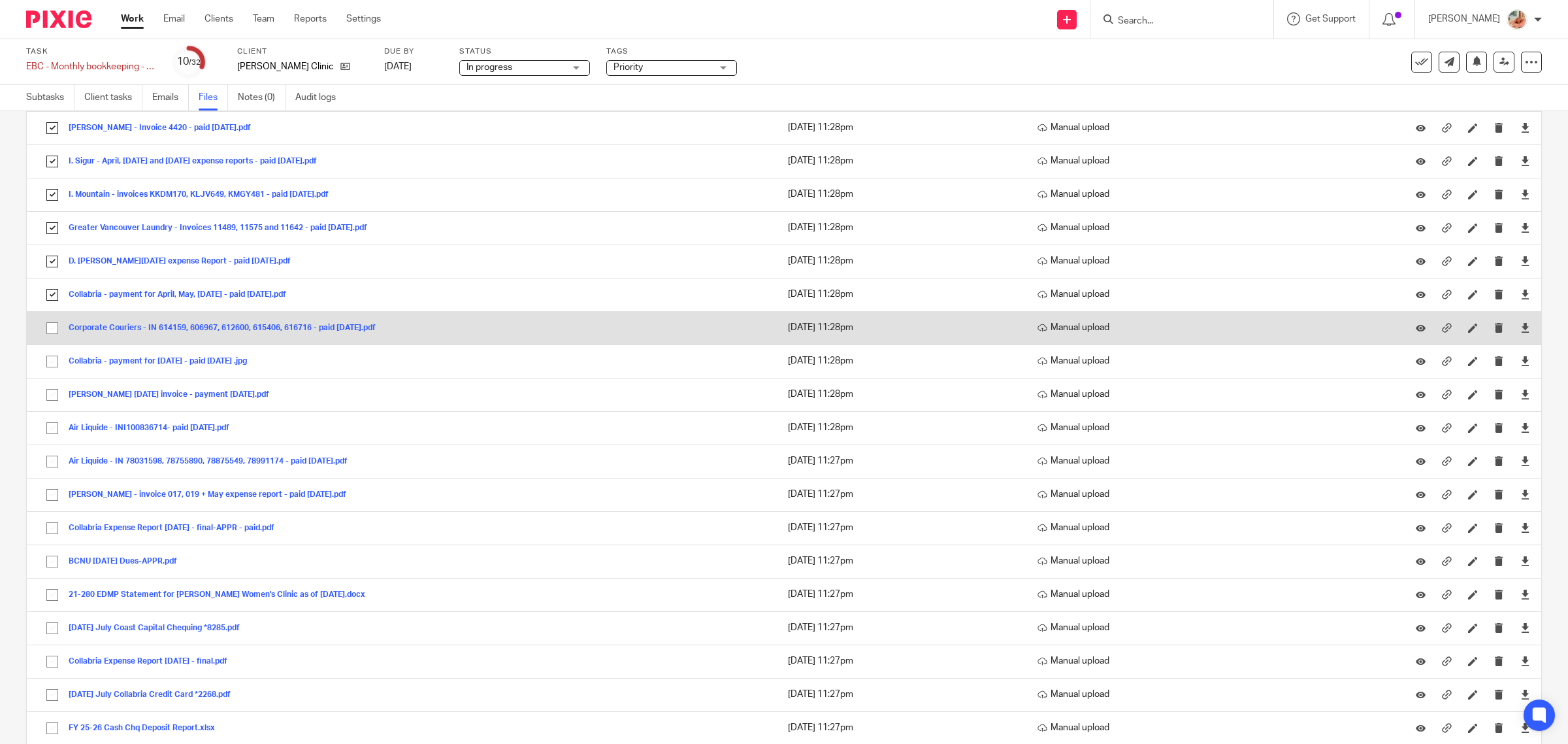
click at [47, 334] on input "checkbox" at bounding box center [53, 328] width 25 height 25
checkbox input "true"
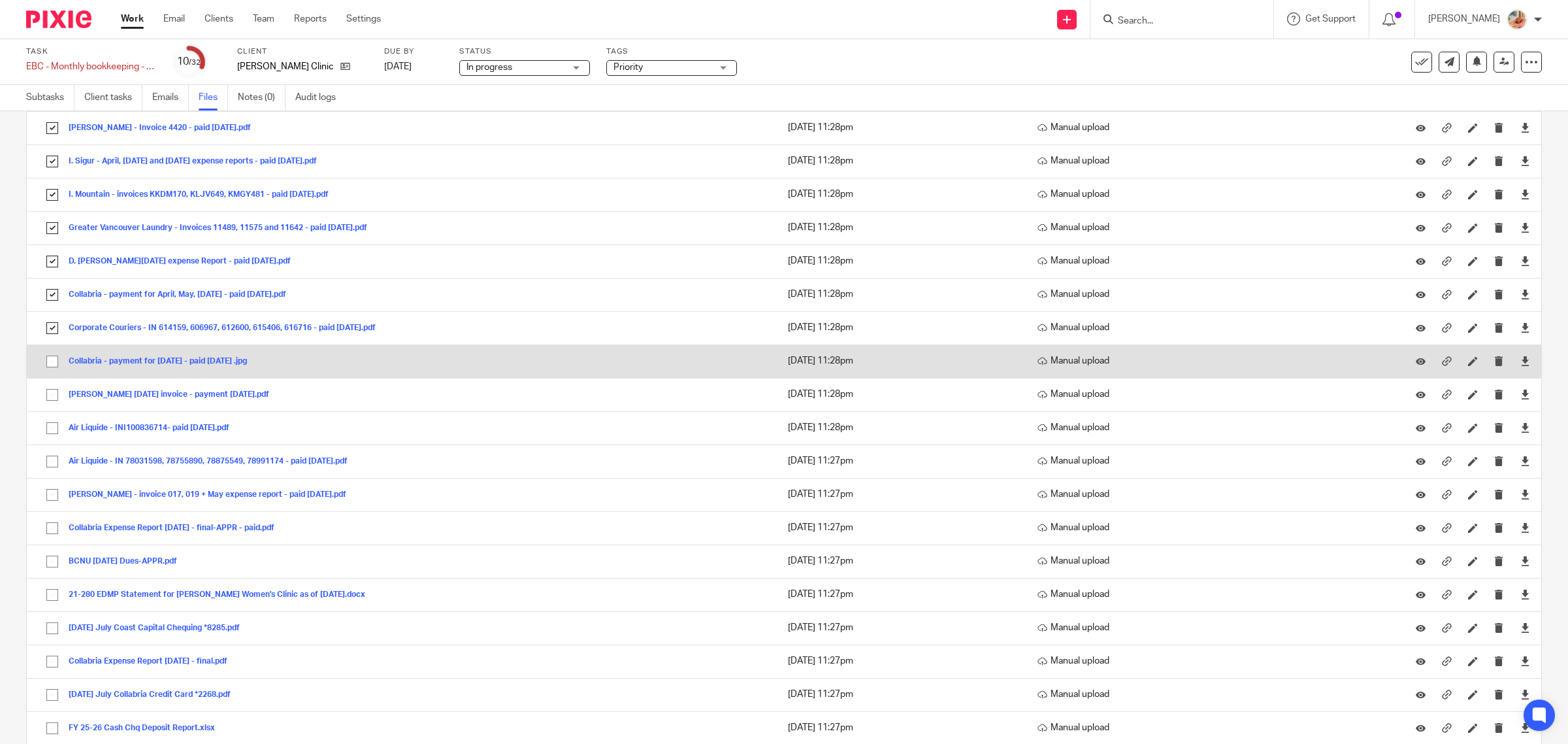
click at [47, 372] on input "checkbox" at bounding box center [53, 361] width 25 height 25
checkbox input "true"
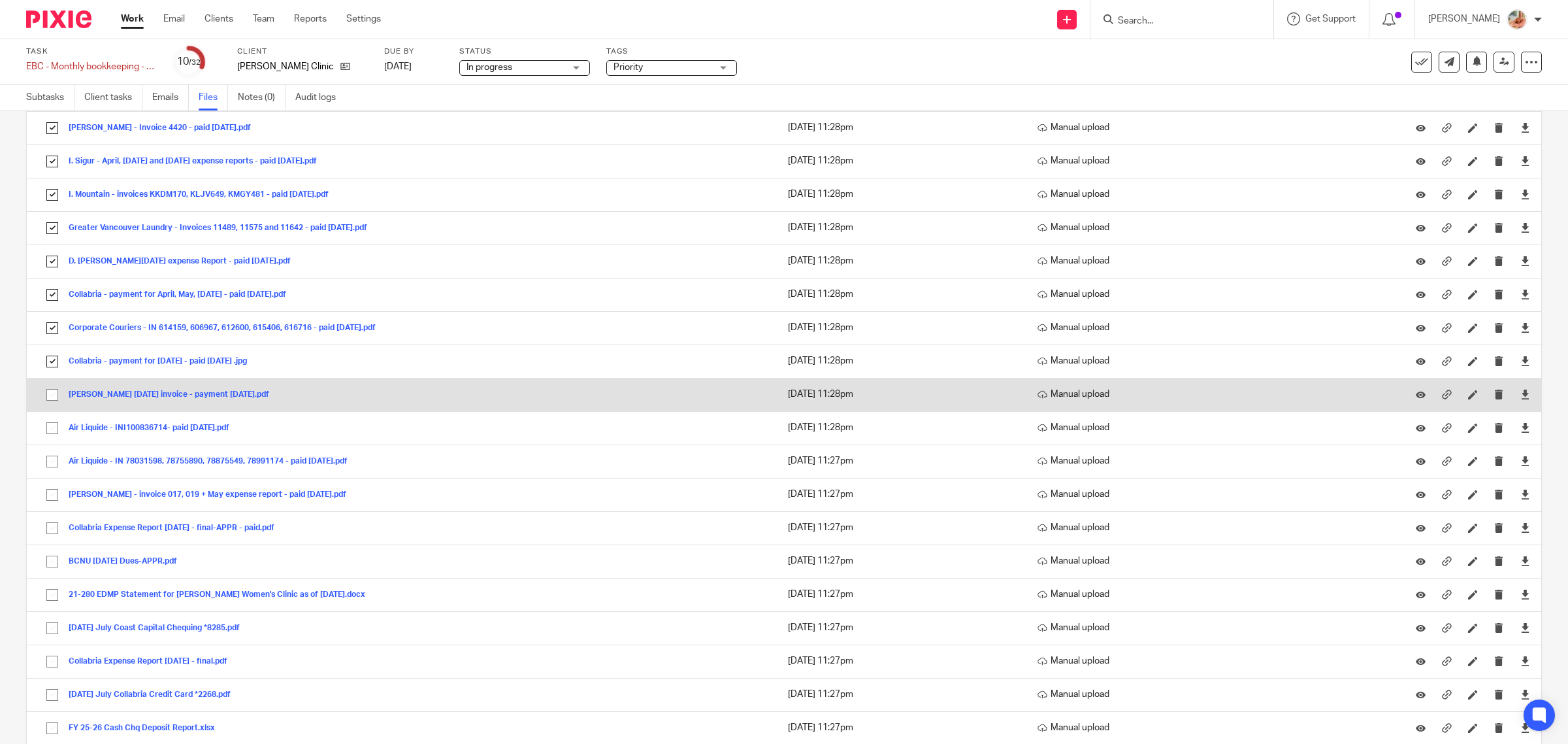
click at [51, 403] on input "checkbox" at bounding box center [53, 395] width 25 height 25
checkbox input "true"
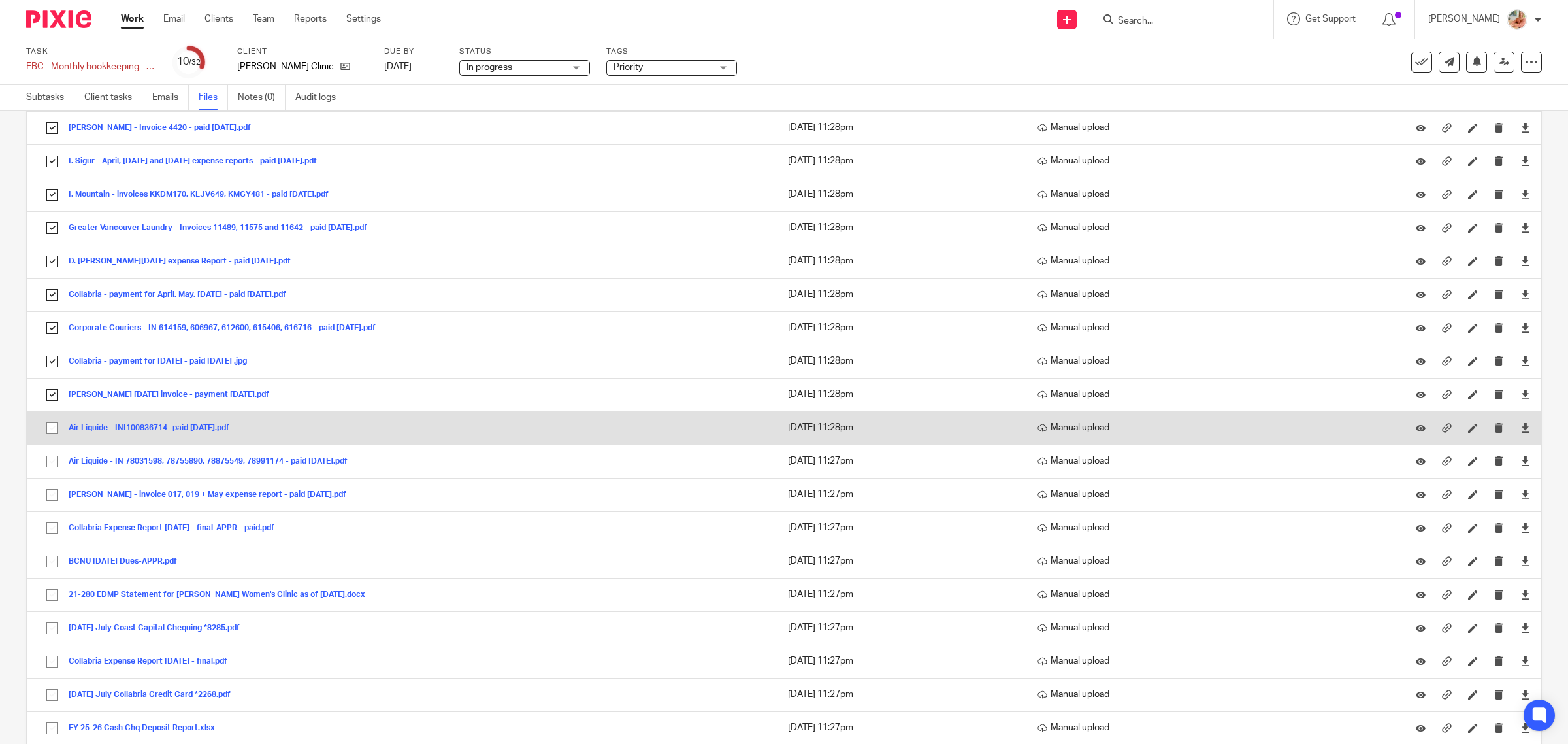
click at [53, 435] on input "checkbox" at bounding box center [53, 428] width 25 height 25
checkbox input "true"
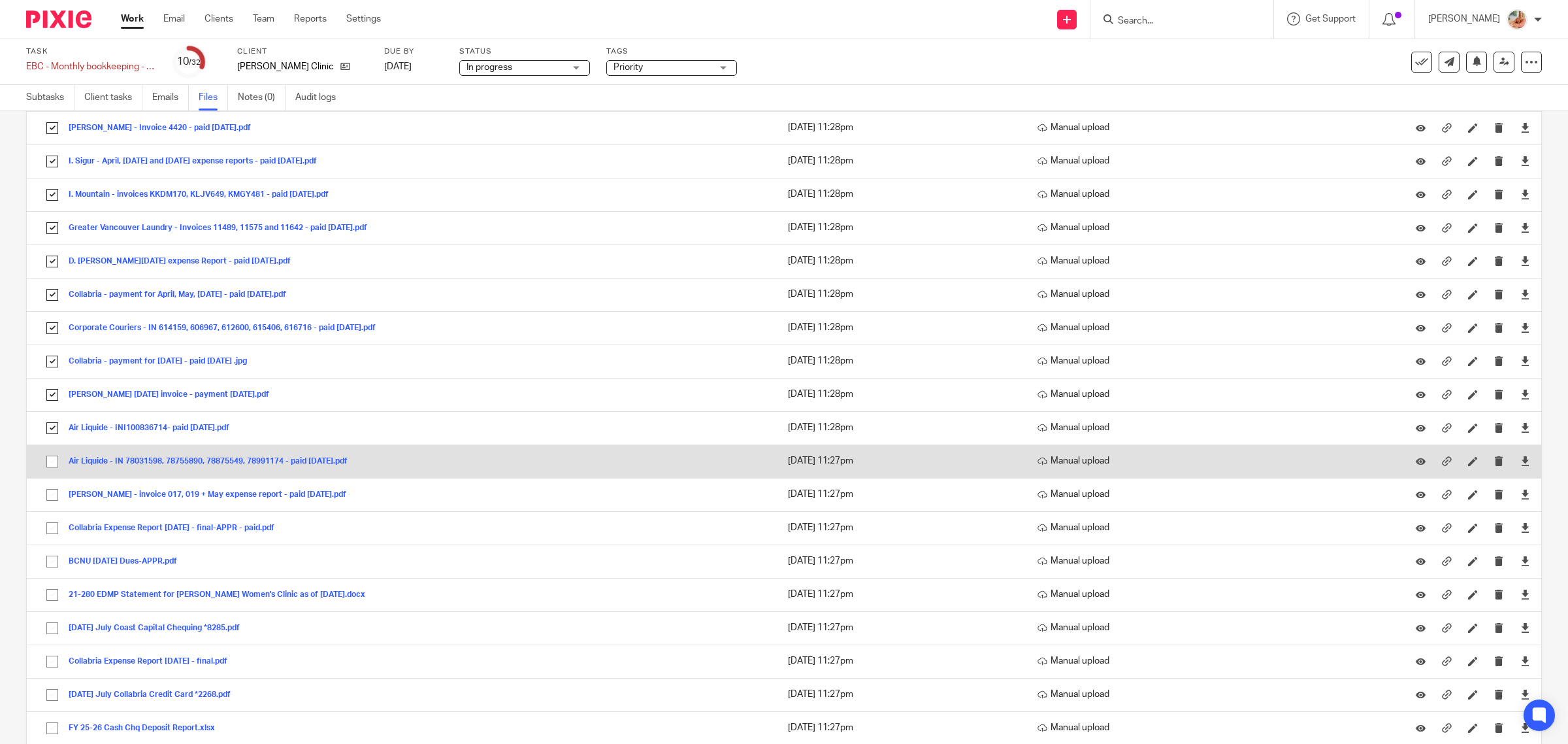
click at [49, 472] on input "checkbox" at bounding box center [53, 461] width 25 height 25
checkbox input "true"
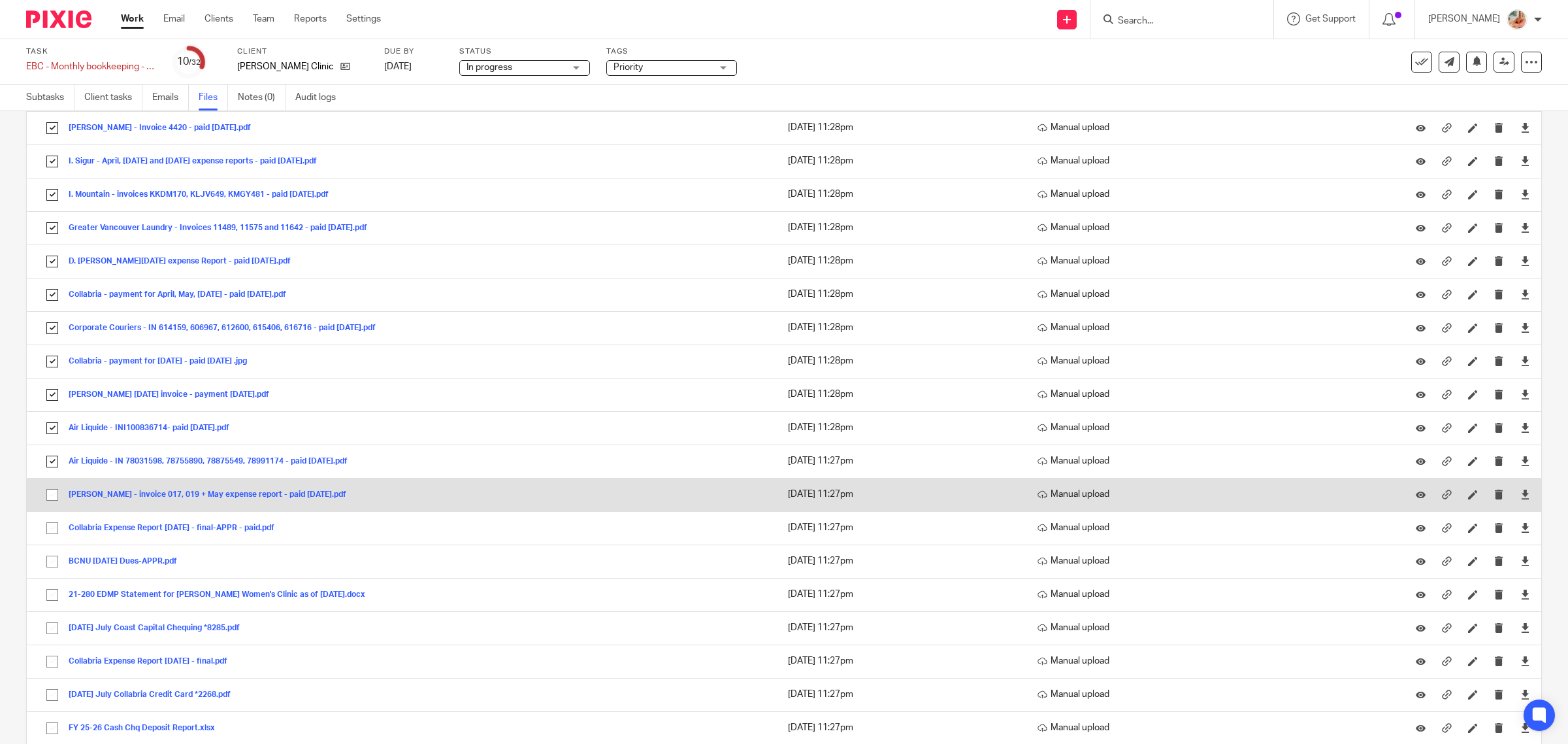
click at [50, 507] on input "checkbox" at bounding box center [53, 495] width 25 height 25
checkbox input "true"
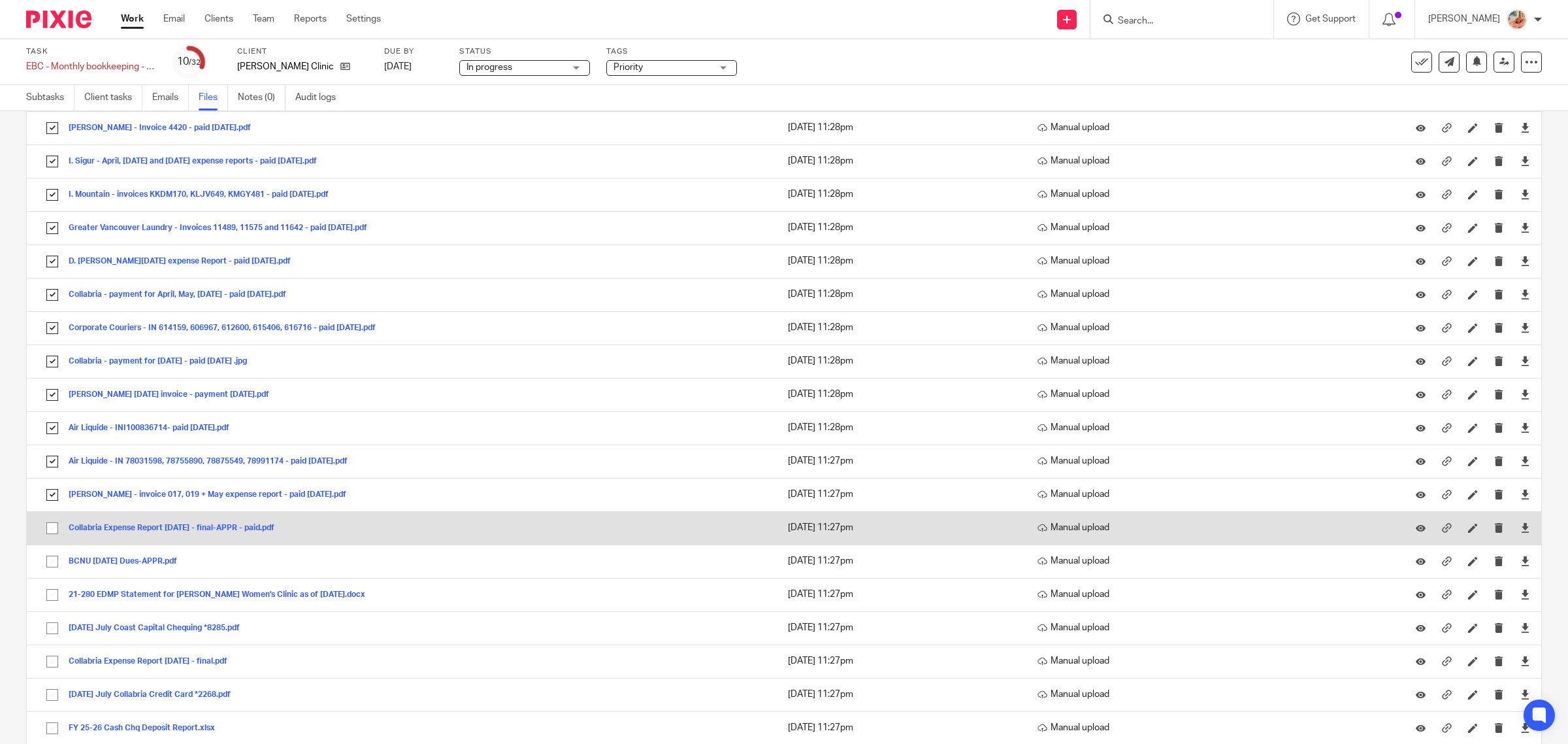
click at [53, 533] on input "checkbox" at bounding box center [53, 528] width 25 height 25
checkbox input "true"
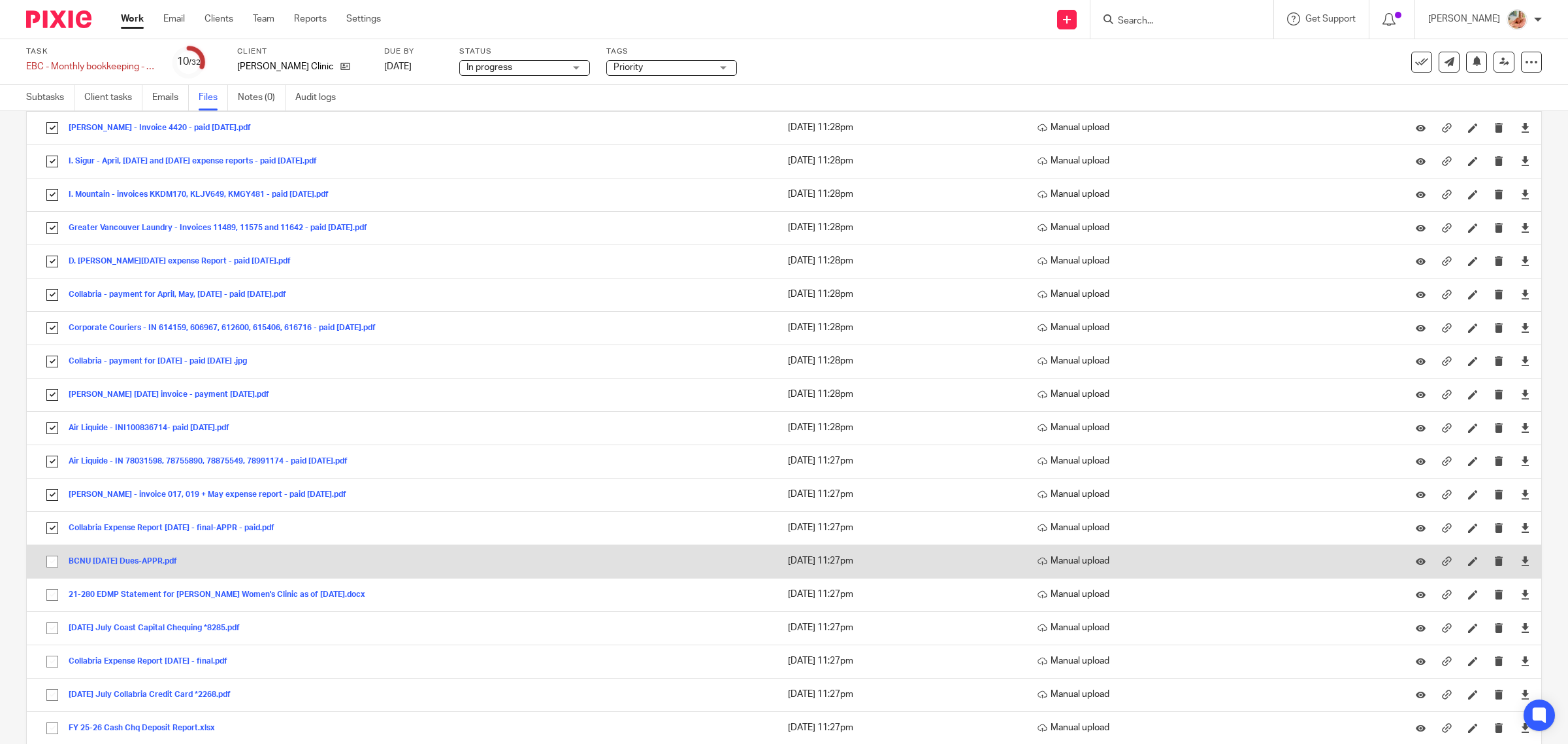
drag, startPoint x: 55, startPoint y: 565, endPoint x: 54, endPoint y: 554, distance: 11.0
click at [54, 565] on input "checkbox" at bounding box center [53, 561] width 25 height 25
checkbox input "true"
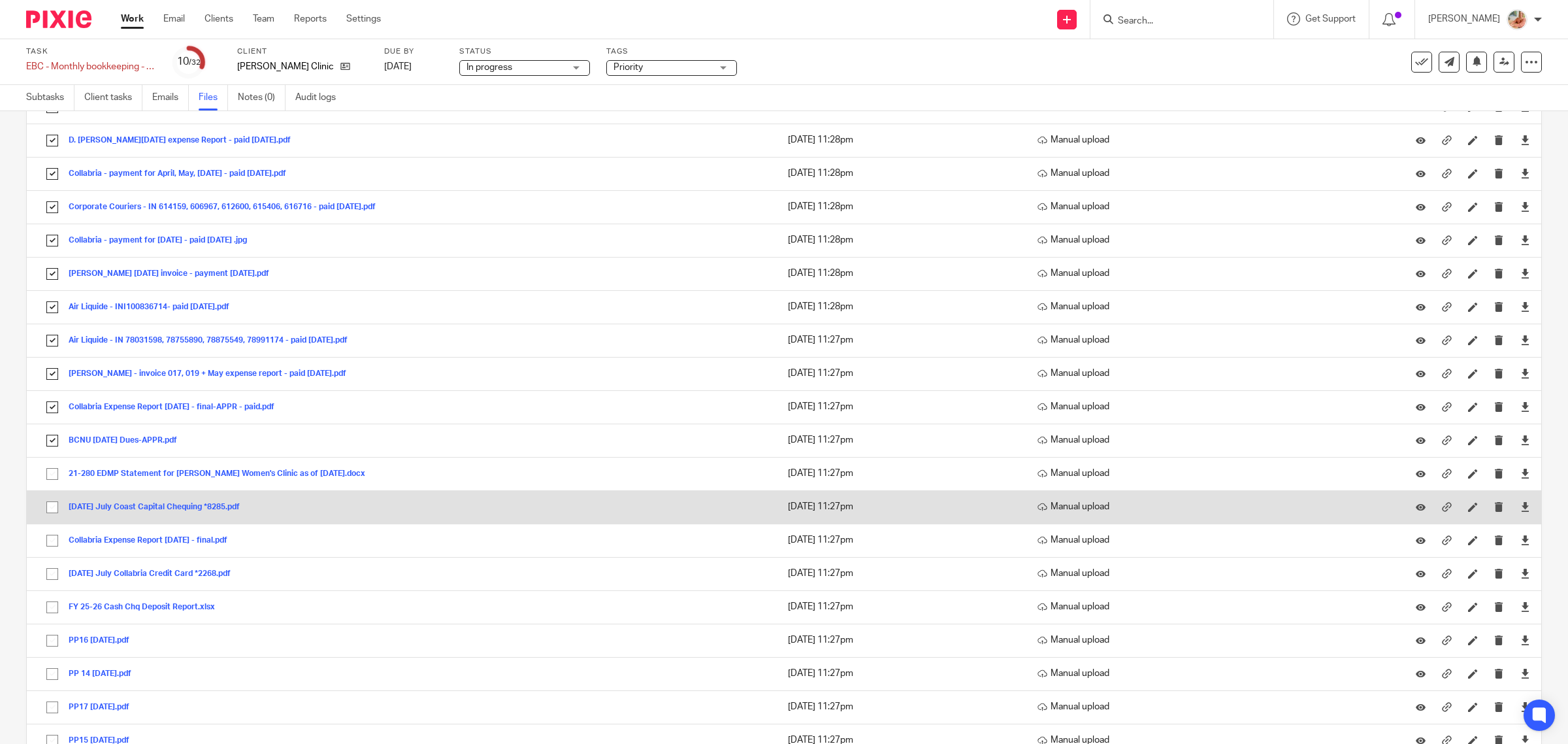
scroll to position [1396, 0]
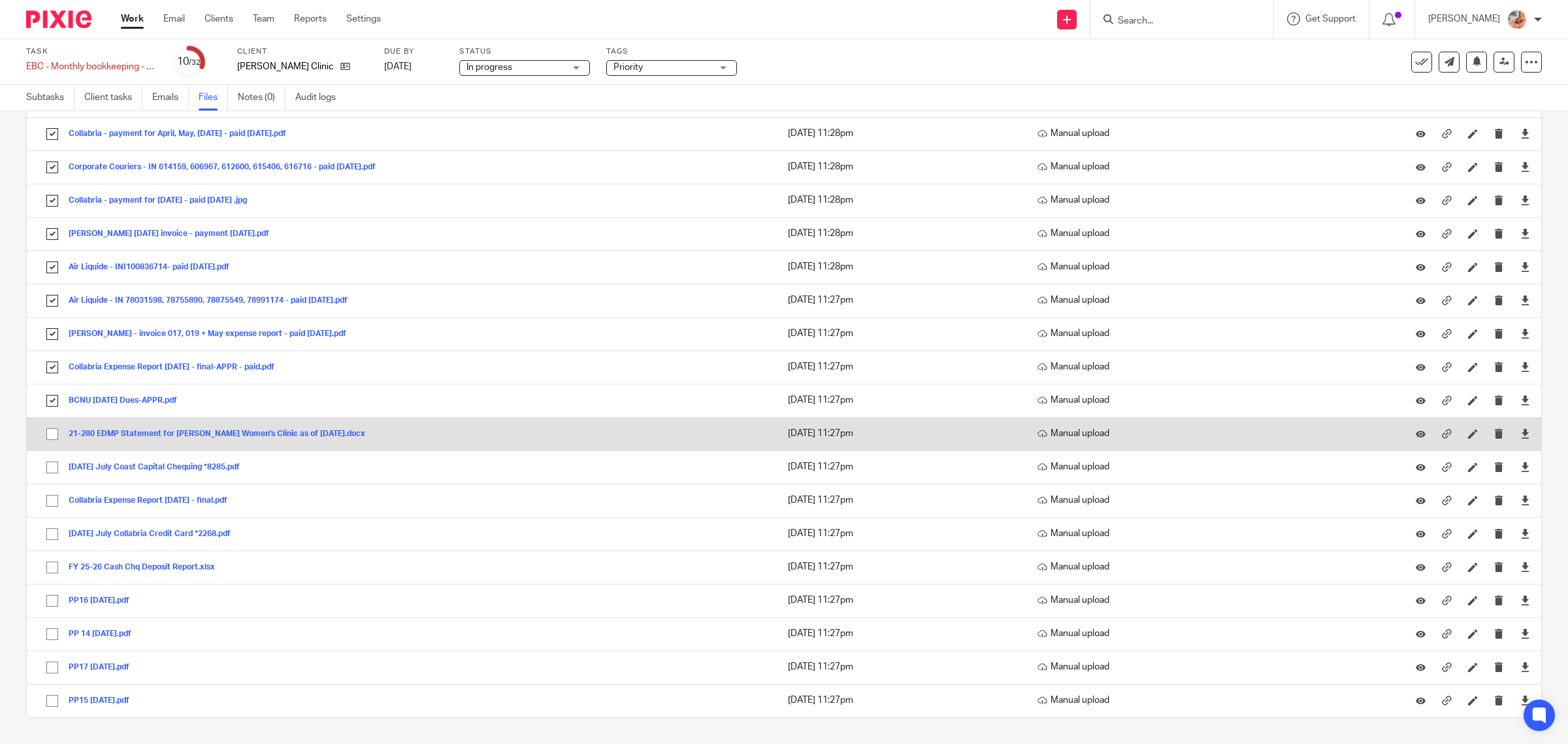
click at [47, 433] on input "checkbox" at bounding box center [53, 434] width 25 height 25
checkbox input "true"
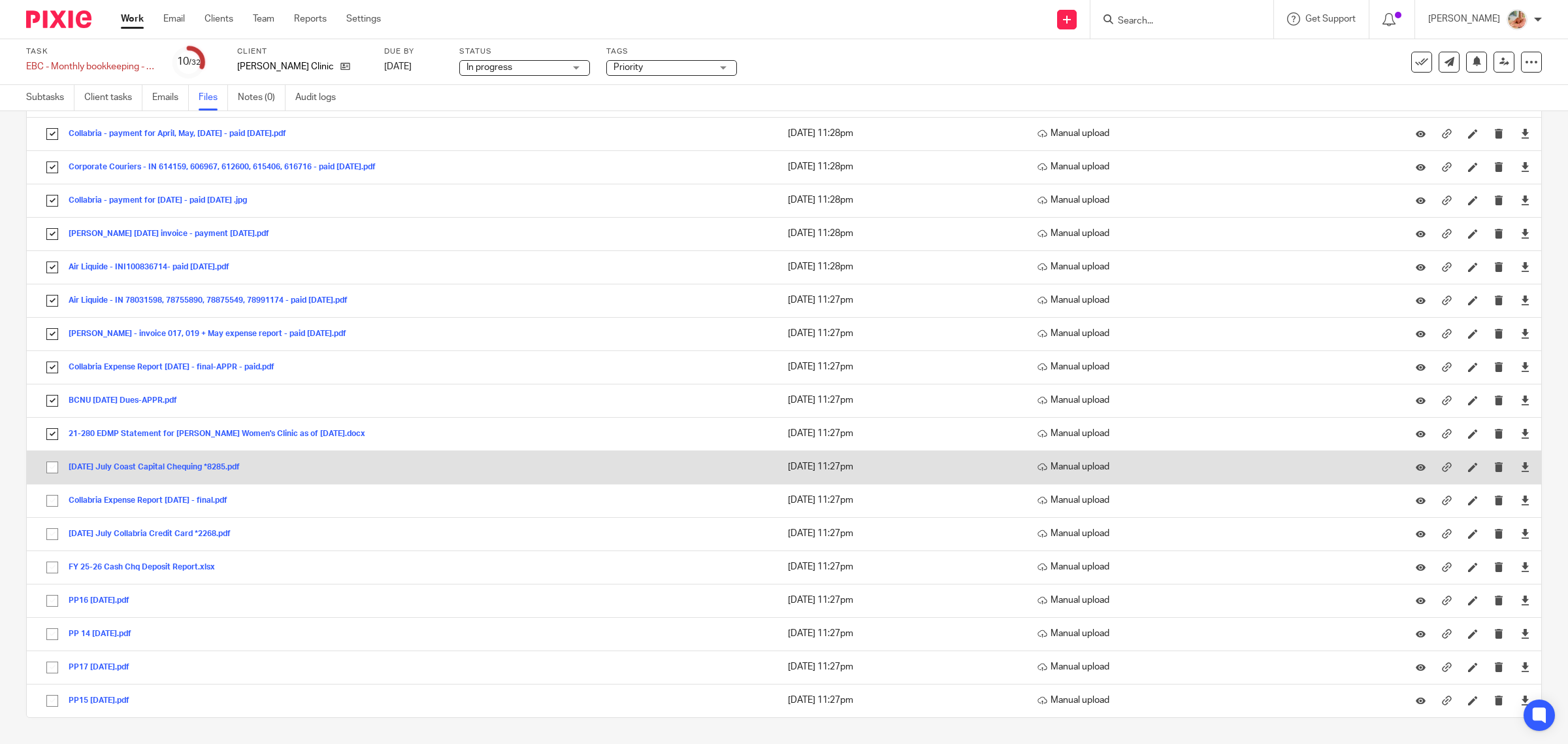
click at [46, 469] on input "checkbox" at bounding box center [53, 467] width 25 height 25
checkbox input "true"
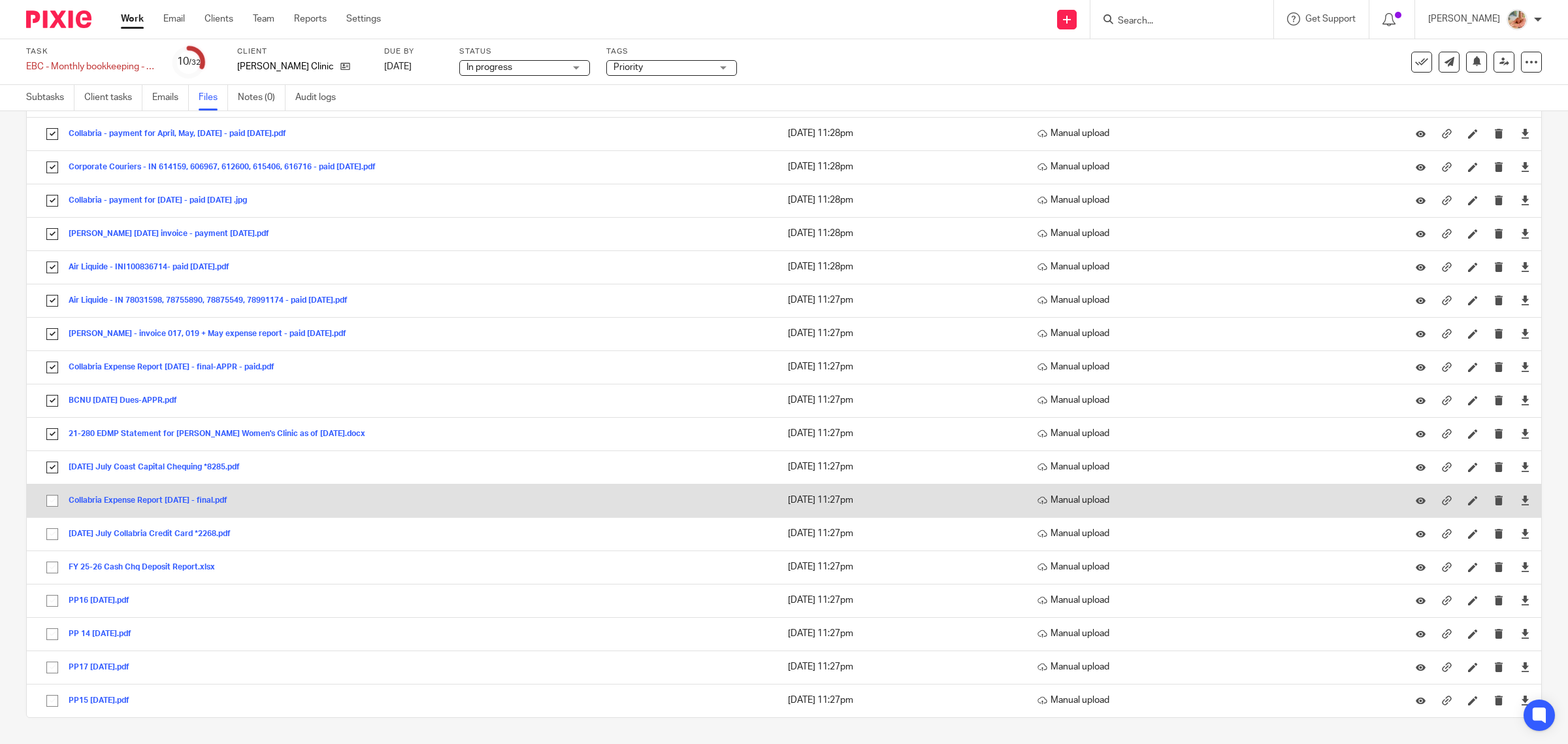
click at [53, 504] on input "checkbox" at bounding box center [53, 501] width 25 height 25
checkbox input "true"
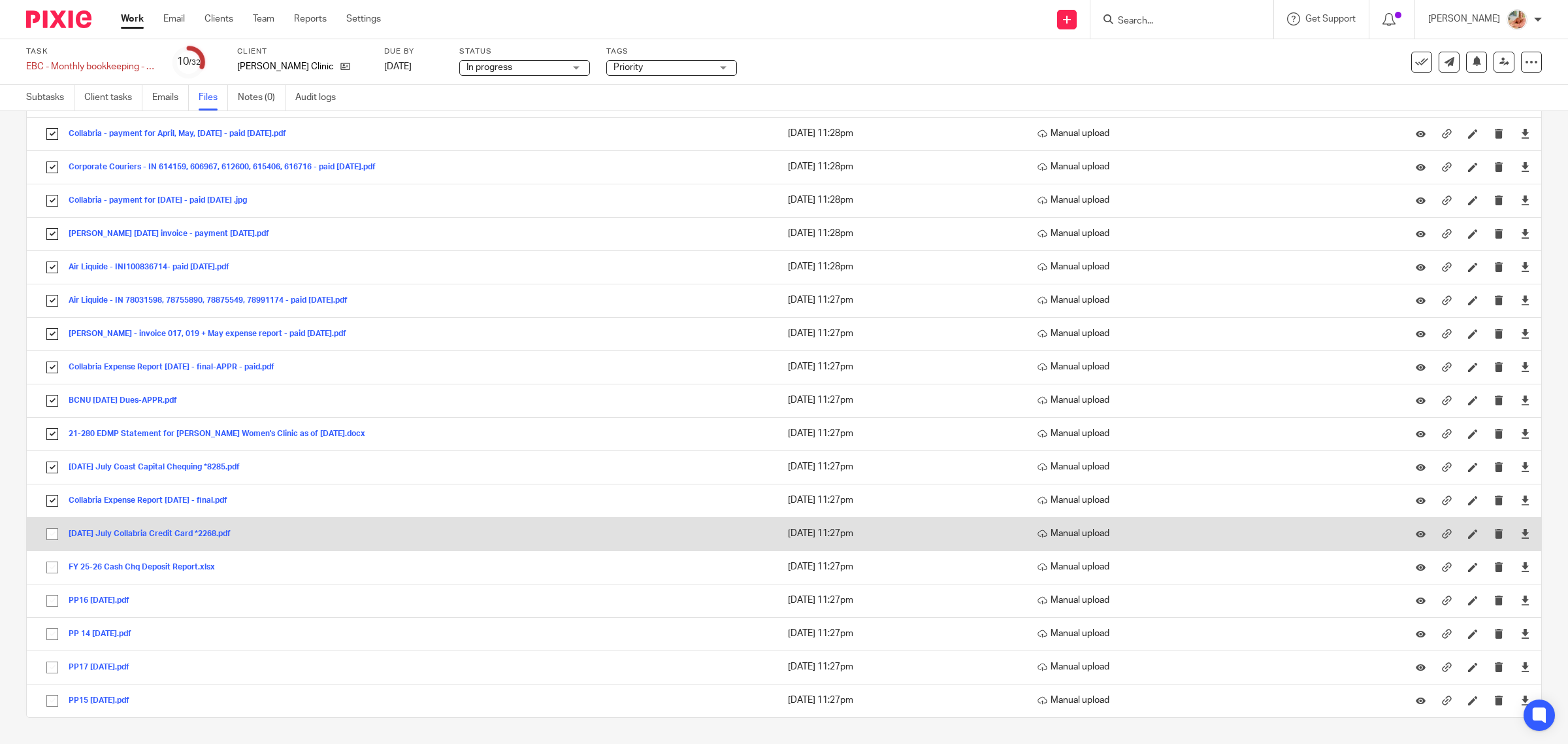
click at [53, 524] on input "checkbox" at bounding box center [53, 534] width 25 height 25
checkbox input "true"
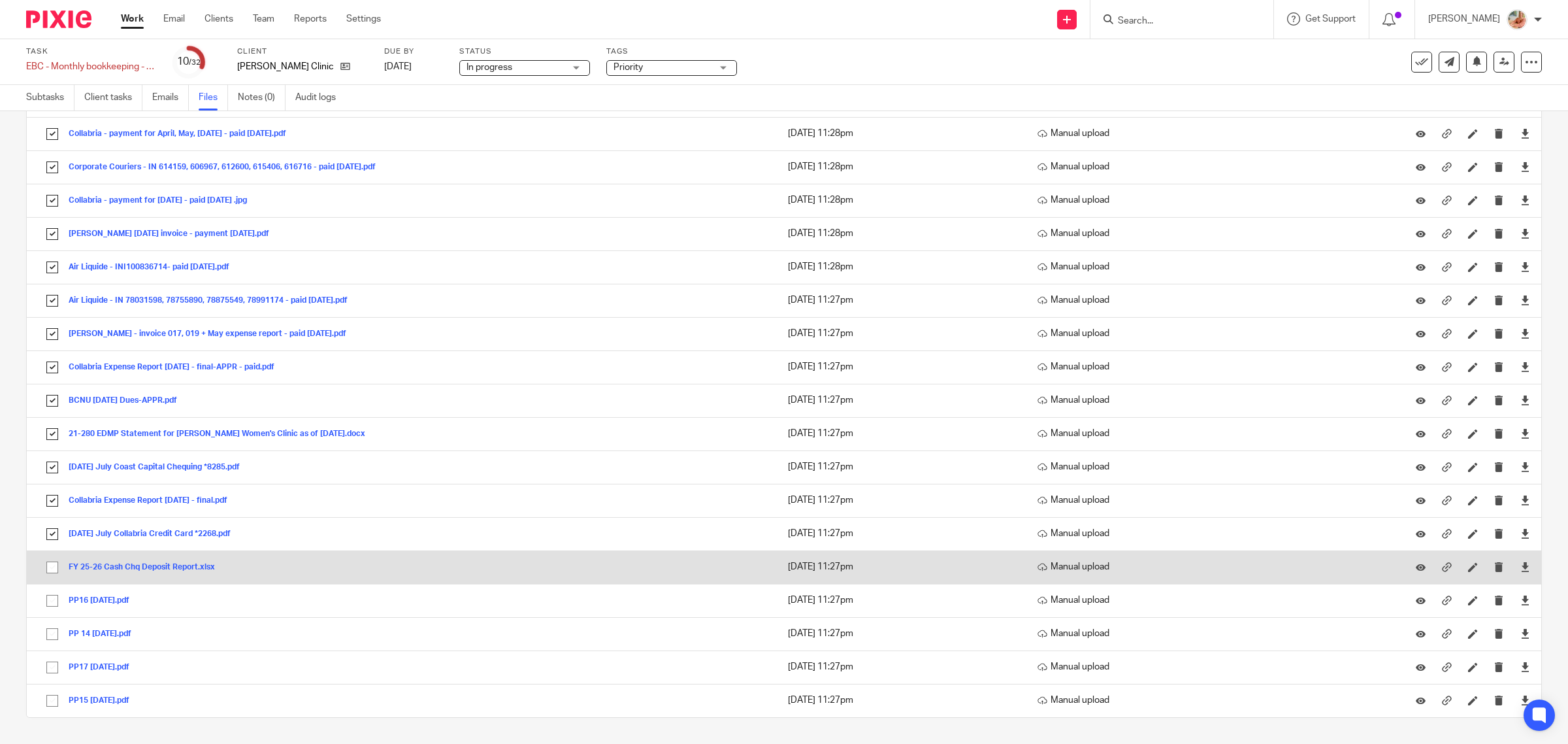
click at [53, 569] on input "checkbox" at bounding box center [53, 567] width 25 height 25
checkbox input "true"
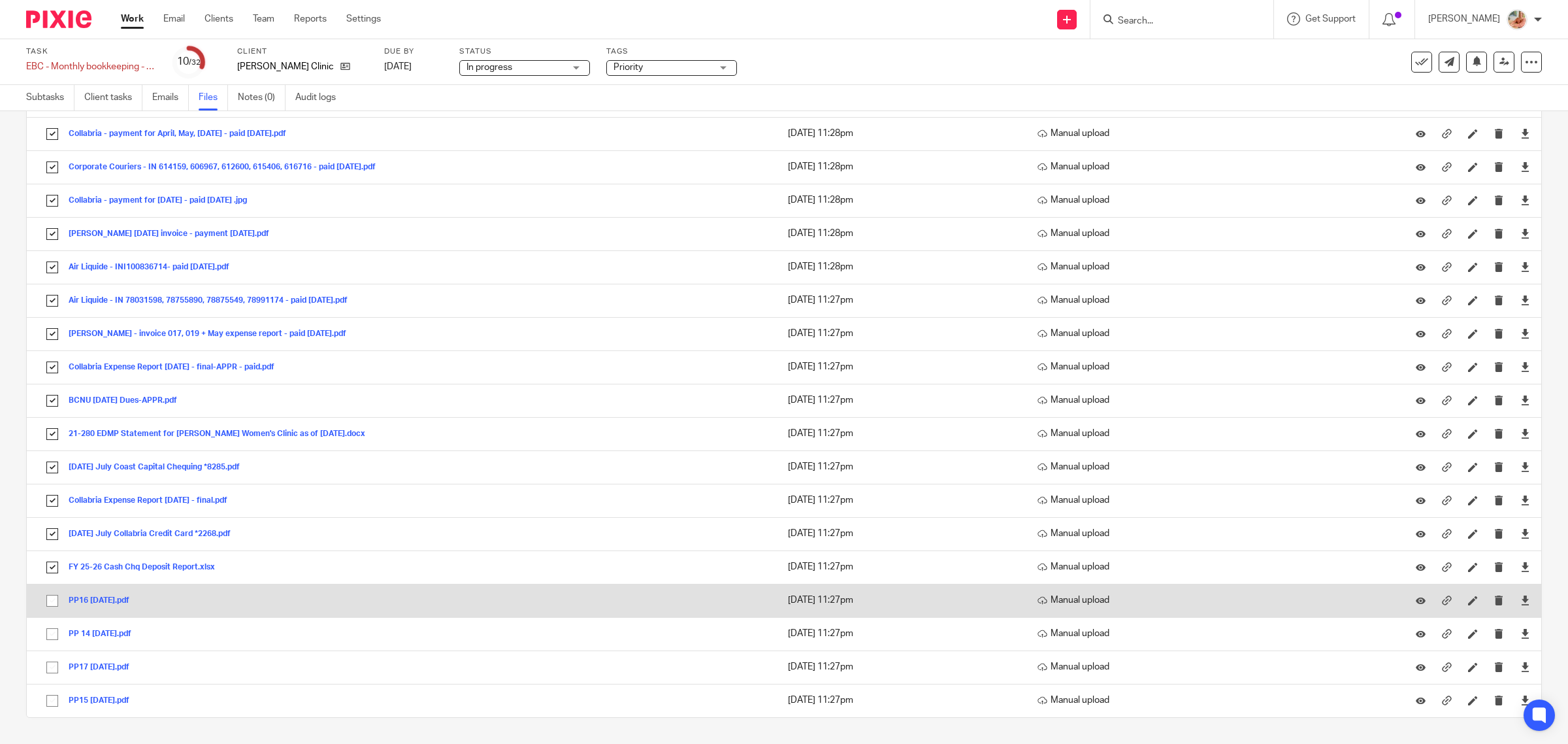
click at [53, 597] on input "checkbox" at bounding box center [53, 601] width 25 height 25
checkbox input "true"
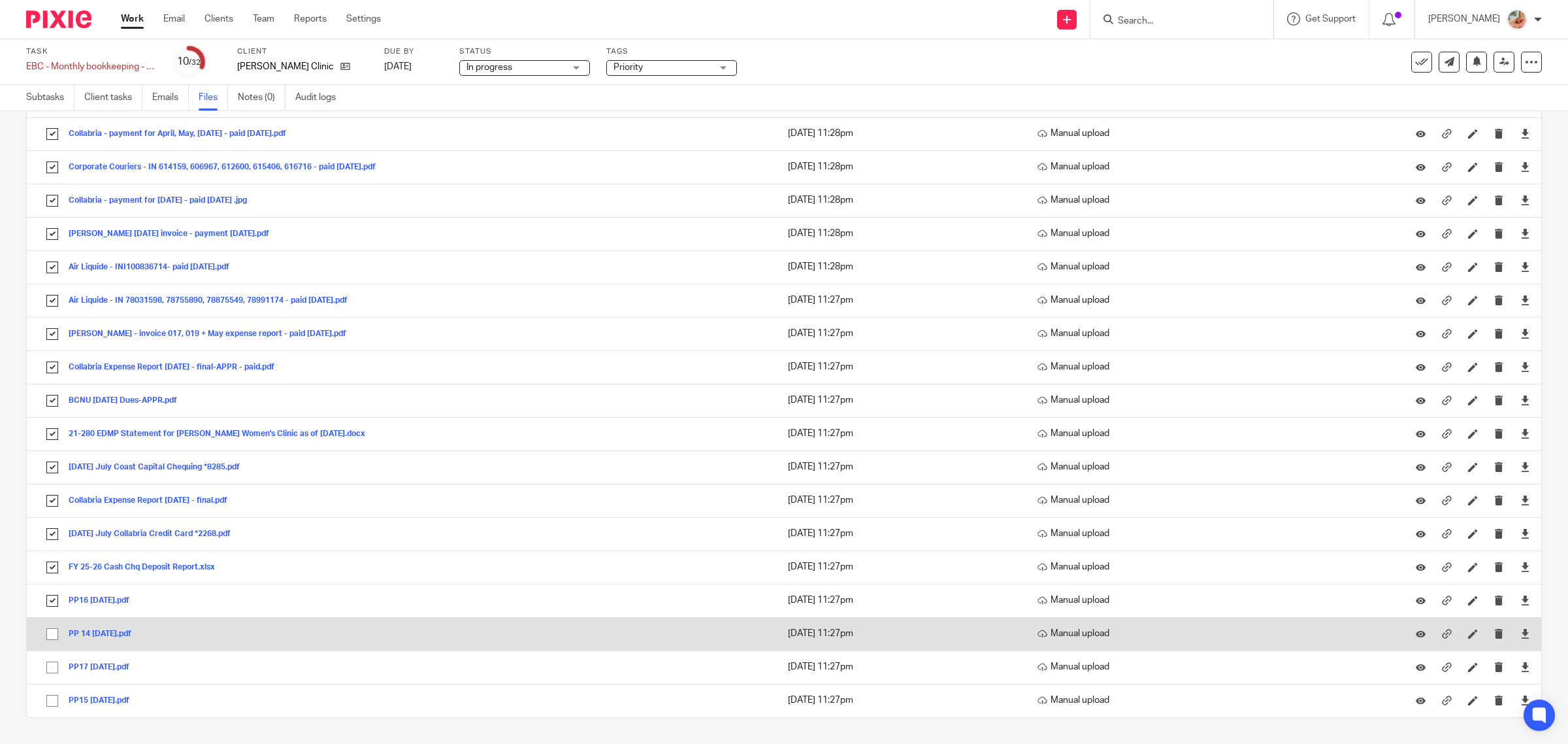
click at [47, 632] on input "checkbox" at bounding box center [53, 634] width 25 height 25
checkbox input "true"
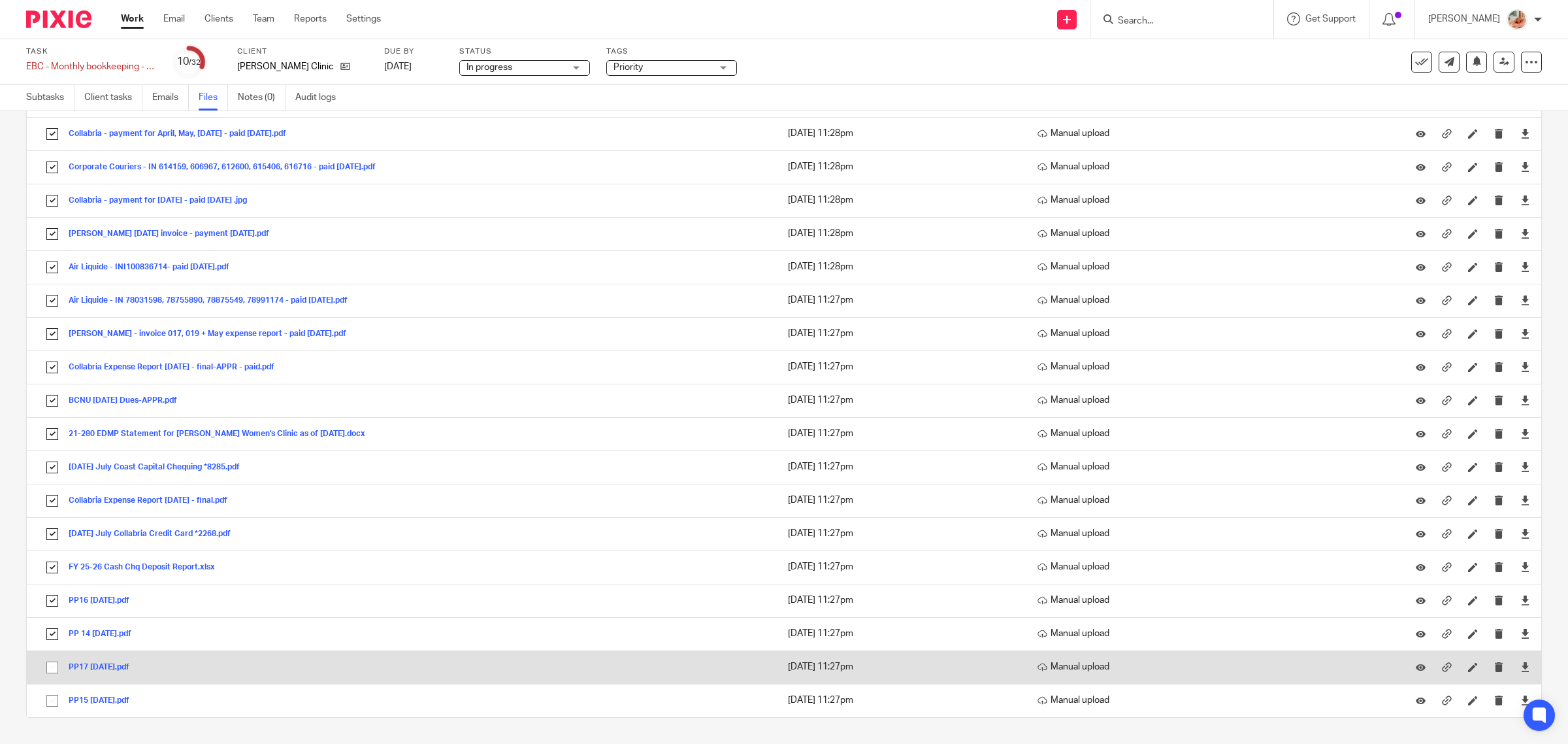
click at [44, 665] on input "checkbox" at bounding box center [53, 667] width 25 height 25
checkbox input "true"
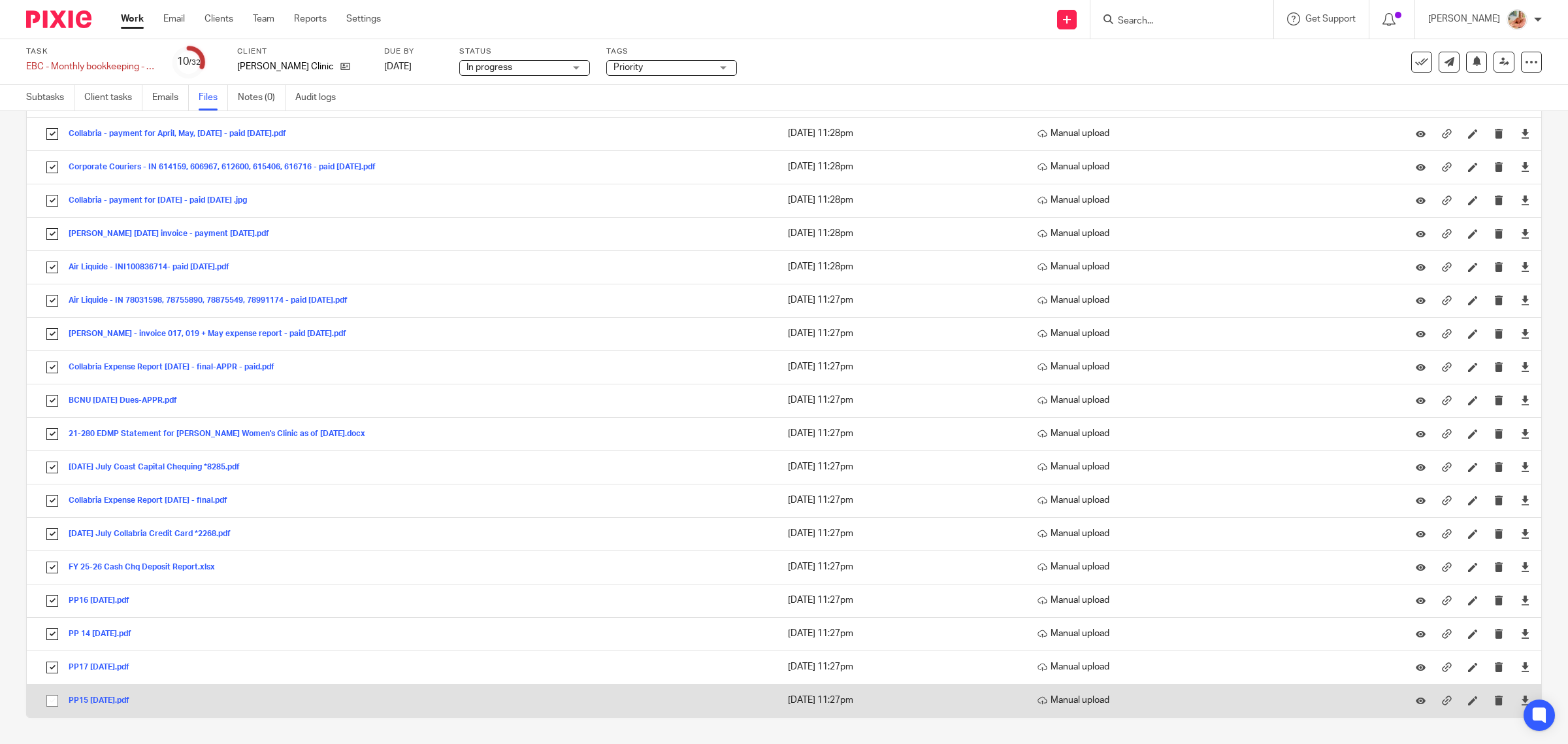
click at [50, 694] on input "checkbox" at bounding box center [53, 701] width 25 height 25
checkbox input "true"
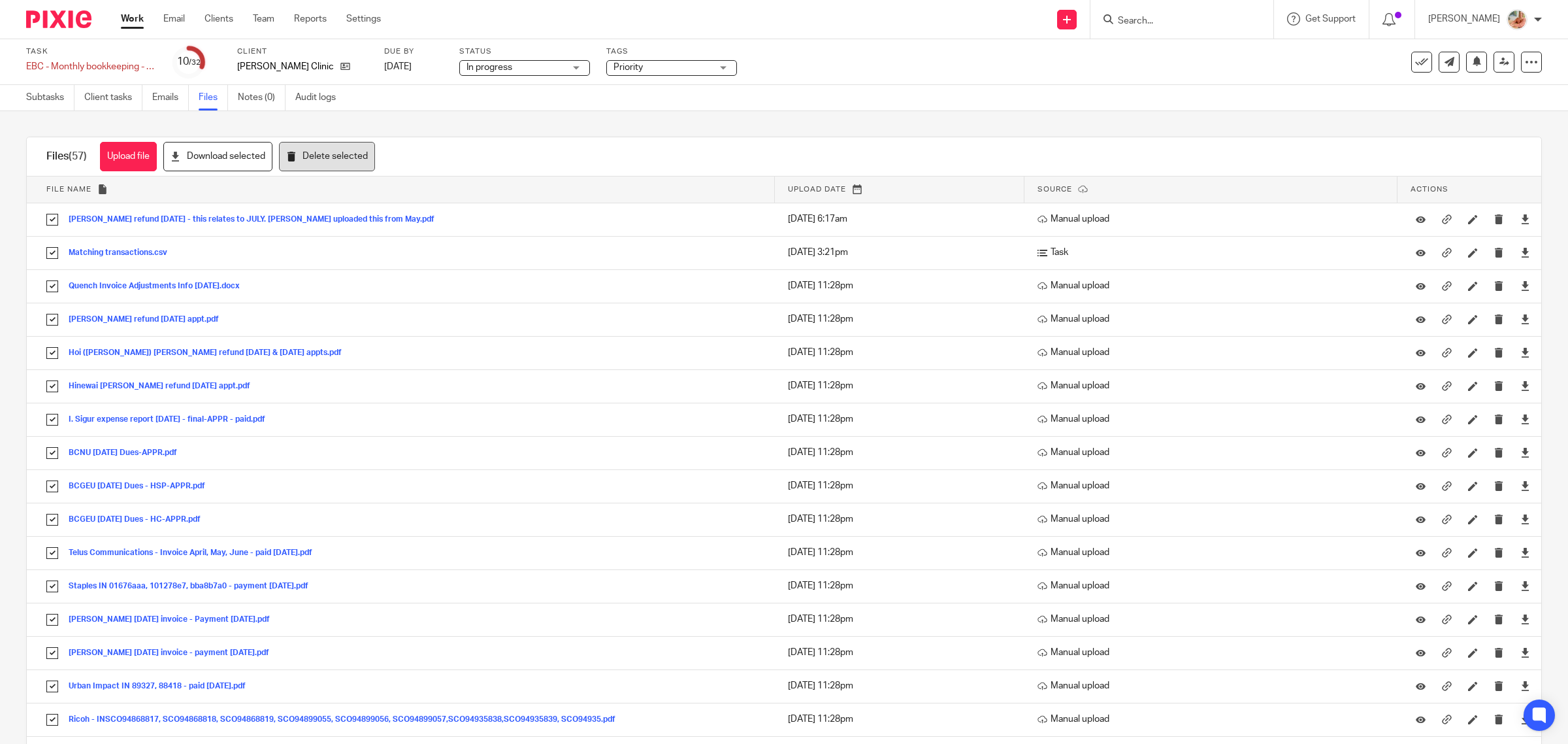
scroll to position [0, 0]
click at [249, 151] on button "Download selected" at bounding box center [218, 157] width 109 height 29
click at [47, 99] on link "Subtasks" at bounding box center [50, 97] width 48 height 26
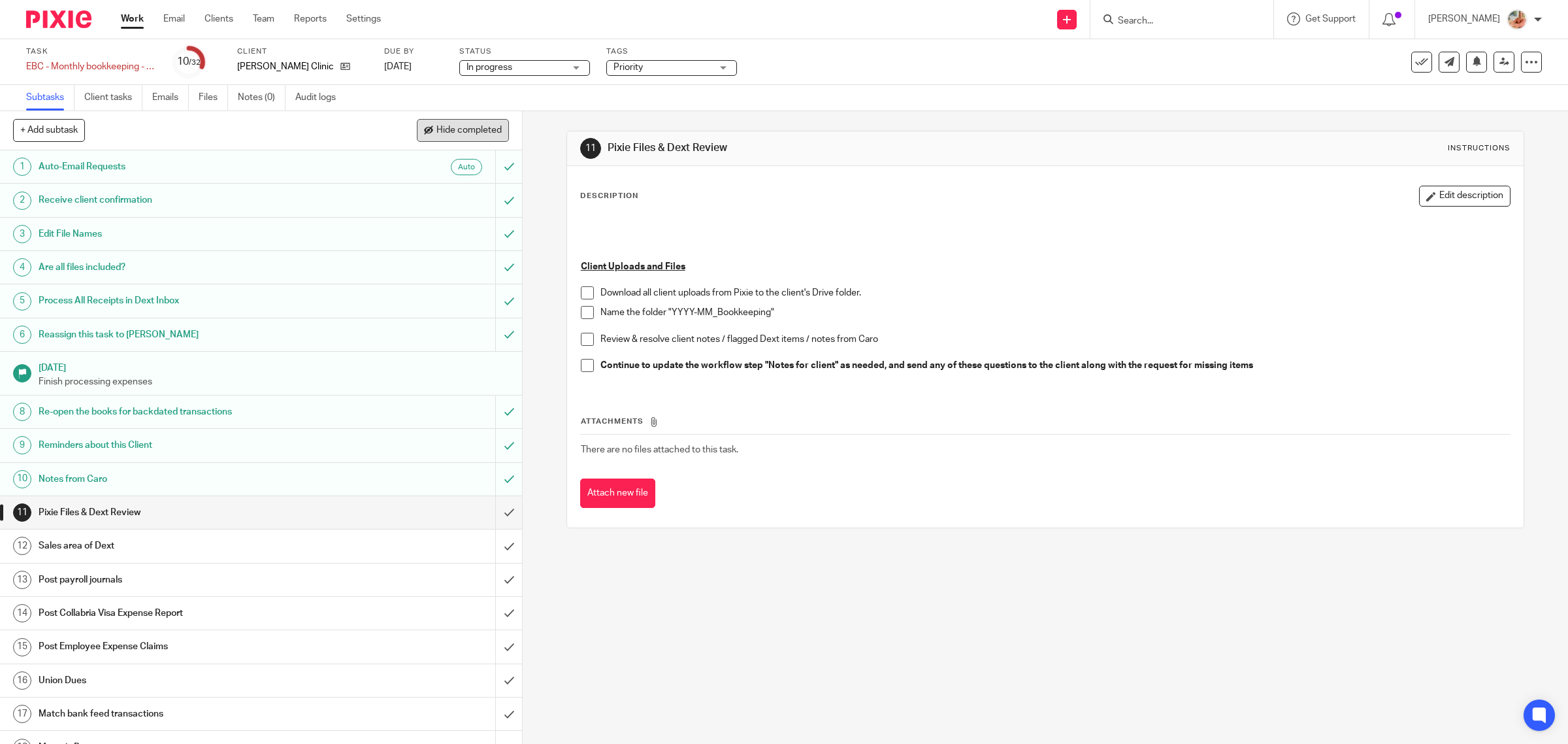
click at [447, 134] on span "Hide completed" at bounding box center [469, 131] width 66 height 10
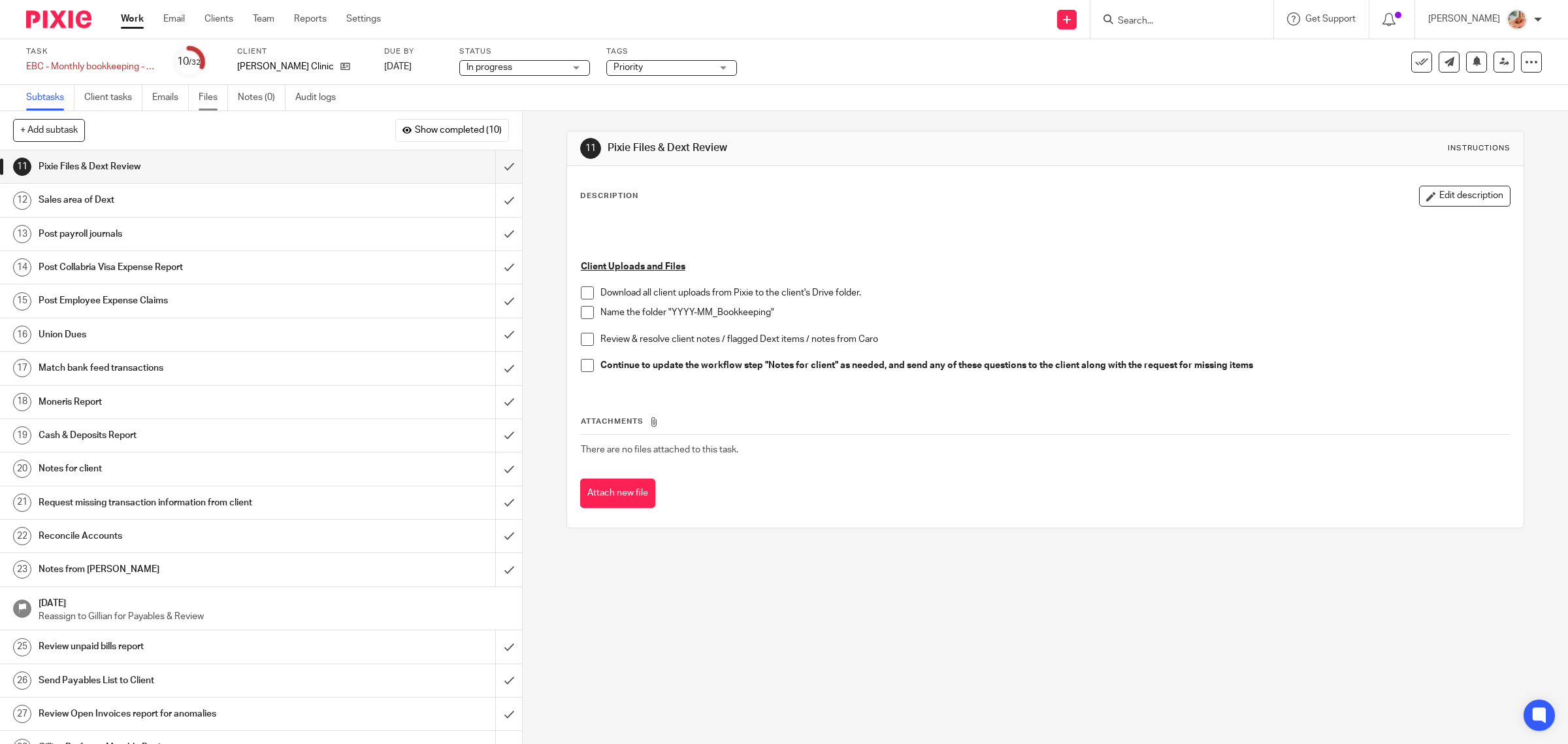
click at [206, 93] on link "Files" at bounding box center [213, 97] width 29 height 26
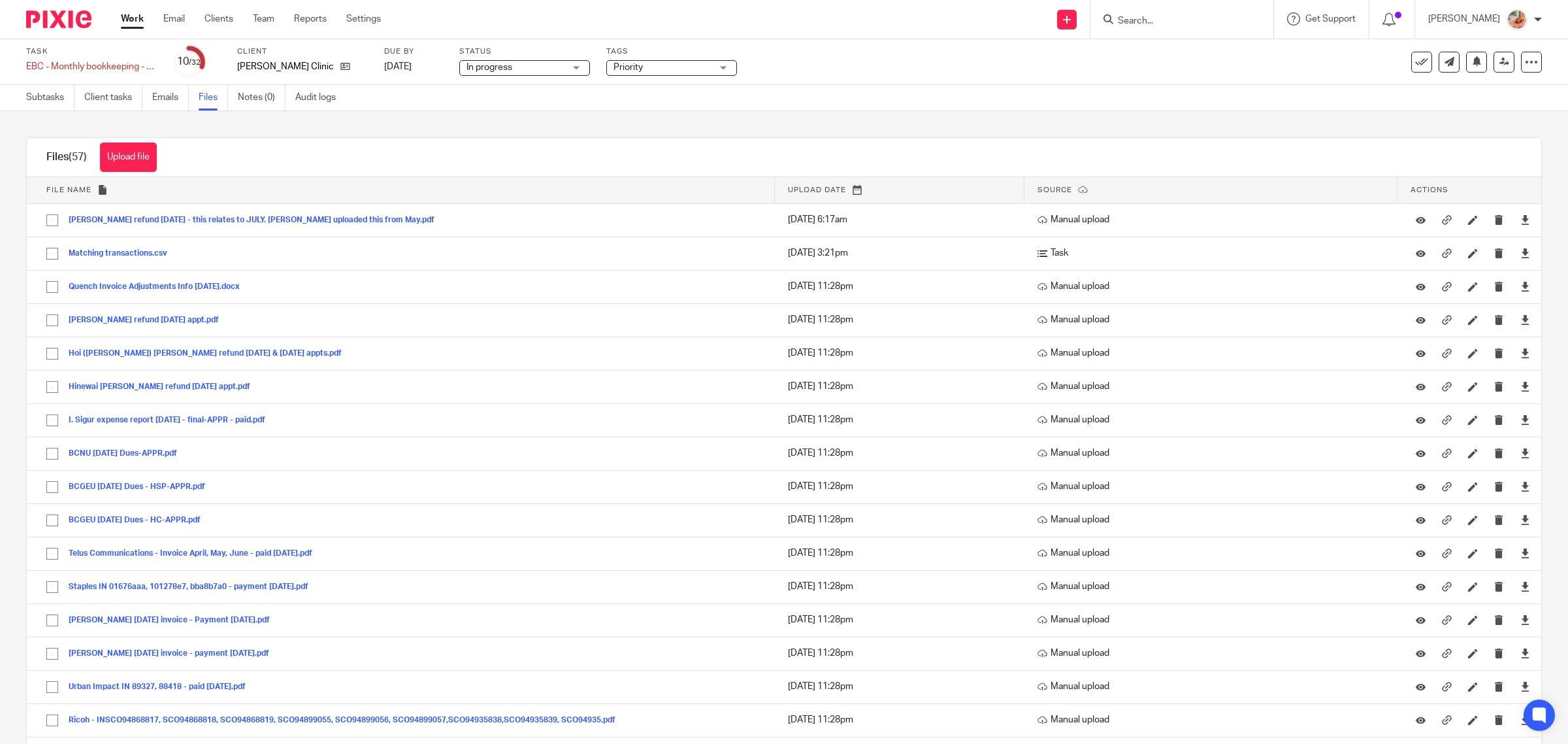
click at [540, 122] on div "Upload file Drag & Drop your files, or click here Files uploading... Files (57)…" at bounding box center [784, 427] width 1568 height 633
click at [418, 136] on div "Upload file Drag & Drop your files, or click here Files uploading... Files (57)…" at bounding box center [784, 427] width 1568 height 633
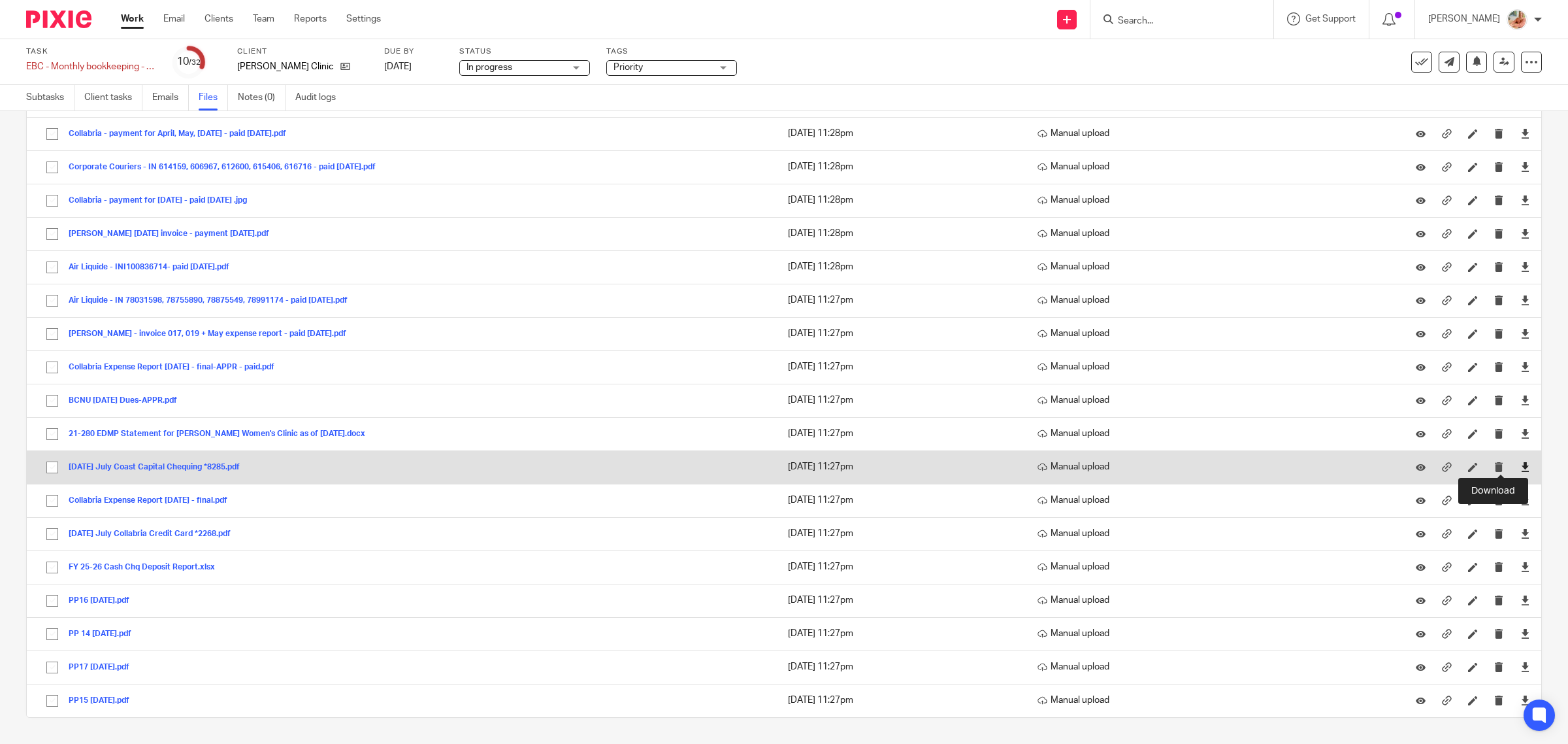
click at [1520, 471] on icon at bounding box center [1524, 467] width 9 height 9
click at [1520, 464] on icon at bounding box center [1524, 467] width 9 height 9
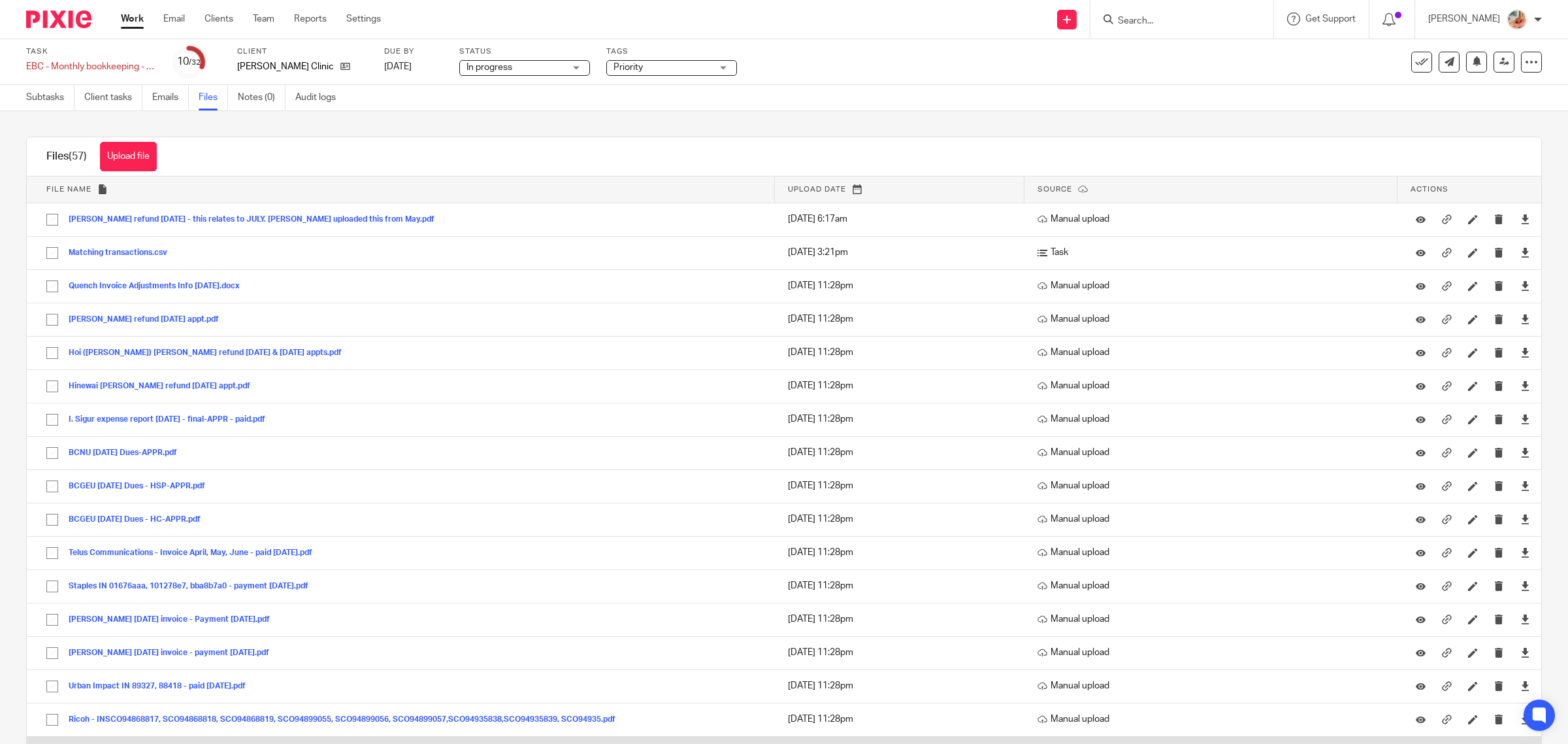
scroll to position [0, 0]
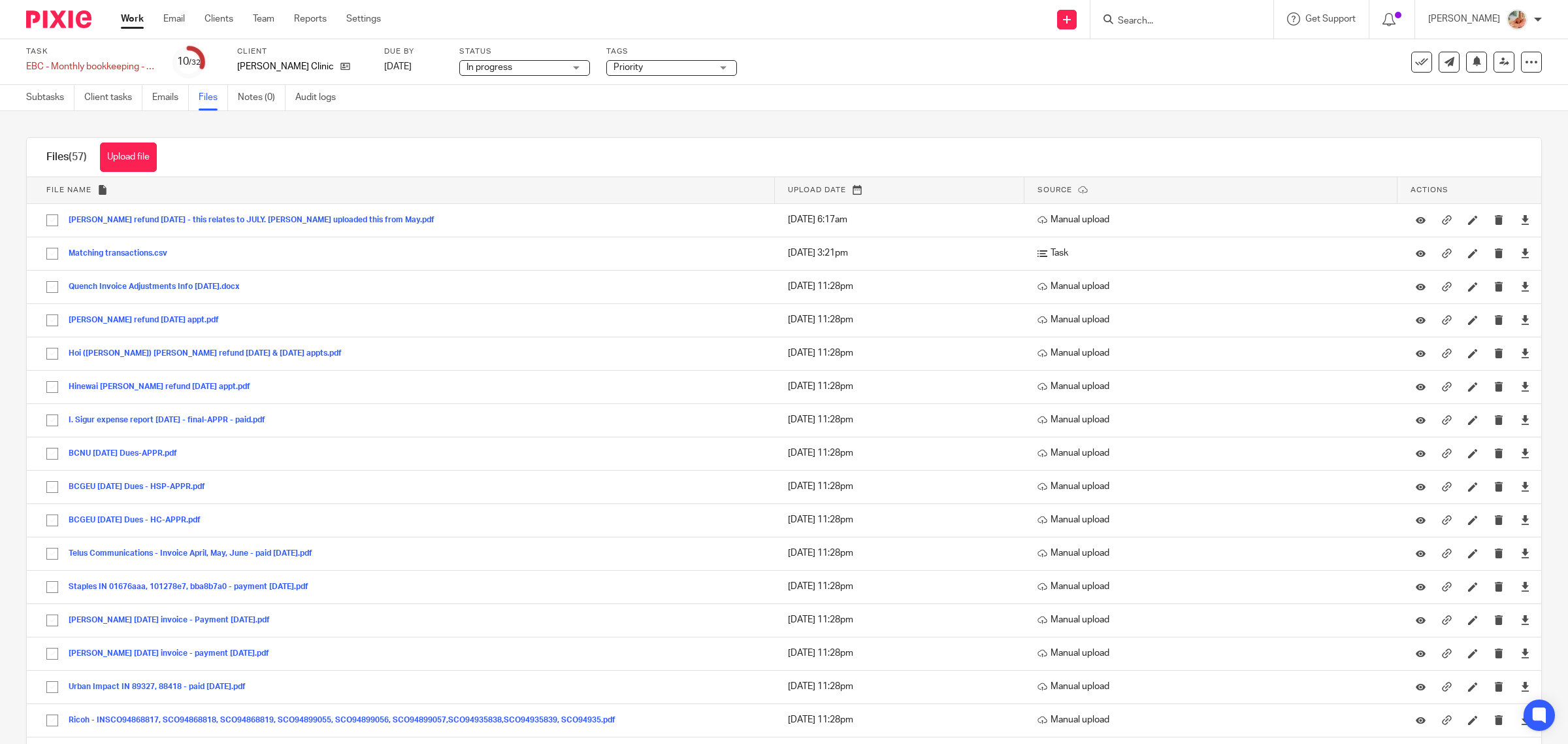
drag, startPoint x: 47, startPoint y: 352, endPoint x: 12, endPoint y: 364, distance: 37.0
click at [47, 352] on input "checkbox" at bounding box center [53, 353] width 25 height 25
checkbox input "true"
drag, startPoint x: 58, startPoint y: 99, endPoint x: 99, endPoint y: 115, distance: 44.0
click at [58, 99] on link "Subtasks" at bounding box center [50, 97] width 48 height 26
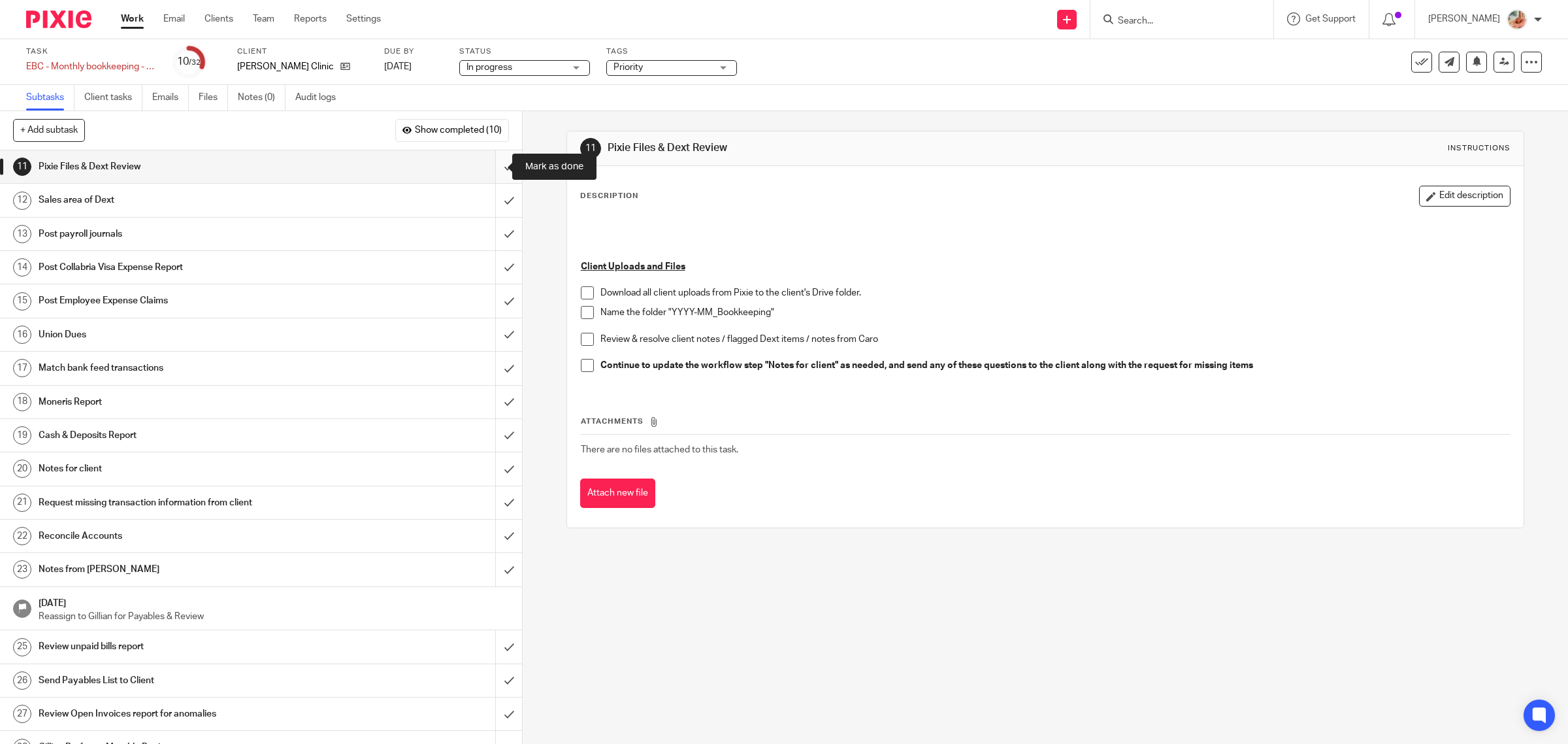
click at [492, 169] on input "submit" at bounding box center [260, 166] width 522 height 33
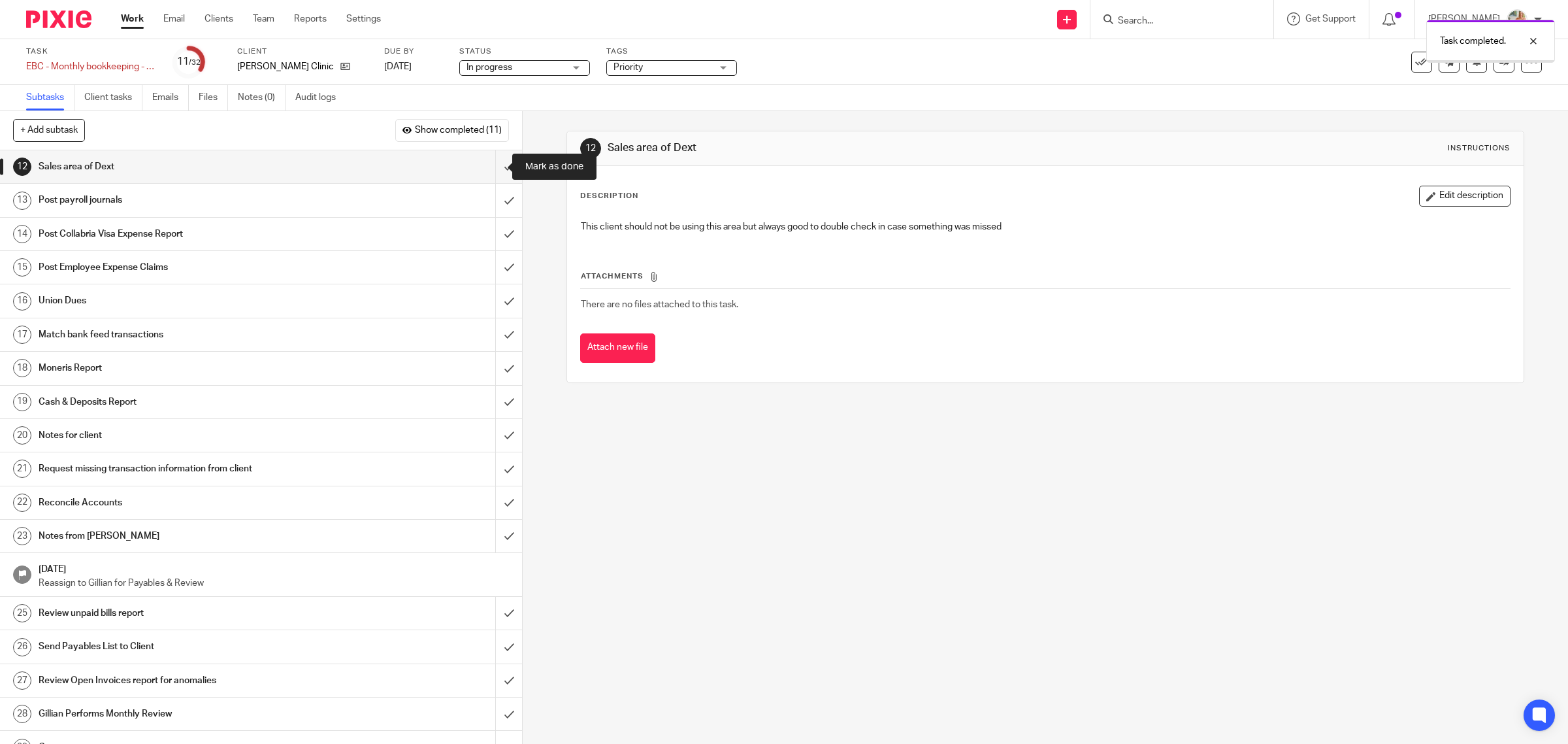
click at [492, 169] on input "submit" at bounding box center [260, 166] width 522 height 33
